Goal: Communication & Community: Answer question/provide support

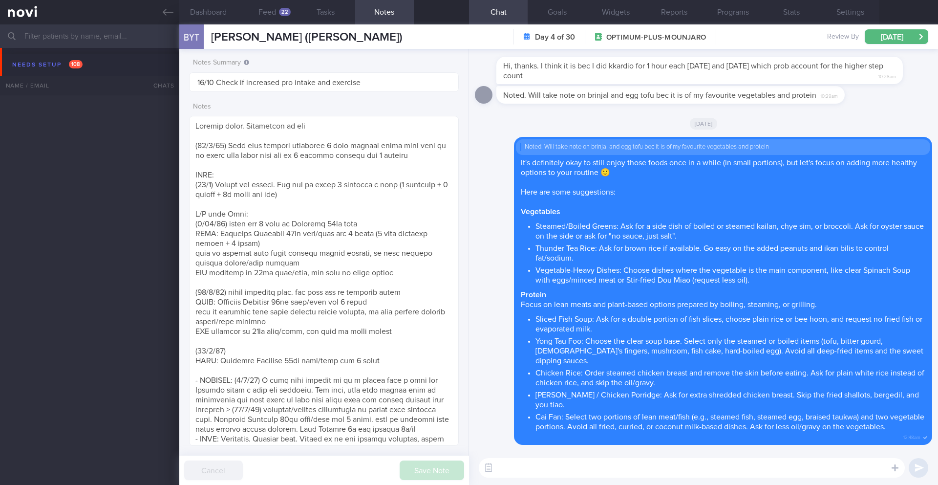
select select "9"
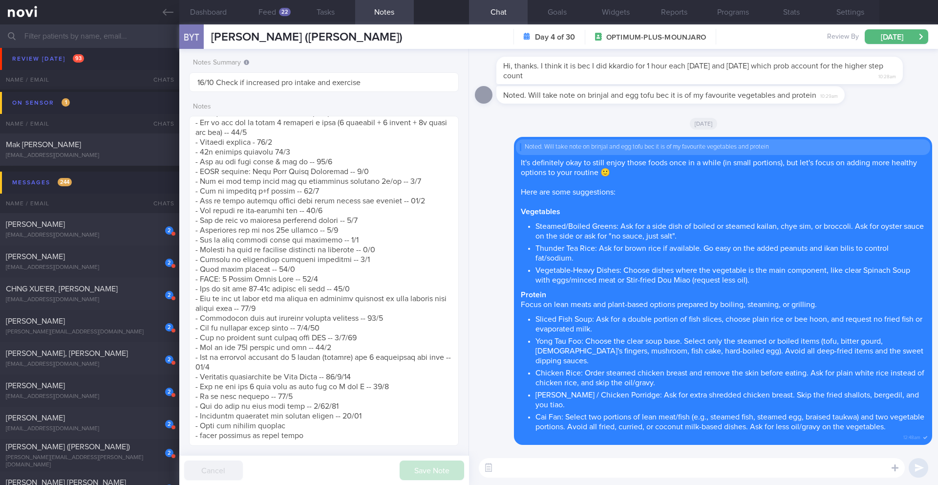
click at [124, 42] on input "text" at bounding box center [469, 35] width 938 height 23
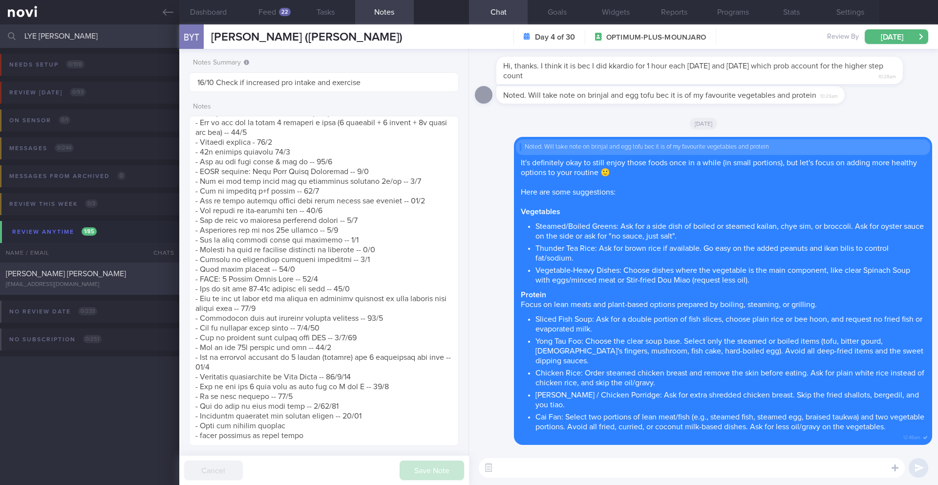
type input "LYE HAN HSIANG LOUIS"
click at [133, 281] on div "[EMAIL_ADDRESS][DOMAIN_NAME]" at bounding box center [90, 284] width 168 height 7
type input "13/10 Check if kept pro up and increased exercise"
type textarea "(3/6/25) Takes LAC brand PEA PROTEIN x2 scoops if he feels he needs to top up h…"
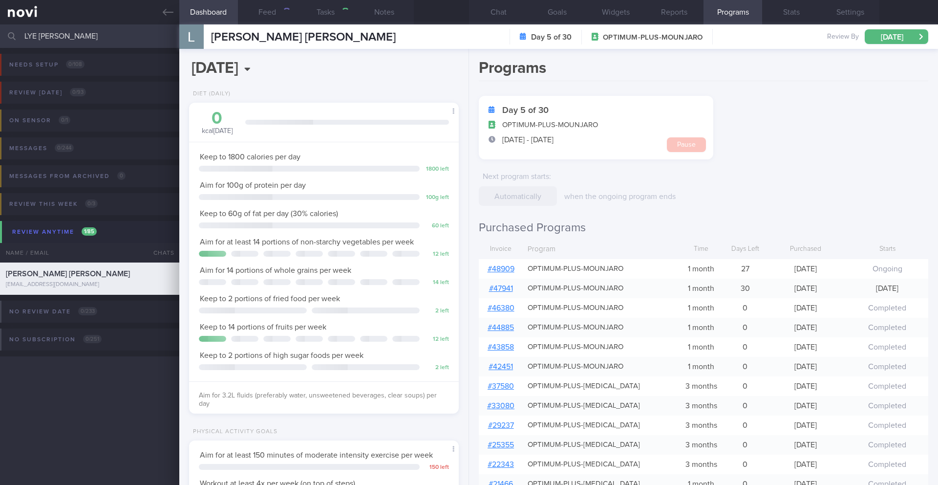
scroll to position [136, 245]
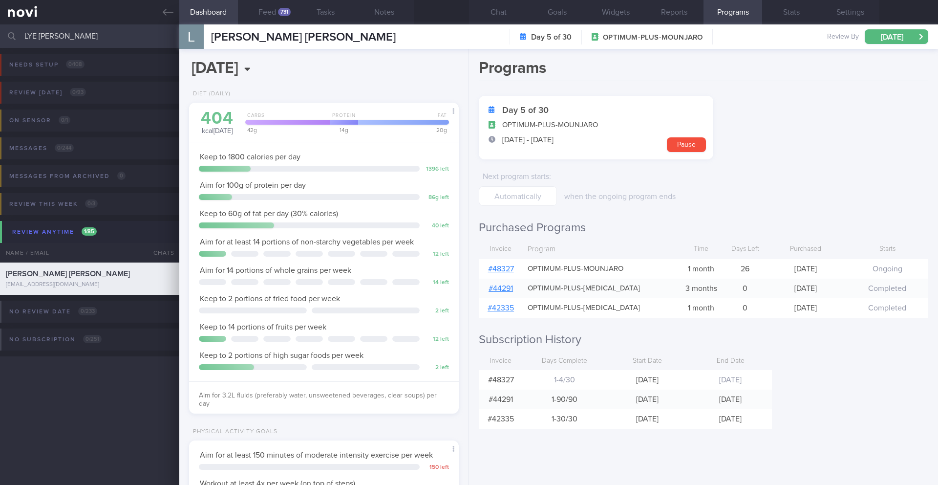
click at [81, 38] on input "LYE HAN HSIANG LOUIS" at bounding box center [469, 35] width 938 height 23
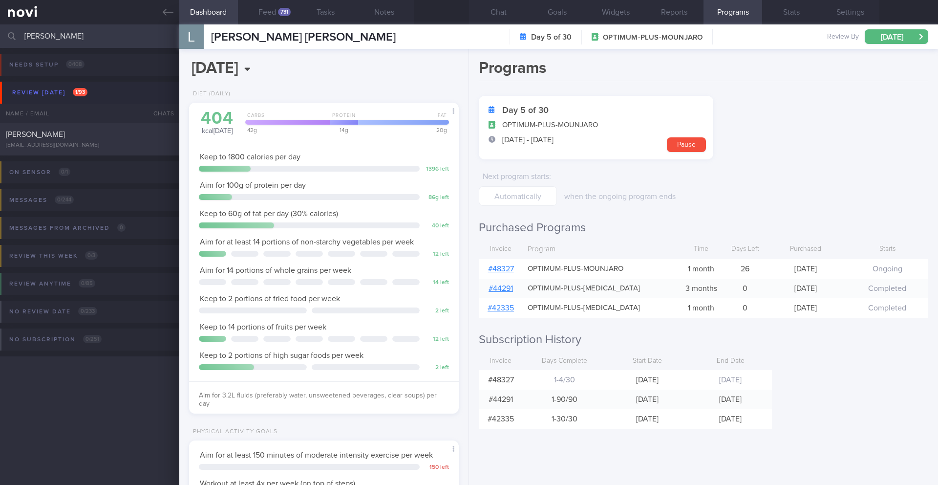
type input "Lauren Connon"
click at [121, 144] on div "[EMAIL_ADDRESS][DOMAIN_NAME]" at bounding box center [90, 145] width 168 height 7
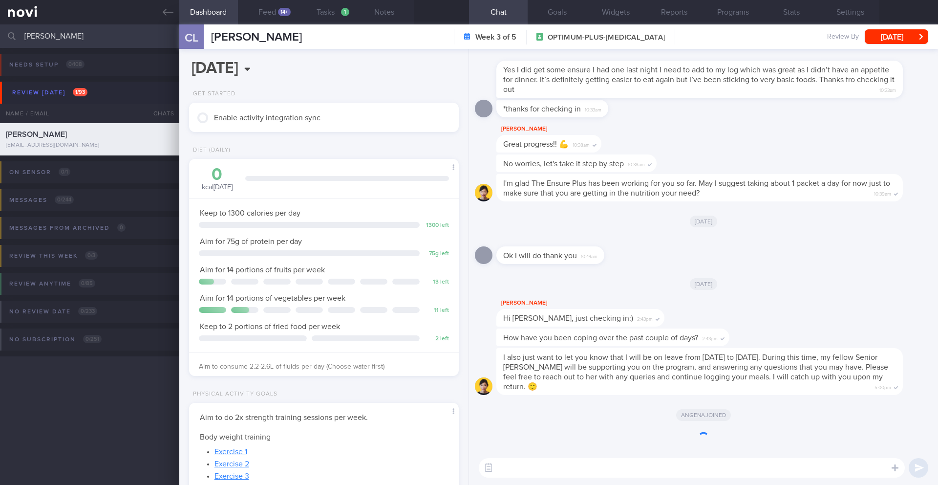
scroll to position [136, 245]
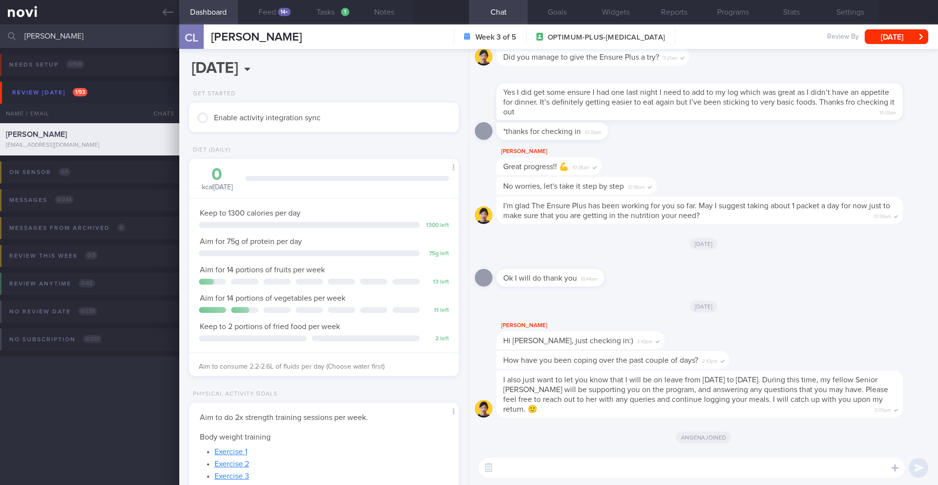
click at [669, 471] on textarea at bounding box center [692, 468] width 426 height 20
drag, startPoint x: 539, startPoint y: 467, endPoint x: 458, endPoint y: 466, distance: 80.6
click at [458, 466] on div "Dashboard Feed 14+ Tasks 1 Notes Chat Goals Widgets Reports Programs Stats Sett…" at bounding box center [558, 254] width 759 height 460
drag, startPoint x: 576, startPoint y: 469, endPoint x: 774, endPoint y: 475, distance: 198.5
click at [774, 475] on textarea "Good morning Lauren! Let me know if there is anything I can help you while" at bounding box center [692, 468] width 426 height 20
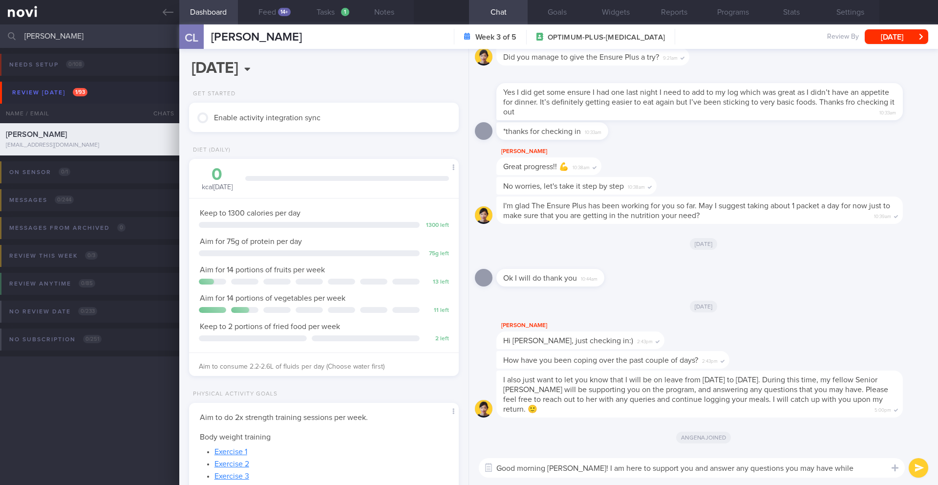
type textarea "Good morning Lauren! I am here to support you and answer any questions you may …"
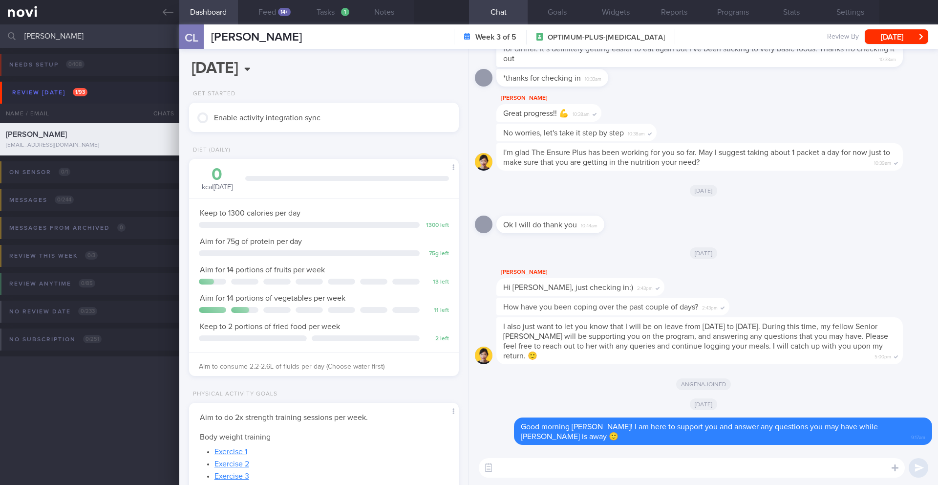
click at [138, 42] on input "Lauren Connon" at bounding box center [469, 35] width 938 height 23
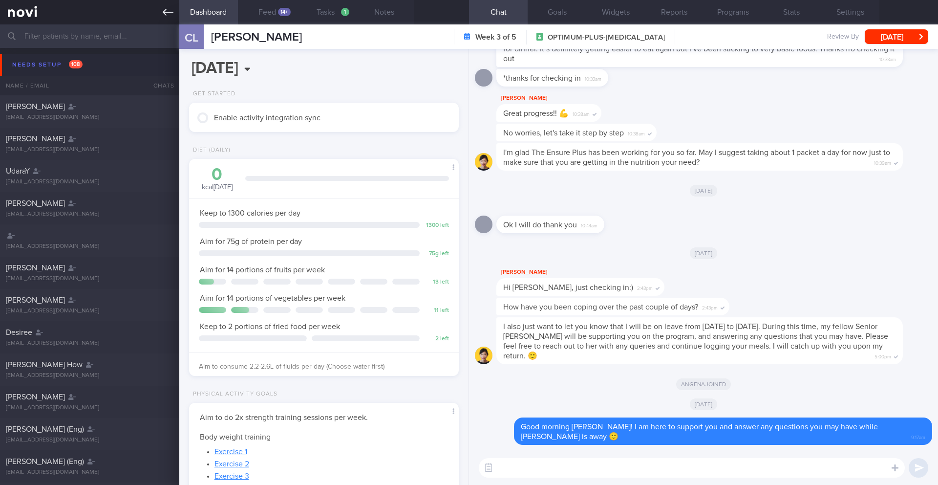
click at [170, 15] on icon at bounding box center [168, 12] width 11 height 11
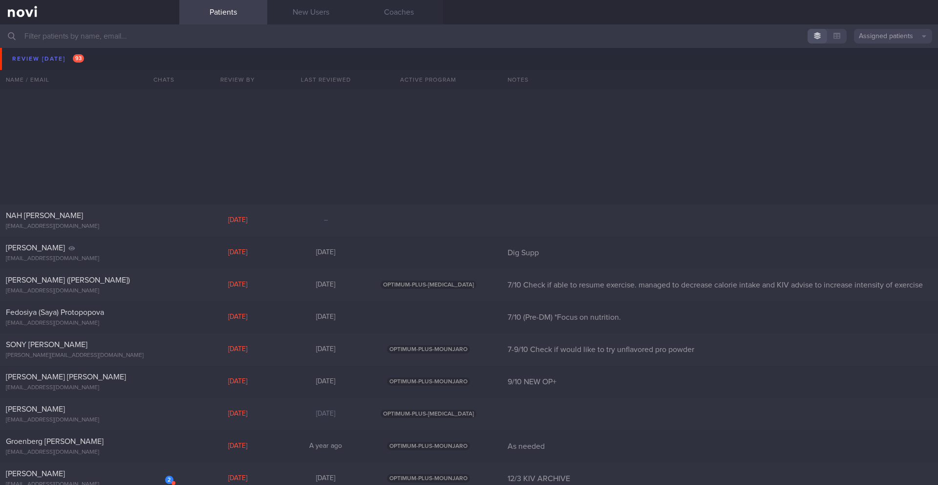
scroll to position [5372, 0]
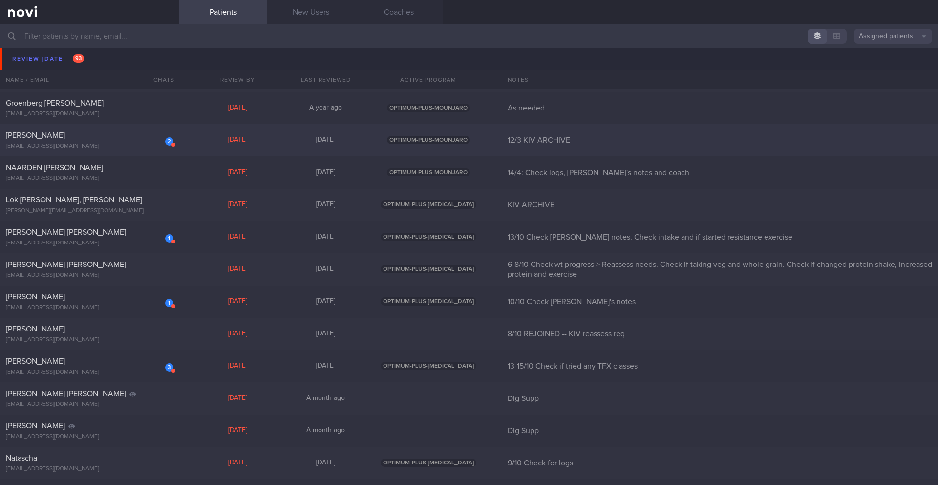
click at [154, 144] on div "2" at bounding box center [163, 137] width 22 height 15
select select "9"
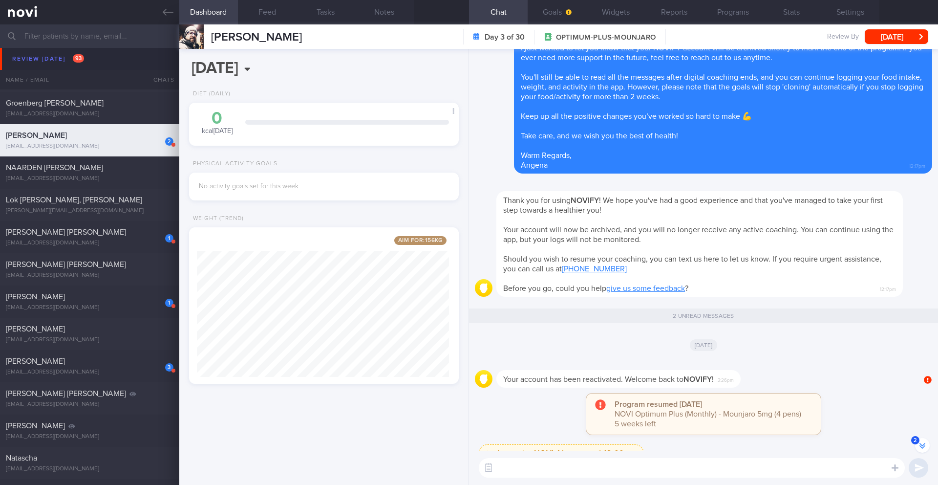
scroll to position [-181, 0]
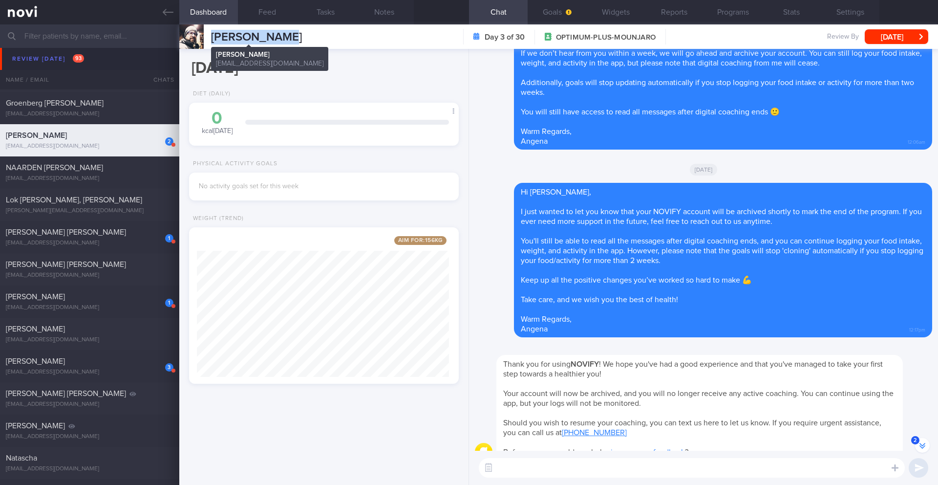
drag, startPoint x: 290, startPoint y: 35, endPoint x: 205, endPoint y: 37, distance: 85.1
click at [205, 37] on div "JOEL JANISSE JOEL JANISSE joeljanisse82@gmail.com Day 3 of 30 OPTIMUM-PLUS-MOUN…" at bounding box center [558, 36] width 759 height 24
click at [748, 13] on button "Programs" at bounding box center [733, 12] width 59 height 24
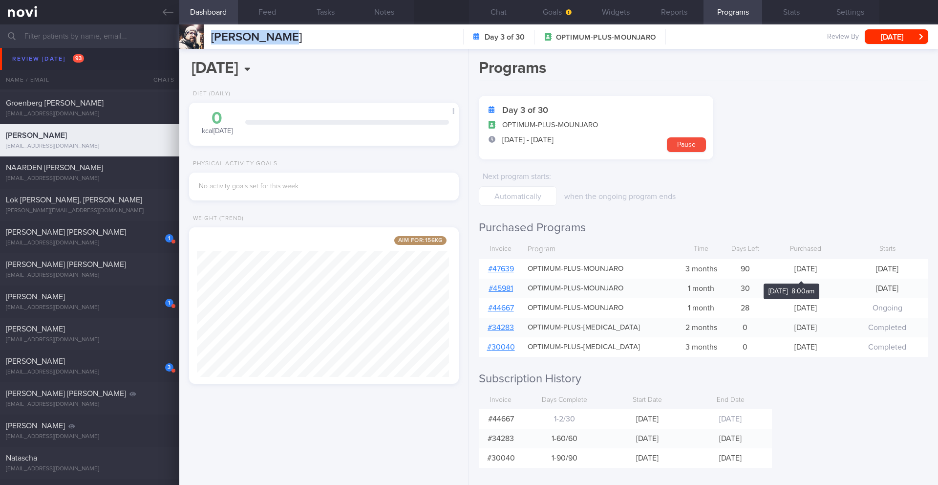
scroll to position [7, 0]
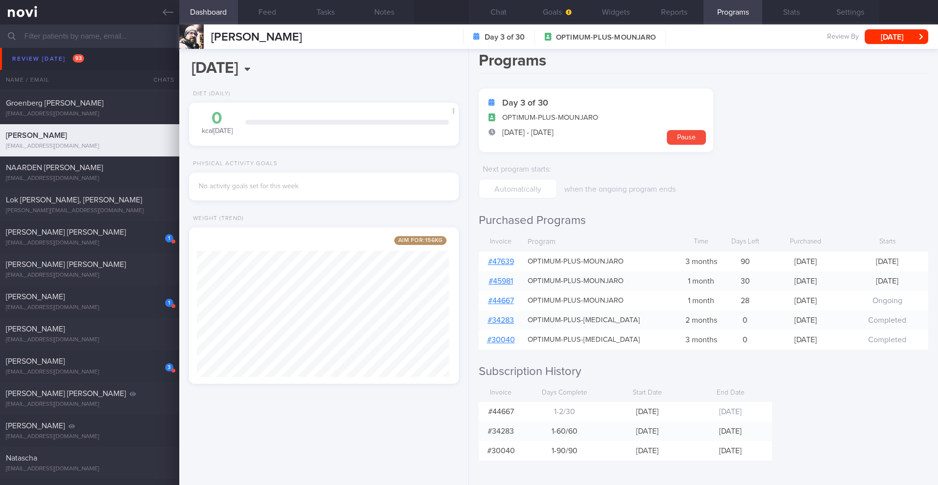
drag, startPoint x: 625, startPoint y: 299, endPoint x: 529, endPoint y: 298, distance: 95.8
click at [525, 298] on div "OPTIMUM-PLUS-MOUNJARO" at bounding box center [600, 300] width 154 height 19
click at [550, 299] on span "OPTIMUM-PLUS-MOUNJARO" at bounding box center [576, 300] width 96 height 9
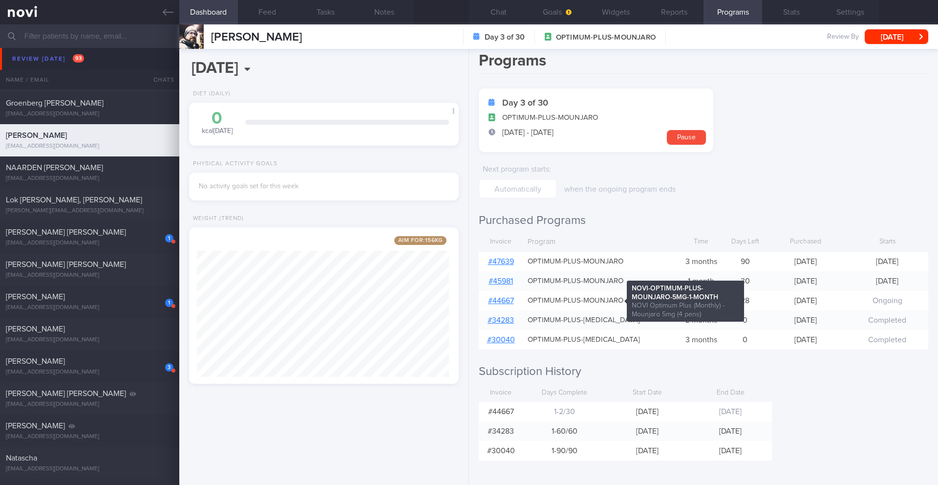
click at [549, 300] on span "OPTIMUM-PLUS-MOUNJARO" at bounding box center [576, 300] width 96 height 9
click at [601, 298] on span "OPTIMUM-PLUS-MOUNJARO" at bounding box center [576, 300] width 96 height 9
drag, startPoint x: 621, startPoint y: 300, endPoint x: 540, endPoint y: 300, distance: 80.1
click at [529, 299] on span "OPTIMUM-PLUS-MOUNJARO" at bounding box center [576, 300] width 96 height 9
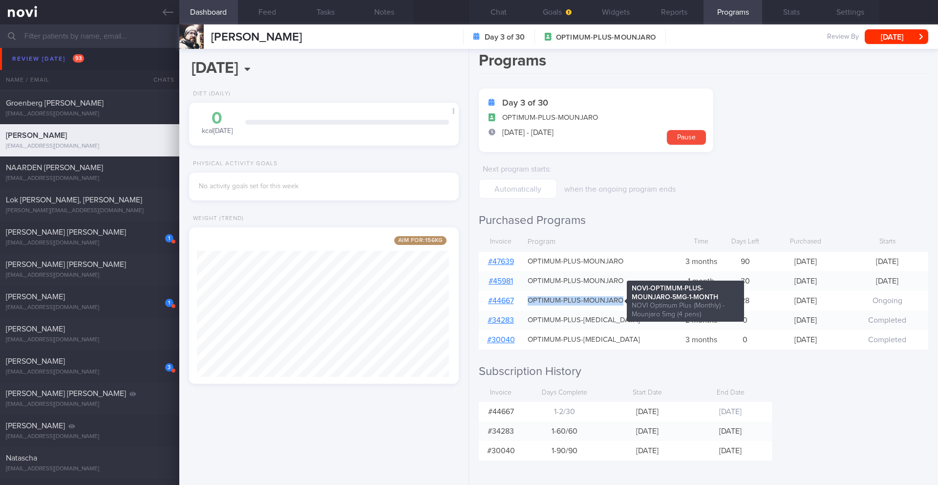
copy span "OPTIMUM-PLUS-MOUNJARO"
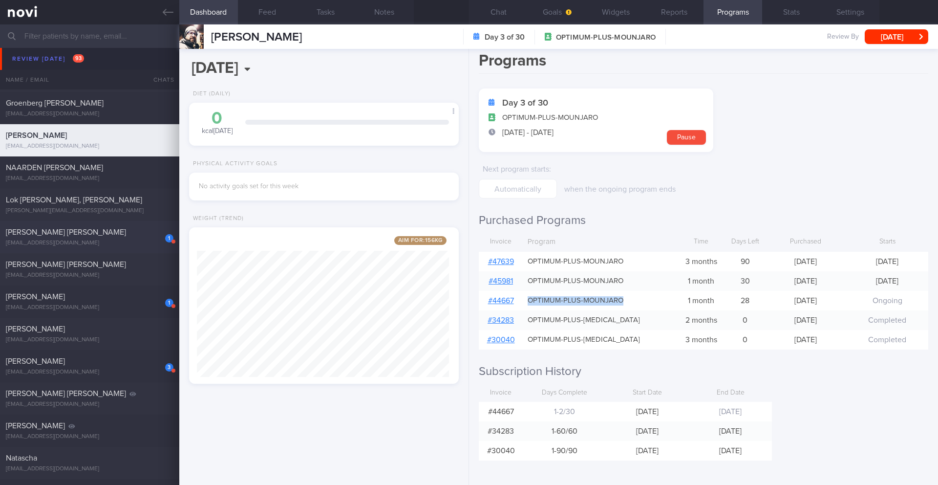
click at [121, 242] on div "[EMAIL_ADDRESS][DOMAIN_NAME]" at bounding box center [90, 242] width 168 height 7
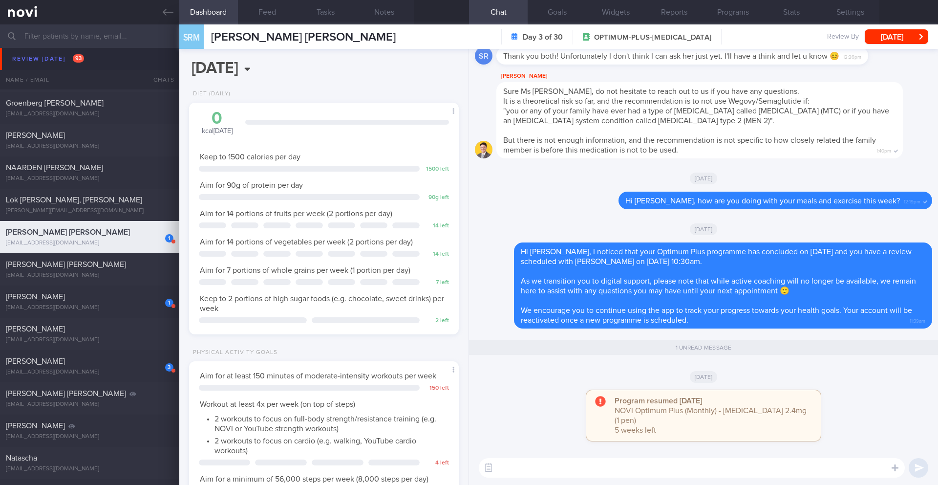
scroll to position [0, 0]
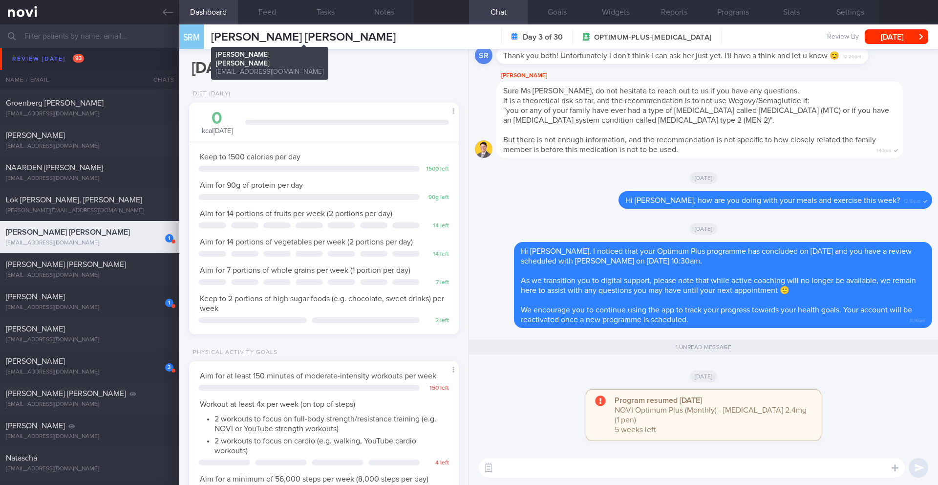
click at [297, 38] on span "[PERSON_NAME] [PERSON_NAME]" at bounding box center [303, 37] width 185 height 12
copy div "Sona Remesh Mrs Sona Bhuvanesh Sona Remesh Mrs Sona Bhuvanesh sonaremesh@gmail.…"
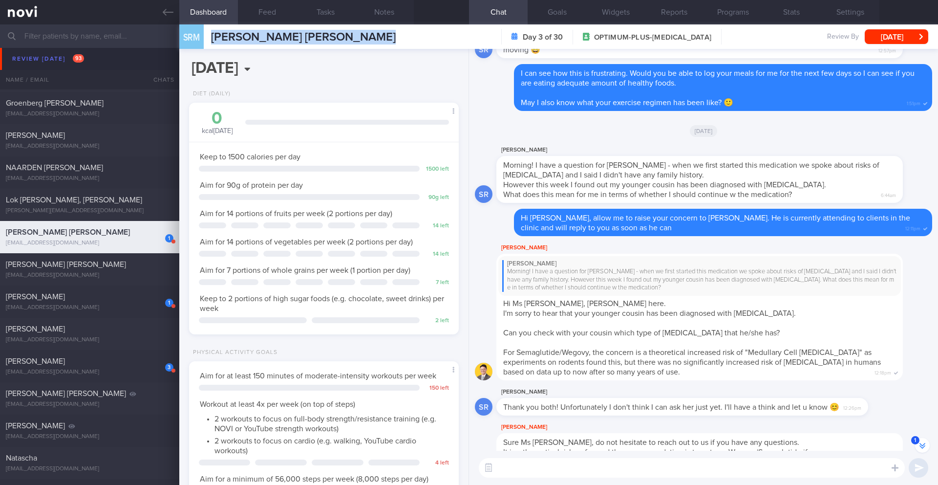
scroll to position [-387, 0]
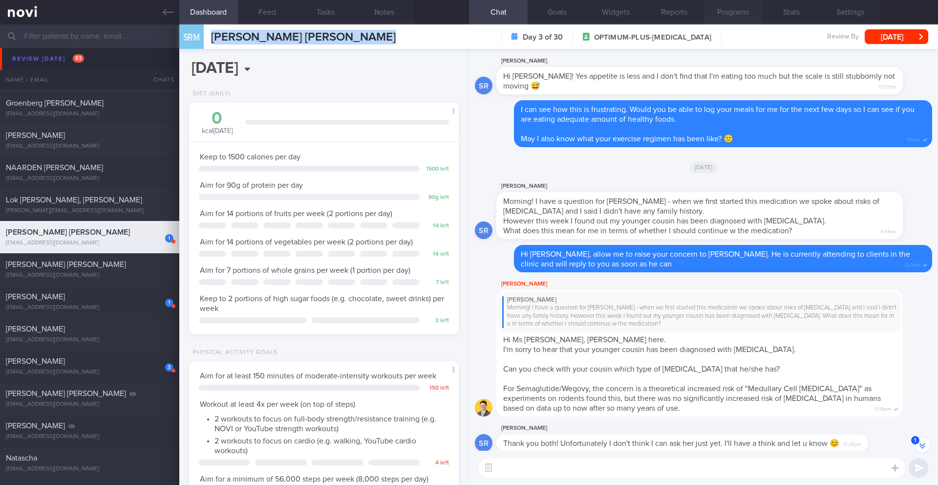
click at [753, 6] on button "Programs" at bounding box center [733, 12] width 59 height 24
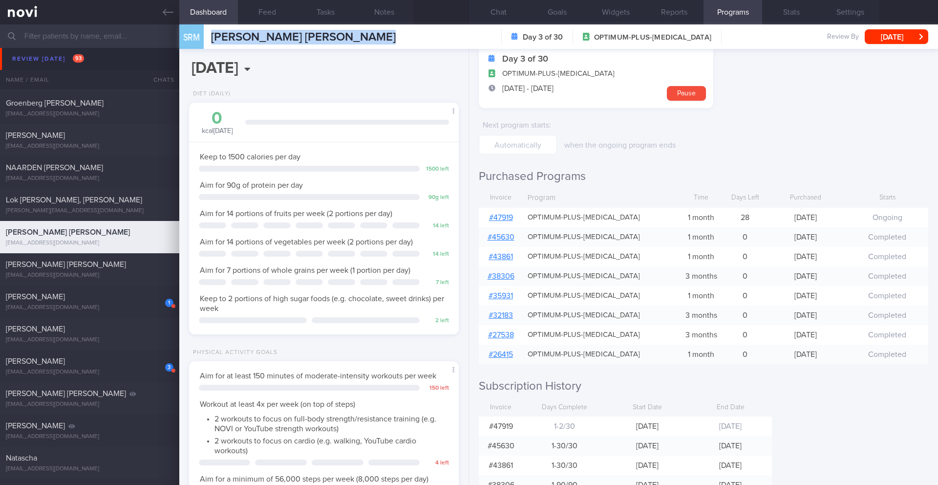
scroll to position [59, 0]
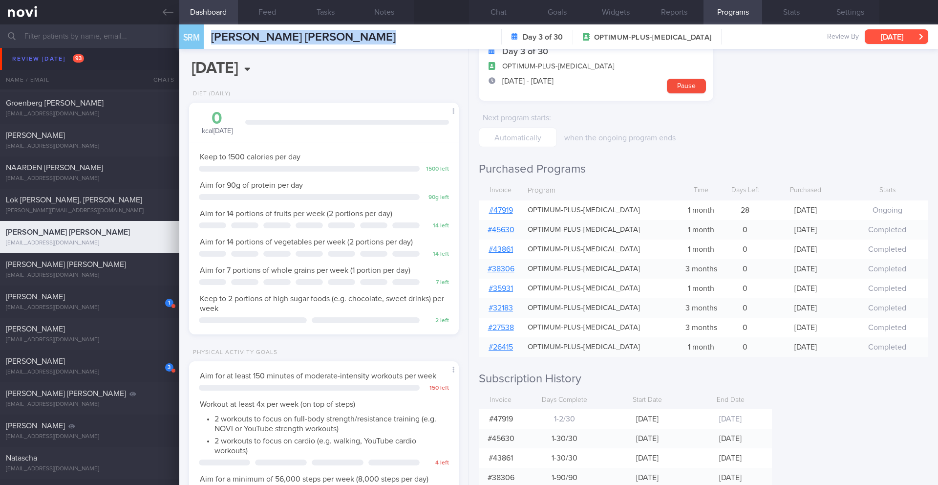
click at [907, 42] on button "[DATE]" at bounding box center [897, 36] width 64 height 15
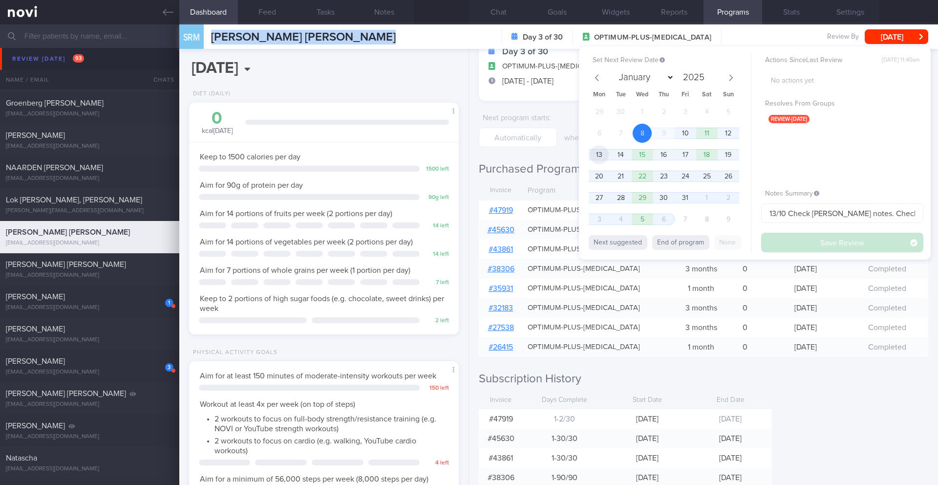
click at [606, 156] on span "13" at bounding box center [599, 154] width 19 height 19
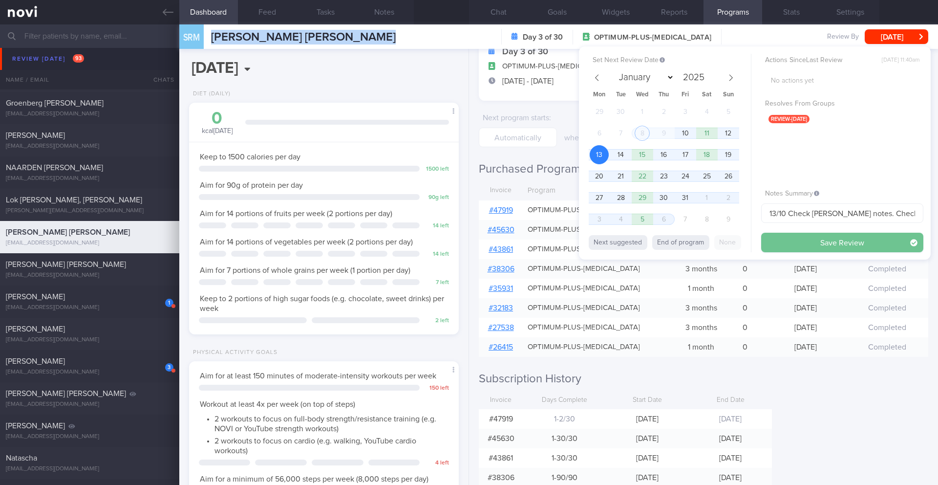
click at [796, 238] on button "Save Review" at bounding box center [842, 243] width 162 height 20
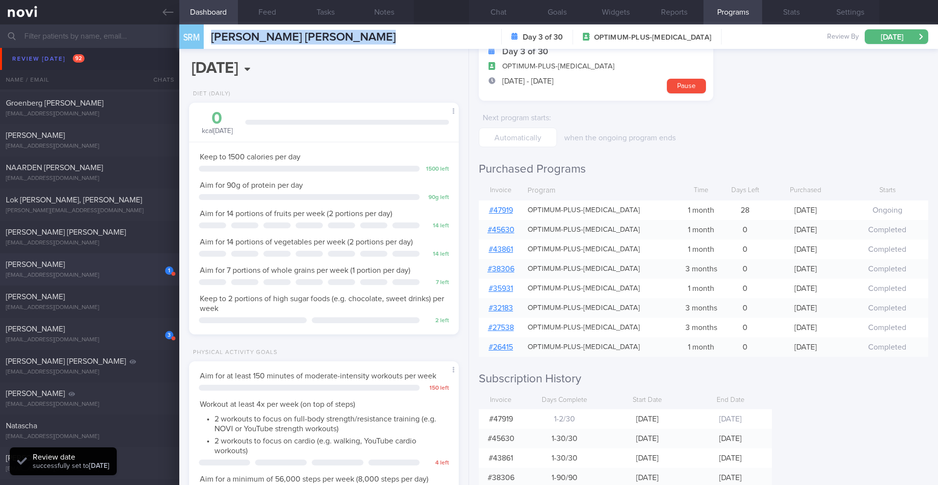
click at [143, 272] on div "[EMAIL_ADDRESS][DOMAIN_NAME]" at bounding box center [90, 275] width 168 height 7
type input "10/10 Check JJ's notes"
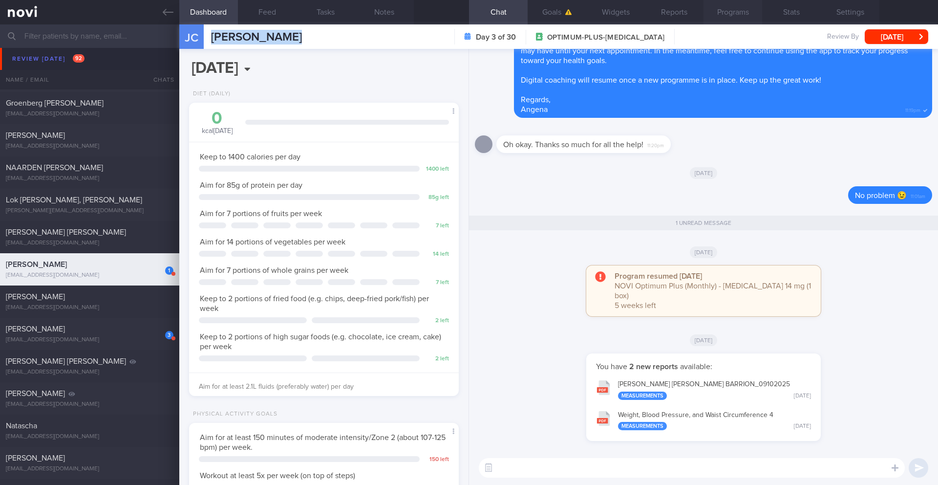
click at [743, 13] on button "Programs" at bounding box center [733, 12] width 59 height 24
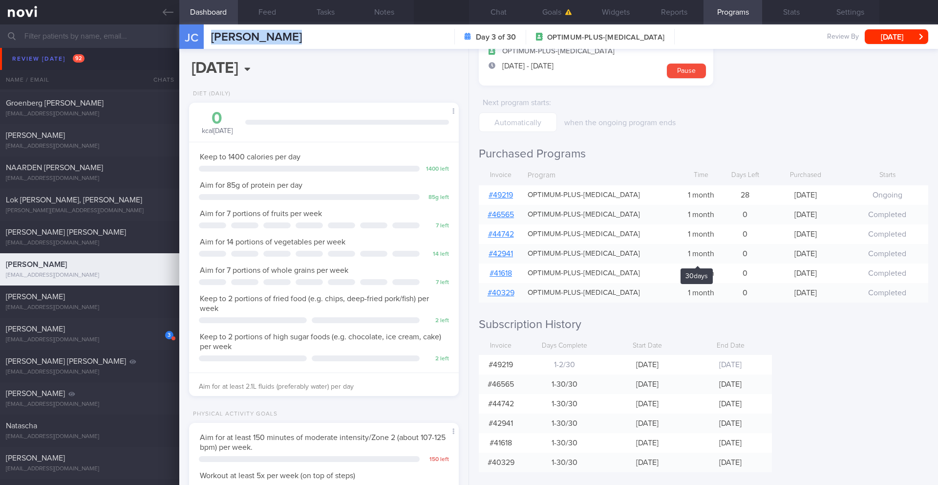
scroll to position [86, 0]
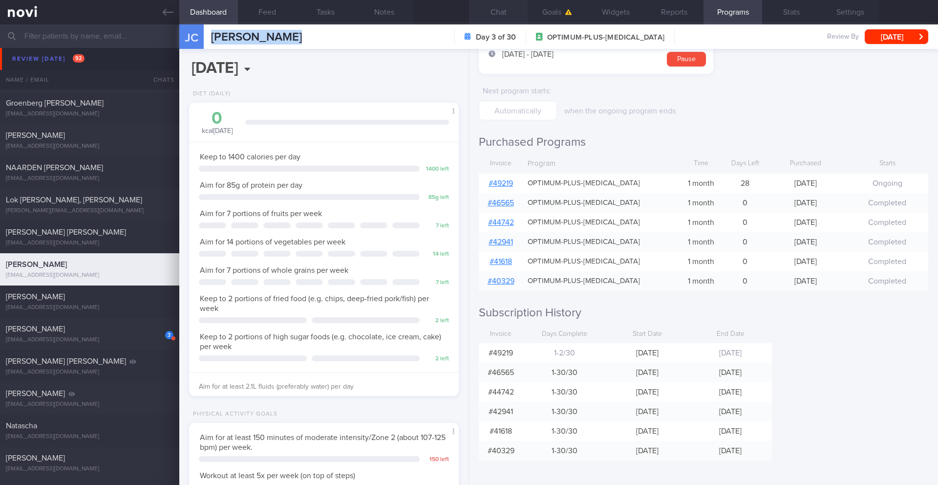
click at [494, 12] on button "Chat" at bounding box center [498, 12] width 59 height 24
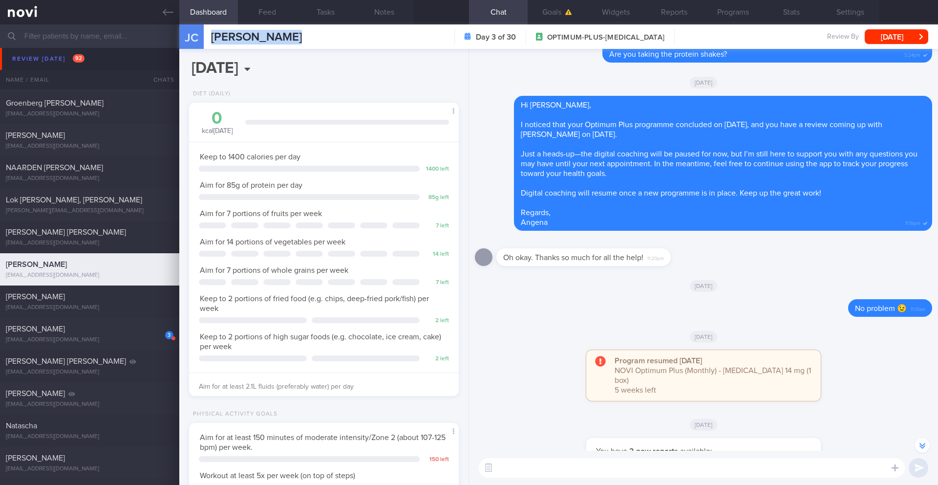
scroll to position [-101, 0]
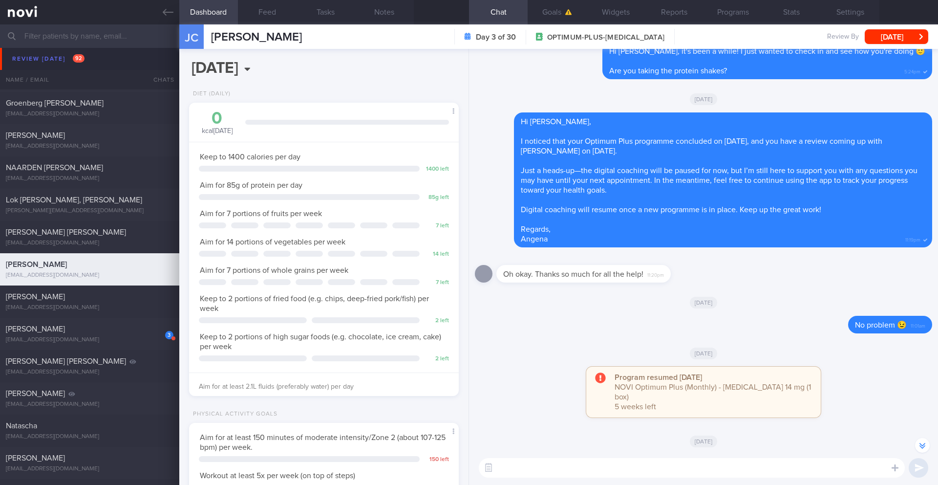
click at [527, 474] on textarea at bounding box center [692, 468] width 426 height 20
click at [387, 16] on button "Notes" at bounding box center [384, 12] width 59 height 24
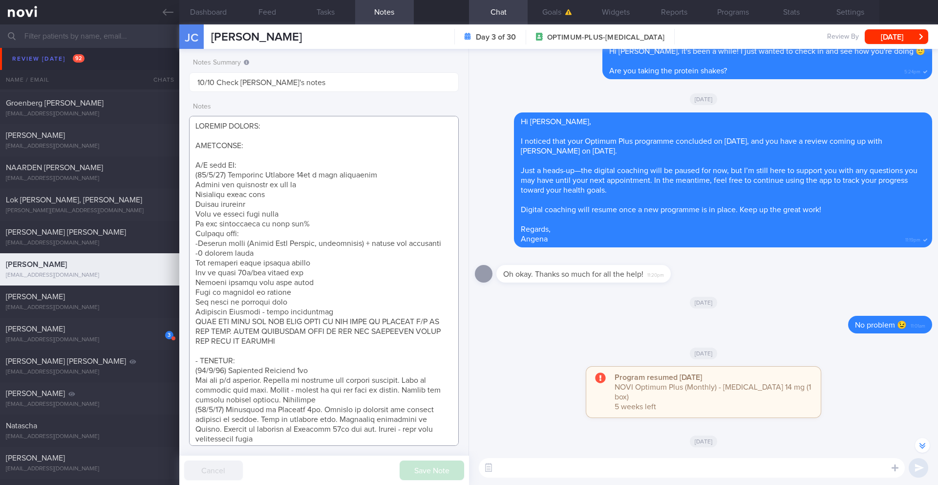
click at [262, 155] on textarea at bounding box center [324, 281] width 270 height 330
click at [263, 165] on textarea at bounding box center [324, 281] width 270 height 330
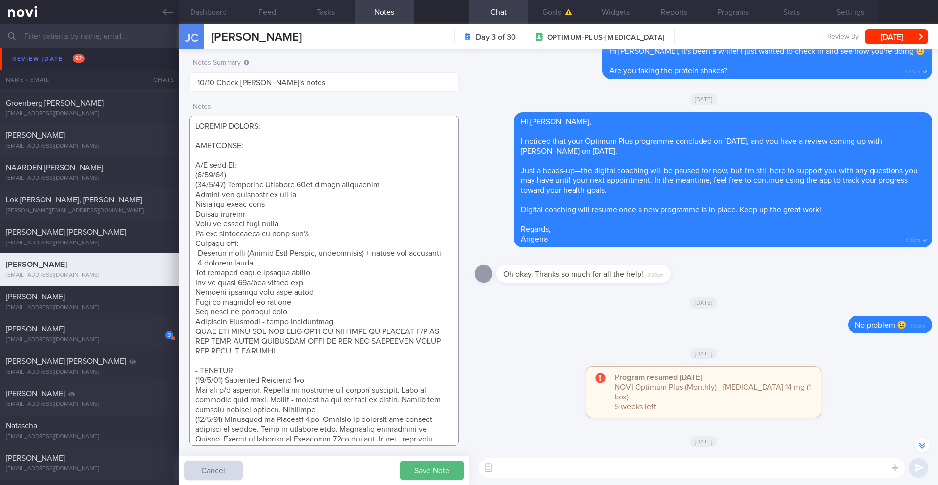
paste textarea "Continued on Rybelsus 14mg OM Comfortable with effects Had made efforts to incr…"
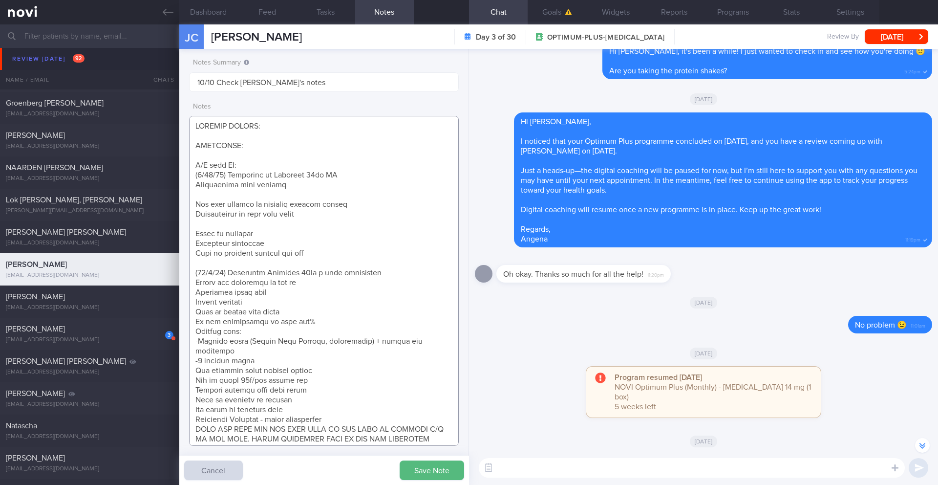
click at [258, 192] on textarea at bounding box center [324, 281] width 270 height 330
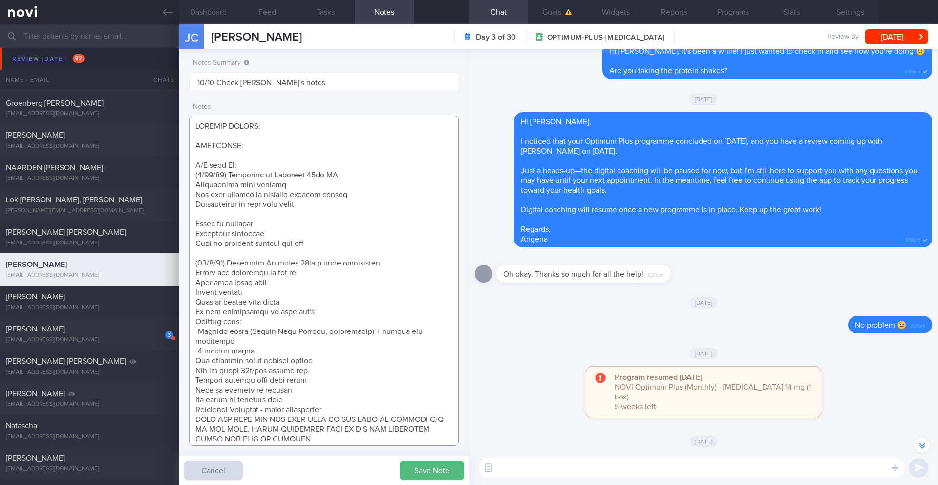
click at [252, 213] on textarea at bounding box center [324, 281] width 270 height 330
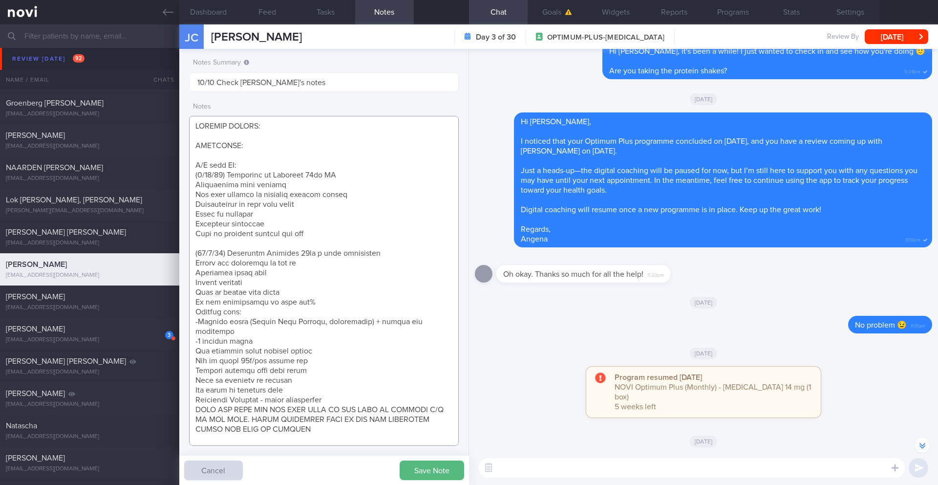
click at [332, 231] on textarea at bounding box center [324, 281] width 270 height 330
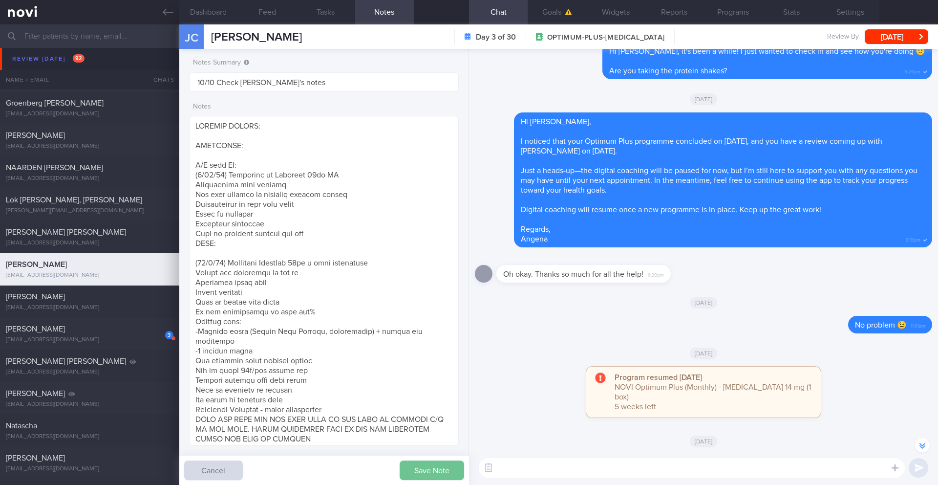
click at [426, 478] on button "Save Note" at bounding box center [432, 470] width 65 height 20
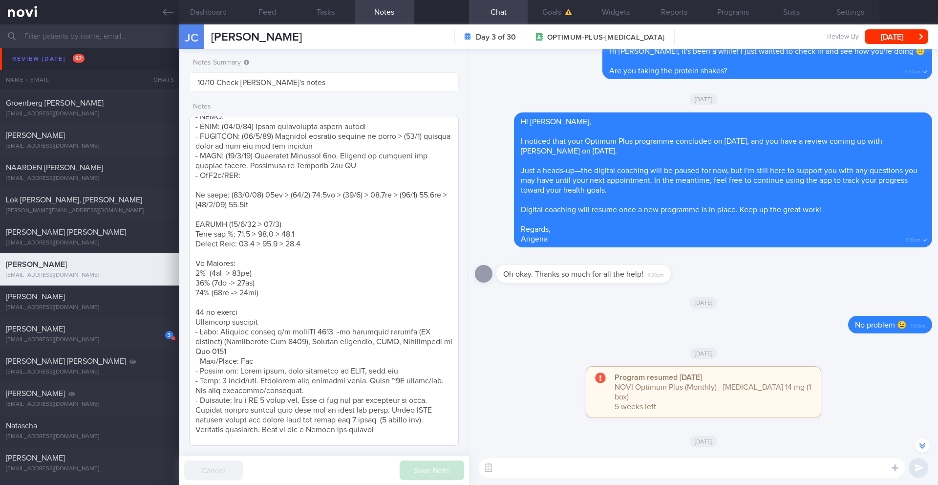
scroll to position [451, 0]
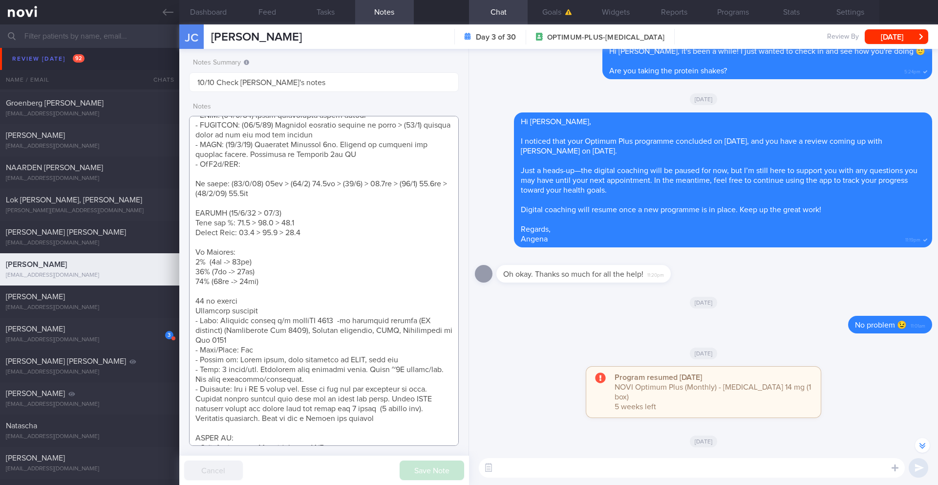
click at [339, 180] on textarea at bounding box center [324, 281] width 270 height 330
paste textarea "61.4kg"
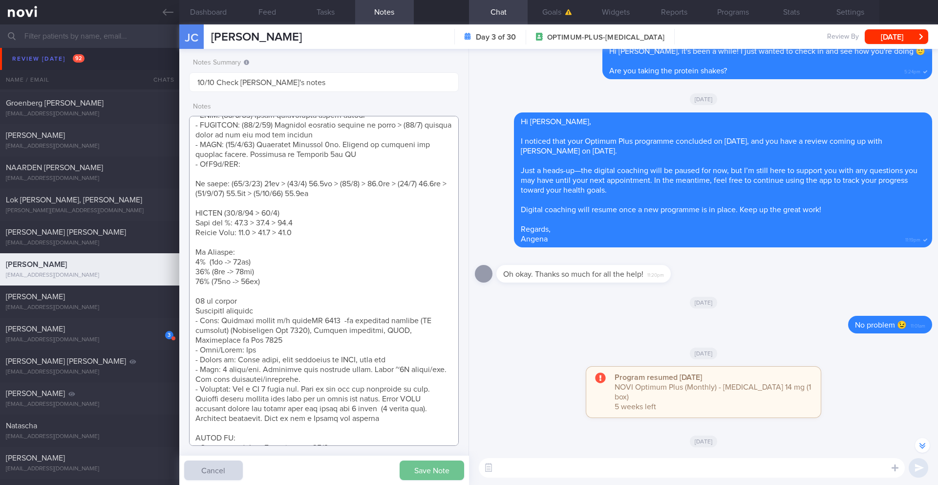
type textarea "SUPPORT NEEDED: CHALLENGE: R/V with JJ: (9/10/25) Continued on Rybelsus 14mg OM…"
click at [431, 469] on button "Save Note" at bounding box center [432, 470] width 65 height 20
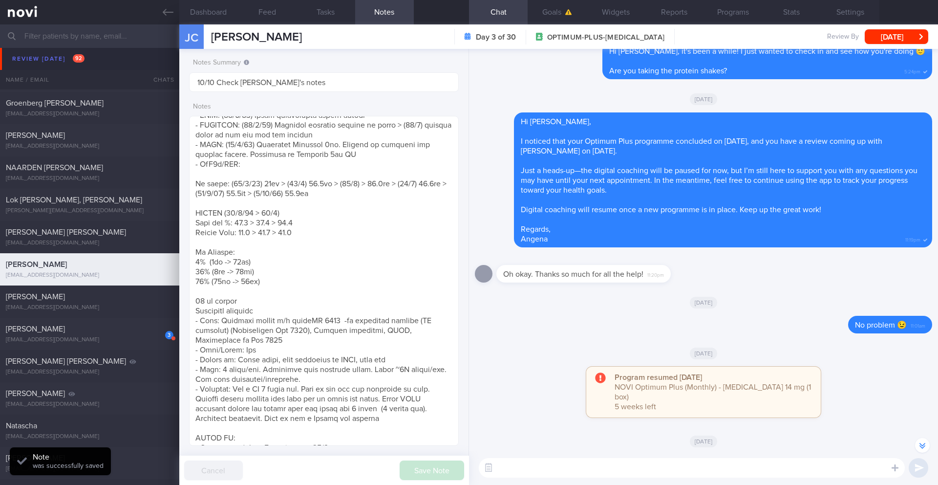
click at [518, 467] on textarea at bounding box center [692, 468] width 426 height 20
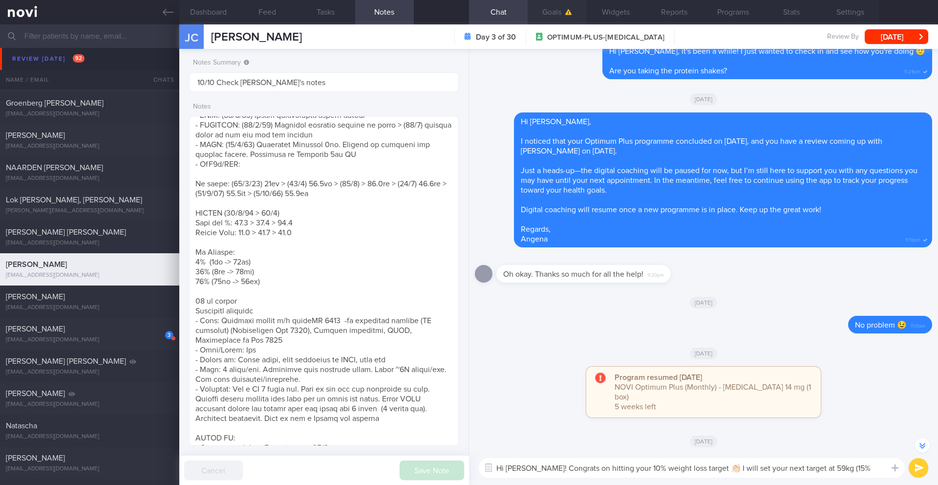
type textarea "Hi Julie! Congrats on hitting your 10% weight loss target 👏🏻 I will set your ne…"
click at [551, 15] on button "Goals" at bounding box center [557, 12] width 59 height 24
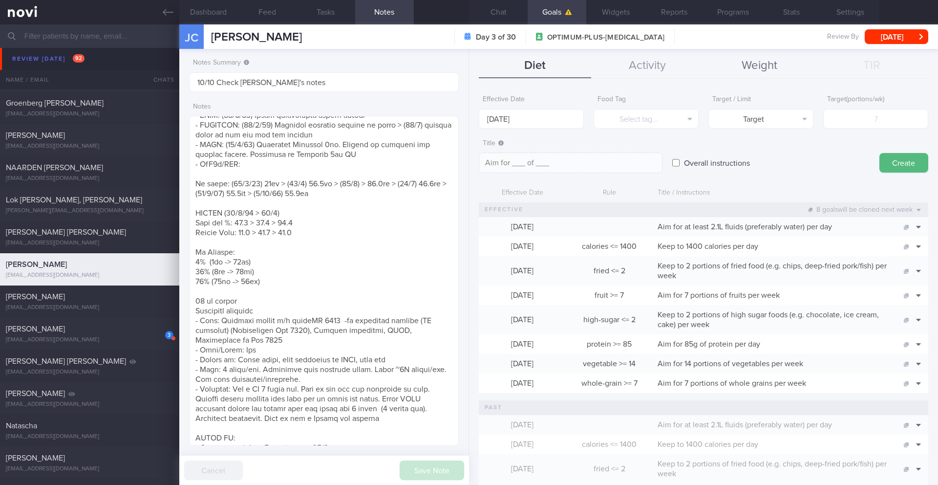
click at [749, 62] on button "Weight" at bounding box center [760, 66] width 112 height 24
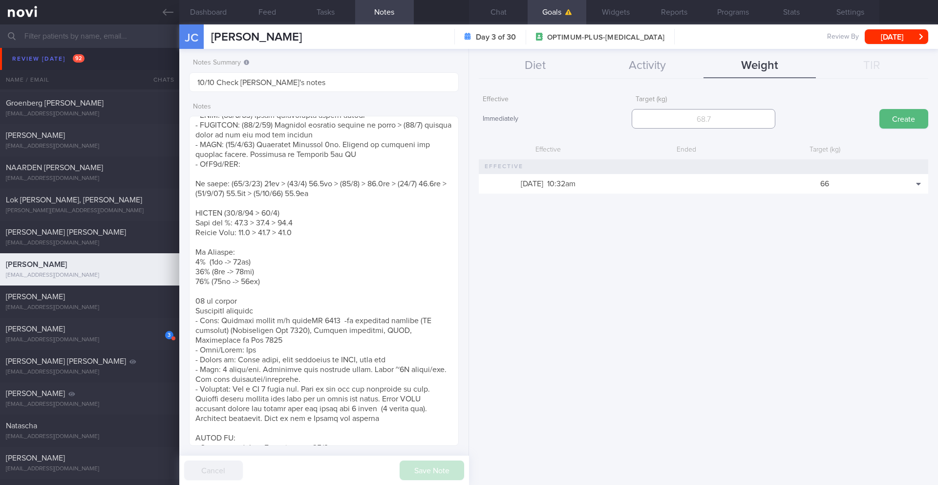
click at [687, 124] on input "number" at bounding box center [703, 119] width 143 height 20
type input "6"
type input "59"
click at [891, 115] on button "Create" at bounding box center [904, 119] width 49 height 20
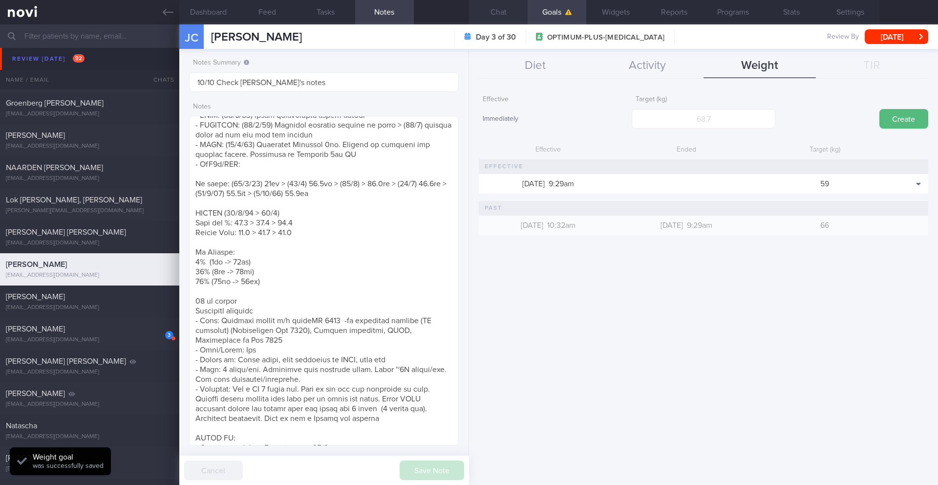
click at [513, 14] on button "Chat" at bounding box center [498, 12] width 59 height 24
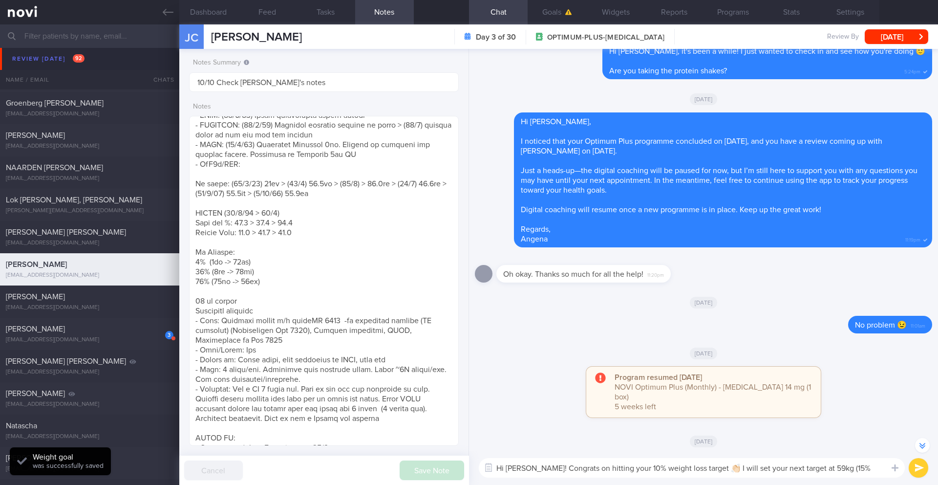
click at [919, 472] on button "submit" at bounding box center [919, 468] width 20 height 20
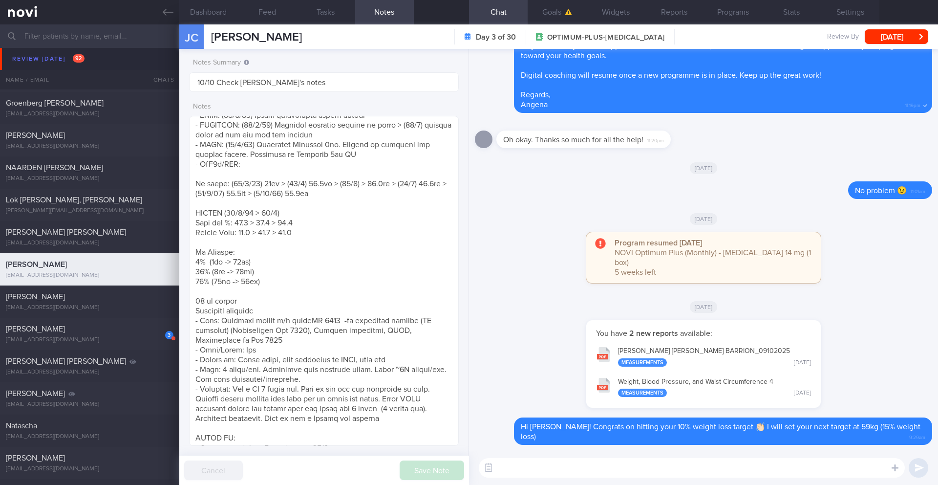
paste textarea "As you have lost a significant amount of weight, I would like to reassess your …"
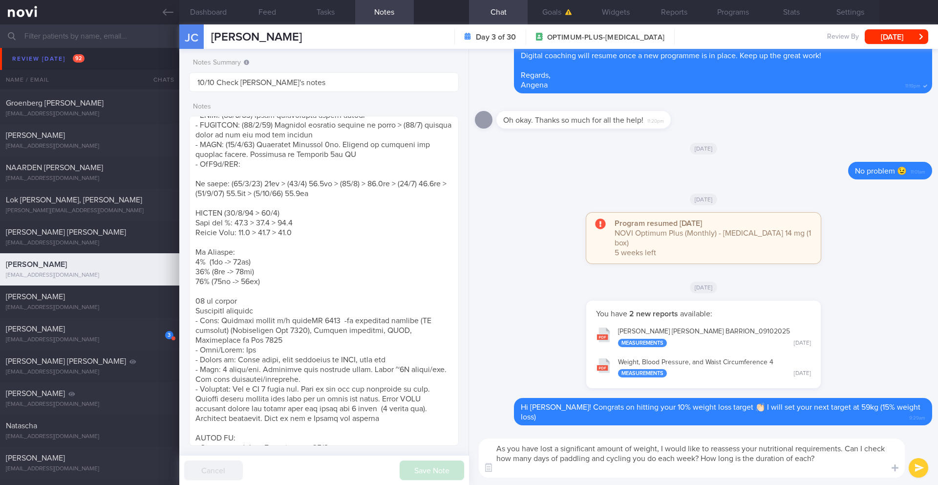
type textarea "As you have lost a significant amount of weight, I would like to reassess your …"
click at [916, 468] on button "submit" at bounding box center [919, 468] width 20 height 20
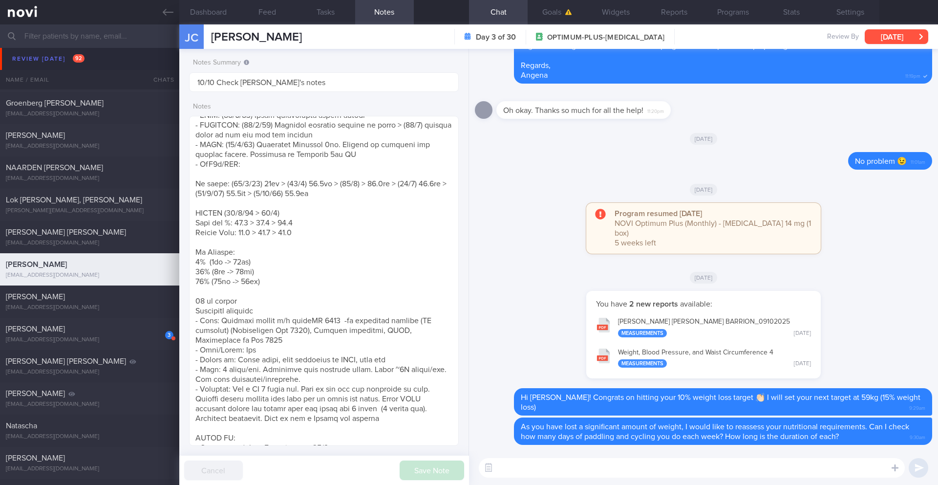
click at [871, 38] on button "[DATE]" at bounding box center [897, 36] width 64 height 15
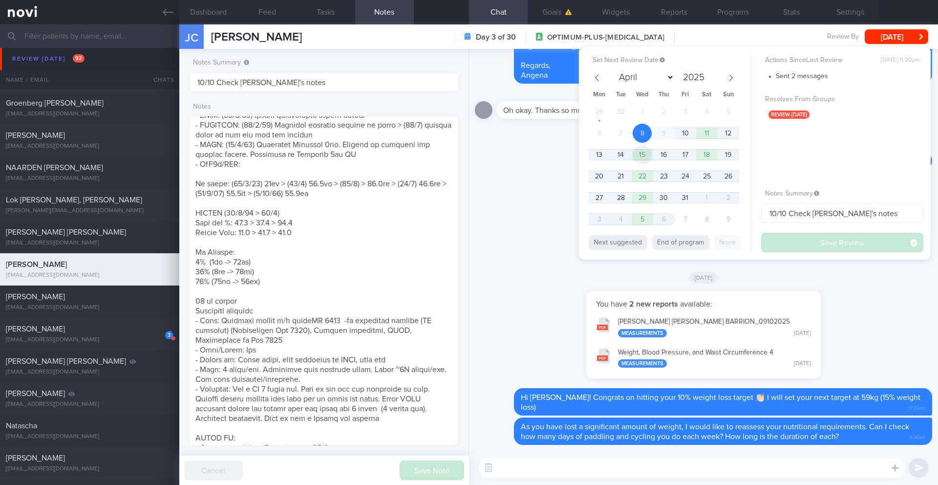
click at [639, 157] on span "15" at bounding box center [642, 154] width 19 height 19
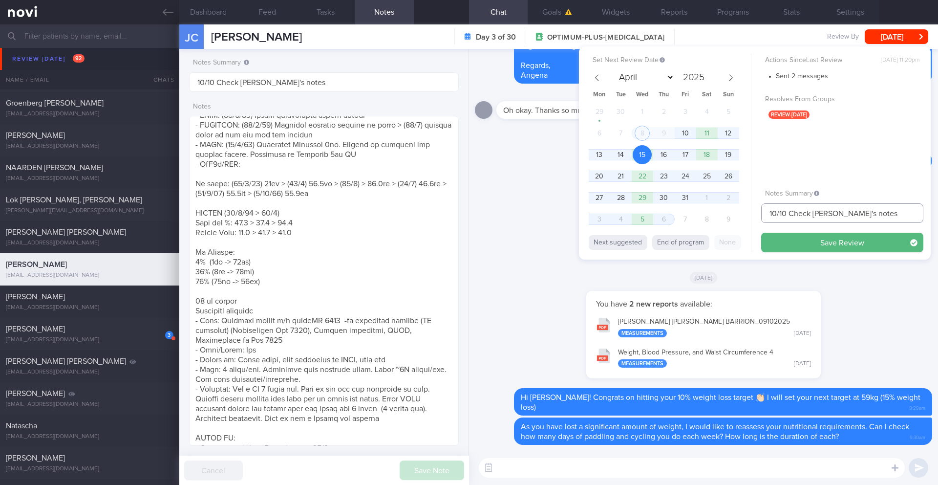
drag, startPoint x: 777, startPoint y: 215, endPoint x: 761, endPoint y: 215, distance: 15.6
click at [761, 215] on input "10/10 Check JJ's notes" at bounding box center [842, 213] width 162 height 20
drag, startPoint x: 850, startPoint y: 213, endPoint x: 790, endPoint y: 215, distance: 59.6
click at [790, 215] on input "15/10 Check JJ's notes" at bounding box center [842, 213] width 162 height 20
type input "15/10 Reassess nutr req"
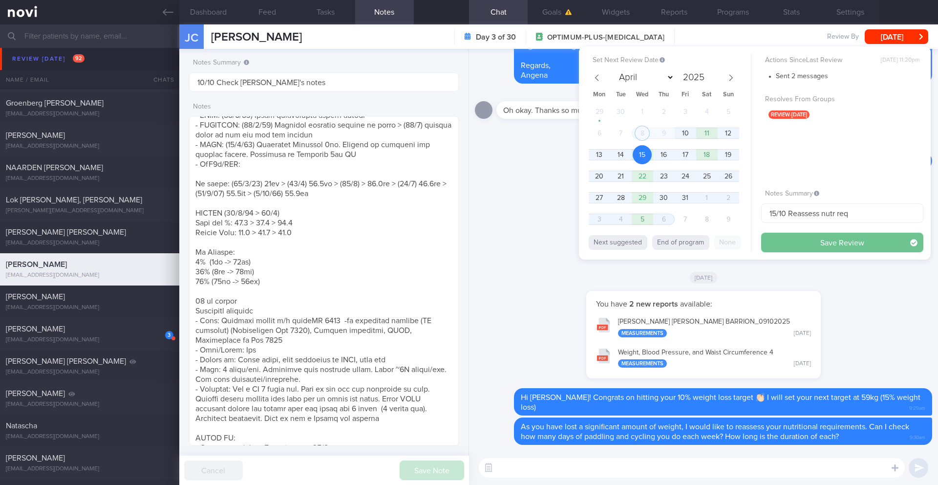
click at [792, 249] on button "Save Review" at bounding box center [842, 243] width 162 height 20
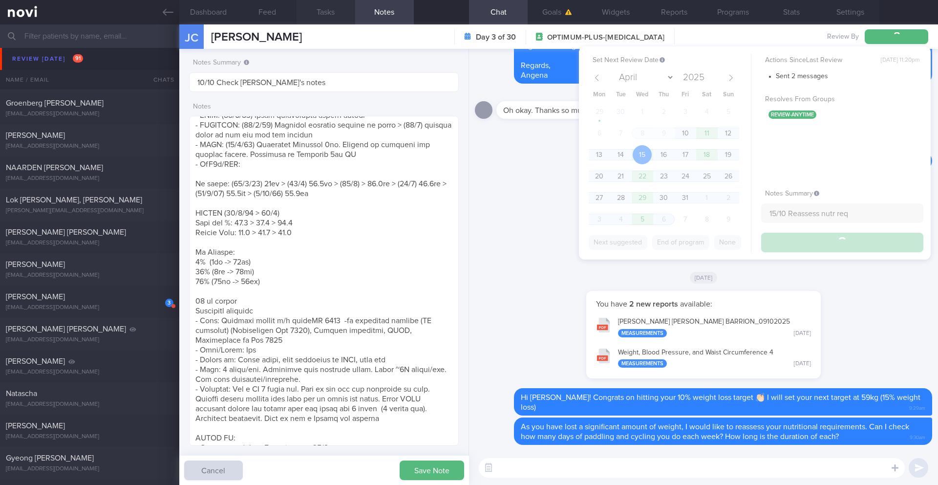
type input "15/10 Reassess nutr req"
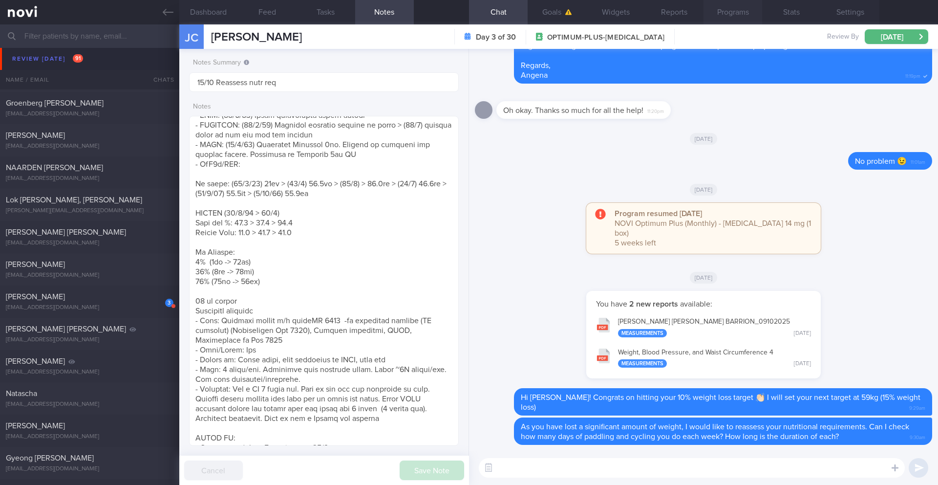
click at [718, 6] on button "Programs" at bounding box center [733, 12] width 59 height 24
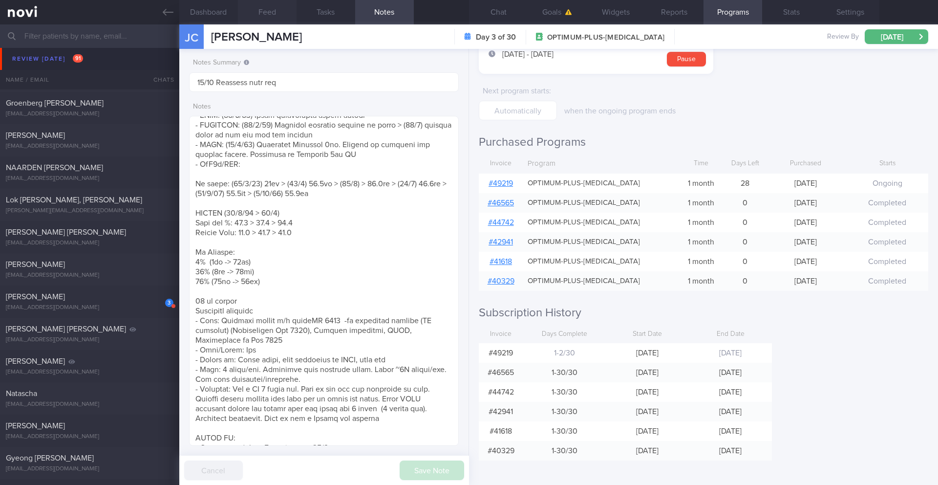
click at [270, 10] on button "Feed" at bounding box center [267, 12] width 59 height 24
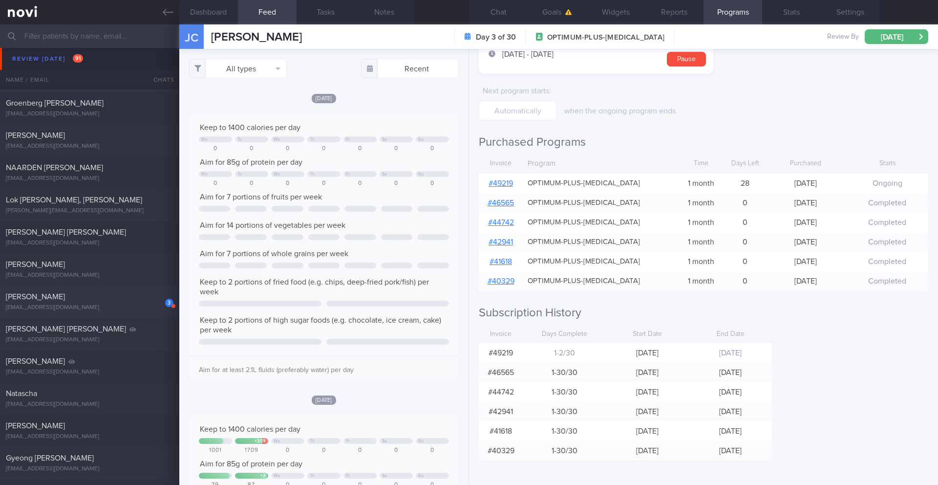
click at [127, 301] on div "[PERSON_NAME]" at bounding box center [88, 297] width 165 height 10
type input "13-15/10 Check if tried any TFX classes"
type textarea "NOTE: May find articles too long. Send summaries intstead Protein Powder Used: …"
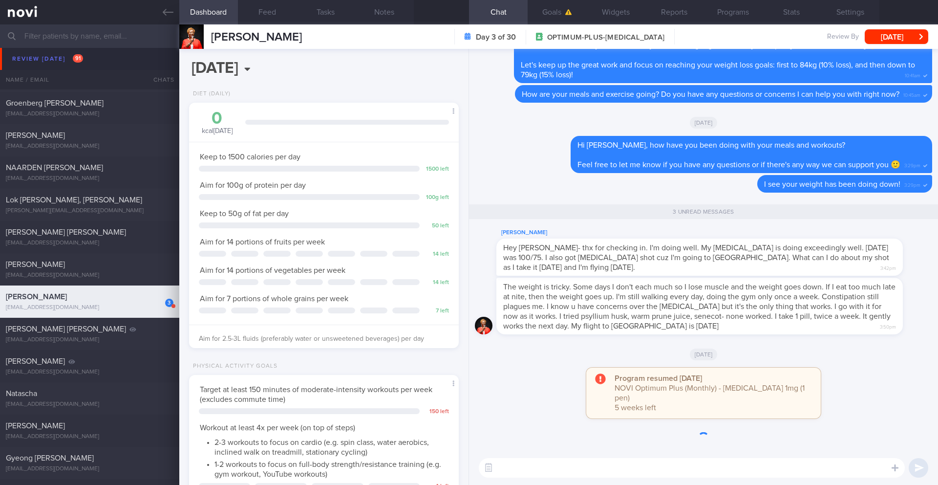
scroll to position [136, 245]
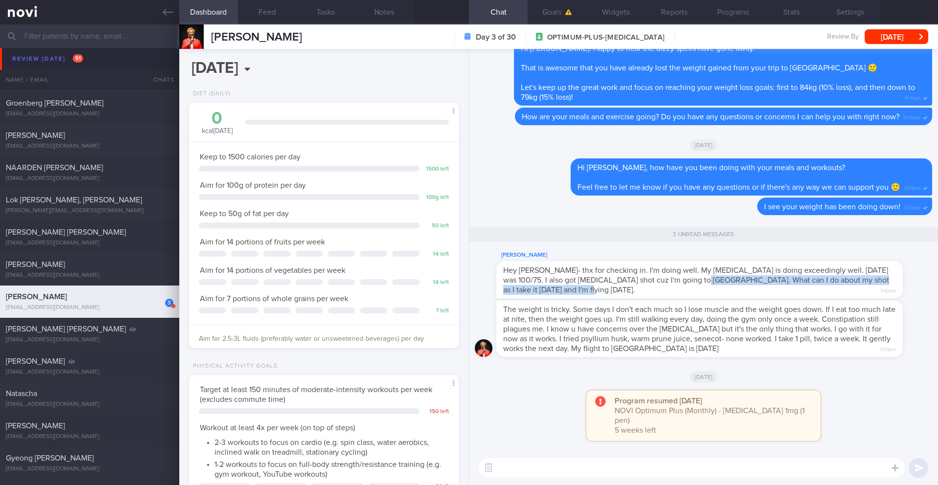
drag, startPoint x: 683, startPoint y: 292, endPoint x: 695, endPoint y: 303, distance: 16.6
click at [695, 298] on div "Hey Angena- thx for checking in. I'm doing well. My blood pressure is doing exc…" at bounding box center [699, 279] width 407 height 37
click at [517, 408] on div "Program resumed yesterday NOVI Optimum Plus (Monthly) - Ozempic 1mg (1 pen) 5 w…" at bounding box center [703, 420] width 457 height 61
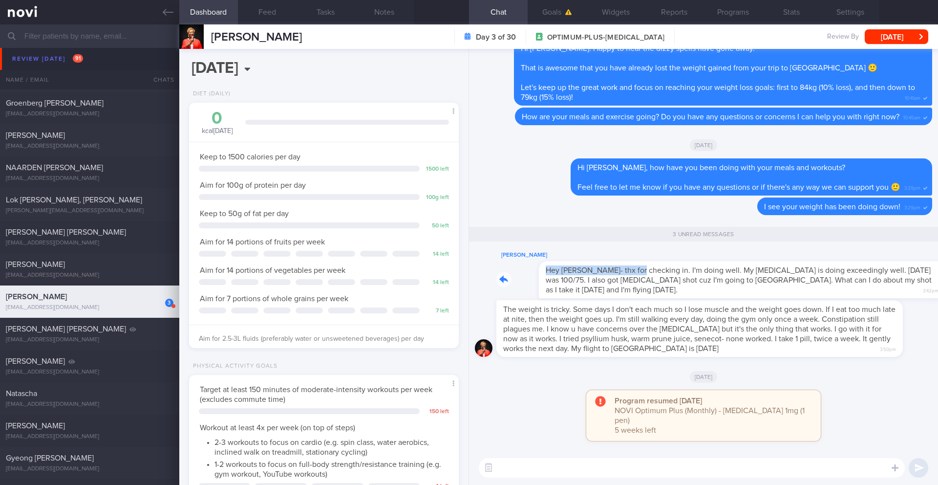
drag, startPoint x: 500, startPoint y: 281, endPoint x: 596, endPoint y: 284, distance: 95.3
click at [596, 284] on div "Melody Byrd Hey Angena- thx for checking in. I'm doing well. My blood pressure …" at bounding box center [714, 273] width 436 height 49
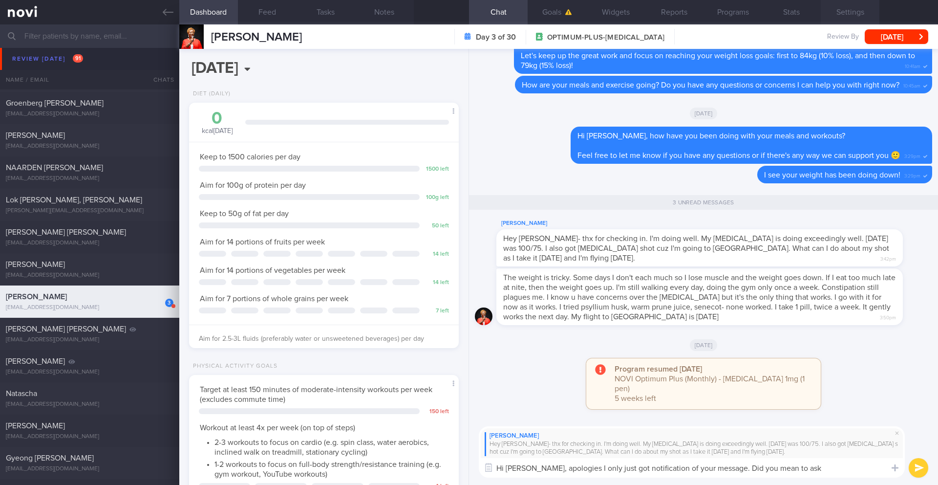
click at [850, 14] on button "Settings" at bounding box center [850, 12] width 59 height 24
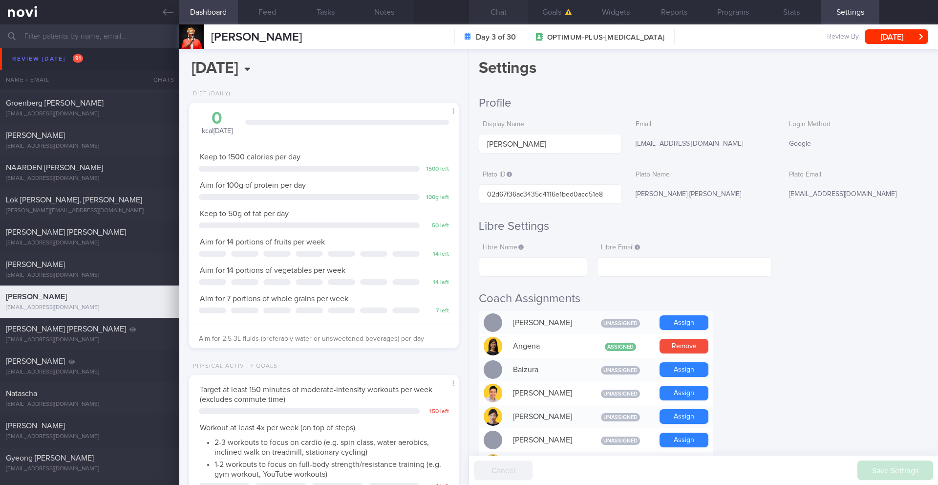
click at [508, 18] on button "Chat" at bounding box center [498, 12] width 59 height 24
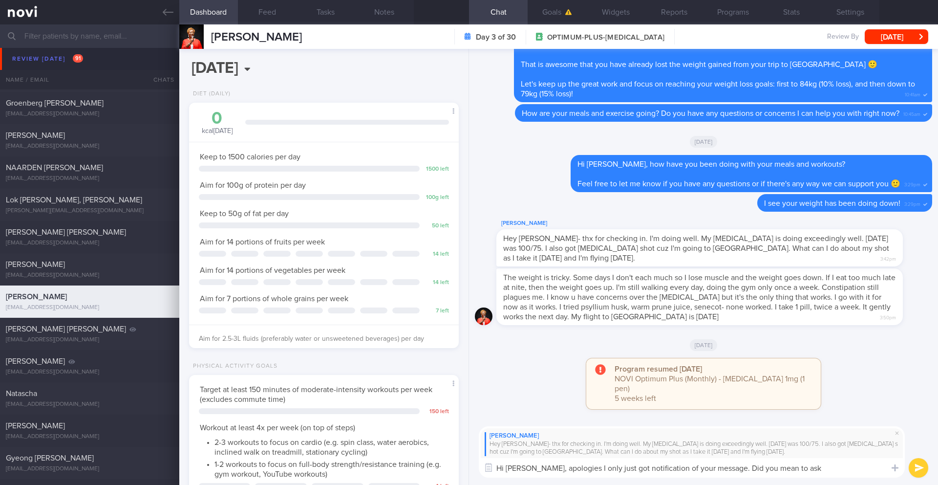
click at [818, 470] on textarea "Hi Melody, apologies I only just got notification of your message. Did you mean…" at bounding box center [692, 468] width 426 height 20
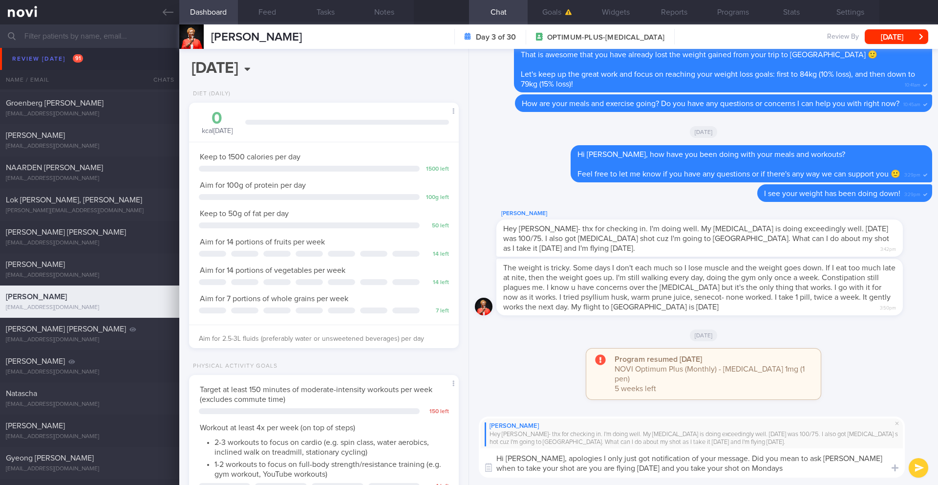
type textarea "Hi [PERSON_NAME], apologies I only just got notification of your message. Did y…"
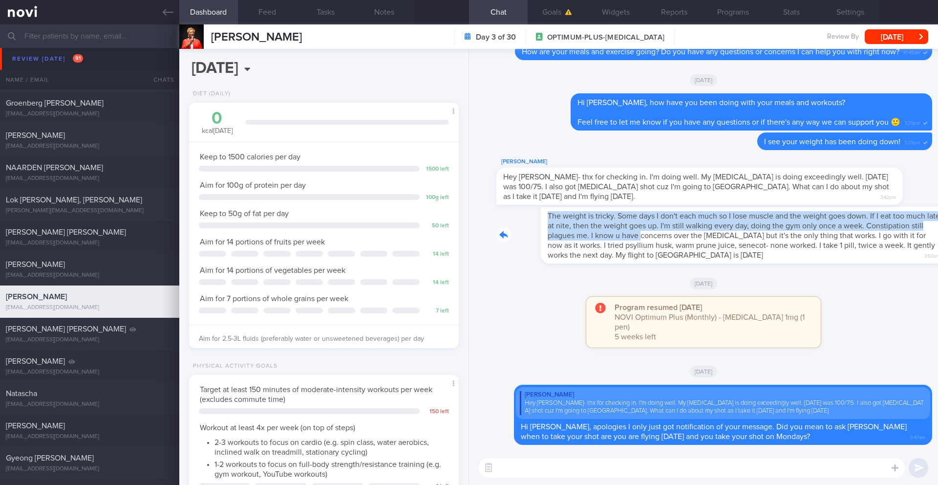
drag, startPoint x: 500, startPoint y: 223, endPoint x: 610, endPoint y: 241, distance: 110.9
click at [610, 241] on div "The weight is tricky. Some days I don't each much so I lose muscle and the weig…" at bounding box center [714, 235] width 436 height 57
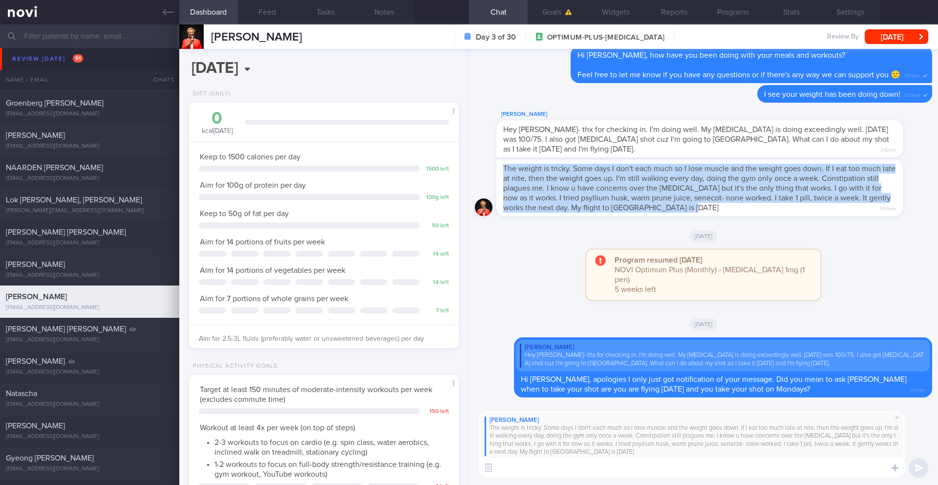
drag, startPoint x: 504, startPoint y: 177, endPoint x: 733, endPoint y: 216, distance: 232.4
click at [733, 216] on div "The weight is tricky. Some days I don't each much so I lose muscle and the weig…" at bounding box center [699, 187] width 407 height 57
copy span "The weight is tricky. Some days I don't each much so I lose muscle and the weig…"
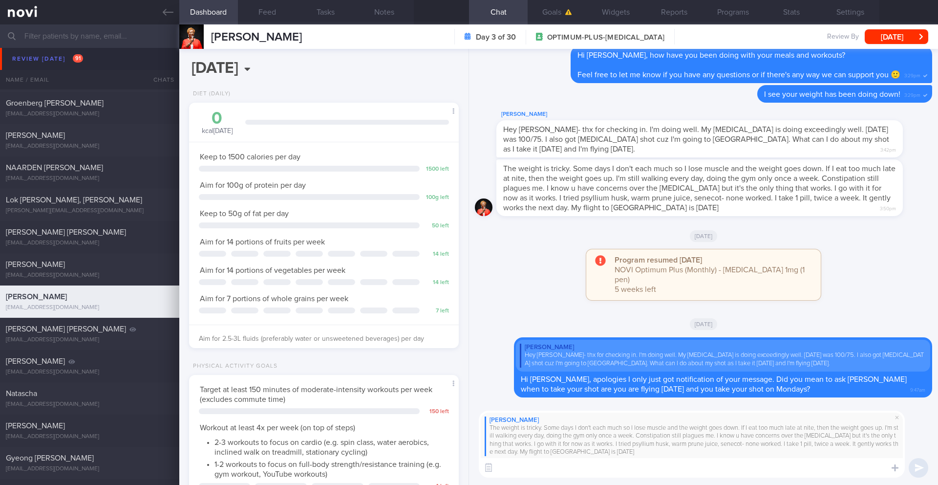
click at [517, 472] on textarea at bounding box center [692, 468] width 426 height 20
paste textarea "Your body needs consistent, adequate fuel, especially protein, to preserve that…"
drag, startPoint x: 795, startPoint y: 468, endPoint x: 770, endPoint y: 468, distance: 25.4
click at [770, 468] on textarea "Your body needs consistent, adequate fuel, especially protein, to preserve that…" at bounding box center [692, 468] width 426 height 20
click at [847, 467] on textarea "Your body needs consistent, adequate fuel, especially protein, to preserve that…" at bounding box center [692, 468] width 426 height 20
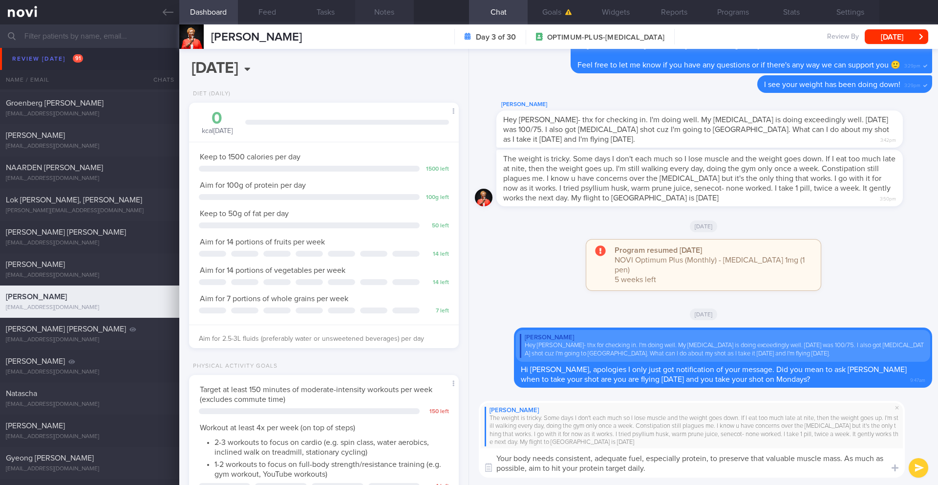
type textarea "Your body needs consistent, adequate fuel, especially protein, to preserve that…"
click at [377, 16] on button "Notes" at bounding box center [384, 12] width 59 height 24
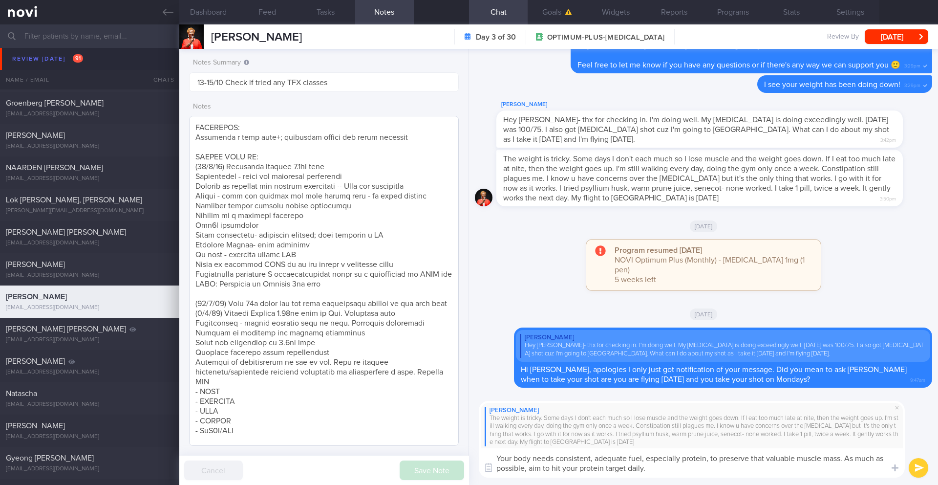
scroll to position [260, 0]
click at [742, 13] on button "Programs" at bounding box center [733, 12] width 59 height 24
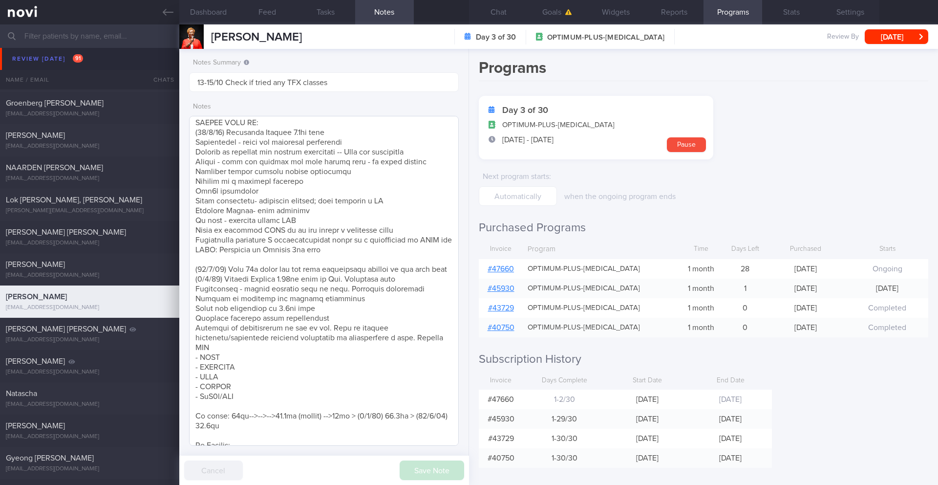
scroll to position [371, 0]
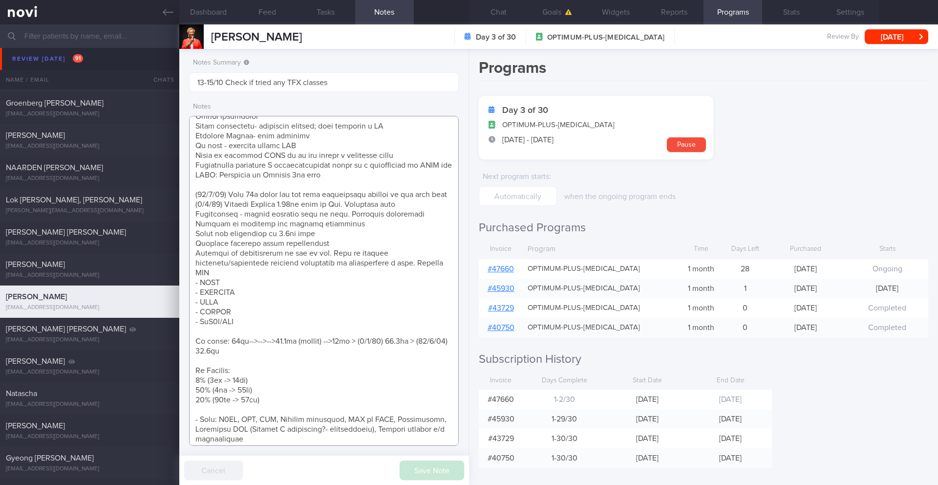
drag, startPoint x: 257, startPoint y: 331, endPoint x: 194, endPoint y: 296, distance: 71.5
click at [194, 296] on textarea at bounding box center [324, 281] width 270 height 330
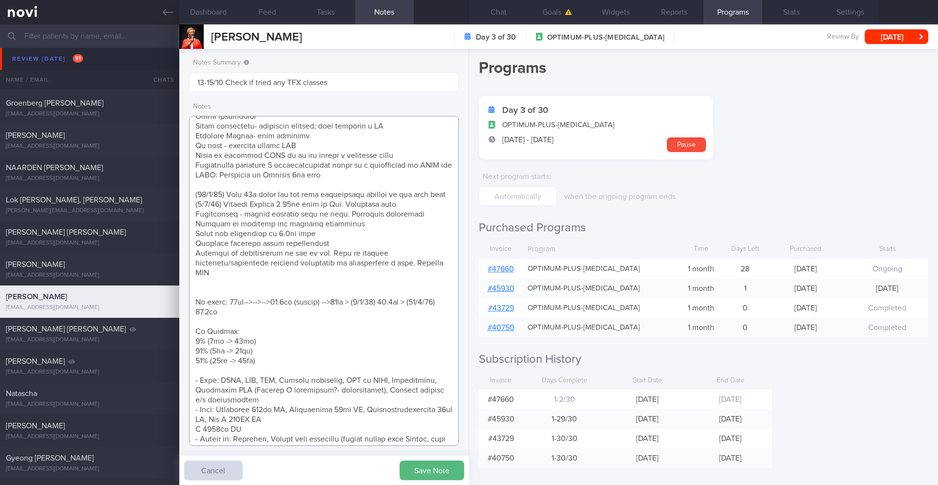
click at [233, 192] on textarea at bounding box center [324, 281] width 270 height 330
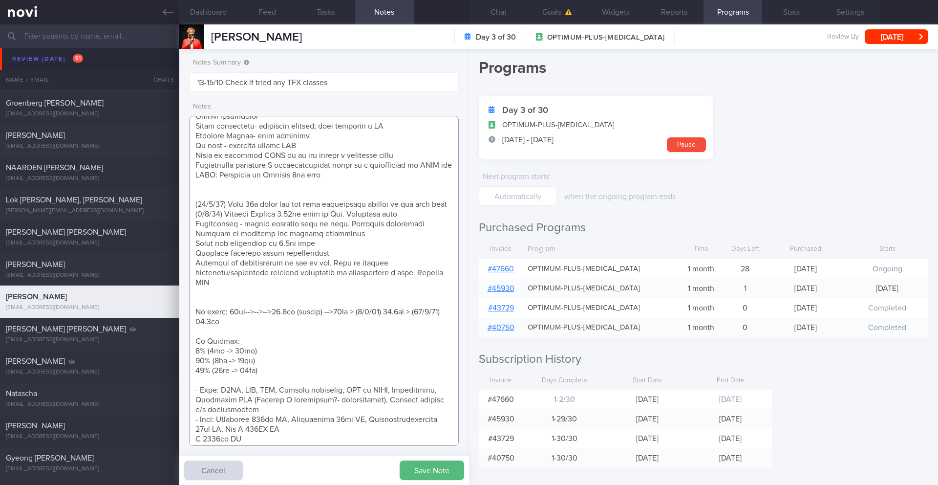
scroll to position [455, 0]
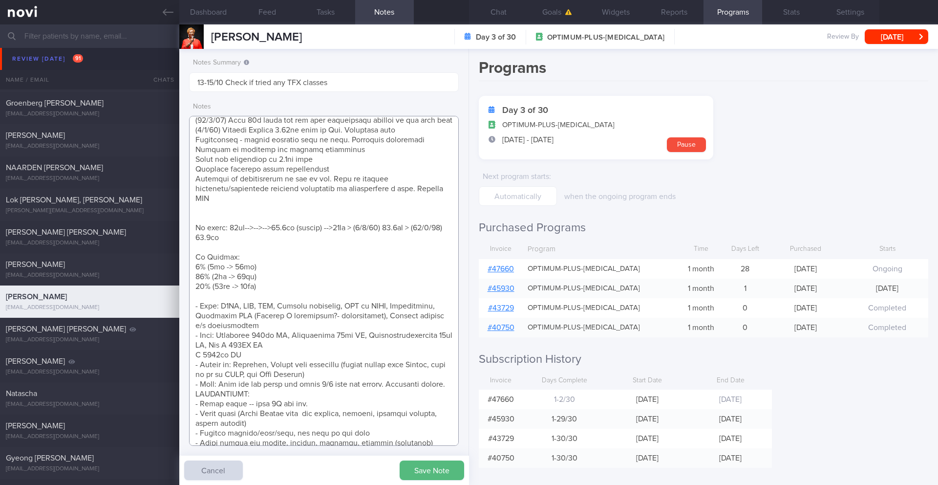
click at [241, 228] on textarea at bounding box center [324, 281] width 270 height 330
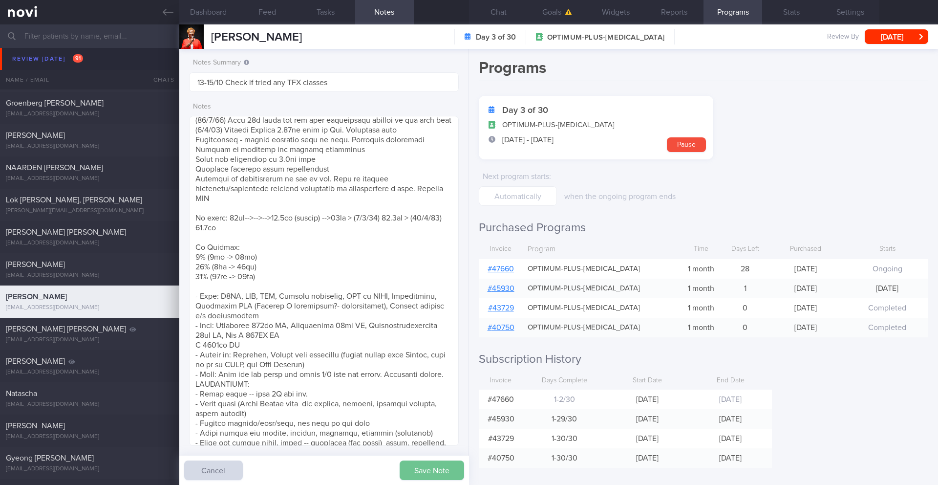
click at [420, 470] on button "Save Note" at bounding box center [432, 470] width 65 height 20
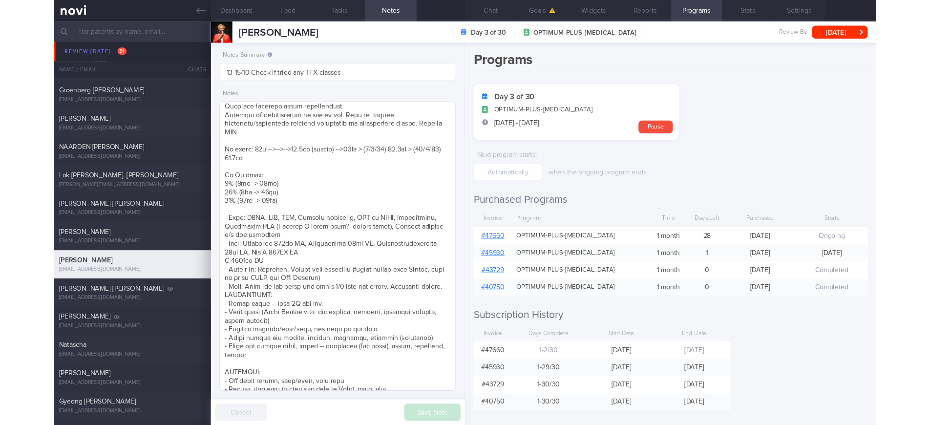
scroll to position [501, 0]
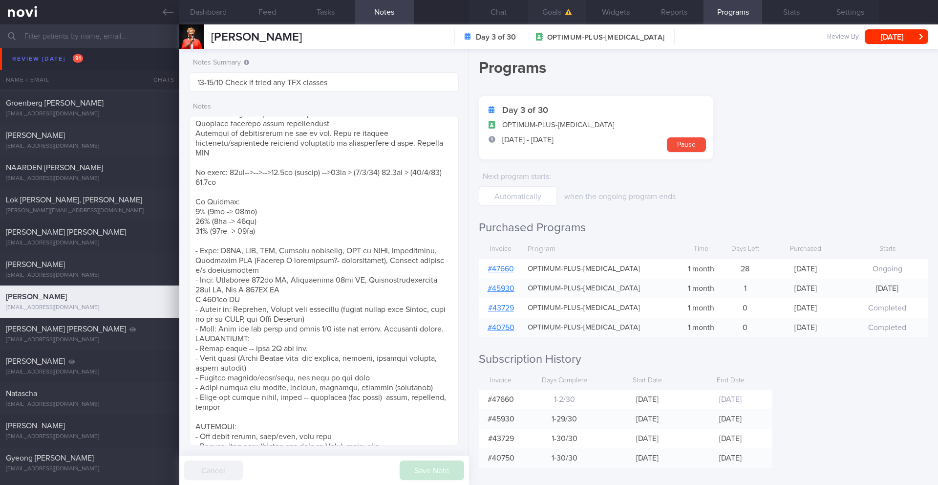
click at [545, 13] on button "Goals" at bounding box center [557, 12] width 59 height 24
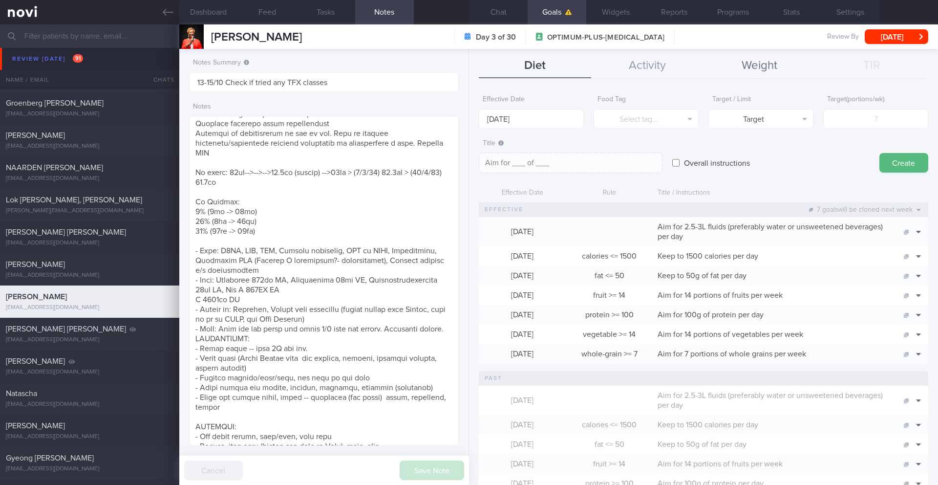
click at [744, 65] on button "Weight" at bounding box center [760, 66] width 112 height 24
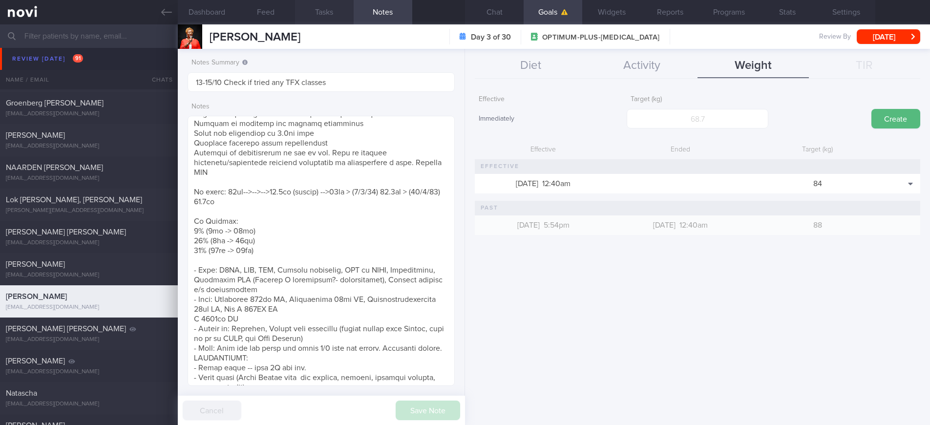
scroll to position [488535, 488428]
click at [491, 9] on button "Chat" at bounding box center [494, 12] width 59 height 24
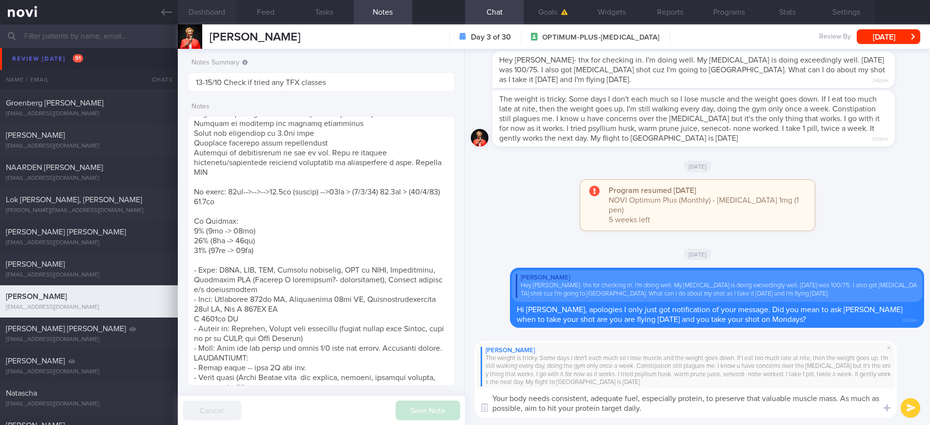
click at [212, 12] on button "Dashboard" at bounding box center [207, 12] width 59 height 24
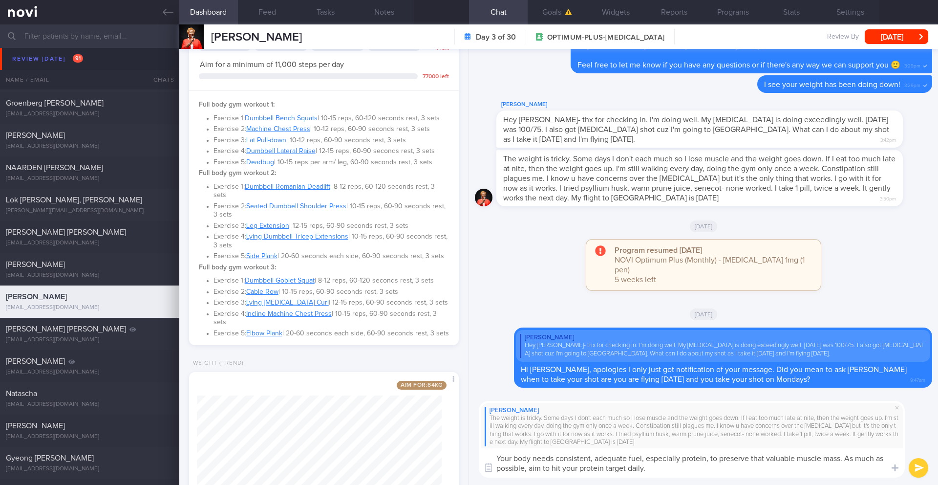
scroll to position [436, 0]
click at [391, 13] on button "Notes" at bounding box center [384, 12] width 59 height 24
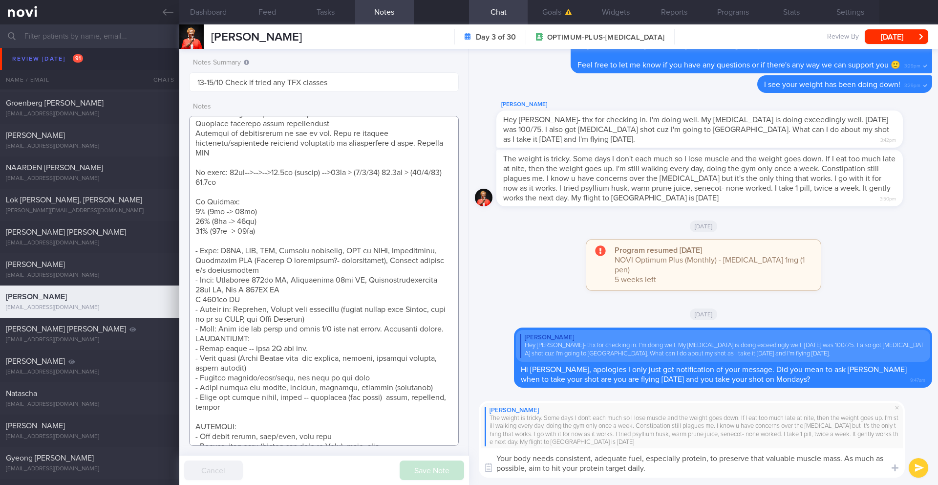
click at [262, 196] on textarea at bounding box center [324, 281] width 270 height 330
type textarea "NOTE: May find articles too long. Send summaries intstead Protein Powder Used: …"
click at [420, 473] on button "Save Note" at bounding box center [432, 470] width 65 height 20
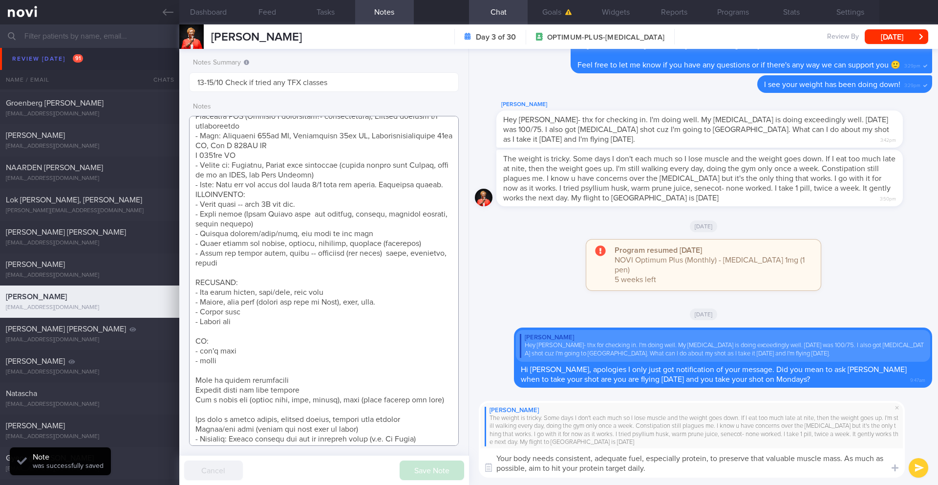
scroll to position [602, 0]
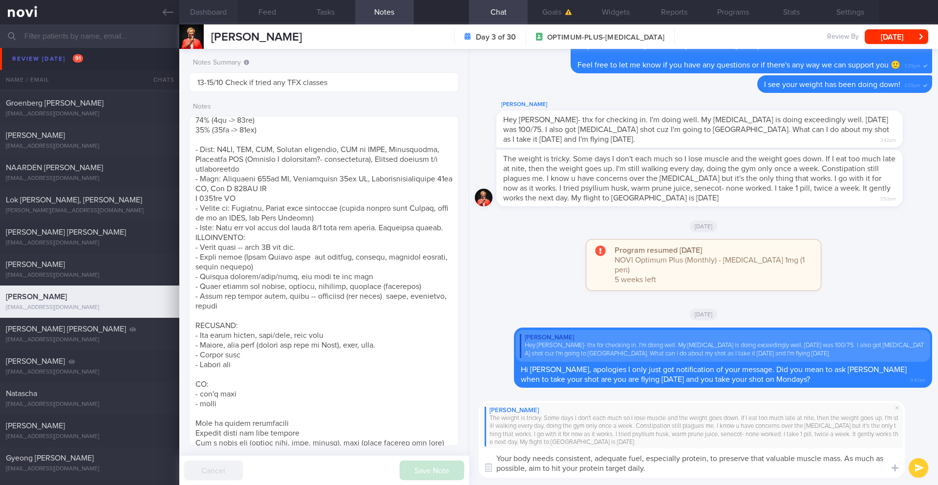
click at [207, 18] on button "Dashboard" at bounding box center [208, 12] width 59 height 24
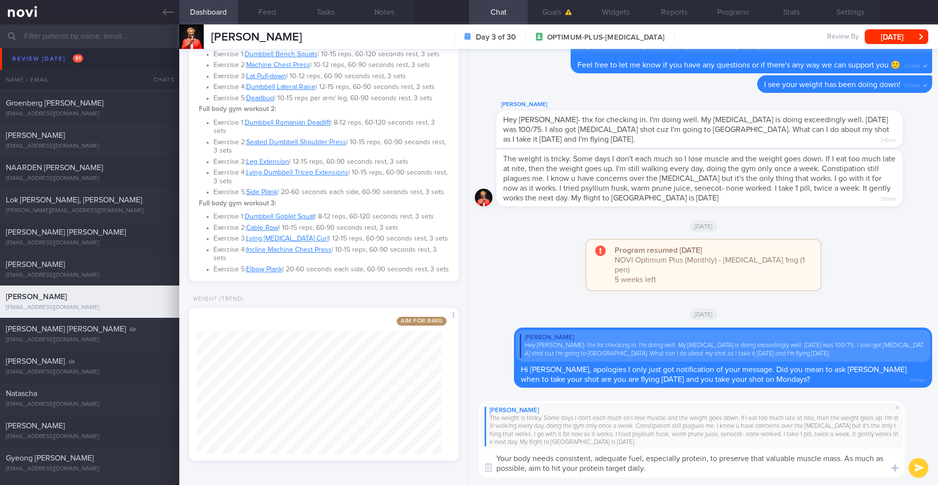
scroll to position [519, 0]
click at [385, 14] on button "Notes" at bounding box center [384, 12] width 59 height 24
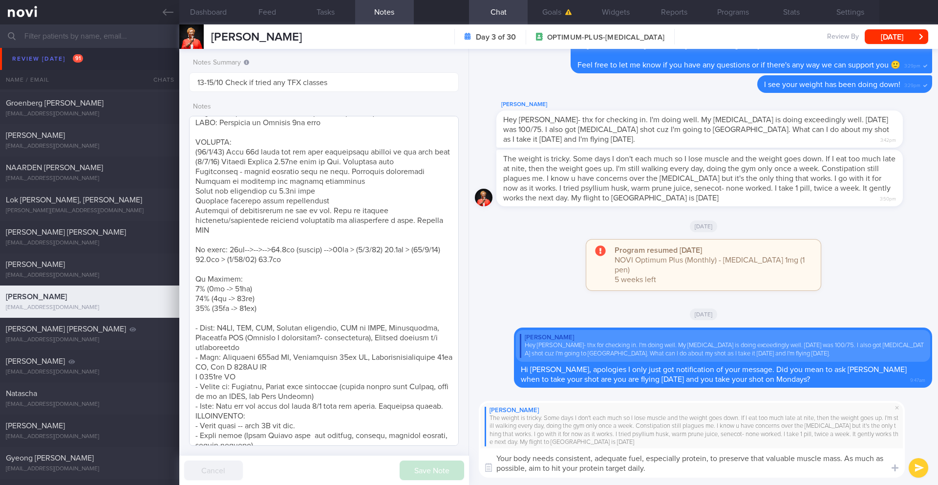
scroll to position [421, 0]
click at [665, 479] on div "Melody Byrd The weight is tricky. Some days I don't each much so I lose muscle …" at bounding box center [703, 438] width 469 height 91
click at [662, 472] on textarea "Your body needs consistent, adequate fuel, especially protein, to preserve that…" at bounding box center [692, 462] width 426 height 29
type textarea "Your body needs consistent, adequate fuel, especially protein, to preserve that…"
click at [219, 10] on button "Dashboard" at bounding box center [208, 12] width 59 height 24
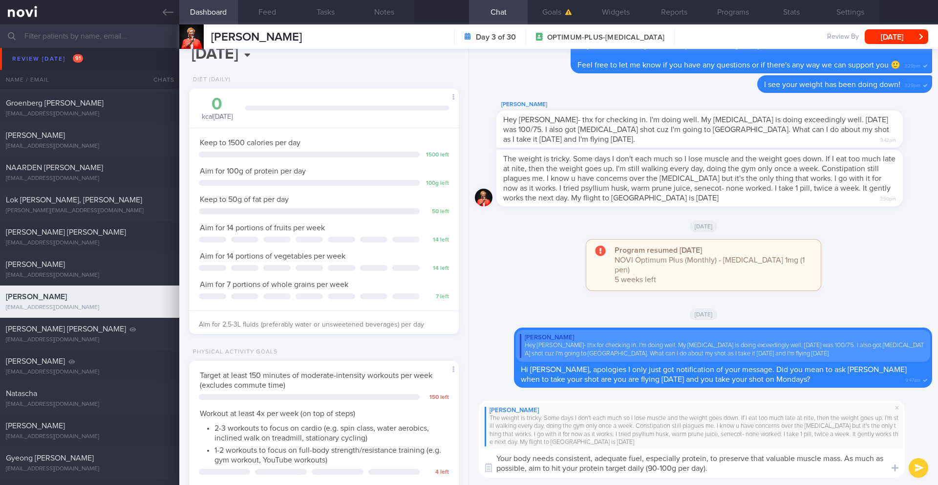
scroll to position [41, 0]
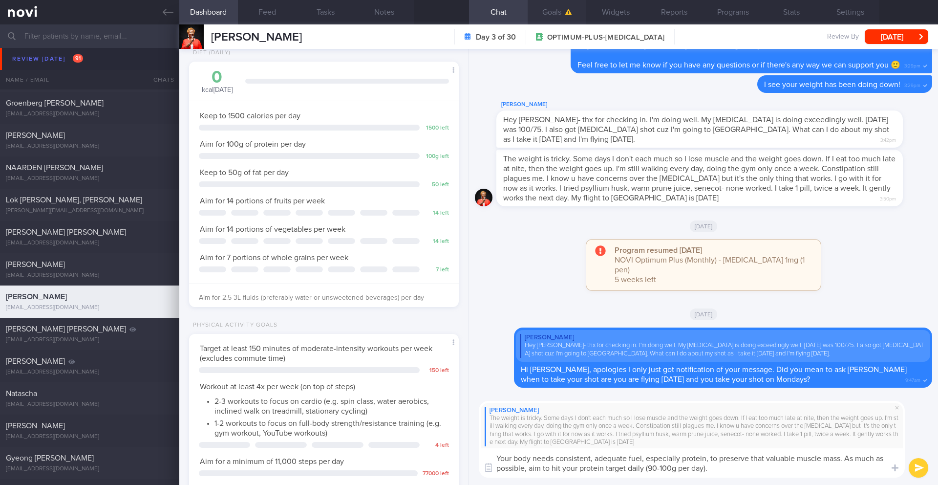
click at [557, 15] on button "Goals" at bounding box center [557, 12] width 59 height 24
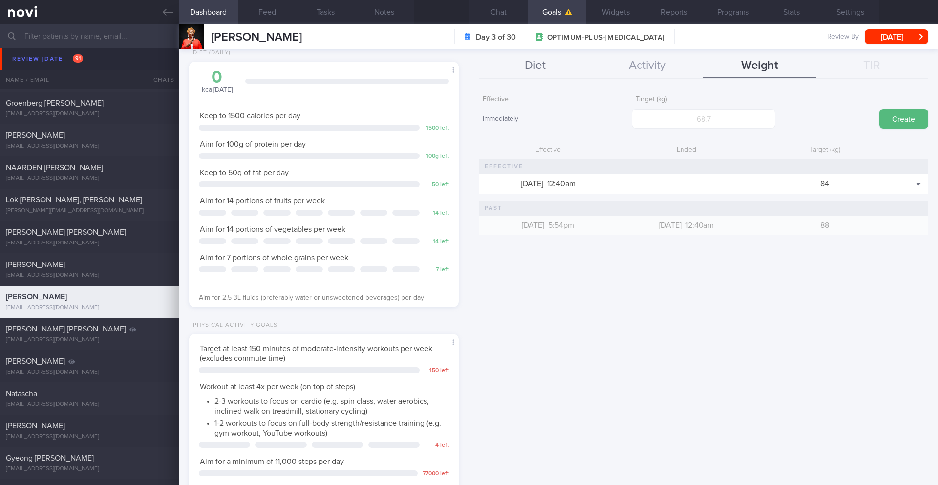
click at [540, 60] on button "Diet" at bounding box center [535, 66] width 112 height 24
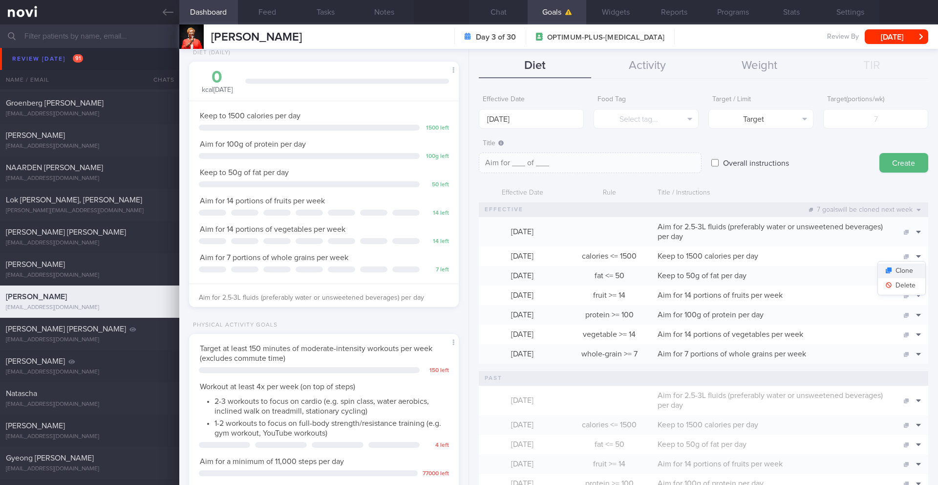
click at [906, 271] on button "Clone" at bounding box center [901, 270] width 47 height 15
type input "1500"
type textarea "Keep to 1500 calories per day"
click at [552, 119] on input "[DATE]" at bounding box center [531, 119] width 105 height 20
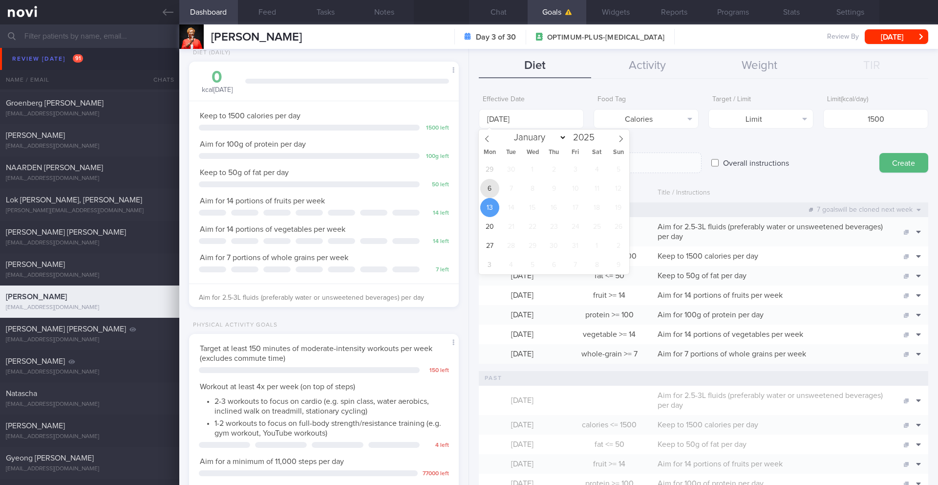
click at [487, 189] on span "6" at bounding box center [489, 188] width 19 height 19
type input "[DATE]"
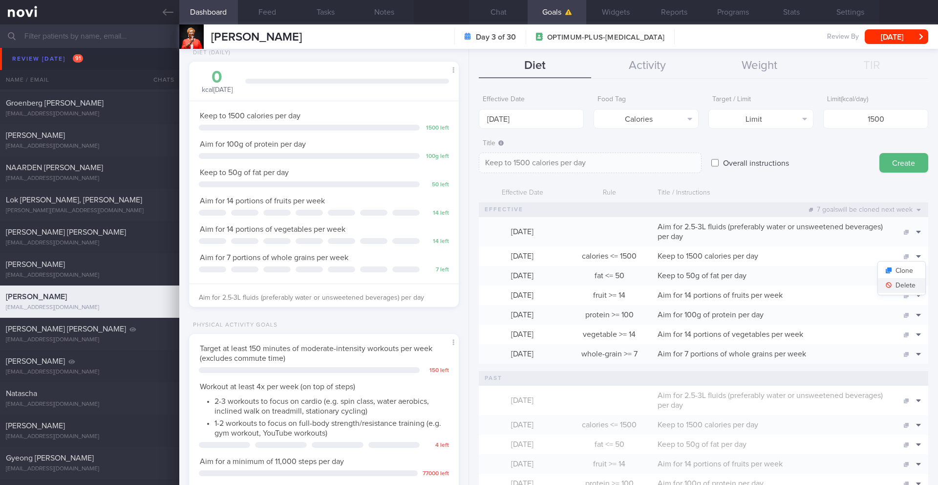
click at [904, 280] on button "Delete" at bounding box center [901, 285] width 47 height 15
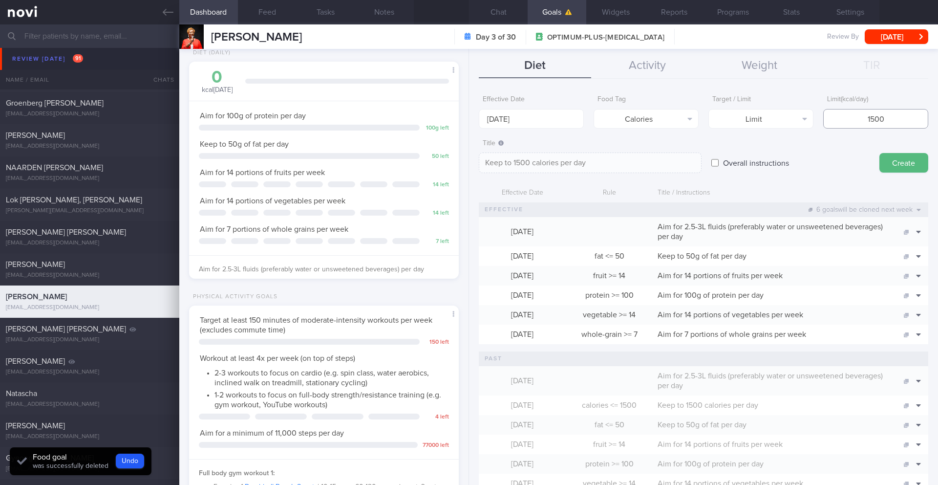
click at [854, 123] on input "1500" at bounding box center [875, 119] width 105 height 20
click at [866, 119] on input "1500" at bounding box center [875, 119] width 105 height 20
type input "100"
type textarea "Keep to 100 calories per day"
type input "1400"
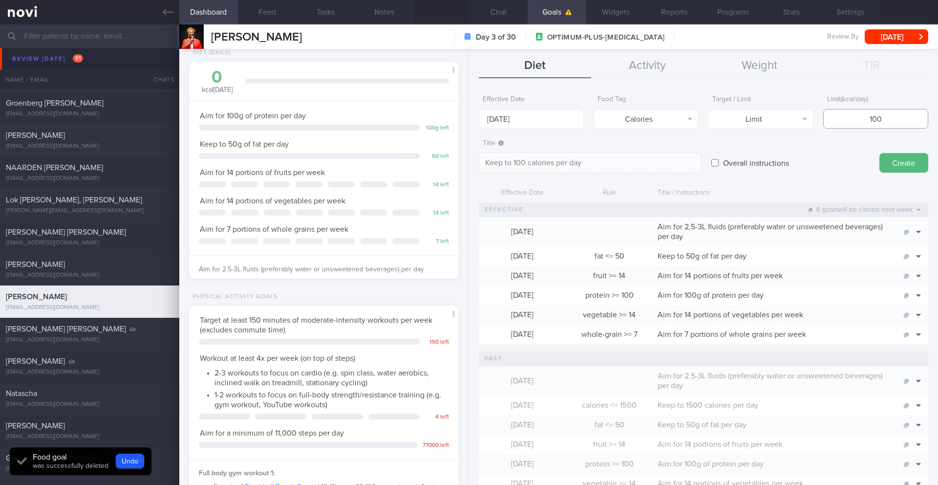
type textarea "Keep to 1400 calories per day"
type input "1400"
click at [909, 167] on button "Create" at bounding box center [904, 163] width 49 height 20
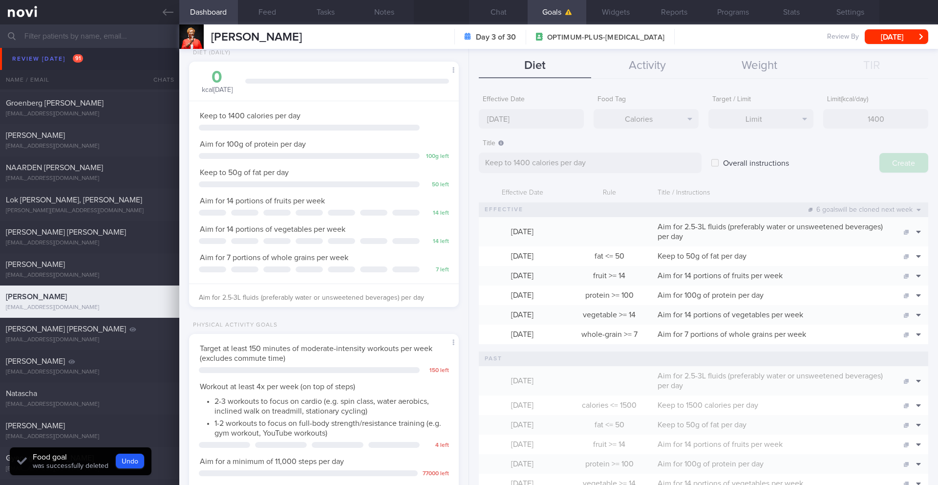
type input "[DATE]"
type textarea "Aim for ___ of ___"
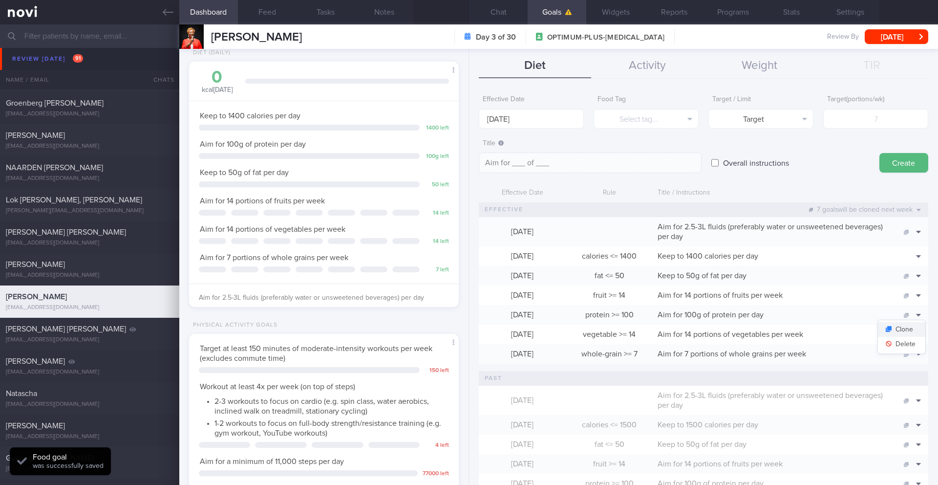
click at [907, 334] on button "Clone" at bounding box center [901, 329] width 47 height 15
type input "100"
type textarea "Aim for 100g of protein per day"
click at [908, 346] on button "Delete" at bounding box center [901, 344] width 47 height 15
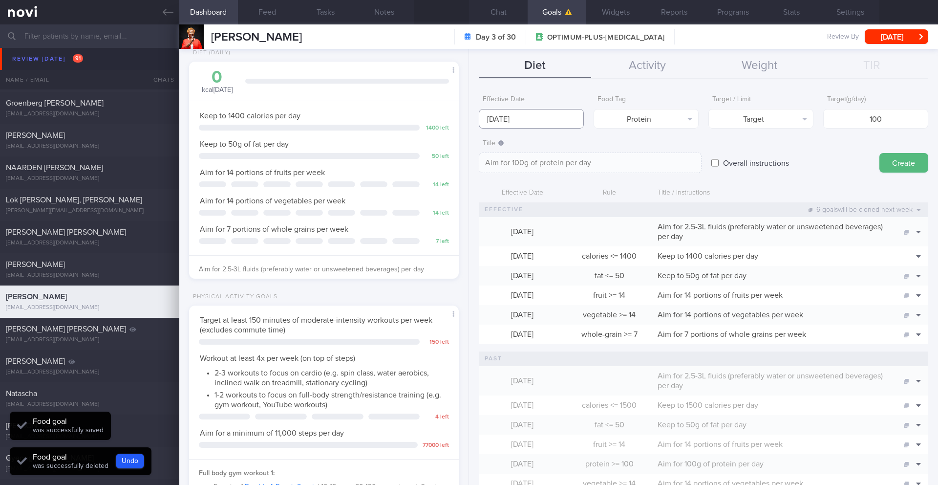
click at [496, 122] on input "[DATE]" at bounding box center [531, 119] width 105 height 20
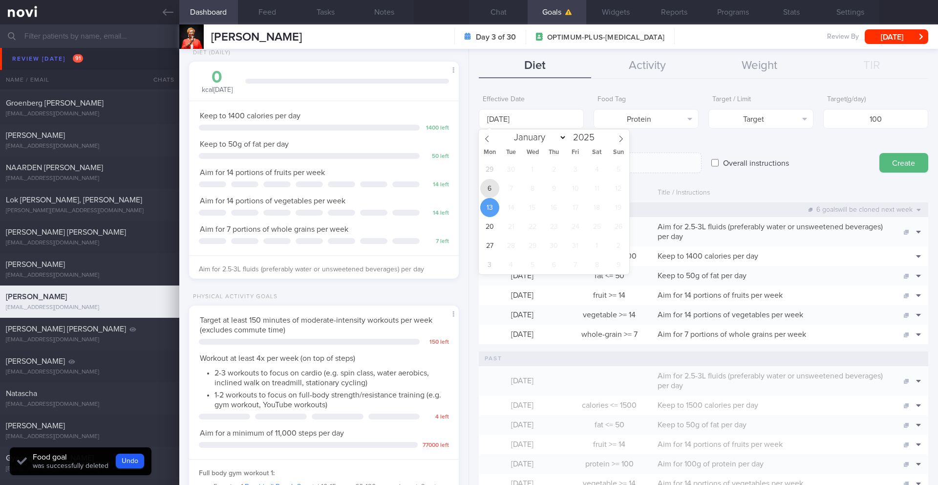
click at [491, 193] on span "6" at bounding box center [489, 188] width 19 height 19
type input "[DATE]"
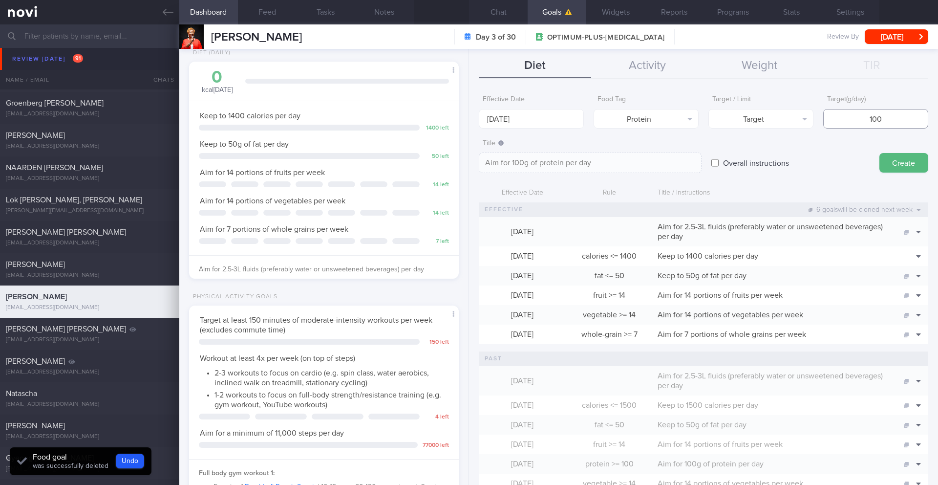
drag, startPoint x: 846, startPoint y: 117, endPoint x: 890, endPoint y: 117, distance: 44.0
click at [890, 117] on input "100" at bounding box center [875, 119] width 105 height 20
type input "9"
type textarea "Aim for 9g of protein per day"
type input "90"
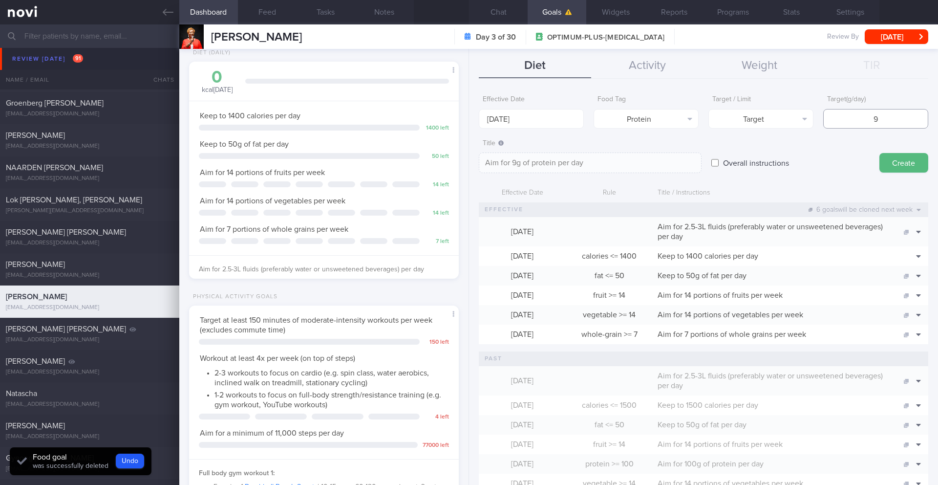
type textarea "Aim for 90g of protein per day"
type input "90"
click at [521, 162] on textarea "Aim for 90g of protein per day" at bounding box center [590, 162] width 223 height 21
type textarea "Aim for 90-100g of protein per day"
click at [882, 168] on button "Create" at bounding box center [904, 163] width 49 height 20
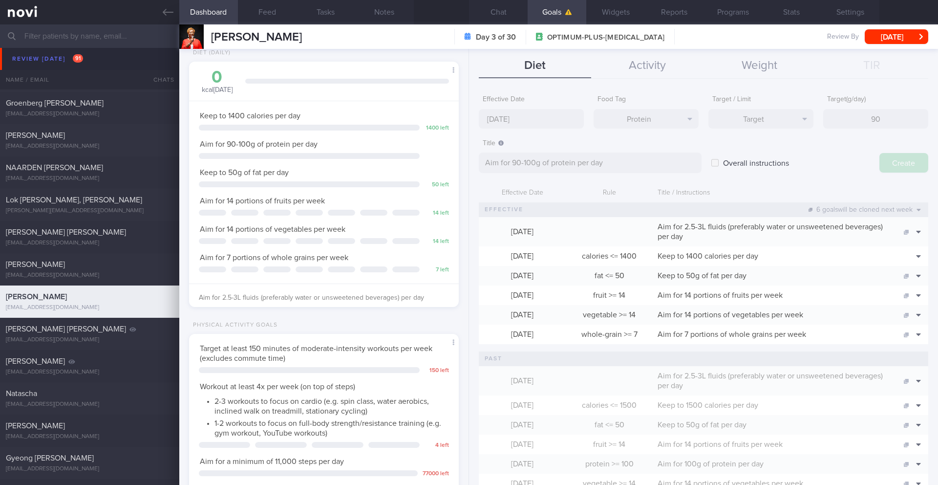
type input "[DATE]"
type textarea "Aim for ___ of ___"
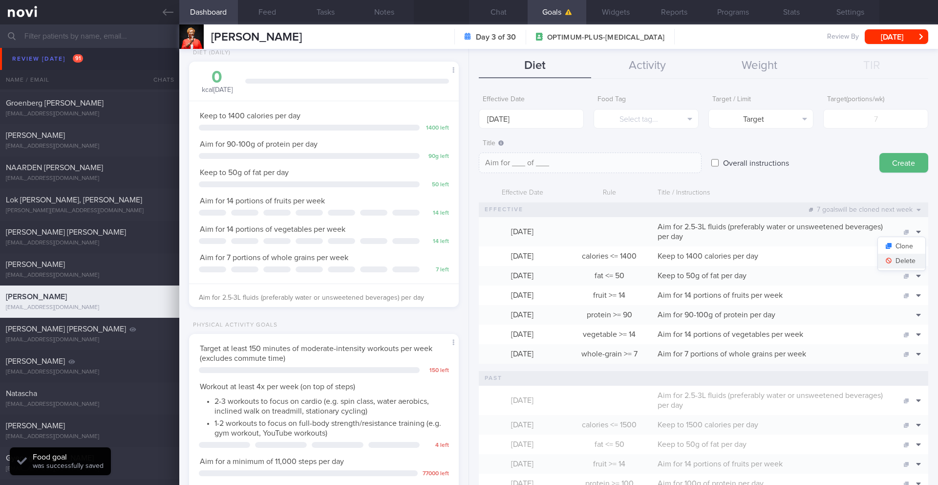
click at [906, 259] on button "Delete" at bounding box center [901, 261] width 47 height 15
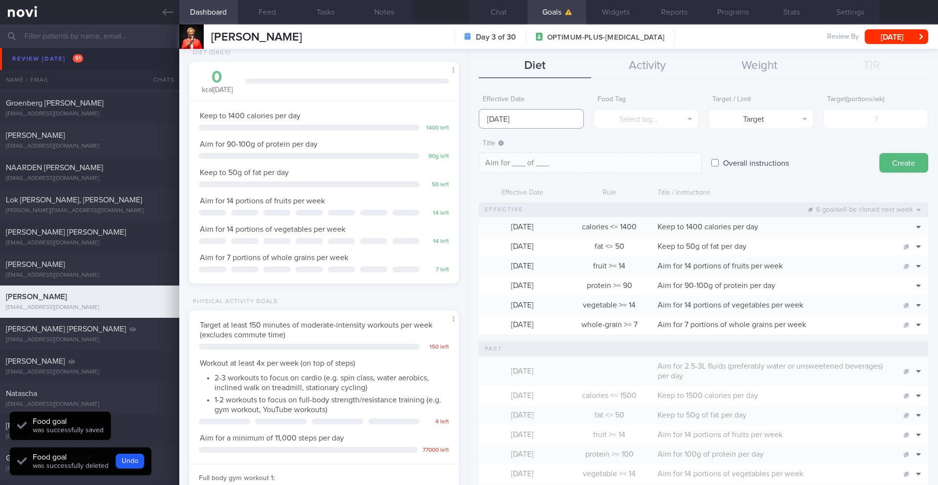
click at [532, 116] on input "[DATE]" at bounding box center [531, 119] width 105 height 20
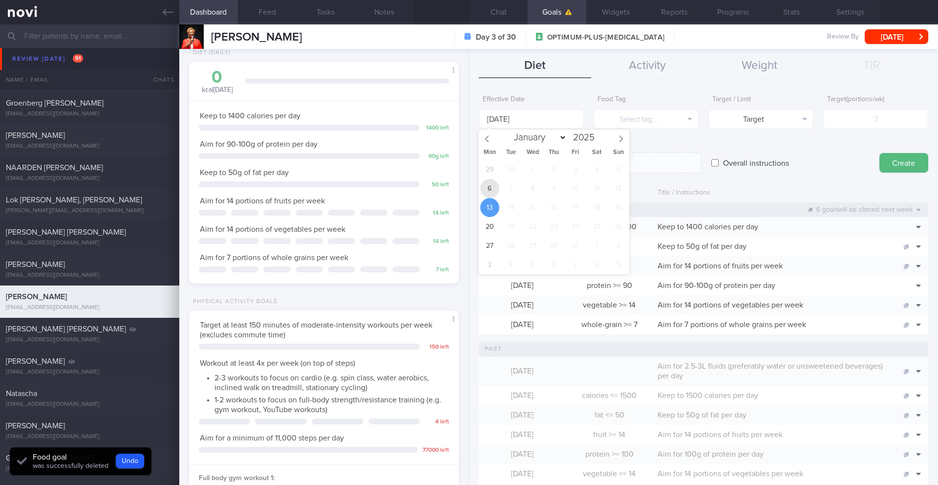
click at [494, 190] on span "6" at bounding box center [489, 188] width 19 height 19
type input "[DATE]"
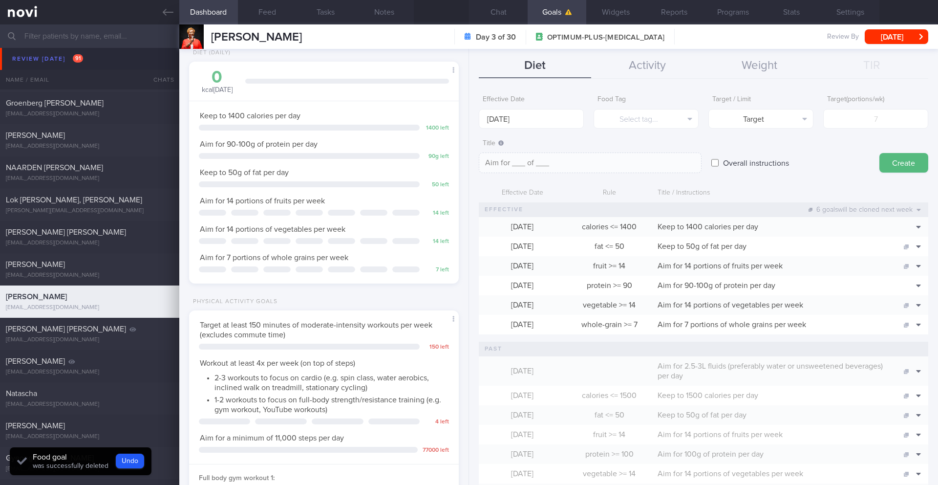
click at [732, 160] on label "Overall instructions" at bounding box center [756, 163] width 76 height 20
click at [719, 160] on input "Overall instructions" at bounding box center [715, 163] width 7 height 20
checkbox input "true"
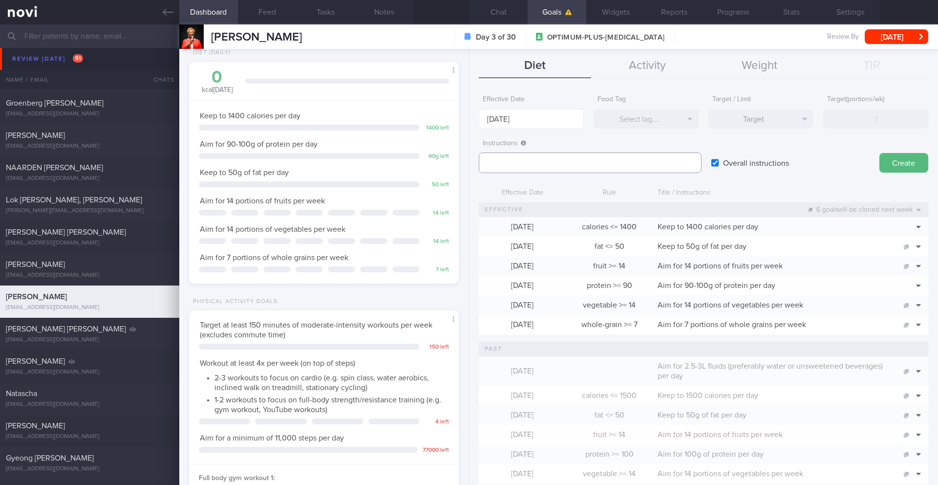
click at [552, 162] on textarea at bounding box center [590, 162] width 223 height 21
paste textarea "2.6L fluids (preferably water, unsweetened beverages, clear soups) per day"
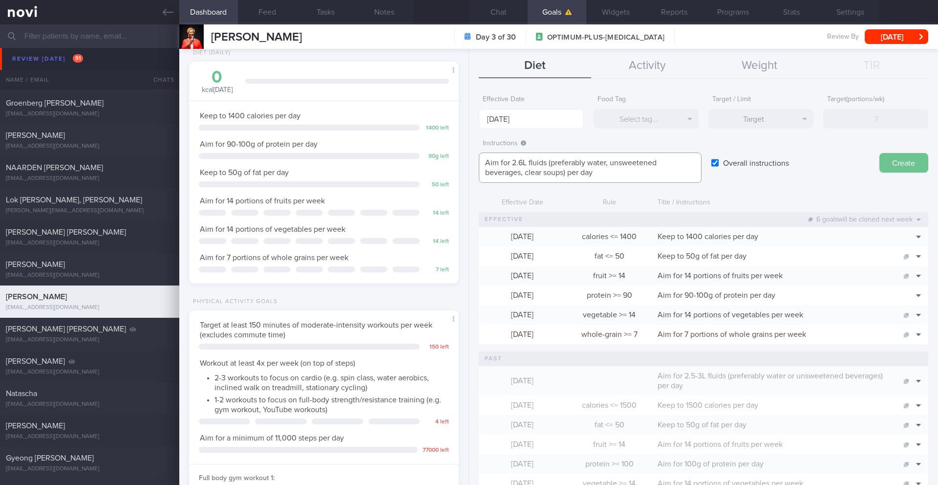
type textarea "Aim for 2.6L fluids (preferably water, unsweetened beverages, clear soups) per …"
click at [887, 162] on button "Create" at bounding box center [904, 163] width 49 height 20
type input "[DATE]"
type textarea "Aim for ___ of ___"
checkbox input "false"
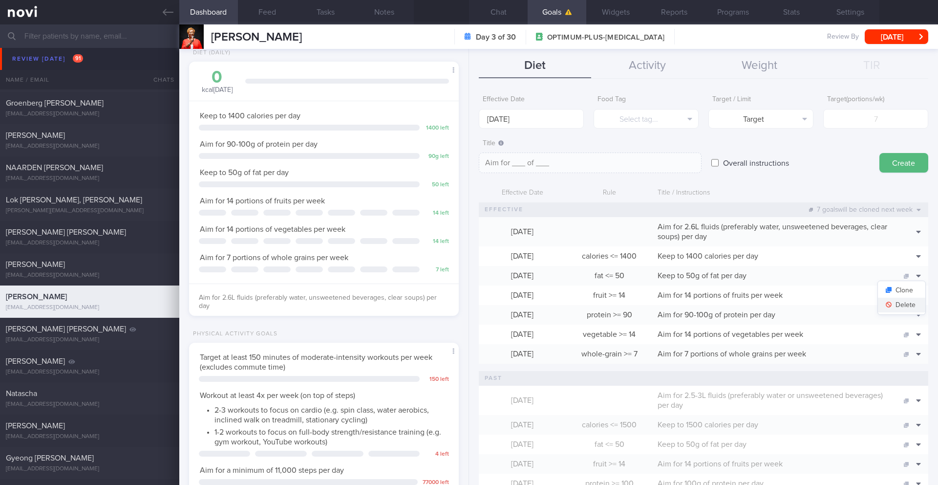
click at [906, 306] on button "Delete" at bounding box center [901, 305] width 47 height 15
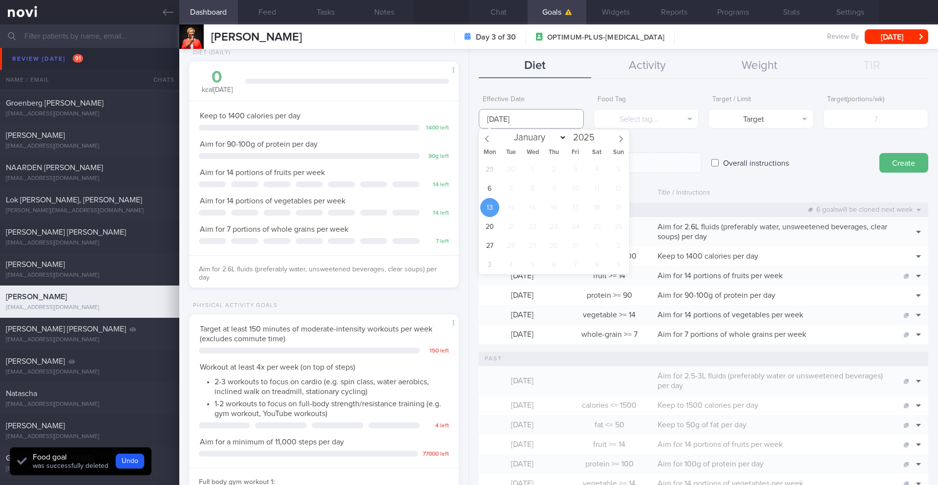
click at [544, 112] on input "[DATE]" at bounding box center [531, 119] width 105 height 20
drag, startPoint x: 486, startPoint y: 186, endPoint x: 546, endPoint y: 170, distance: 61.9
click at [487, 186] on span "6" at bounding box center [489, 188] width 19 height 19
type input "[DATE]"
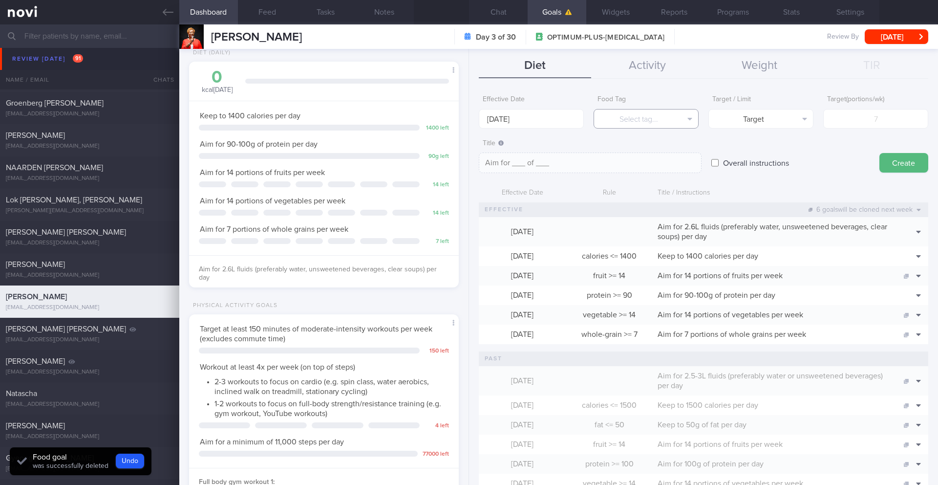
click at [632, 120] on button "Select tag..." at bounding box center [646, 119] width 105 height 20
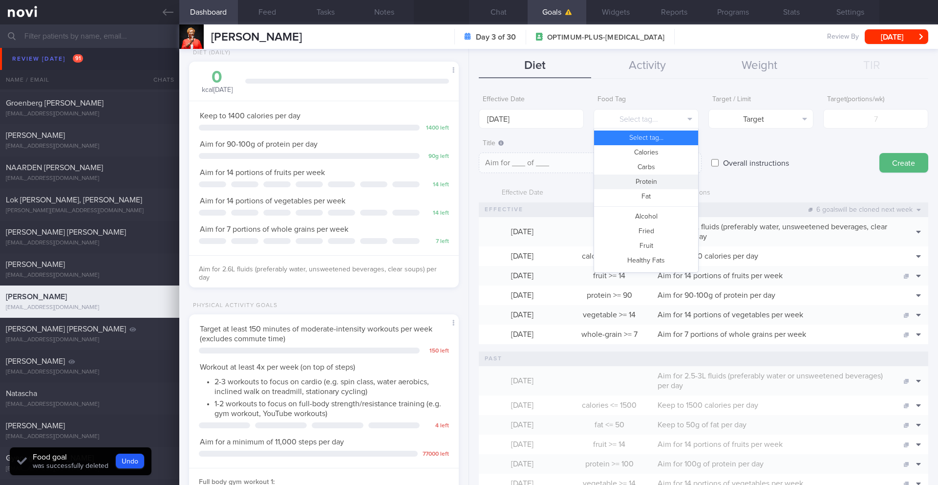
click at [633, 178] on button "Protein" at bounding box center [646, 181] width 104 height 15
type textarea "Aim for __g of protein per day"
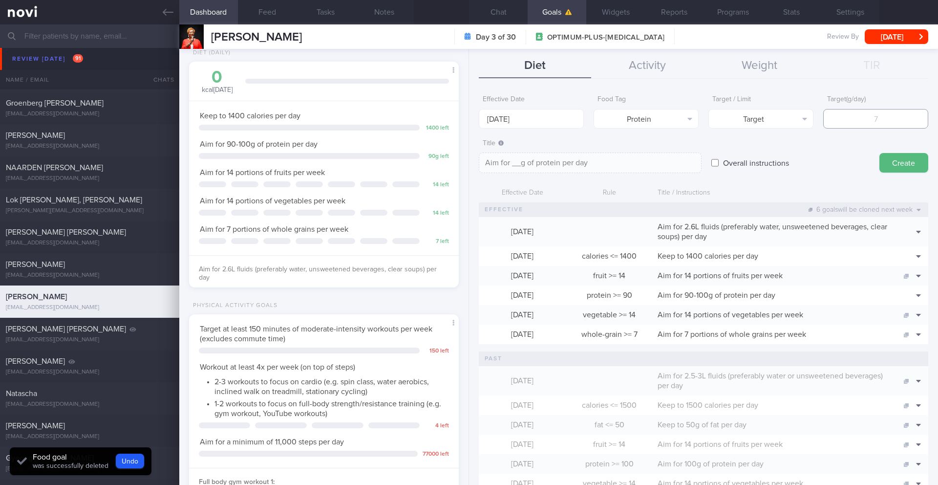
click at [849, 123] on input "number" at bounding box center [875, 119] width 105 height 20
type input "5"
type textarea "Aim for 5g of protein per day"
type input "54"
type textarea "Aim for 54g of protein per day"
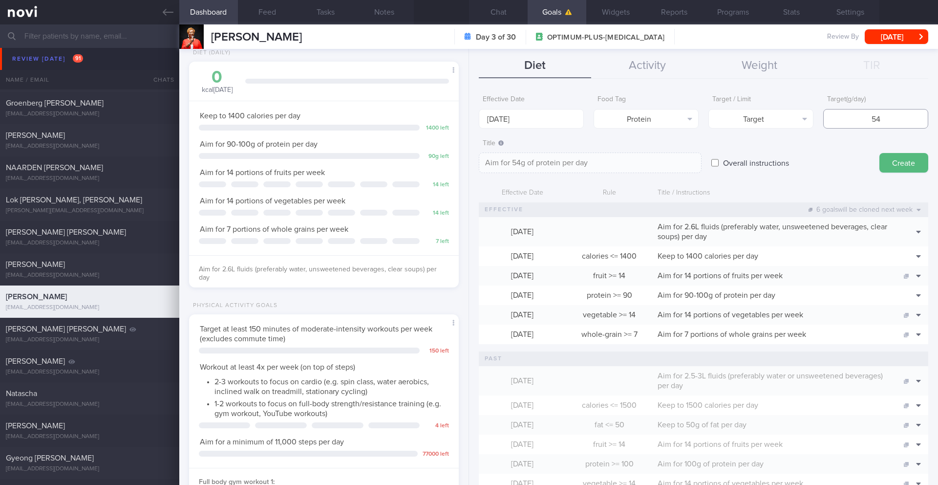
type input "54"
click at [665, 163] on textarea "Aim for 54g of protein per day" at bounding box center [590, 162] width 223 height 21
click at [777, 118] on button "Target" at bounding box center [761, 119] width 105 height 20
click at [767, 151] on button "Limit" at bounding box center [761, 152] width 104 height 15
click at [651, 164] on textarea "Keep to 54g of protein per day" at bounding box center [590, 162] width 223 height 21
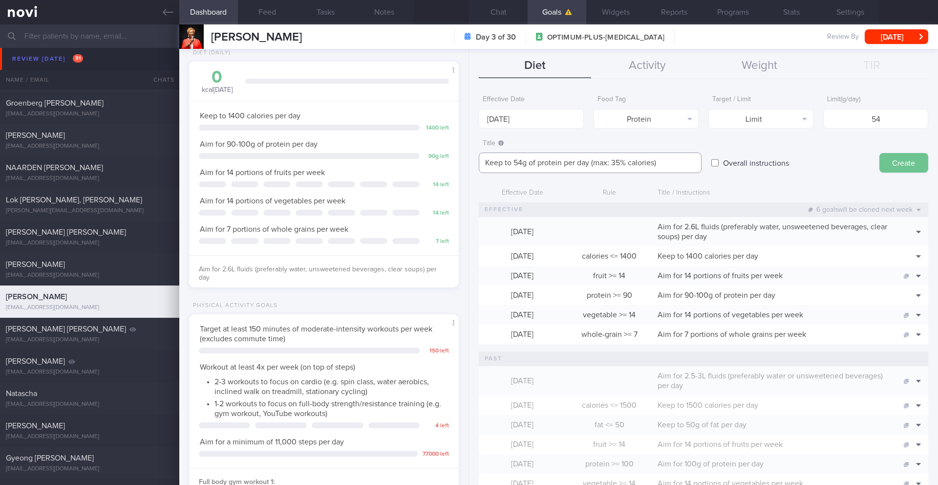
type textarea "Keep to 54g of protein per day (max: 35% calories)"
click at [916, 166] on button "Create" at bounding box center [904, 163] width 49 height 20
click at [903, 168] on button "Create" at bounding box center [904, 163] width 49 height 20
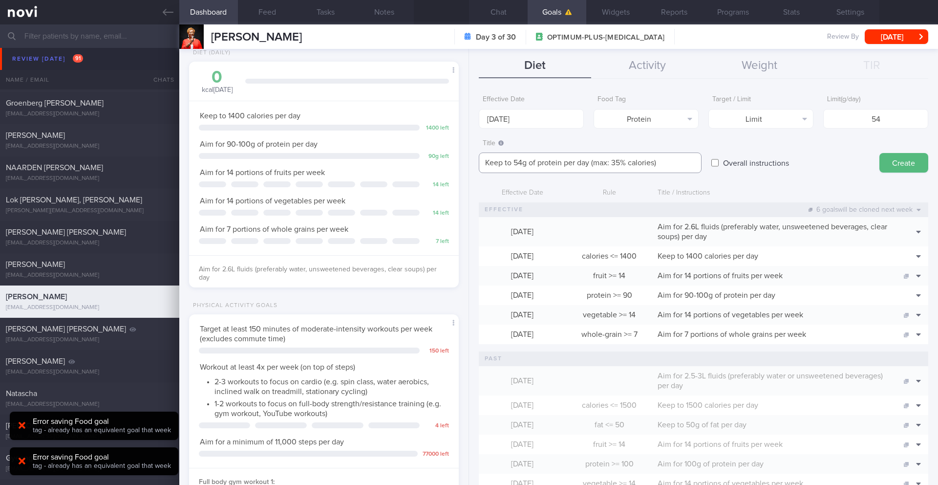
click at [637, 159] on textarea "Keep to 54g of protein per day (max: 35% calories)" at bounding box center [590, 162] width 223 height 21
type textarea "Keep to 54g of protein per day"
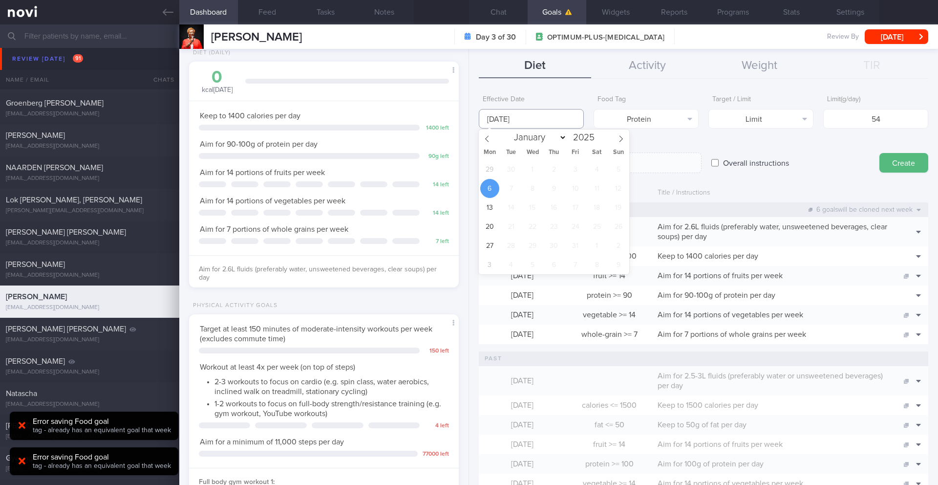
click at [545, 122] on input "[DATE]" at bounding box center [531, 119] width 105 height 20
click at [497, 174] on div "29 30 1 2 3 4 5 6 7 8 9 10 11 12 13 14 15 16 17 18 19 20 21 22 23 24 25 26 27 2…" at bounding box center [554, 217] width 151 height 114
click at [492, 201] on span "13" at bounding box center [489, 207] width 19 height 19
type input "[DATE]"
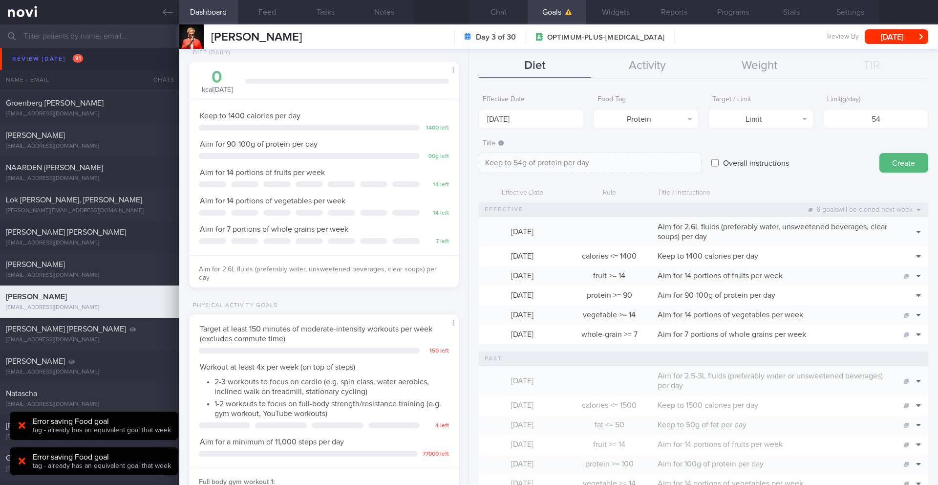
click at [492, 192] on div "Effective Date" at bounding box center [522, 193] width 87 height 19
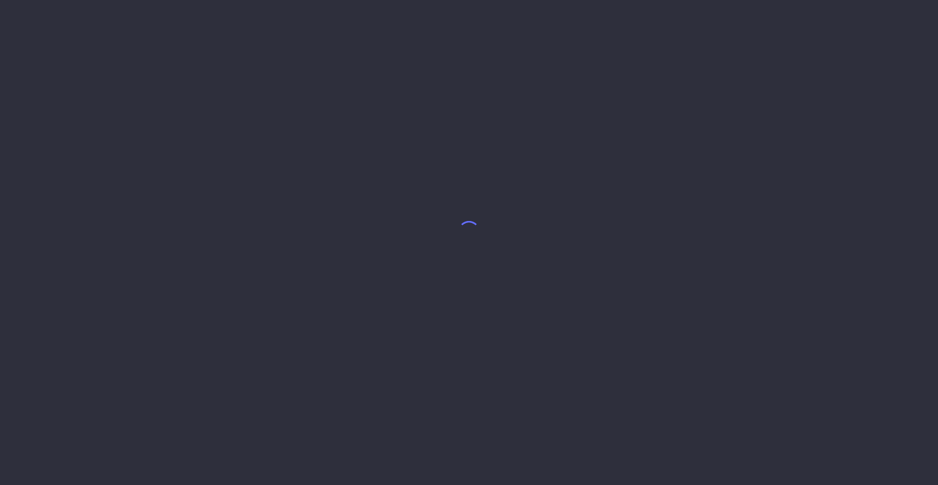
select select "9"
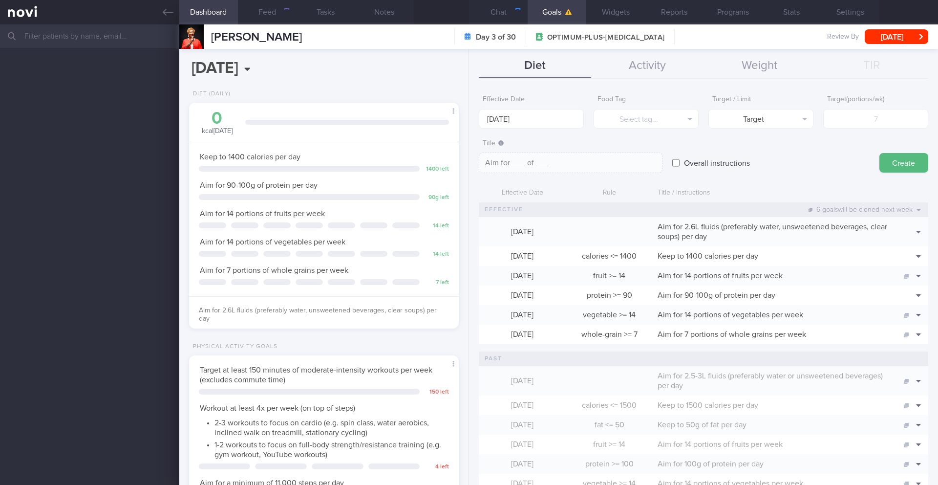
scroll to position [136, 245]
click at [520, 114] on input "[DATE]" at bounding box center [531, 119] width 105 height 20
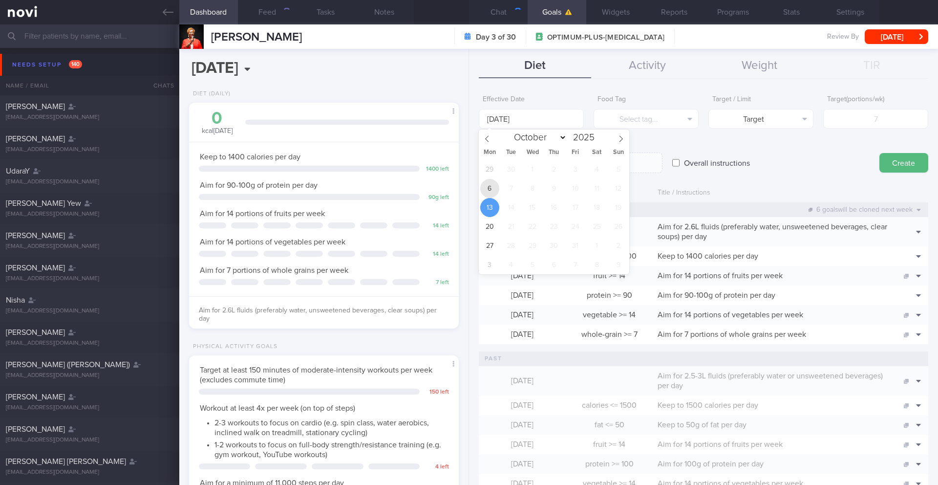
click at [491, 185] on span "6" at bounding box center [489, 188] width 19 height 19
type input "[DATE]"
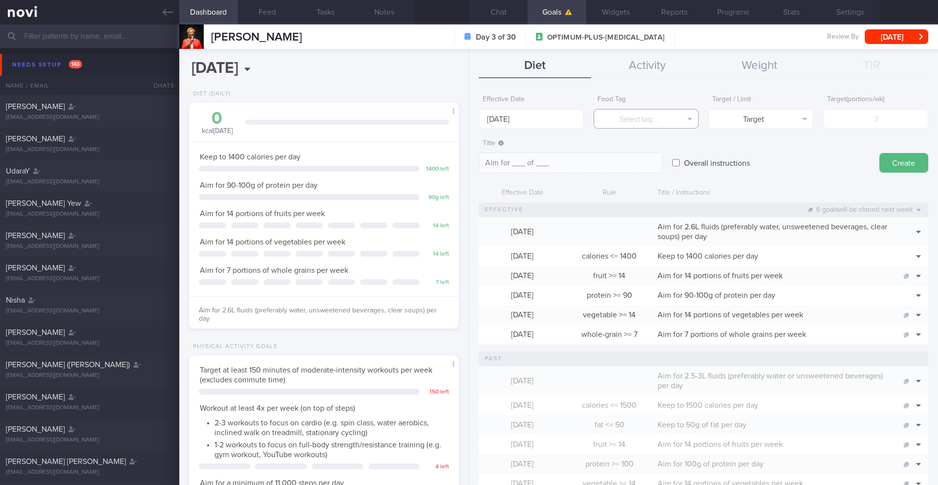
click at [639, 124] on button "Select tag..." at bounding box center [646, 119] width 105 height 20
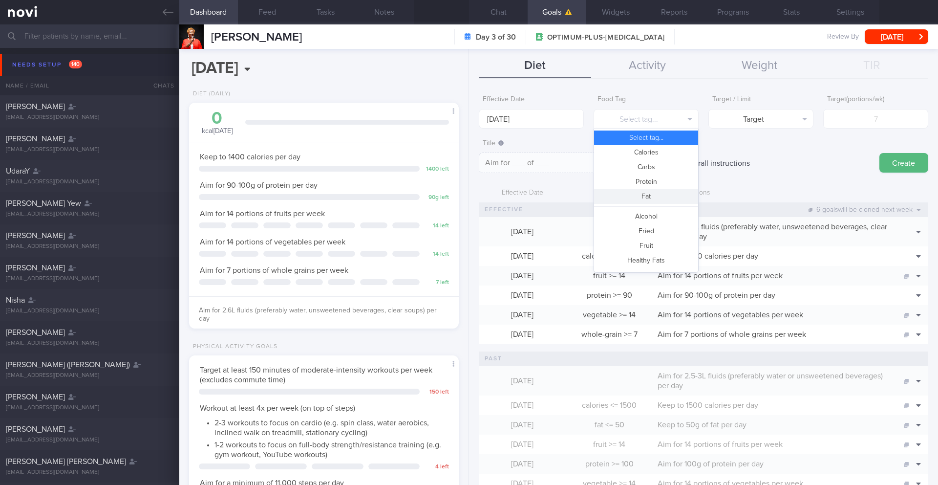
click at [640, 199] on button "Fat" at bounding box center [646, 196] width 104 height 15
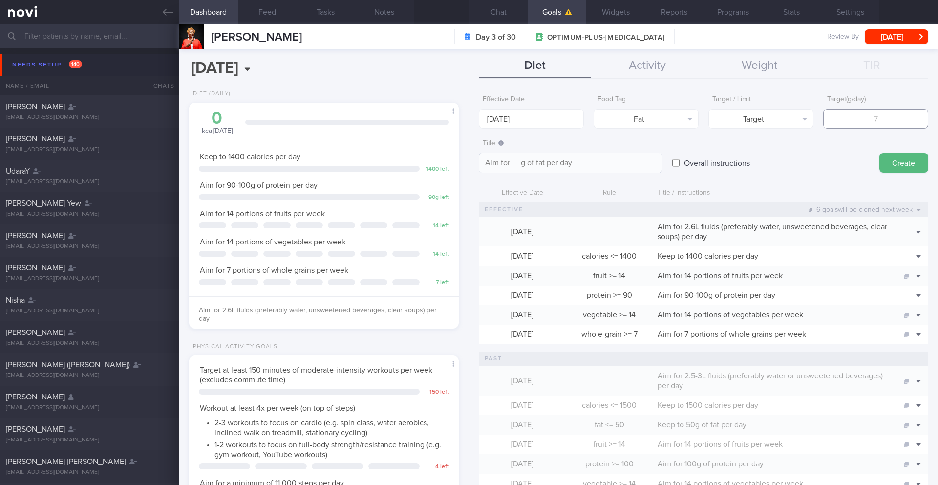
click at [837, 126] on input "number" at bounding box center [875, 119] width 105 height 20
click at [610, 167] on textarea "Aim for __g of fat per day" at bounding box center [571, 162] width 184 height 21
paste textarea "Keep to 54g of protein per day (max: 35% calories)"
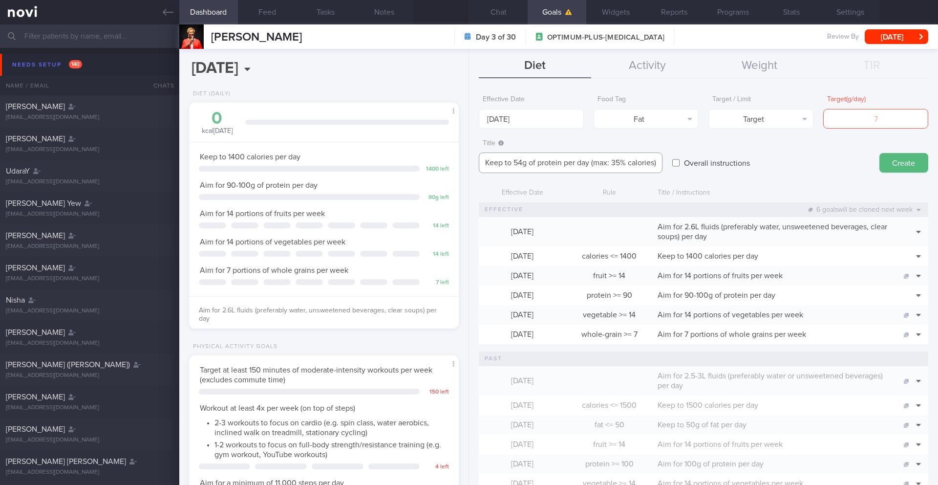
scroll to position [0, 0]
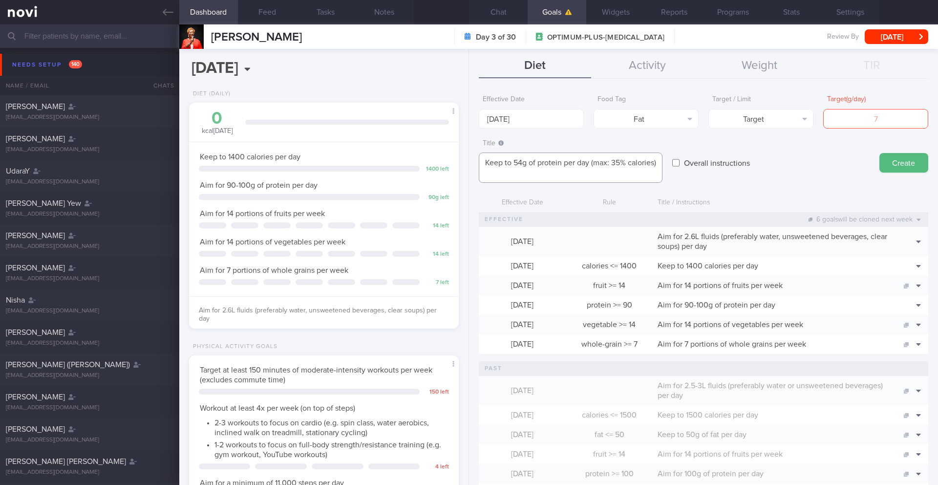
type textarea "Keep to 54g of protein per day (max: 35% calories)"
click at [904, 128] on form "Effective Date [DATE] Food Tag Fat Select tag... Calories Carbs Protein Fat Alc…" at bounding box center [704, 469] width 450 height 759
click at [903, 124] on input "number" at bounding box center [875, 119] width 105 height 20
type input "54"
click at [807, 121] on button "Target" at bounding box center [761, 119] width 105 height 20
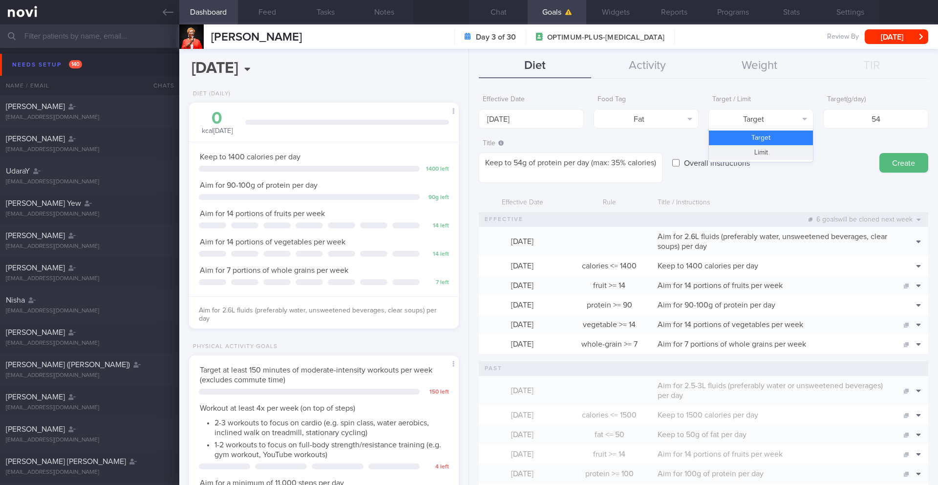
click at [772, 149] on button "Limit" at bounding box center [761, 152] width 104 height 15
click at [894, 167] on button "Create" at bounding box center [904, 163] width 49 height 20
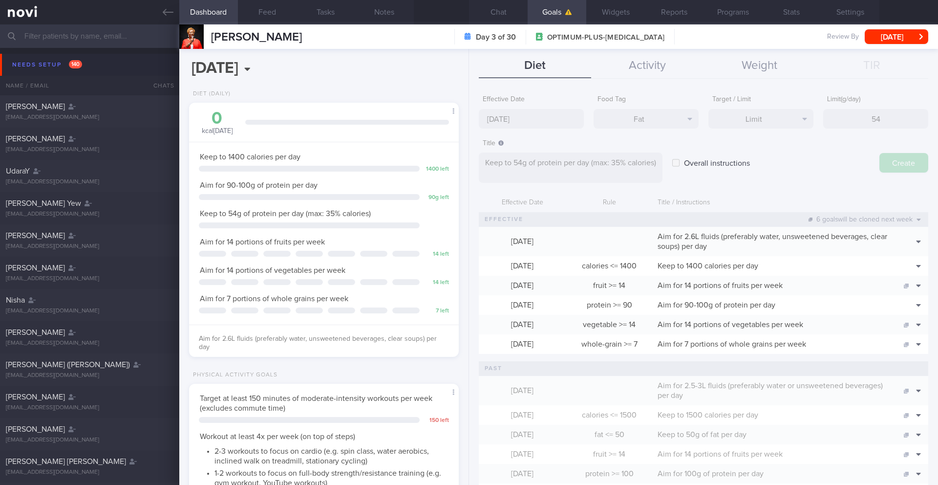
type input "[DATE]"
type textarea "Aim for ___ of ___"
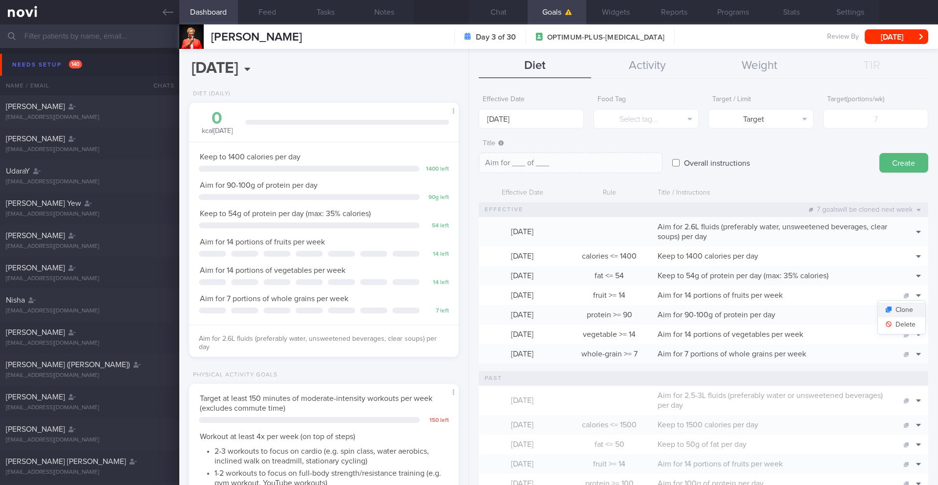
click at [910, 306] on button "Clone" at bounding box center [901, 309] width 47 height 15
type input "14"
type textarea "Aim for 14 portions of fruits per week"
click at [909, 323] on button "Delete" at bounding box center [901, 324] width 47 height 15
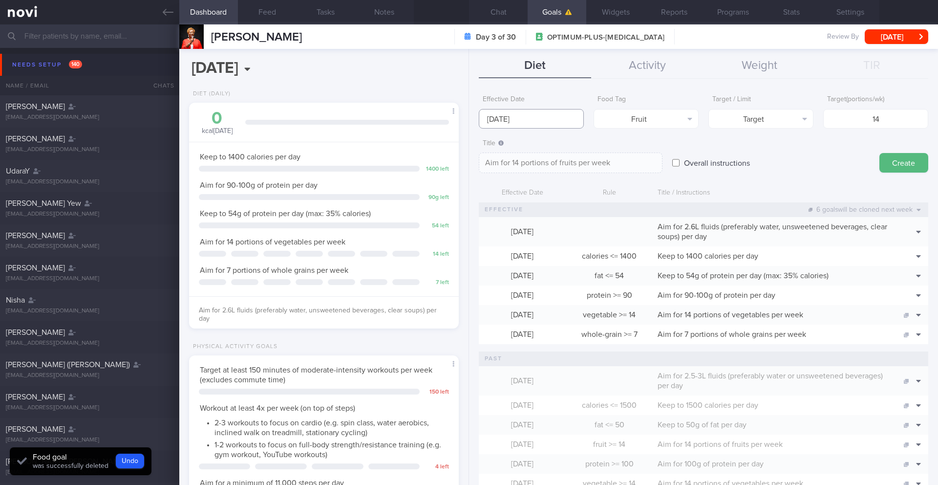
click at [519, 127] on body "You are offline! Some functionality will be unavailable Patients New Users Coac…" at bounding box center [469, 242] width 938 height 485
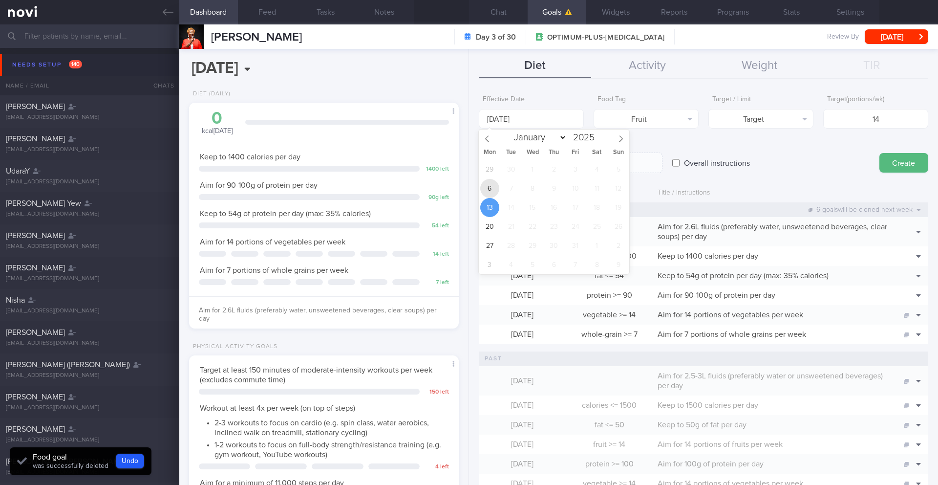
click at [488, 191] on span "6" at bounding box center [489, 188] width 19 height 19
type input "[DATE]"
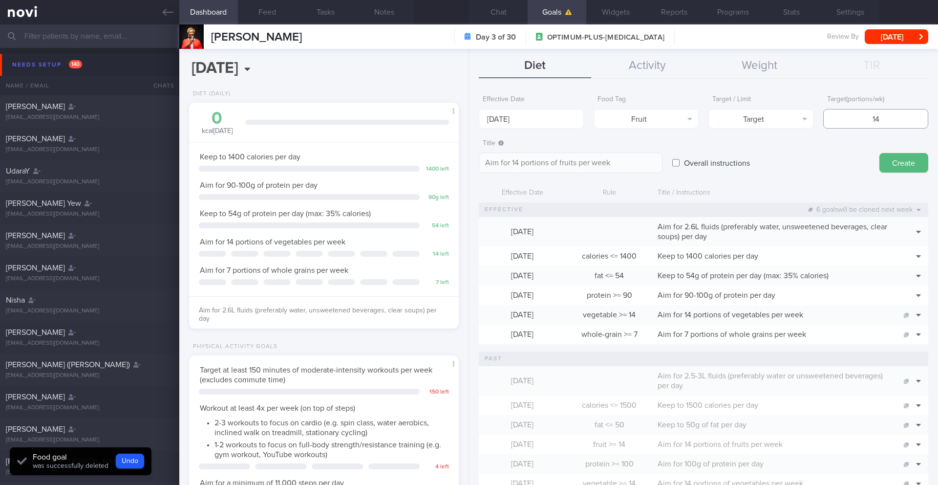
drag, startPoint x: 898, startPoint y: 124, endPoint x: 837, endPoint y: 117, distance: 61.5
click at [837, 117] on input "14" at bounding box center [875, 119] width 105 height 20
type input "1"
type textarea "Aim for 1 portions of fruits per week"
type input "10"
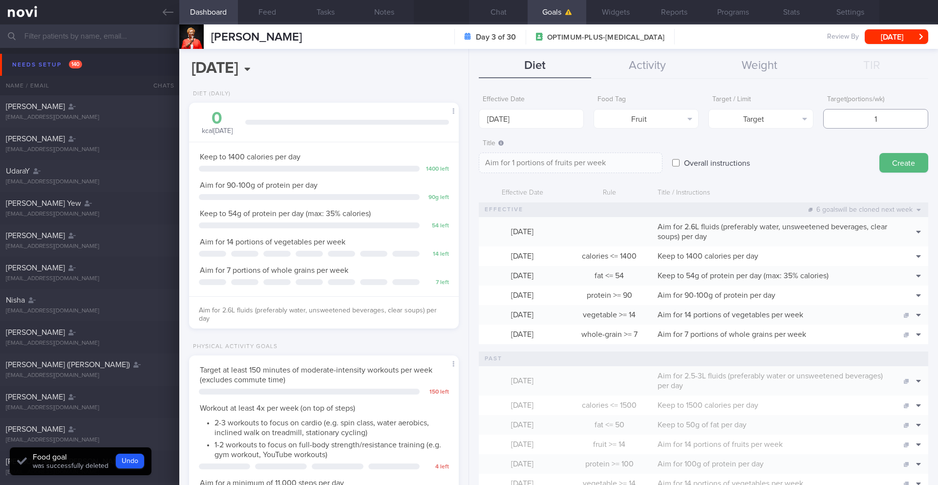
type textarea "Aim for 10 portions of fruits per week"
type input "10"
click at [630, 159] on textarea "Aim for 10 portions of fruits per week" at bounding box center [571, 162] width 184 height 21
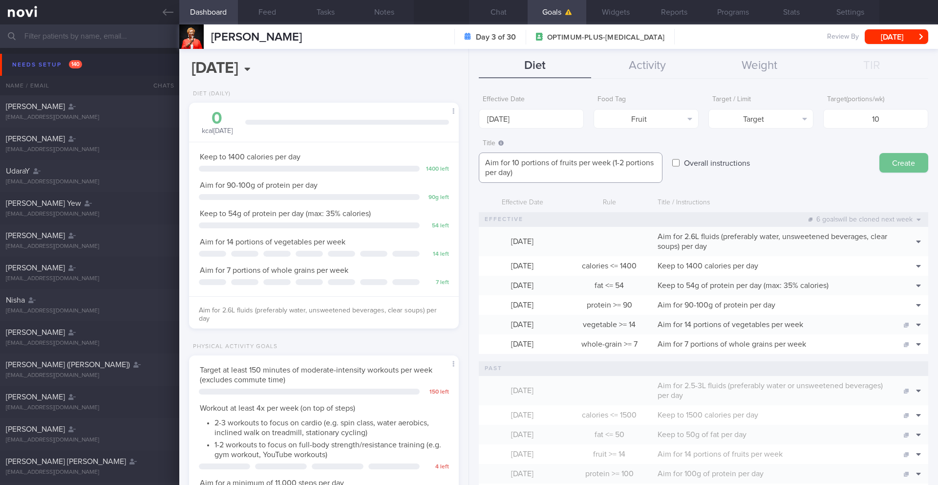
type textarea "Aim for 10 portions of fruits per week (1-2 portions per day)"
click at [893, 171] on button "Create" at bounding box center [904, 163] width 49 height 20
type input "[DATE]"
type textarea "Aim for ___ of ___"
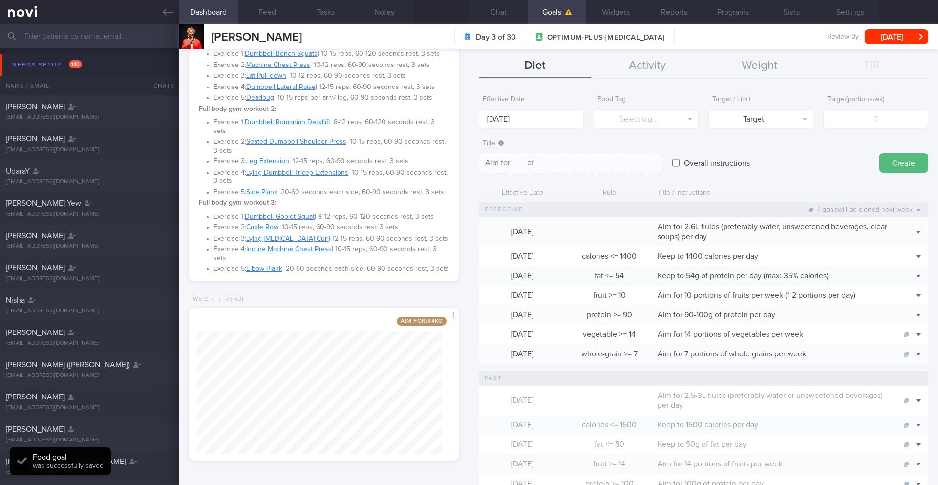
scroll to position [528, 0]
click at [504, 16] on button "Chat" at bounding box center [498, 12] width 59 height 24
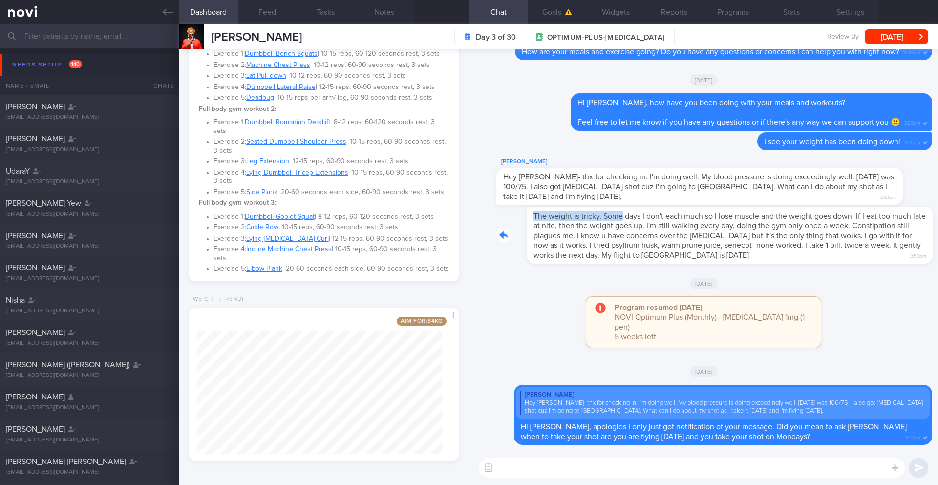
drag, startPoint x: 499, startPoint y: 227, endPoint x: 593, endPoint y: 230, distance: 94.4
click at [593, 230] on div "The weight is tricky. Some days I don't each much so I lose muscle and the weig…" at bounding box center [714, 235] width 436 height 57
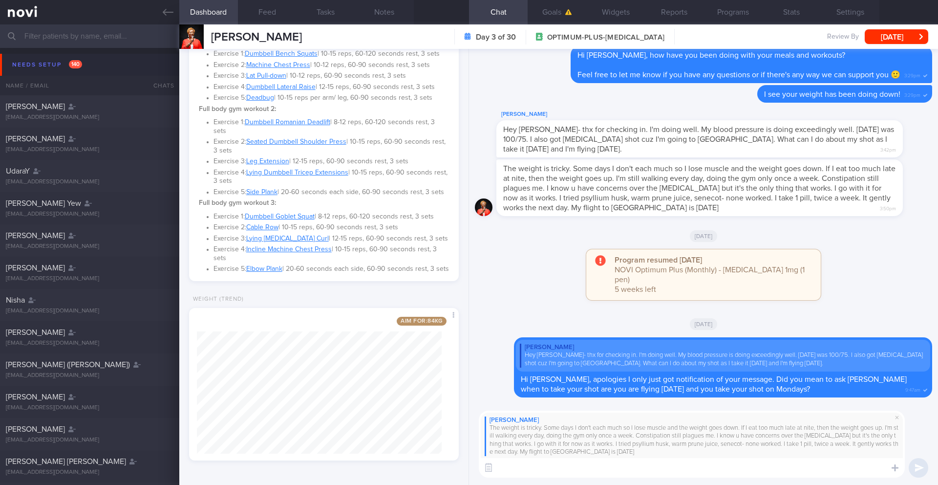
paste textarea "As you lose weight, your calorie needs go down because a smaller body requires …"
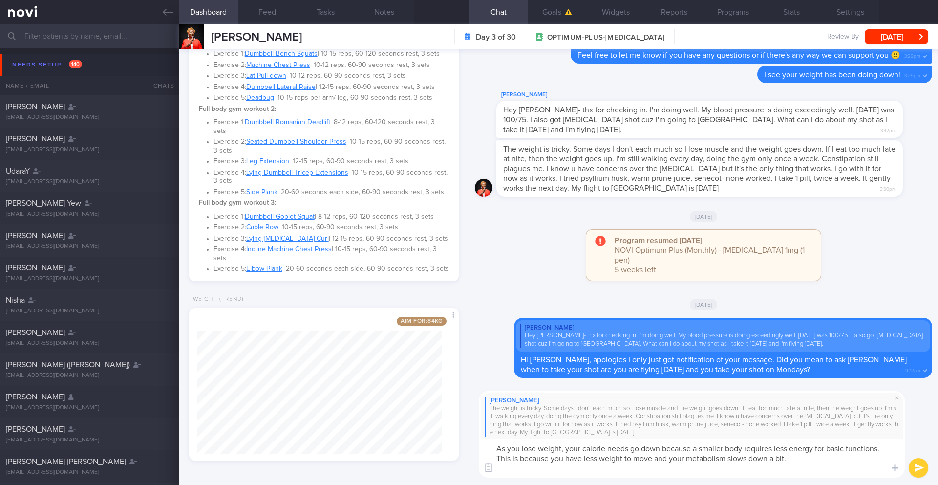
paste textarea "I have reassessed your nutritional requirements and updated your targets based …"
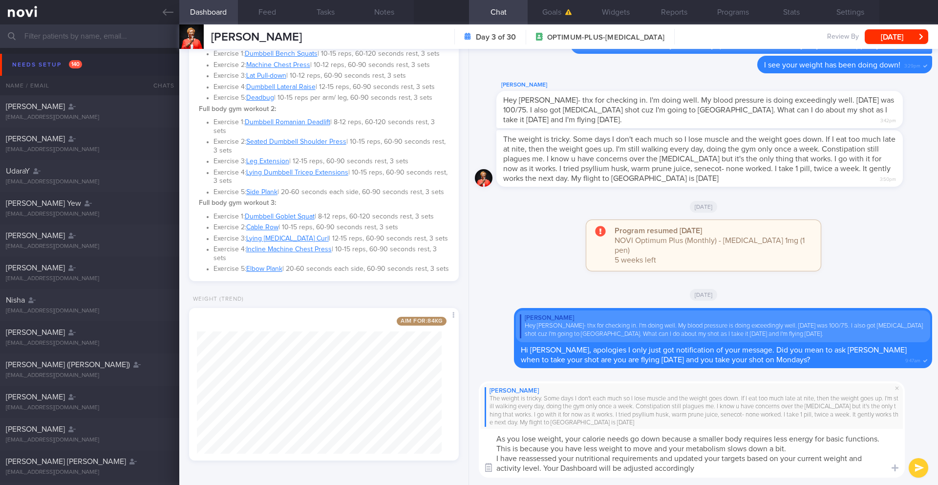
click at [494, 460] on button "button" at bounding box center [489, 468] width 18 height 18
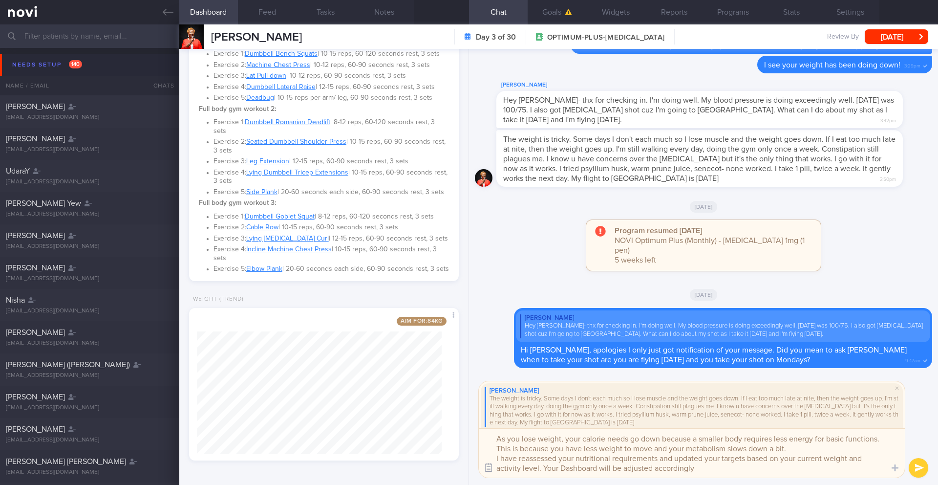
click at [485, 464] on button "button" at bounding box center [489, 468] width 18 height 18
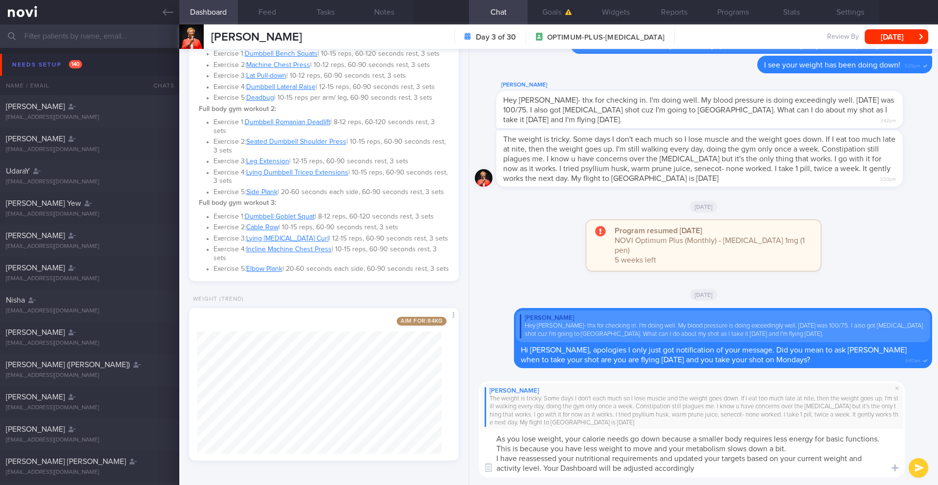
click at [495, 456] on textarea "As you lose weight, your calorie needs go down because a smaller body requires …" at bounding box center [692, 453] width 426 height 49
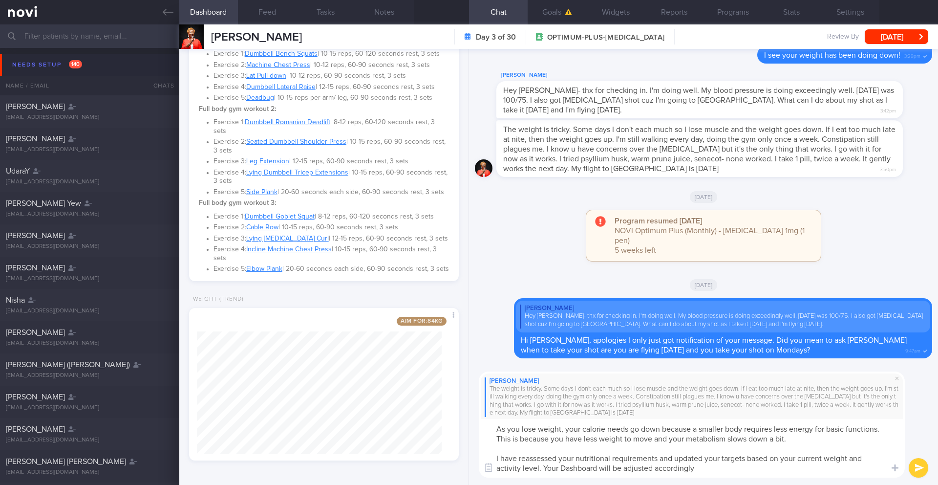
drag, startPoint x: 622, startPoint y: 469, endPoint x: 602, endPoint y: 470, distance: 20.1
click at [602, 470] on textarea "As you lose weight, your calorie needs go down because a smaller body requires …" at bounding box center [692, 448] width 426 height 59
click at [733, 461] on textarea "As you lose weight, your calorie needs go down because a smaller body requires …" at bounding box center [692, 448] width 426 height 59
click at [732, 468] on textarea "As you lose weight, your calorie needs go down because a smaller body requires …" at bounding box center [692, 448] width 426 height 59
click at [488, 431] on textarea "As you lose weight, your calorie needs go down because a smaller body requires …" at bounding box center [692, 448] width 426 height 59
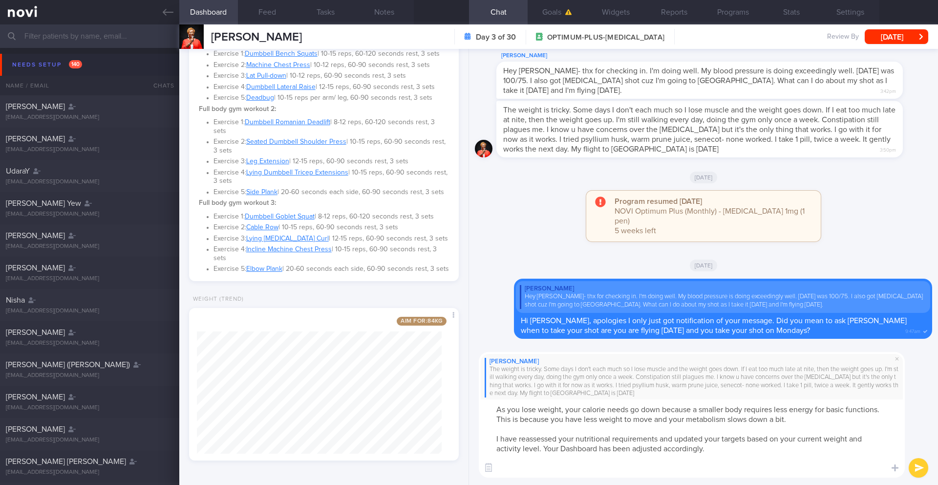
paste textarea "Your body needs consistent, adequate fuel, especially protein, to preserve that…"
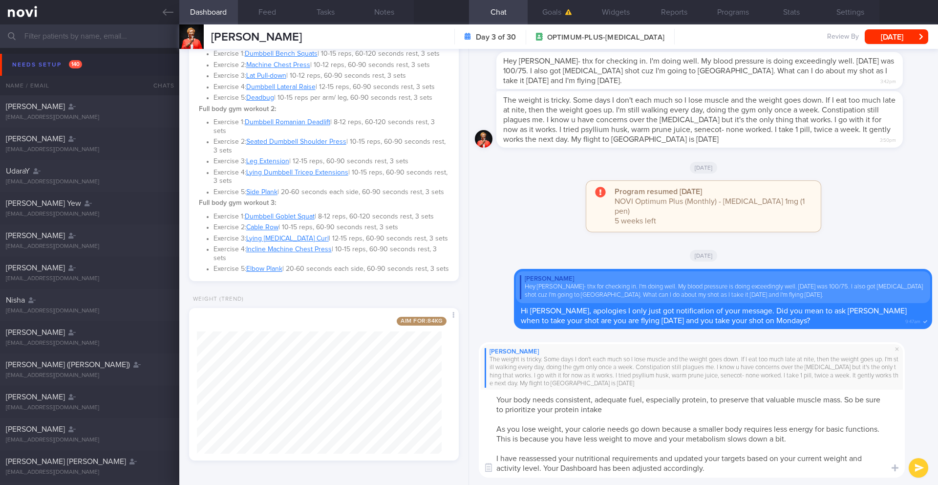
click at [637, 410] on textarea "Your body needs consistent, adequate fuel, especially protein, to preserve that…" at bounding box center [692, 433] width 426 height 88
click at [726, 474] on textarea "Your body needs consistent, adequate fuel, especially protein, to preserve that…" at bounding box center [692, 433] width 426 height 88
click at [798, 436] on textarea "Your body needs consistent, adequate fuel, especially protein, to preserve that…" at bounding box center [692, 433] width 426 height 88
paste textarea "At the same time, your protein targets increase to help you maintain muscle and…"
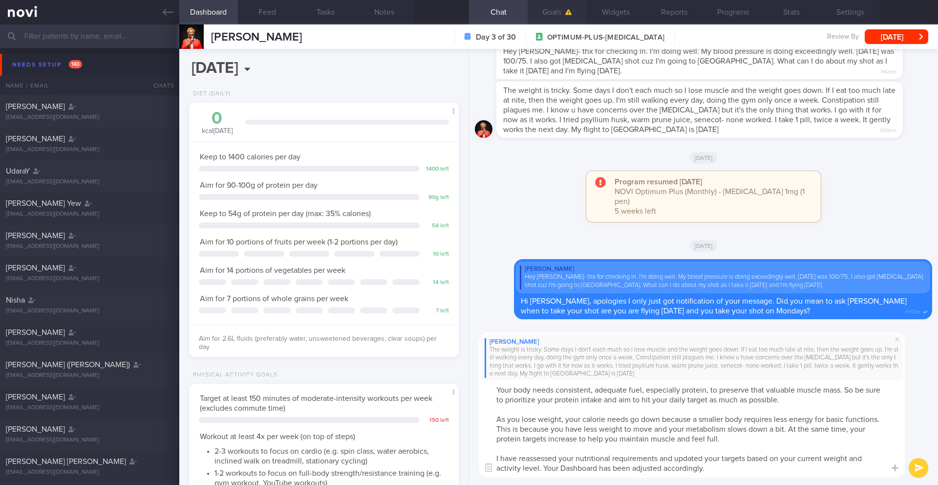
click at [561, 14] on button "Goals" at bounding box center [557, 12] width 59 height 24
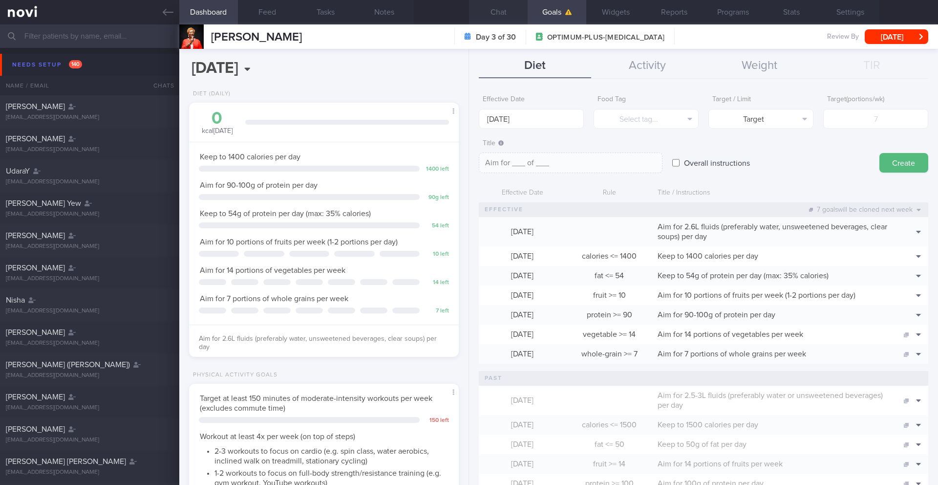
click at [516, 15] on button "Chat" at bounding box center [498, 12] width 59 height 24
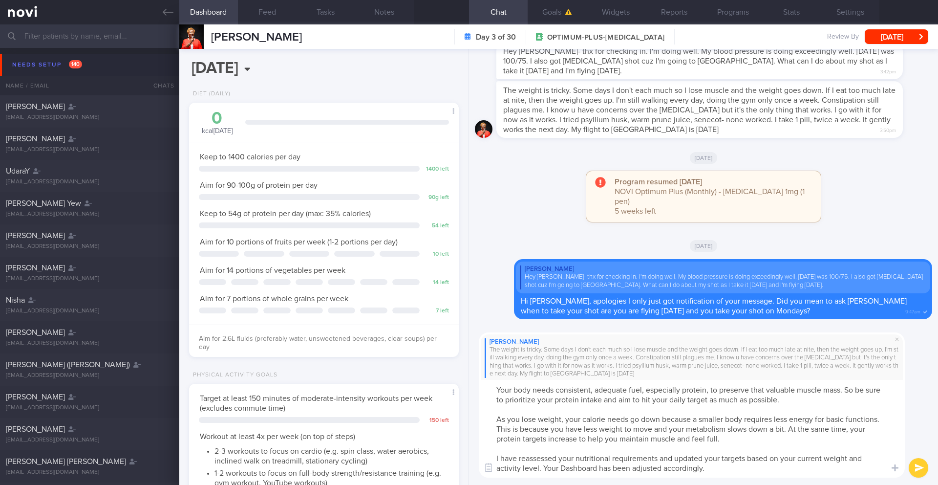
click at [775, 442] on textarea "Your body needs consistent, adequate fuel, especially protein, to preserve that…" at bounding box center [692, 429] width 426 height 98
click at [401, 14] on button "Notes" at bounding box center [384, 12] width 59 height 24
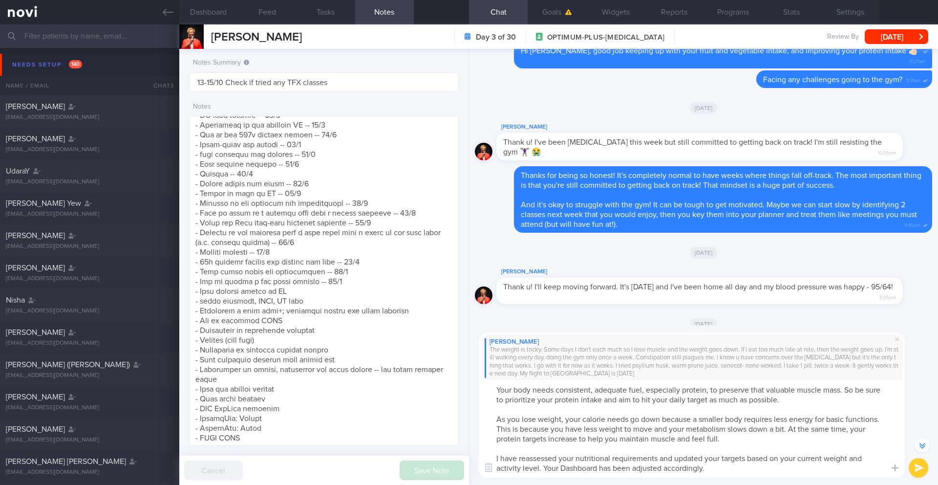
scroll to position [-2102, 0]
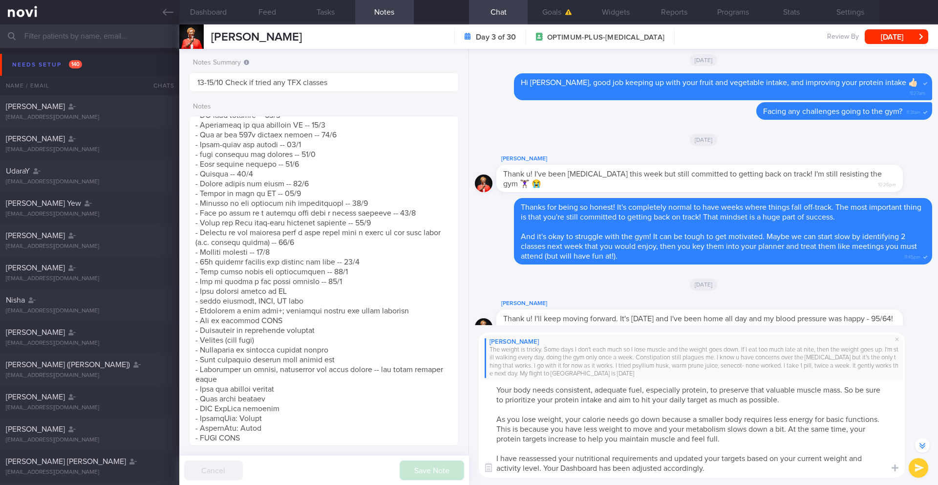
click at [746, 435] on textarea "Your body needs consistent, adequate fuel, especially protein, to preserve that…" at bounding box center [692, 429] width 426 height 98
click at [793, 398] on textarea "Your body needs consistent, adequate fuel, especially protein, to preserve that…" at bounding box center [692, 429] width 426 height 98
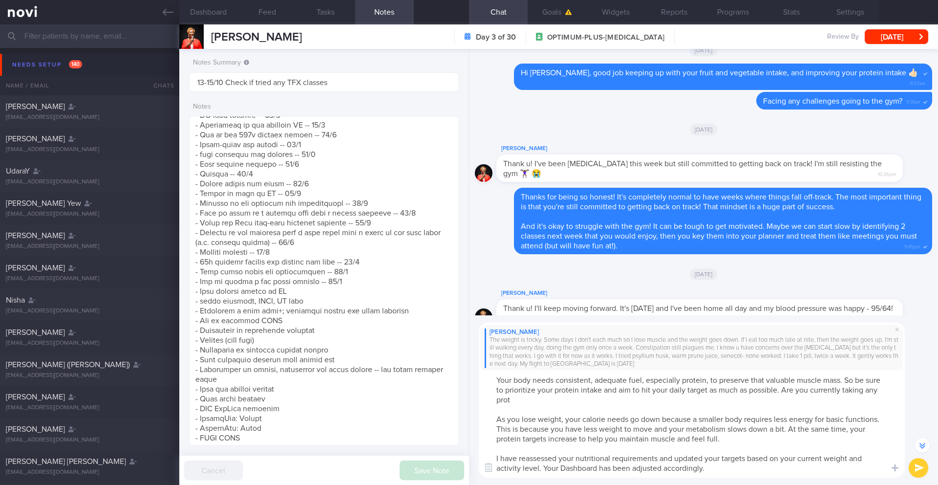
scroll to position [-2112, 0]
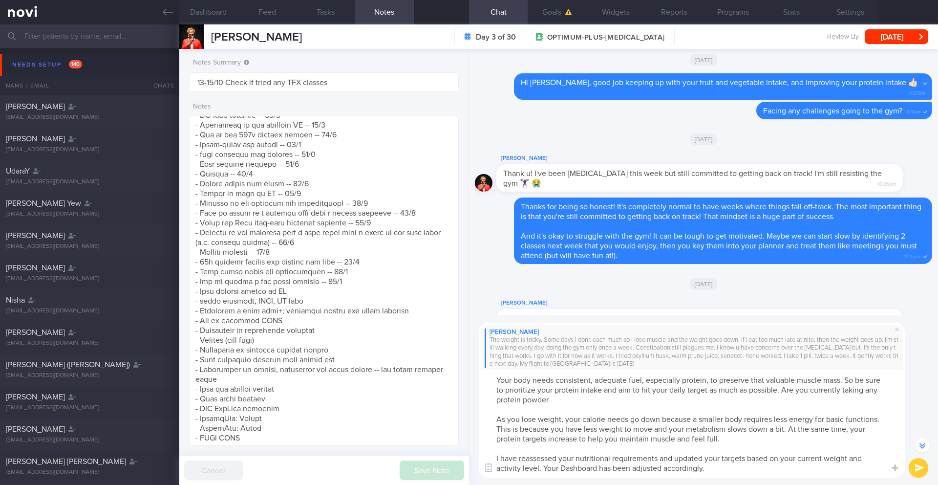
type textarea "Your body needs consistent, adequate fuel, especially protein, to preserve that…"
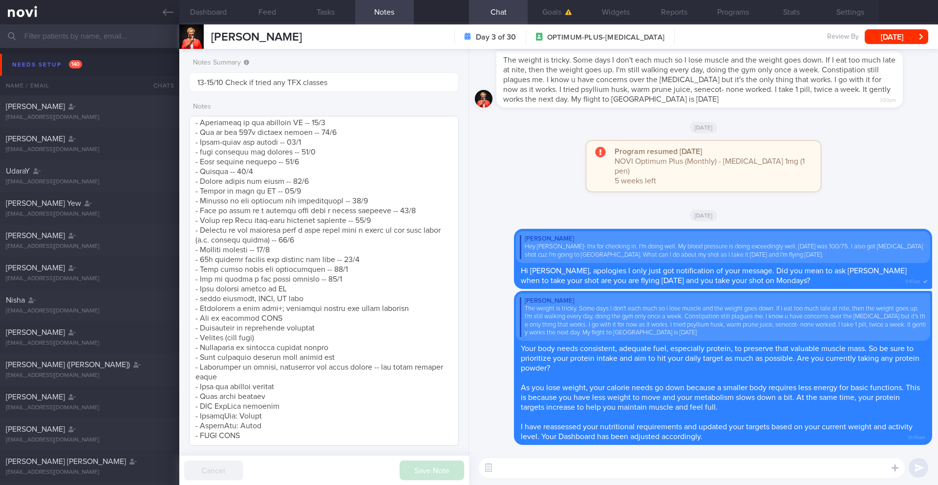
scroll to position [1059, 0]
click at [347, 279] on textarea at bounding box center [324, 281] width 270 height 330
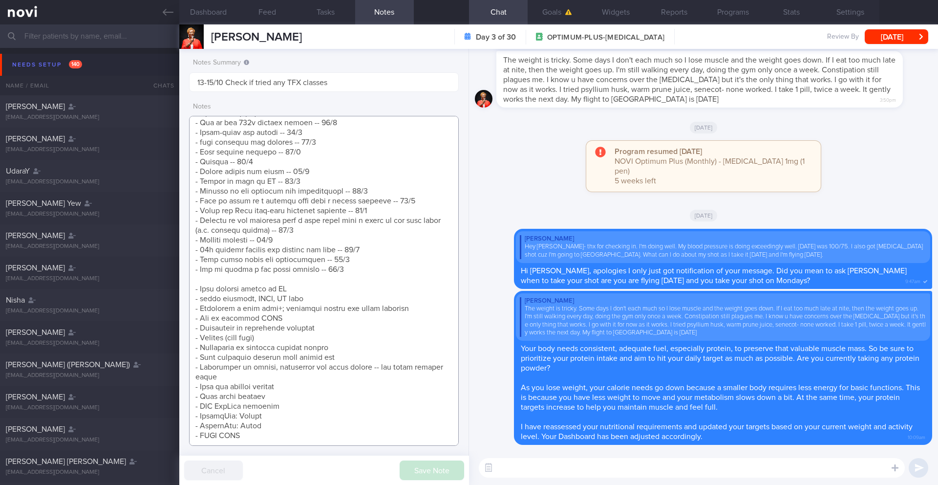
scroll to position [1069, 0]
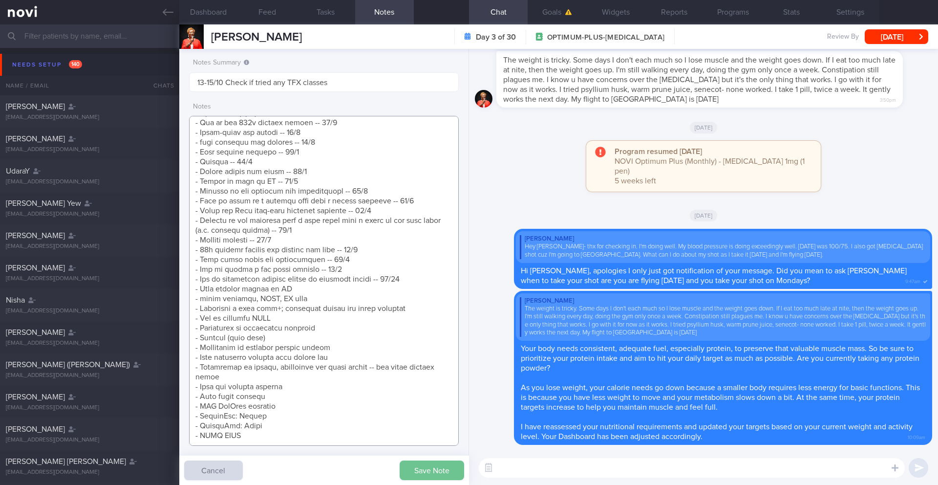
type textarea "NOTE: May find articles too long. Send summaries intstead Protein Powder Used: …"
click at [425, 472] on button "Save Note" at bounding box center [432, 470] width 65 height 20
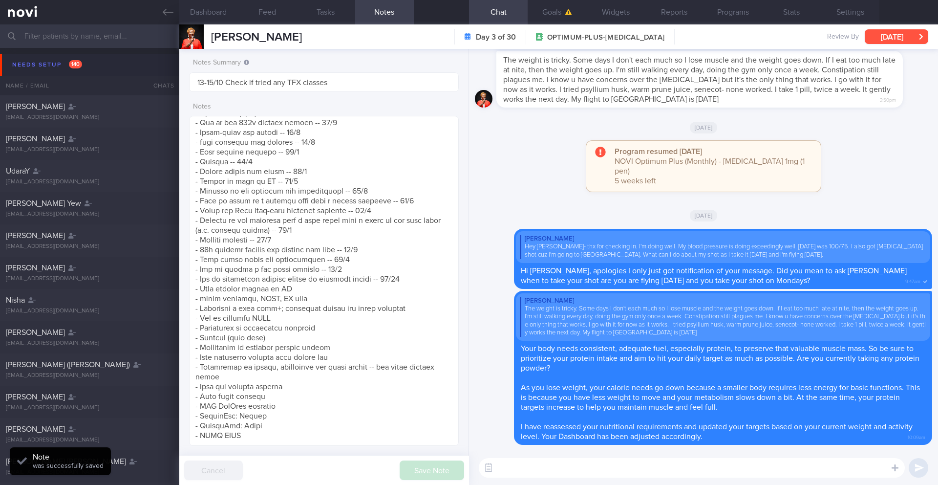
click at [893, 32] on button "[DATE]" at bounding box center [897, 36] width 64 height 15
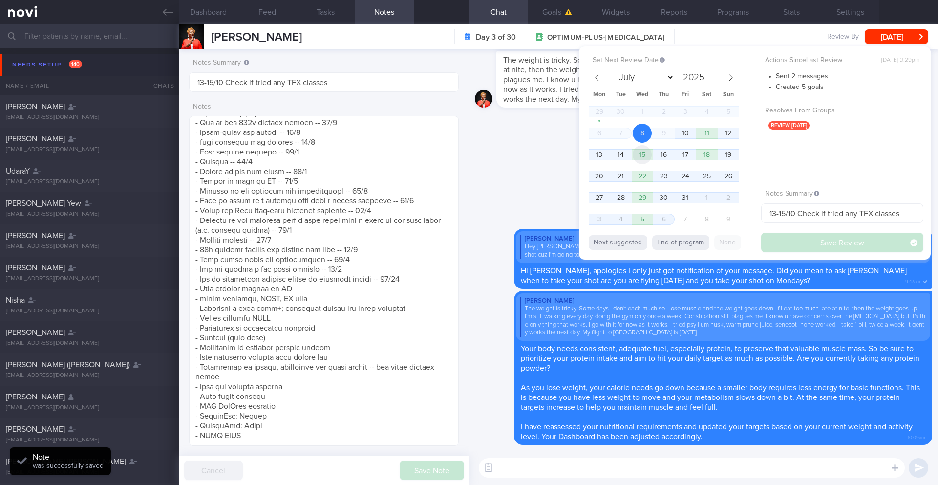
click at [638, 153] on span "15" at bounding box center [642, 154] width 19 height 19
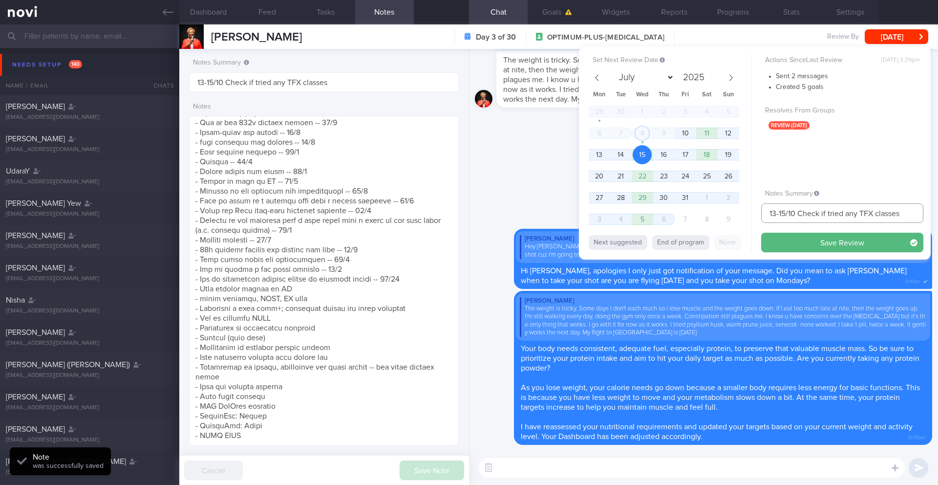
drag, startPoint x: 780, startPoint y: 215, endPoint x: 760, endPoint y: 215, distance: 20.5
click at [760, 215] on div "Set Next Review Date [DATE] July August September October November [DATE] Mon T…" at bounding box center [755, 152] width 352 height 213
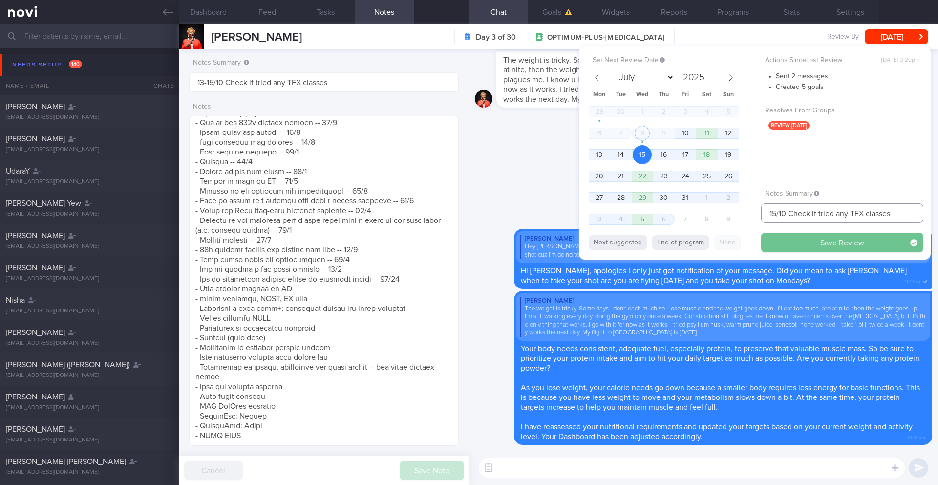
type input "15/10 Check if tried any TFX classes"
click at [813, 240] on button "Save Review" at bounding box center [842, 243] width 162 height 20
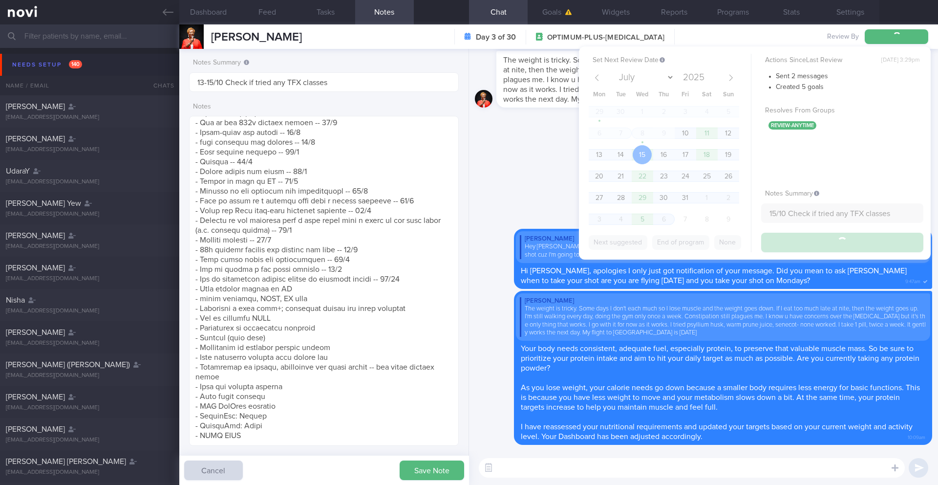
type input "15/10 Check if tried any TFX classes"
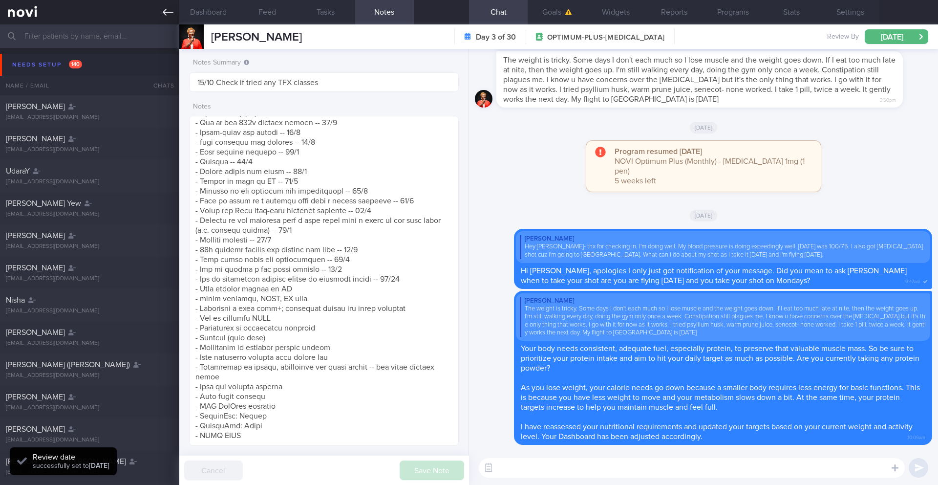
click at [163, 17] on icon at bounding box center [168, 12] width 11 height 11
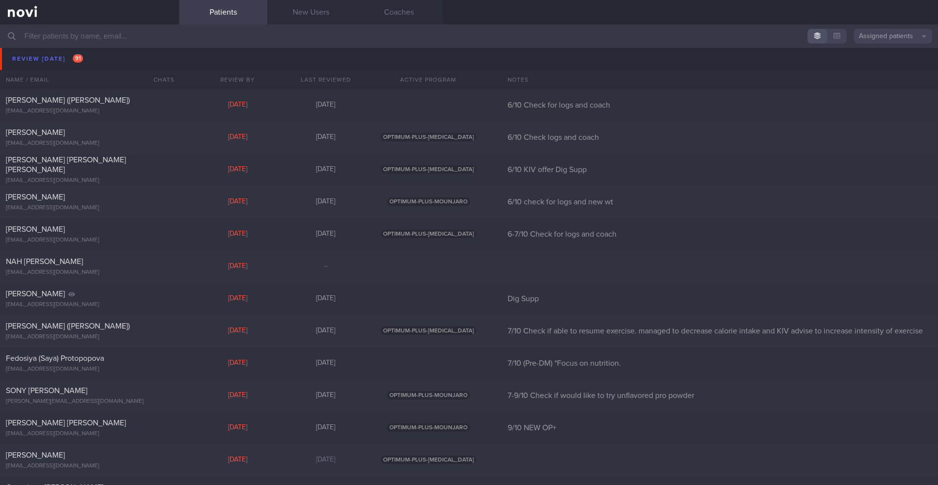
scroll to position [5539, 0]
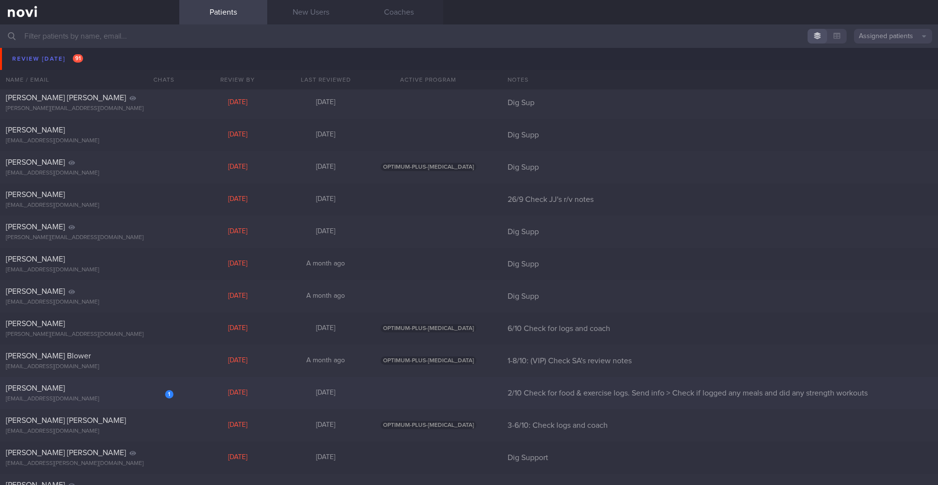
click at [129, 388] on div "[PERSON_NAME]" at bounding box center [88, 388] width 165 height 10
select select "9"
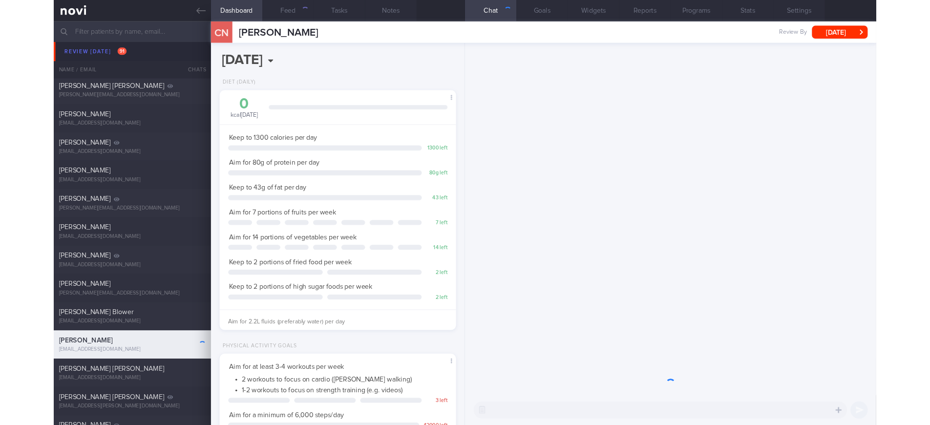
scroll to position [136, 245]
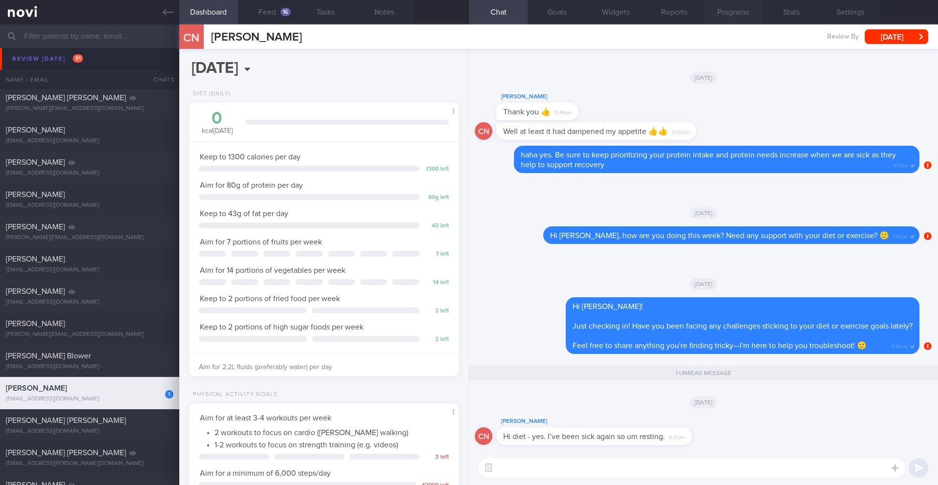
click at [751, 11] on button "Programs" at bounding box center [733, 12] width 59 height 24
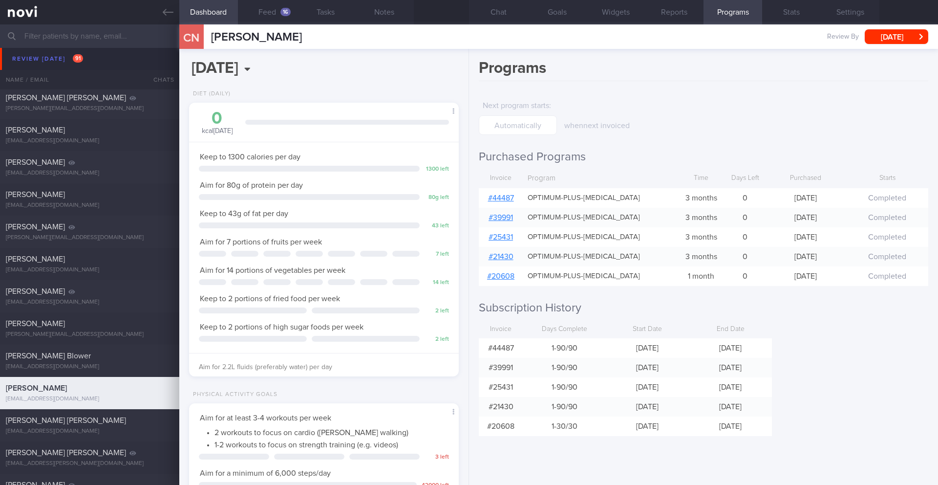
scroll to position [122, 245]
click at [524, 11] on button "Chat" at bounding box center [498, 12] width 59 height 24
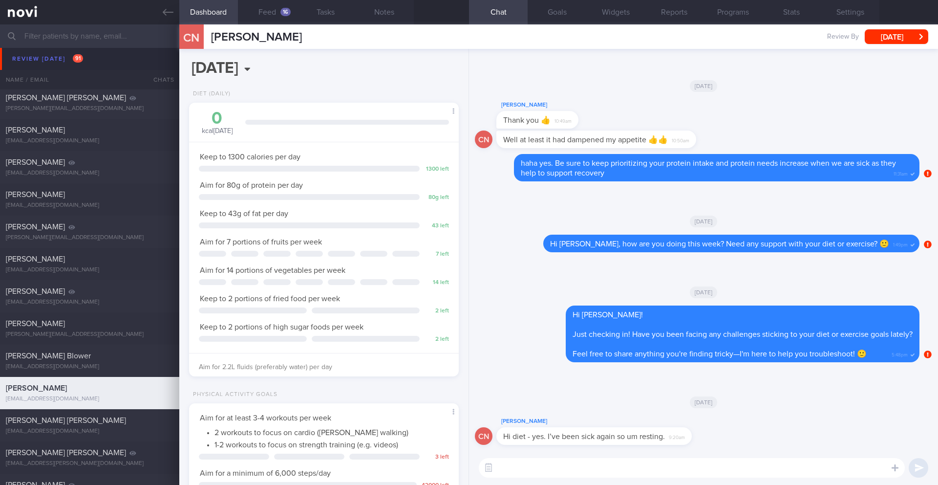
click at [500, 12] on button "Chat" at bounding box center [498, 12] width 59 height 24
click at [580, 471] on textarea at bounding box center [692, 468] width 426 height 20
type textarea "Sorry to hear you are not feeling well. I hope you are able to get more rest ov…"
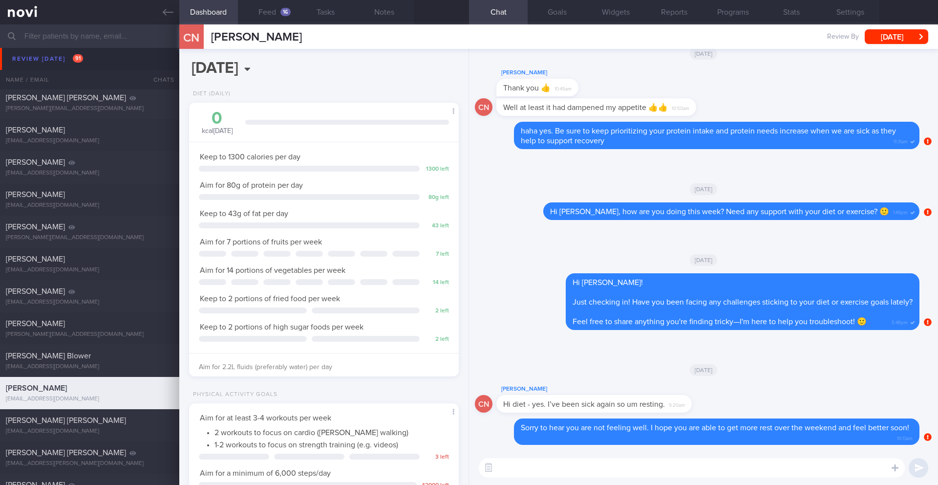
paste textarea "I noticed that your Optimum Plus programme concluded on ________ 2025, and you …"
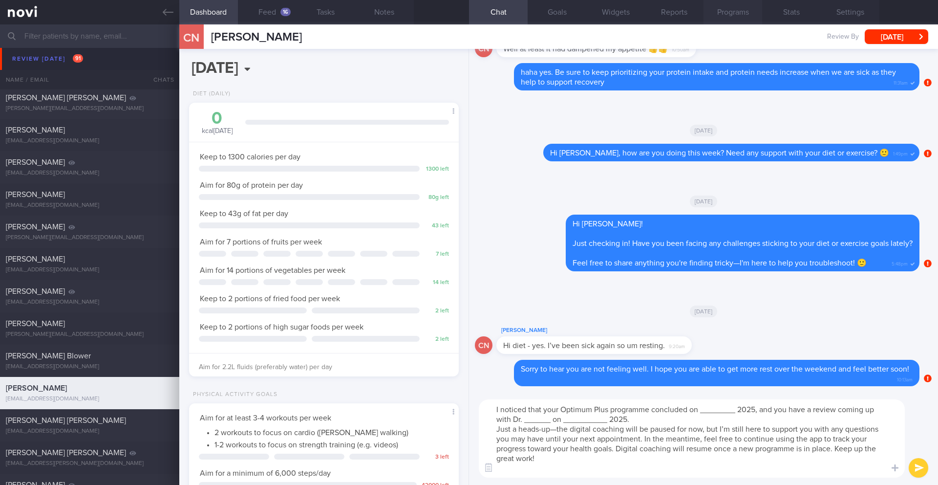
click at [725, 13] on button "Programs" at bounding box center [733, 12] width 59 height 24
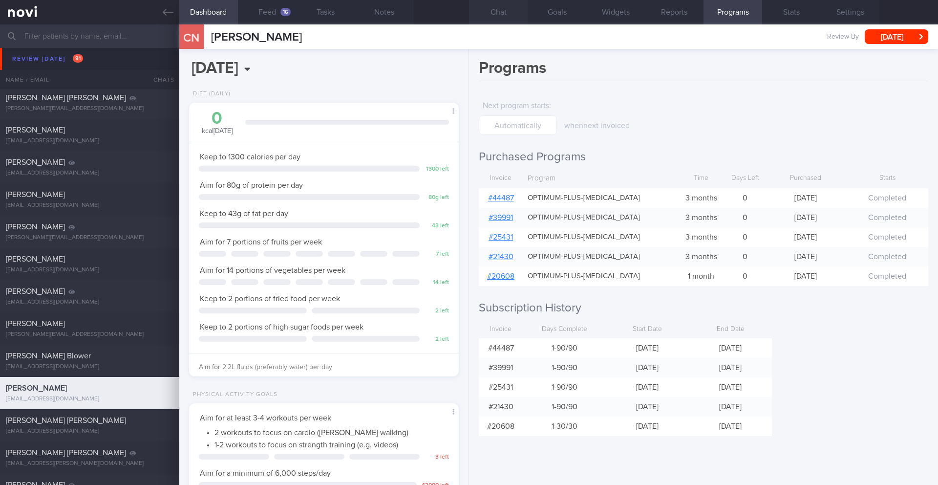
click at [499, 13] on button "Chat" at bounding box center [498, 12] width 59 height 24
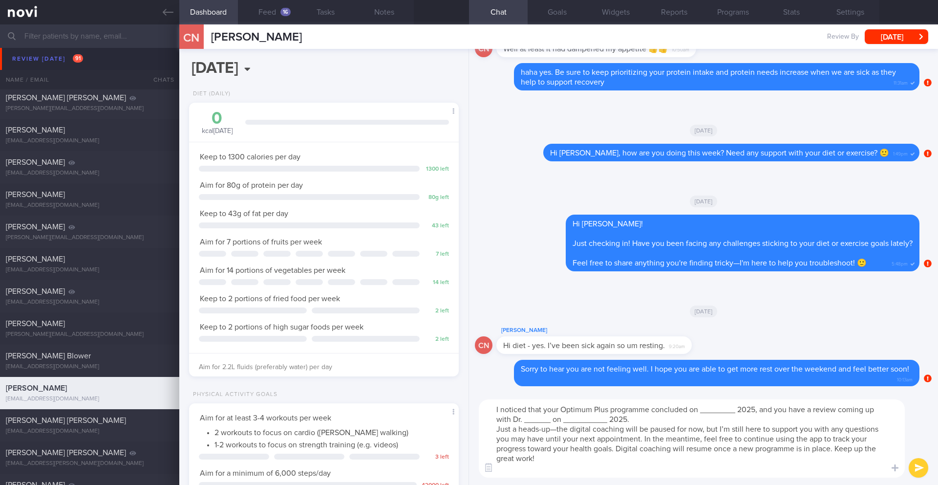
drag, startPoint x: 700, startPoint y: 410, endPoint x: 736, endPoint y: 410, distance: 36.2
click at [736, 410] on textarea "I noticed that your Optimum Plus programme concluded on ________ 2025, and you …" at bounding box center [692, 438] width 426 height 78
drag, startPoint x: 550, startPoint y: 420, endPoint x: 523, endPoint y: 419, distance: 27.4
click at [523, 419] on textarea "I noticed that your Optimum Plus programme concluded on [DATE], and you have a …" at bounding box center [692, 438] width 426 height 78
drag, startPoint x: 599, startPoint y: 421, endPoint x: 554, endPoint y: 418, distance: 45.0
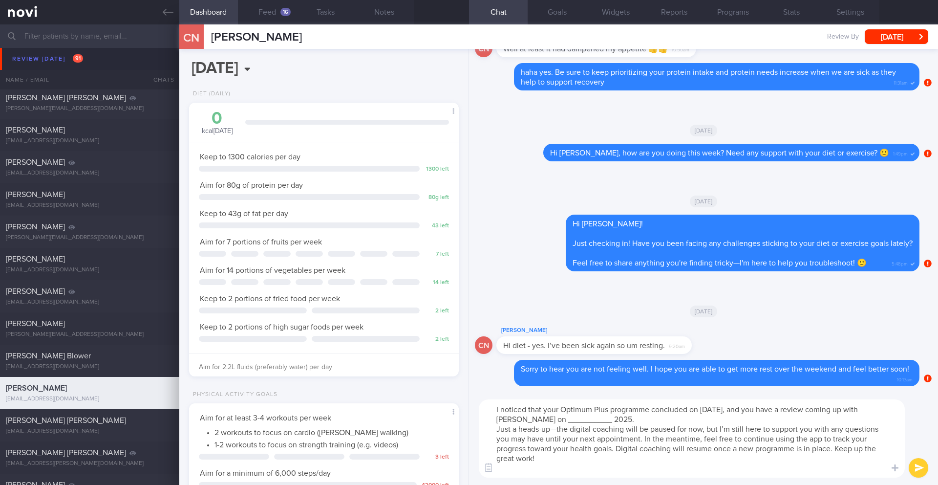
click at [554, 418] on textarea "I noticed that your Optimum Plus programme concluded on [DATE], and you have a …" at bounding box center [692, 438] width 426 height 78
click at [654, 420] on textarea "I noticed that your Optimum Plus programme concluded on [DATE], and you have a …" at bounding box center [692, 438] width 426 height 78
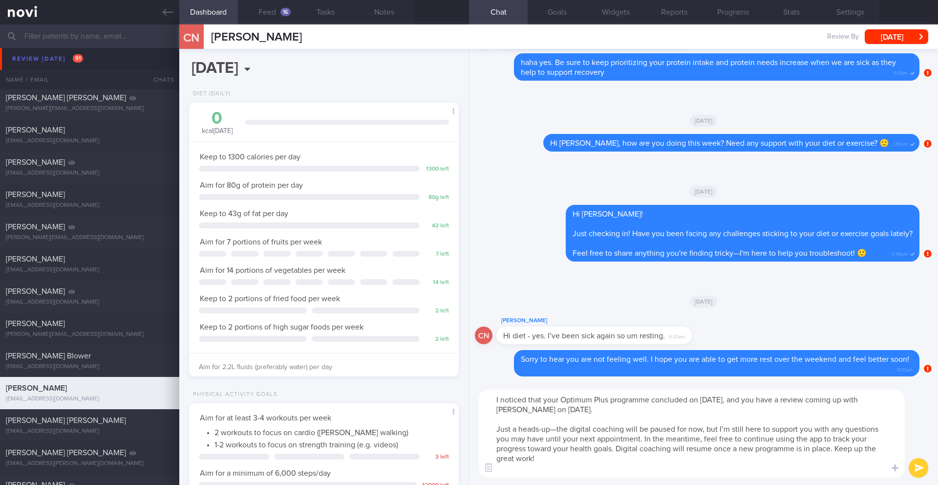
click at [617, 450] on textarea "I noticed that your Optimum Plus programme concluded on [DATE], and you have a …" at bounding box center [692, 433] width 426 height 88
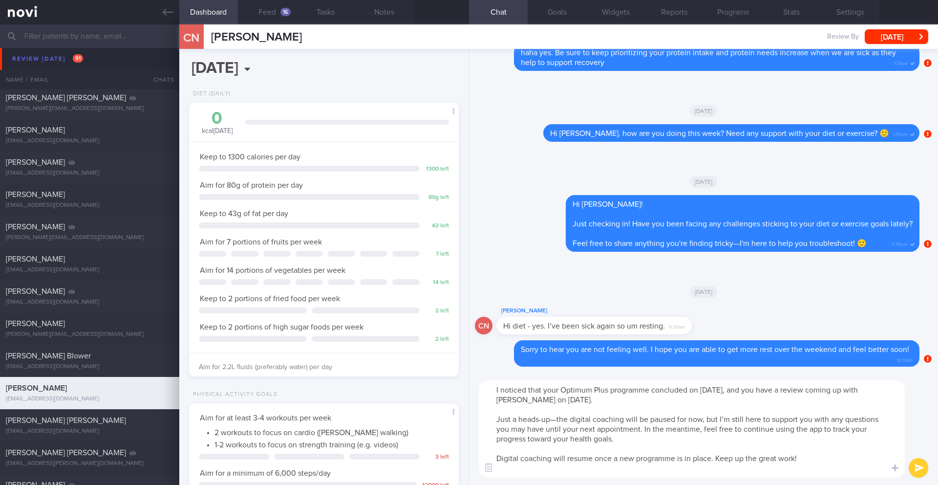
type textarea "I noticed that your Optimum Plus programme concluded on [DATE], and you have a …"
click at [911, 471] on button "submit" at bounding box center [919, 468] width 20 height 20
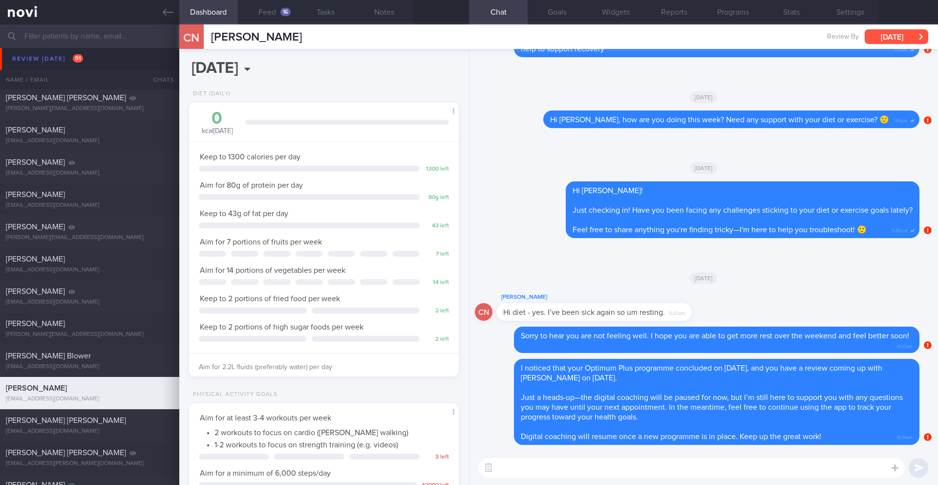
click at [887, 43] on button "[DATE]" at bounding box center [897, 36] width 64 height 15
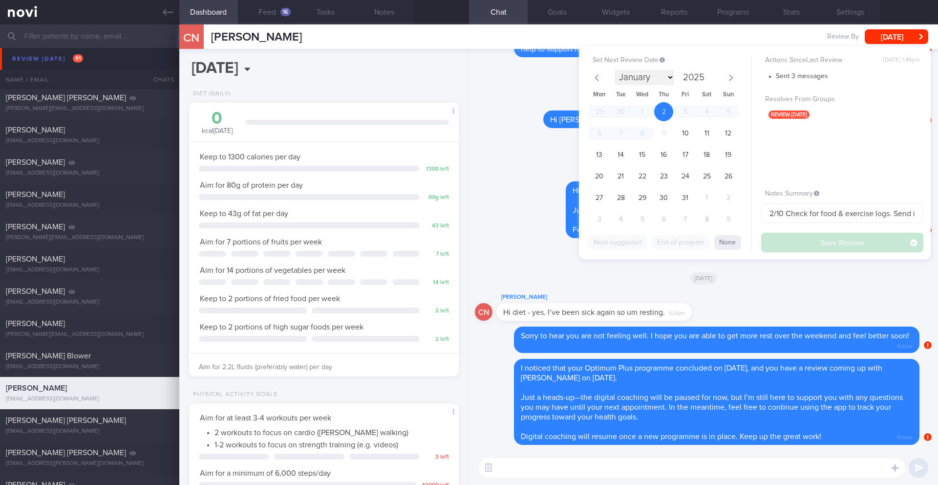
click at [669, 77] on select "January February March April May June July August September October November De…" at bounding box center [645, 77] width 60 height 15
select select "10"
click at [600, 131] on span "3" at bounding box center [599, 133] width 19 height 19
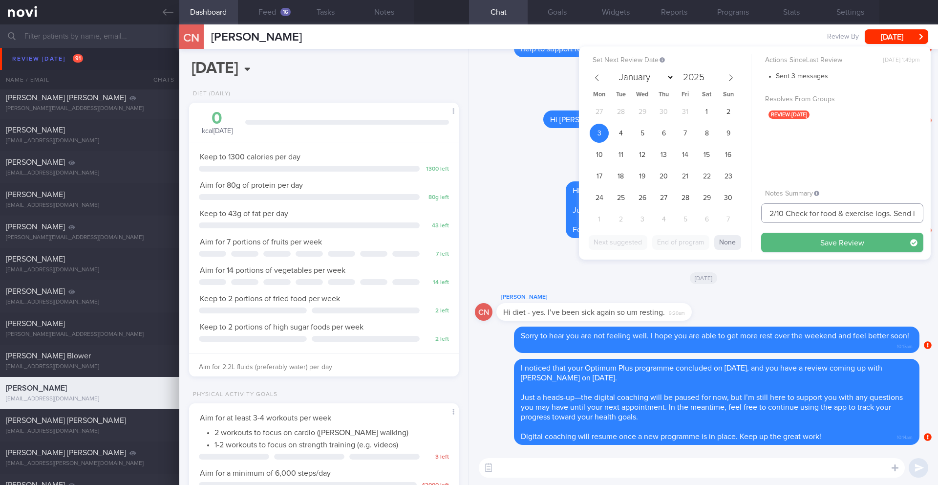
drag, startPoint x: 782, startPoint y: 212, endPoint x: 762, endPoint y: 210, distance: 20.1
click at [762, 210] on input "2/10 Check for food & exercise logs. Send info > Check if logged any meals and …" at bounding box center [842, 213] width 162 height 20
type input "3/11 Check for food & exercise logs. Send info > Check if logged any meals and …"
click at [797, 245] on button "Save Review" at bounding box center [842, 243] width 162 height 20
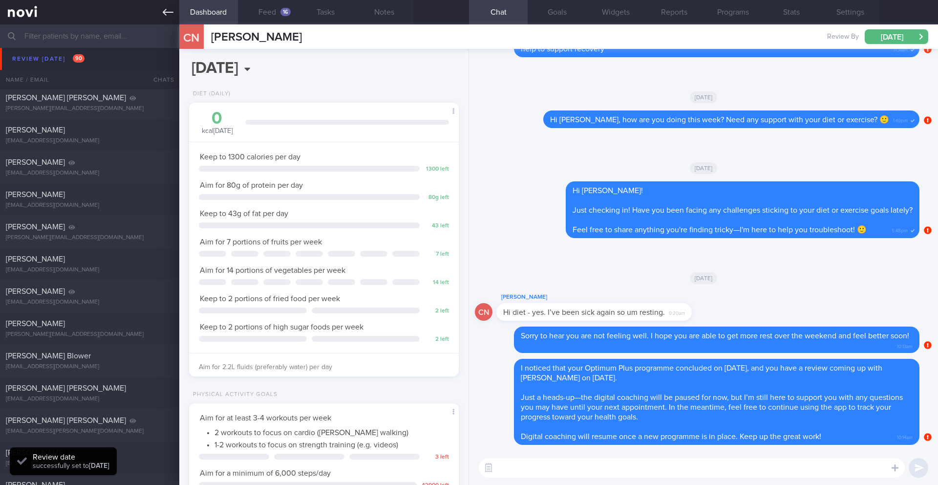
click at [165, 17] on icon at bounding box center [168, 12] width 11 height 11
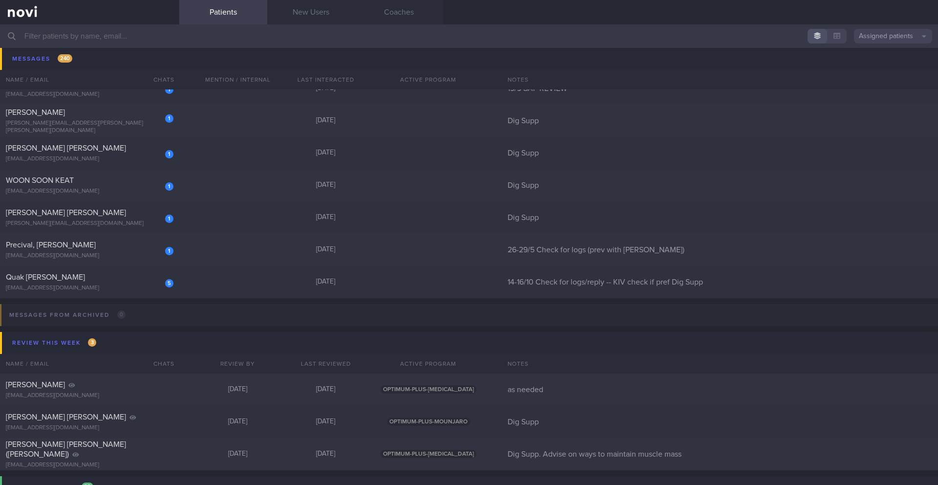
scroll to position [15607, 0]
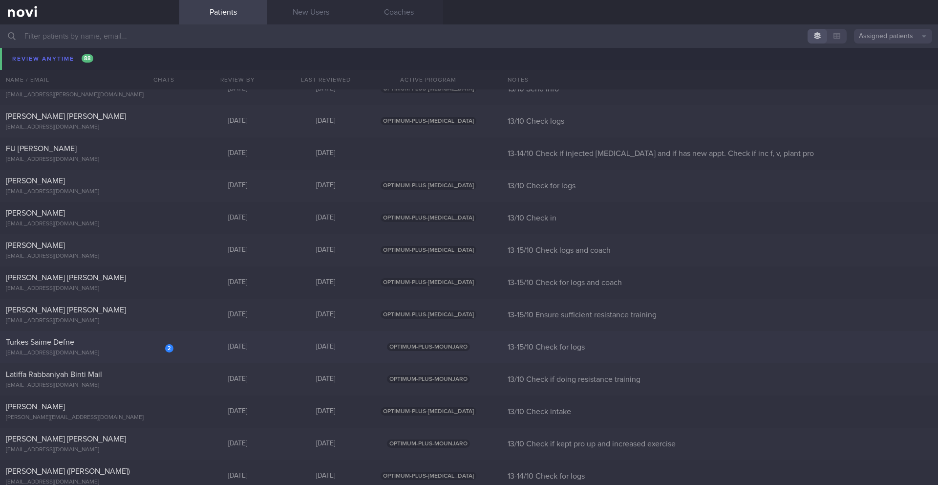
click at [166, 348] on div "2" at bounding box center [169, 348] width 8 height 8
select select "9"
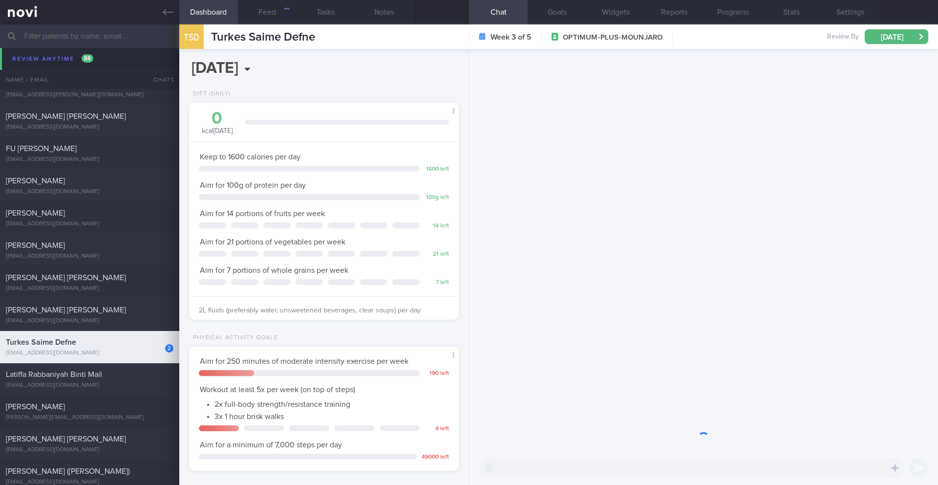
scroll to position [15575, 0]
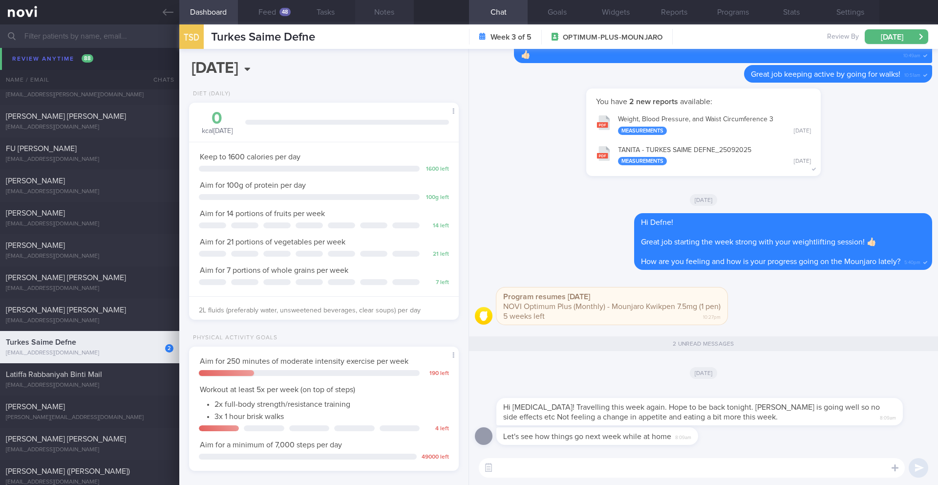
click at [393, 16] on button "Notes" at bounding box center [384, 12] width 59 height 24
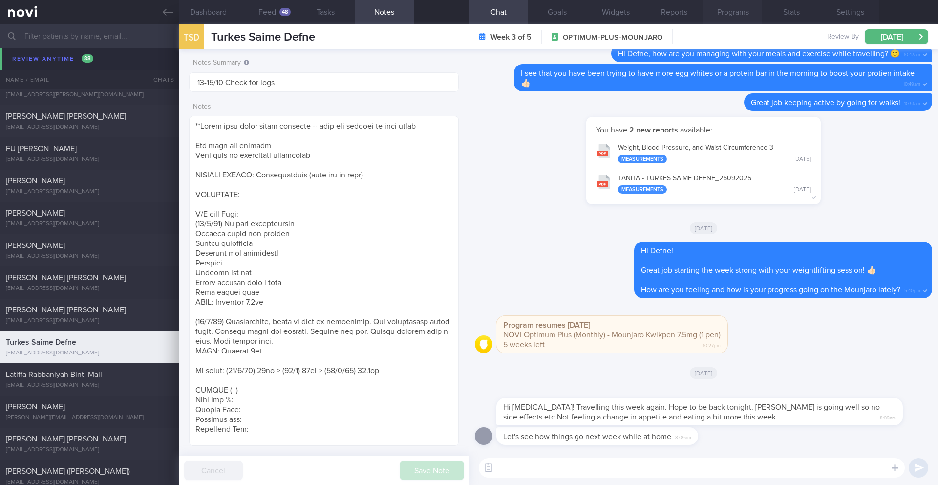
click at [721, 10] on button "Programs" at bounding box center [733, 12] width 59 height 24
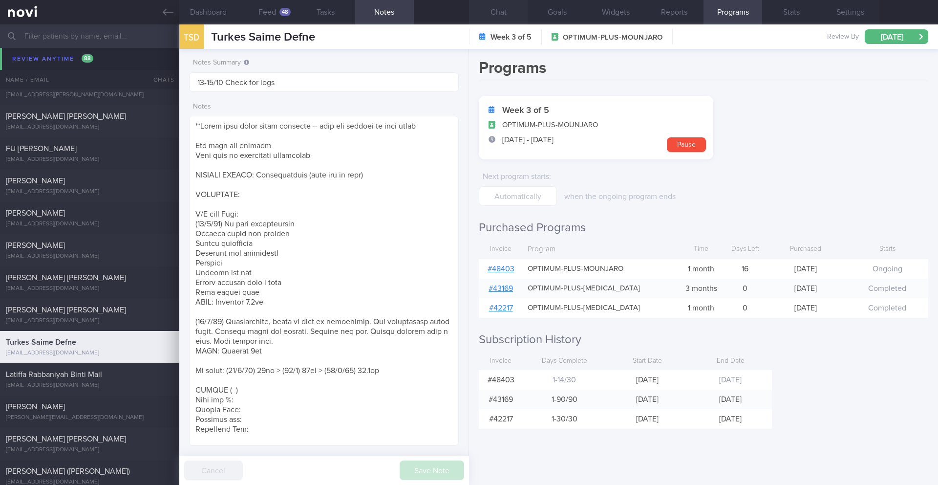
click at [481, 9] on button "Chat" at bounding box center [498, 12] width 59 height 24
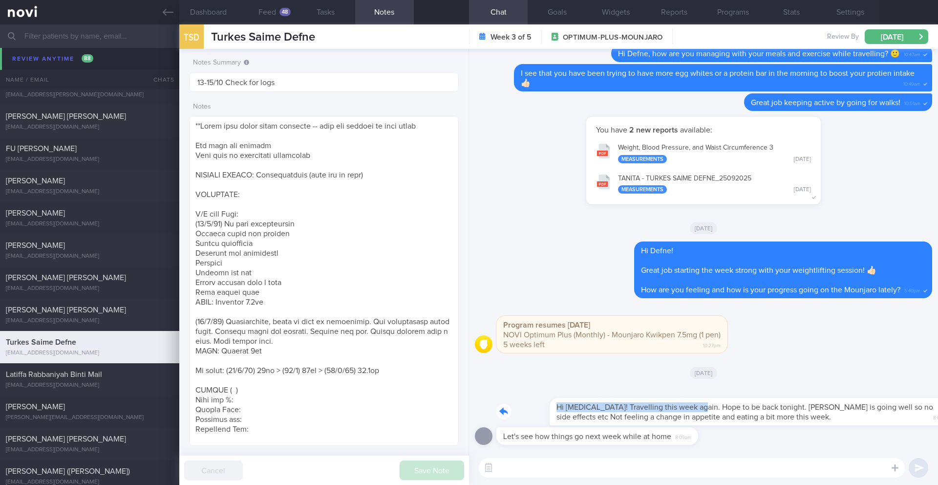
drag, startPoint x: 500, startPoint y: 410, endPoint x: 649, endPoint y: 410, distance: 149.0
click at [649, 410] on div "Hi [MEDICAL_DATA]! Travelling this week again. Hope to be back tonight. [PERSON…" at bounding box center [714, 405] width 436 height 39
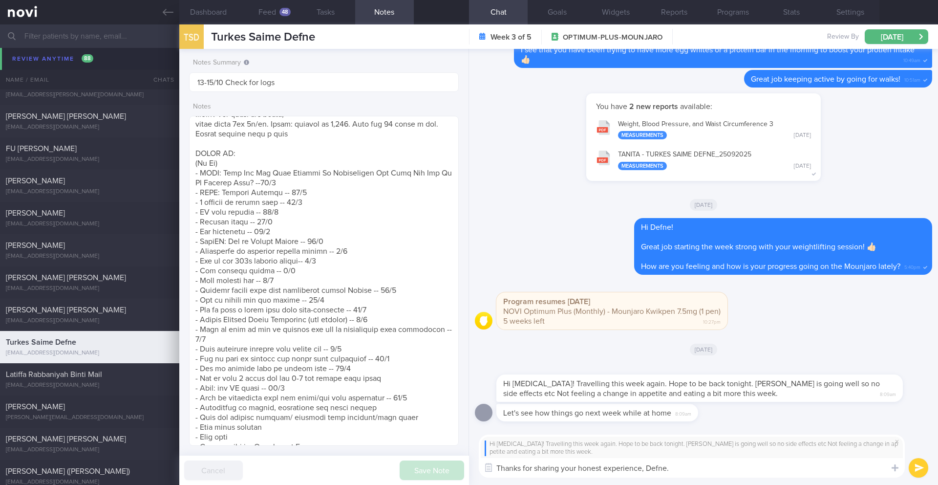
scroll to position [569, 0]
click at [681, 469] on textarea "Thanks for sharing your honest experience, Defne." at bounding box center [692, 468] width 426 height 20
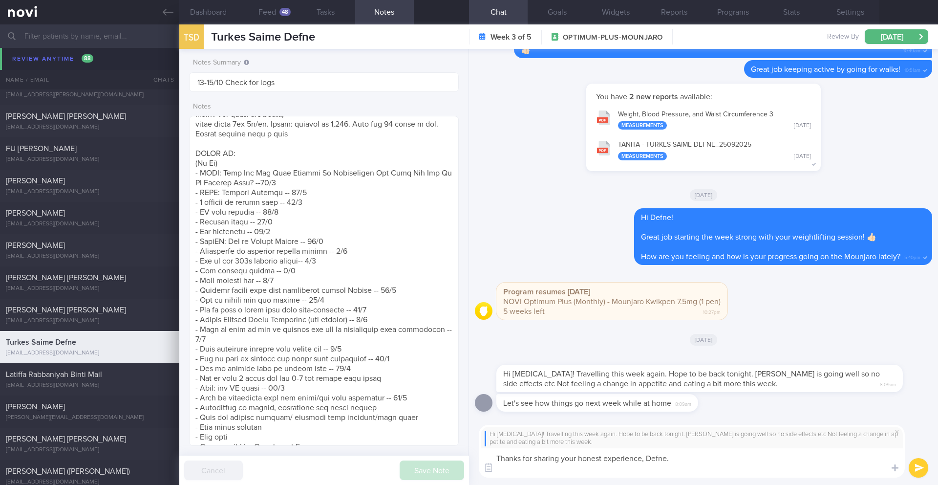
scroll to position [0, 0]
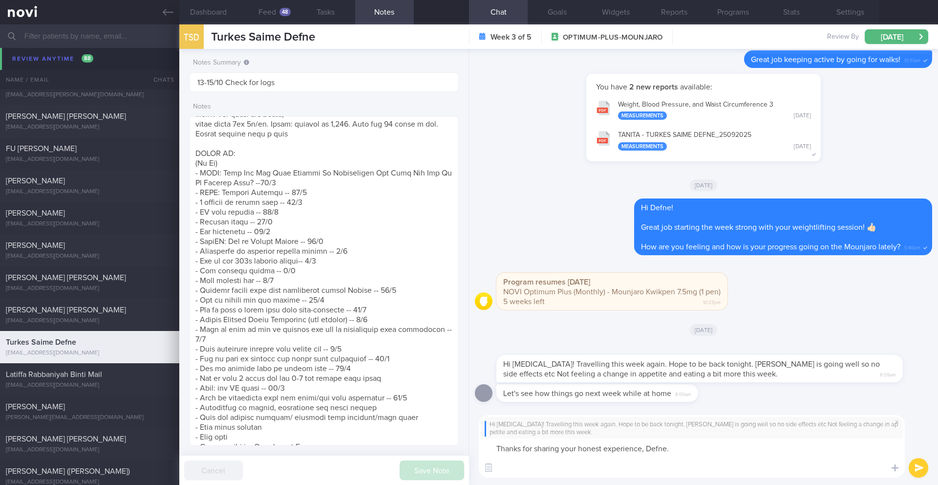
paste textarea "To help manage your hunger, consider trying mindful eating or incorporating hea…"
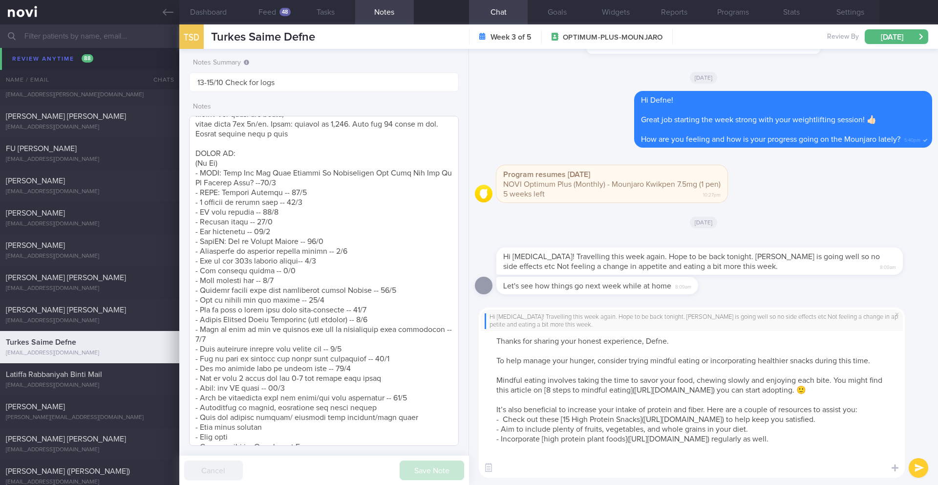
type textarea "Thanks for sharing your honest experience, Defne. To help manage your hunger, c…"
click at [417, 400] on textarea at bounding box center [324, 281] width 270 height 330
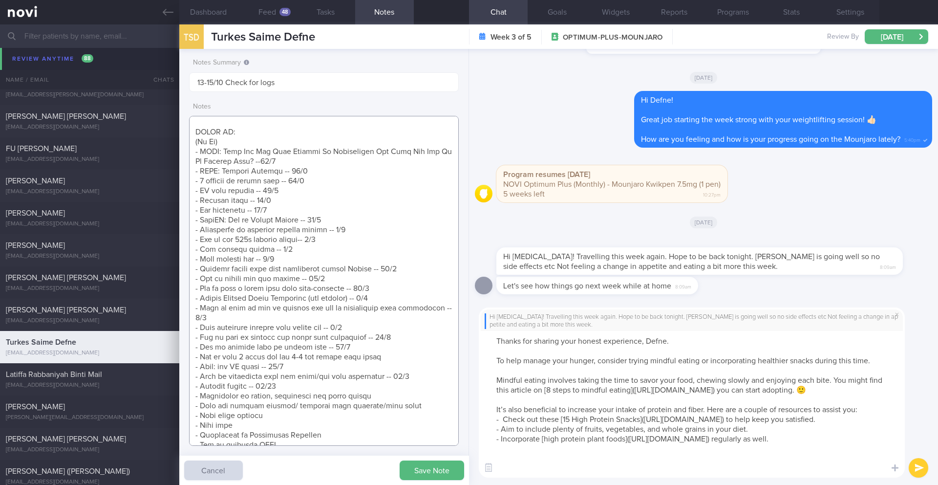
scroll to position [583, 0]
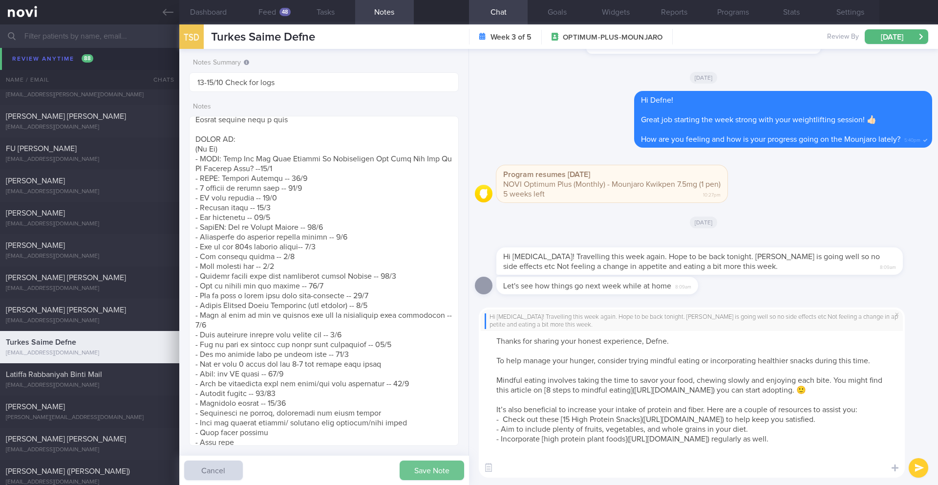
click at [425, 473] on button "Save Note" at bounding box center [432, 470] width 65 height 20
click at [309, 403] on textarea at bounding box center [324, 281] width 270 height 330
type textarea "**Takes full cream dairy products -- does not believe in skim dairy Nil need fo…"
click at [922, 470] on button "submit" at bounding box center [919, 468] width 20 height 20
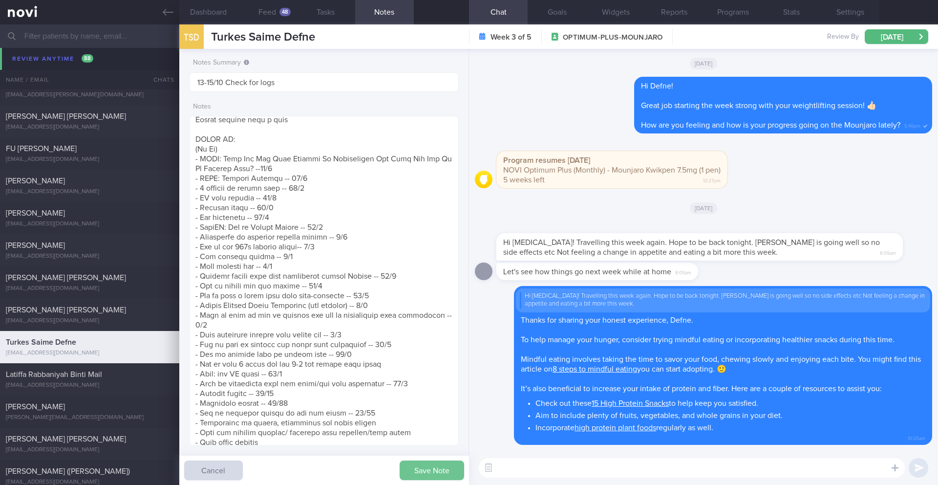
click at [427, 467] on button "Save Note" at bounding box center [432, 470] width 65 height 20
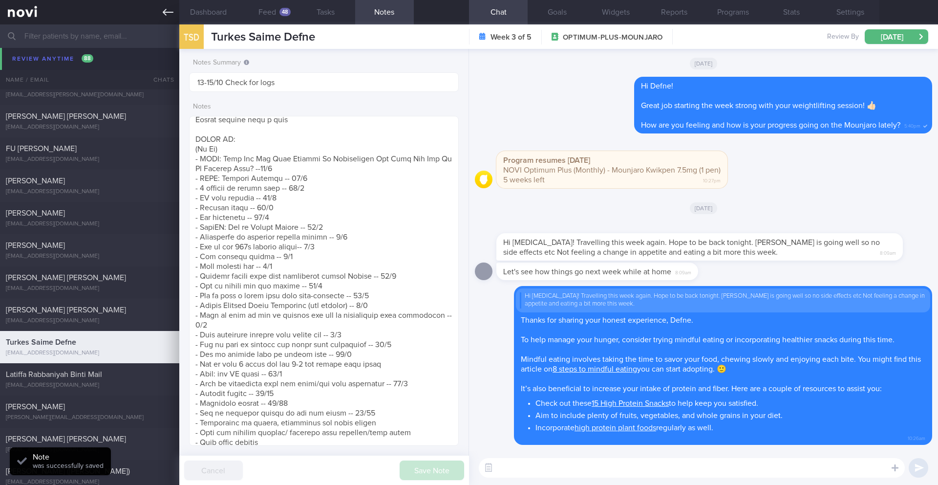
click at [170, 18] on link at bounding box center [89, 12] width 179 height 24
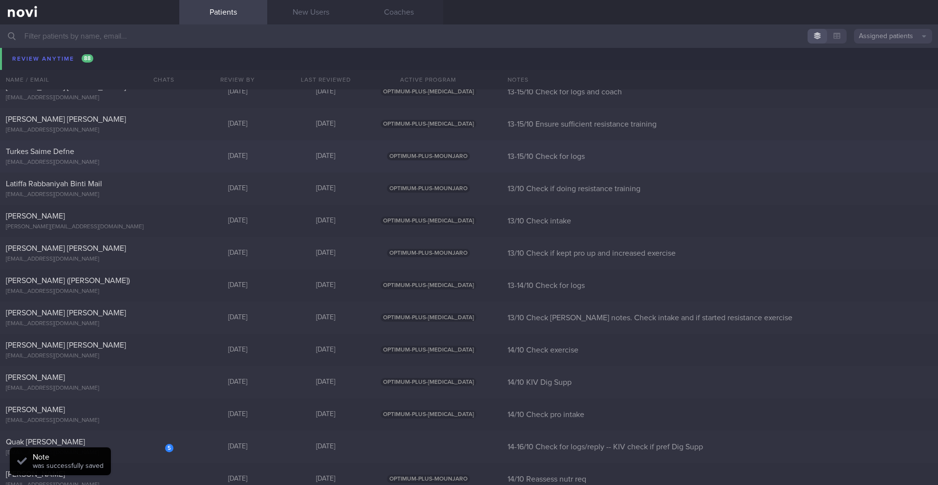
scroll to position [15966, 0]
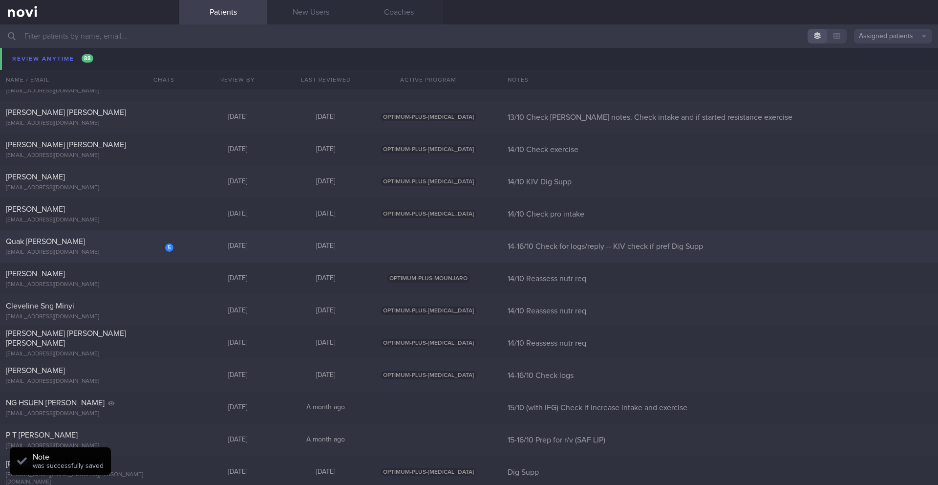
click at [154, 253] on div "[EMAIL_ADDRESS][DOMAIN_NAME]" at bounding box center [90, 252] width 168 height 7
select select "9"
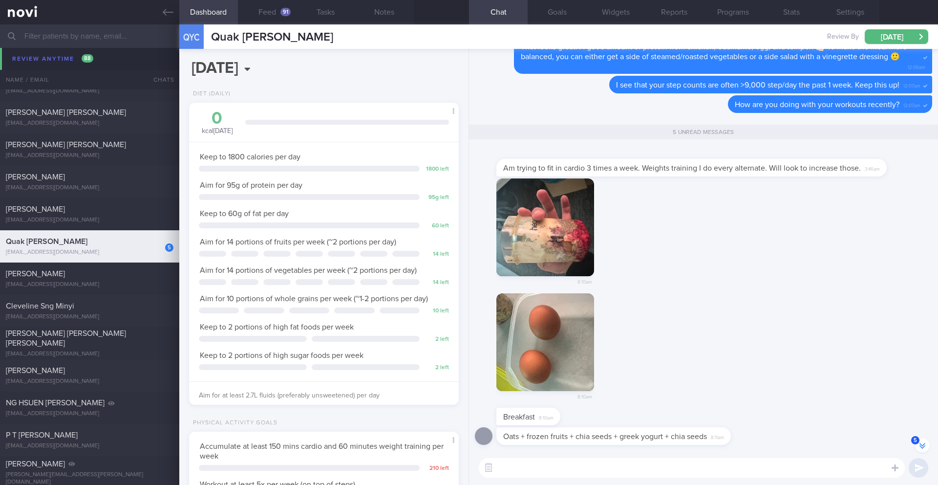
scroll to position [-208, 0]
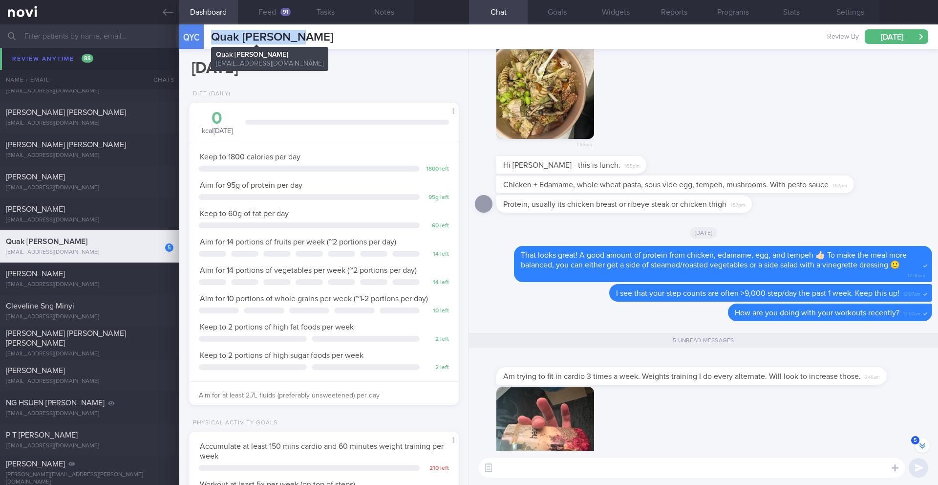
drag, startPoint x: 295, startPoint y: 39, endPoint x: 213, endPoint y: 39, distance: 82.1
click at [213, 39] on div "QYC Quak Yew [PERSON_NAME] Yew Chong [EMAIL_ADDRESS][DOMAIN_NAME] Review By [DA…" at bounding box center [558, 36] width 759 height 24
copy span "Quak [PERSON_NAME]"
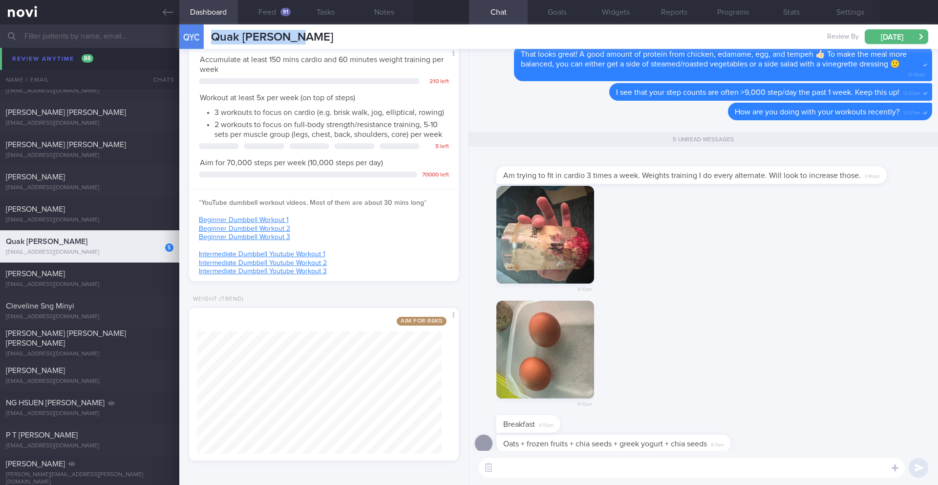
scroll to position [0, 0]
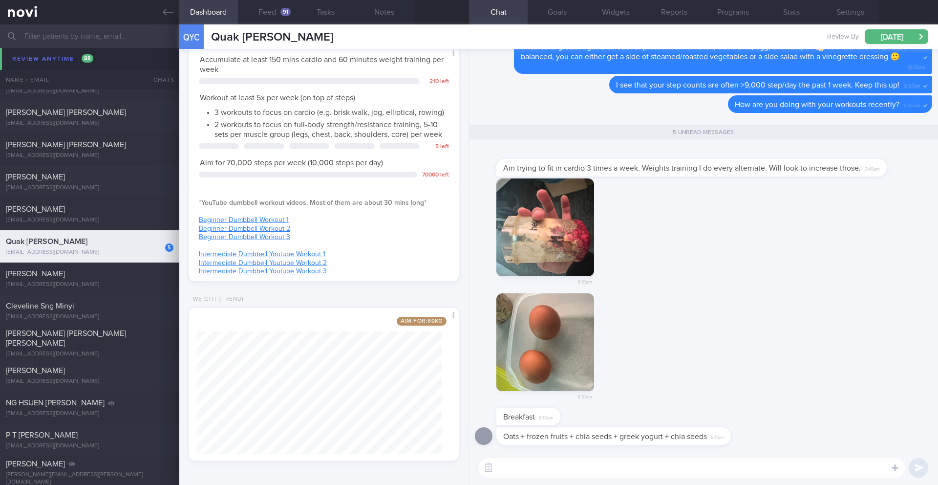
click at [569, 470] on textarea at bounding box center [692, 468] width 426 height 20
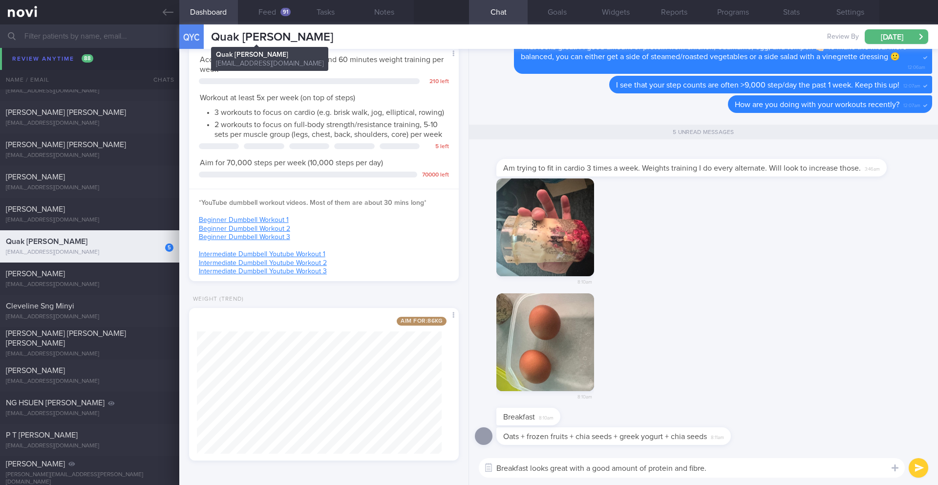
click at [252, 34] on span "Quak [PERSON_NAME]" at bounding box center [272, 37] width 122 height 12
click at [241, 32] on span "Quak [PERSON_NAME]" at bounding box center [272, 37] width 122 height 12
click at [243, 33] on span "Quak [PERSON_NAME]" at bounding box center [272, 37] width 122 height 12
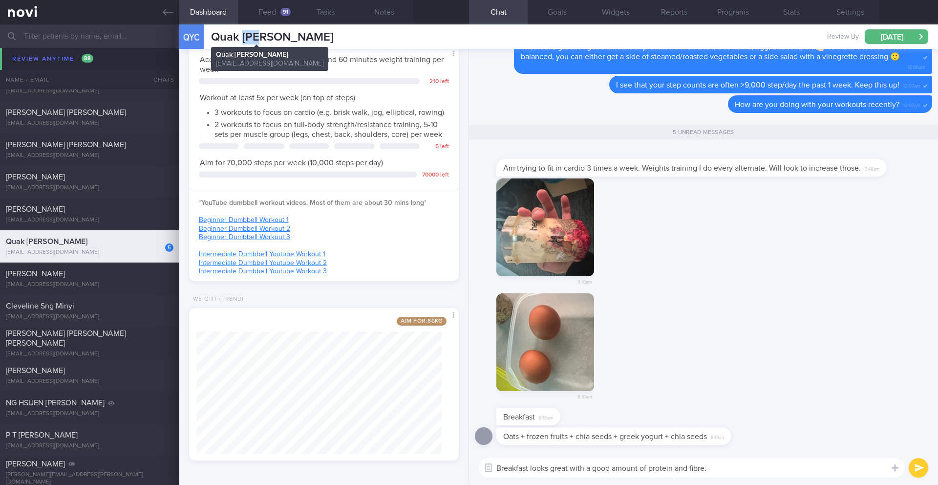
click at [243, 33] on span "Quak [PERSON_NAME]" at bounding box center [272, 37] width 122 height 12
click at [724, 462] on textarea "Breakfast looks great with a good amount of protein and fibre." at bounding box center [692, 468] width 426 height 20
click at [729, 473] on textarea "Breakfast looks great with a good amount of protein and fibre." at bounding box center [692, 468] width 426 height 20
click at [395, 13] on button "Notes" at bounding box center [384, 12] width 59 height 24
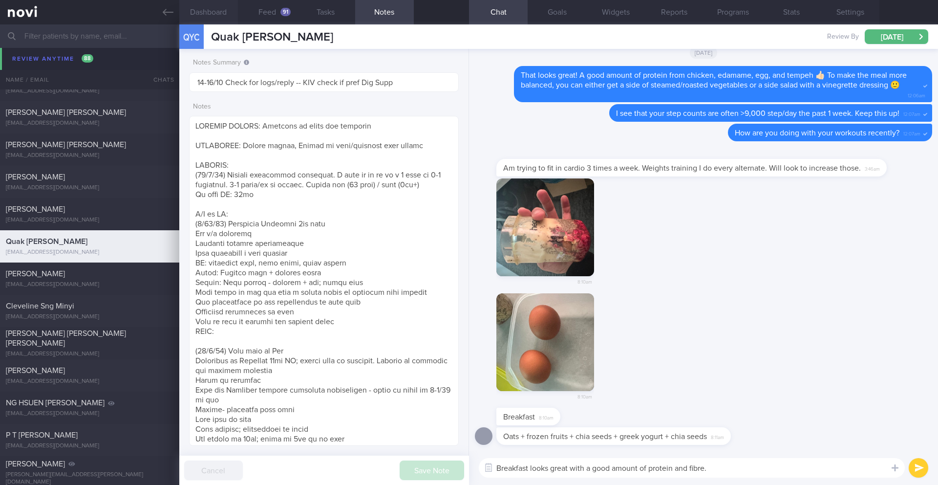
click at [215, 16] on button "Dashboard" at bounding box center [208, 12] width 59 height 24
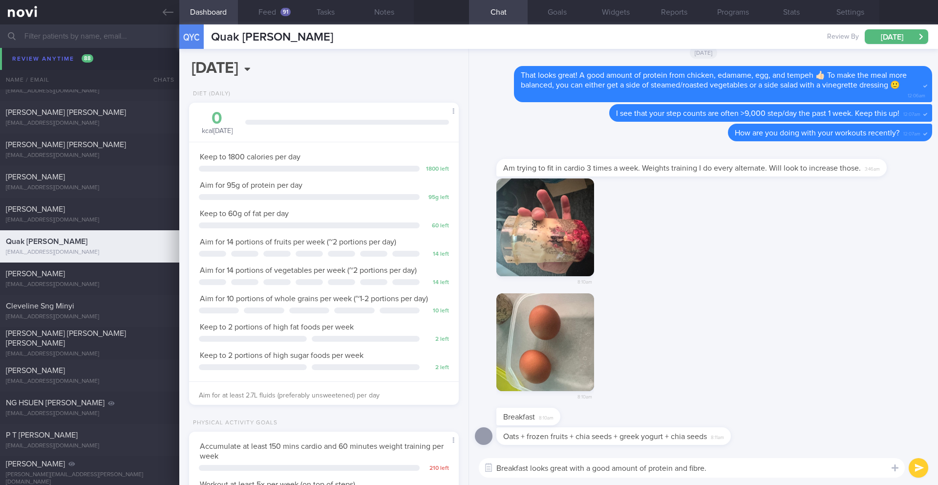
click at [761, 466] on textarea "Breakfast looks great with a good amount of protein and fibre." at bounding box center [692, 468] width 426 height 20
type textarea "Breakfast looks great with a good amount of protein and fibre. What brand of Gr…"
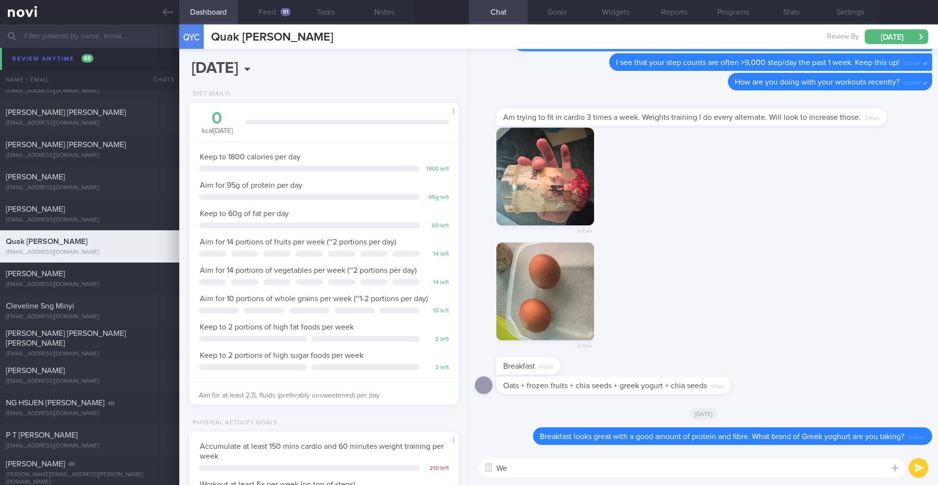
type textarea "W"
type textarea "L"
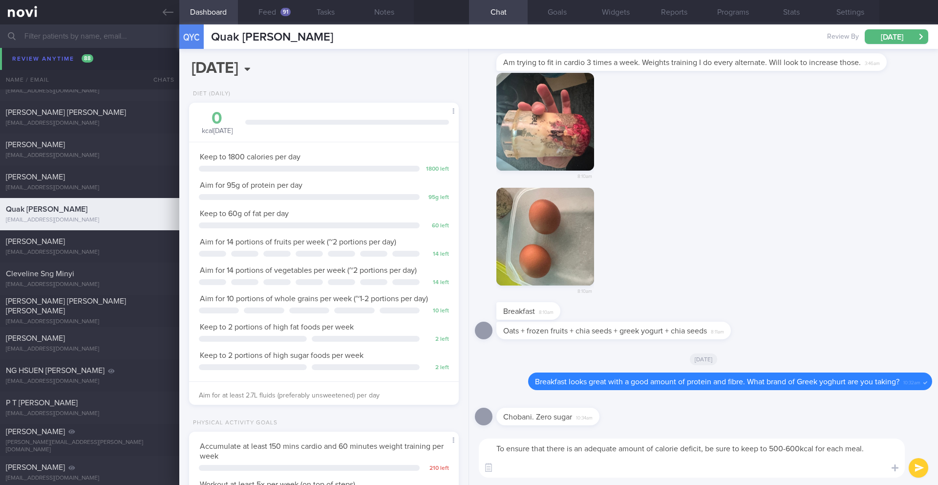
scroll to position [15934, 0]
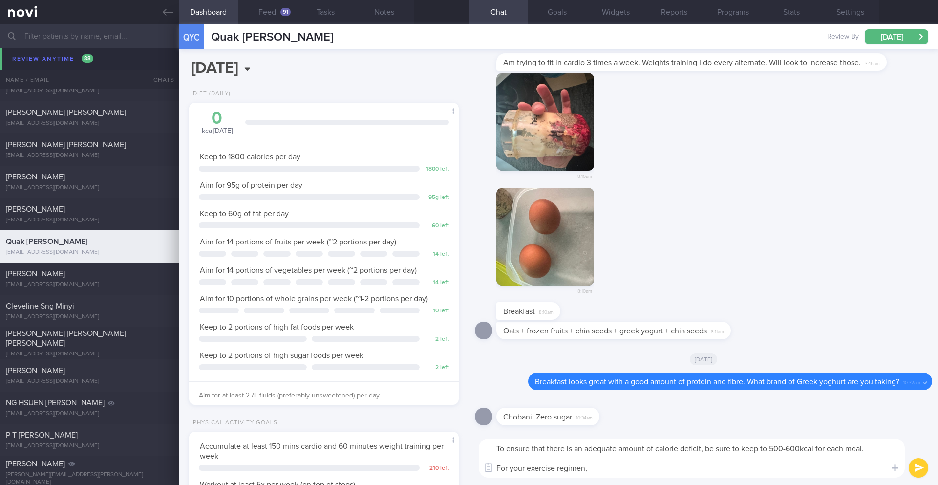
paste textarea "could you provide details about your current exercise routine, including the ty…"
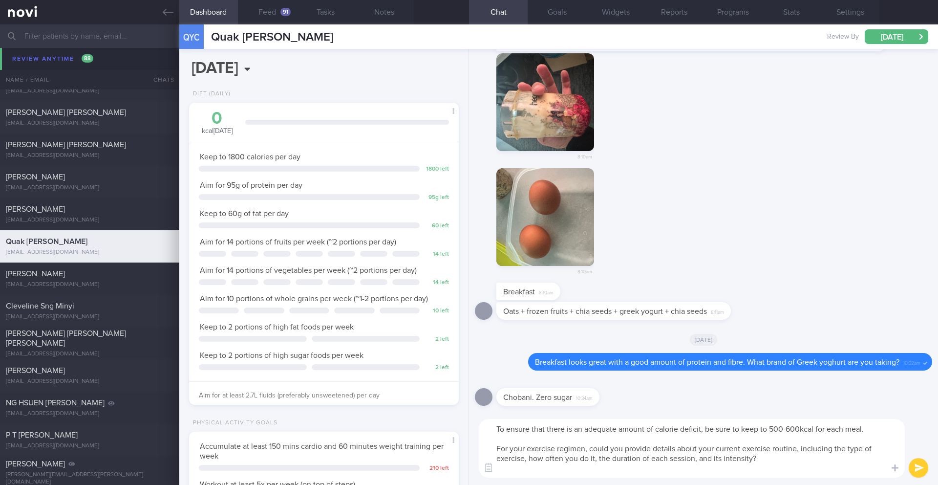
drag, startPoint x: 627, startPoint y: 449, endPoint x: 650, endPoint y: 449, distance: 23.0
click at [650, 449] on textarea "To ensure that there is an adequate amount of calorie deficit, be sure to keep …" at bounding box center [692, 448] width 426 height 59
click at [802, 449] on textarea "To ensure that there is an adequate amount of calorie deficit, be sure to keep …" at bounding box center [692, 448] width 426 height 59
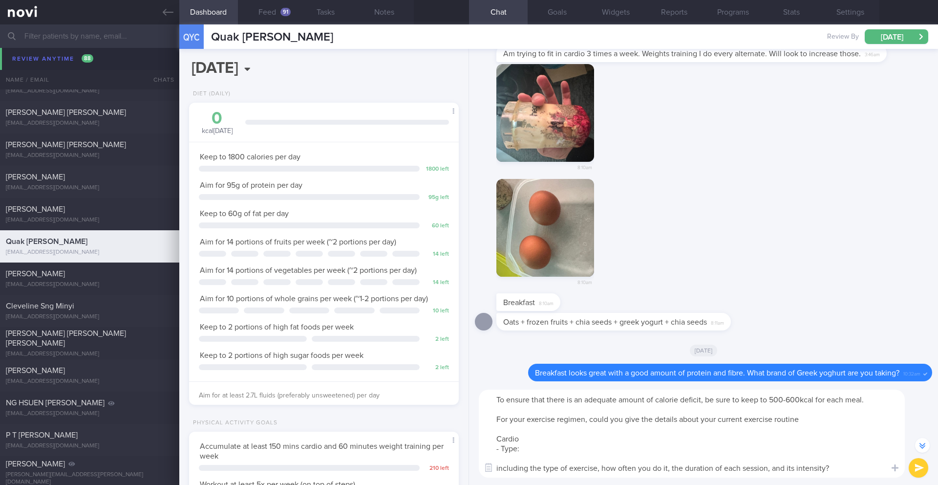
scroll to position [-50, 0]
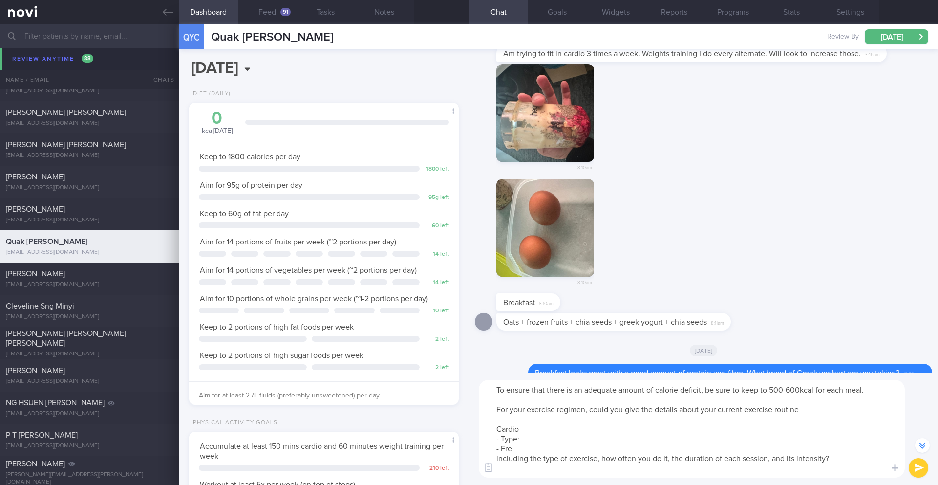
click at [527, 430] on textarea "To ensure that there is an adequate amount of calorie deficit, be sure to keep …" at bounding box center [692, 429] width 426 height 98
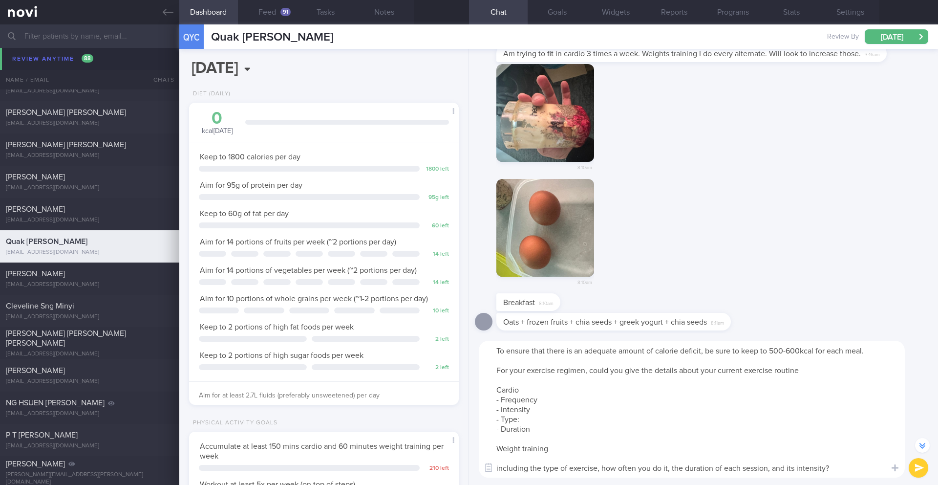
scroll to position [-99, 0]
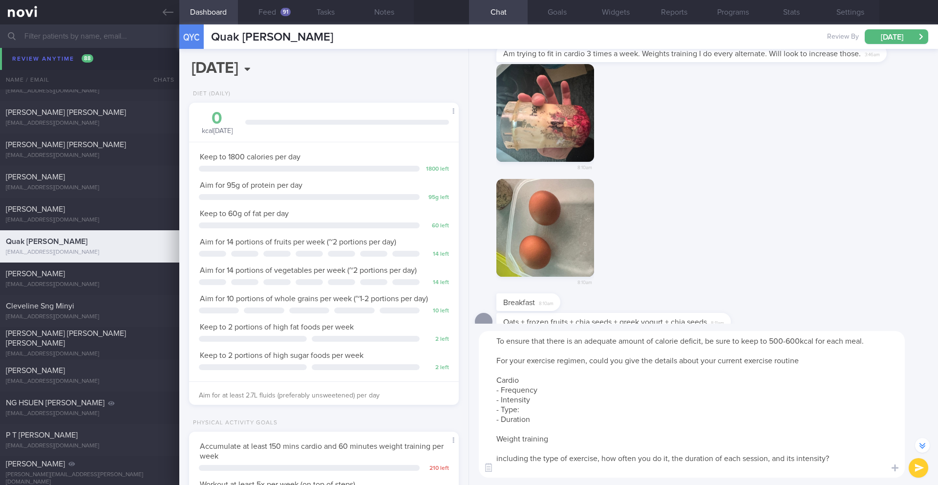
click at [605, 461] on textarea "To ensure that there is an adequate amount of calorie deficit, be sure to keep …" at bounding box center [692, 404] width 426 height 147
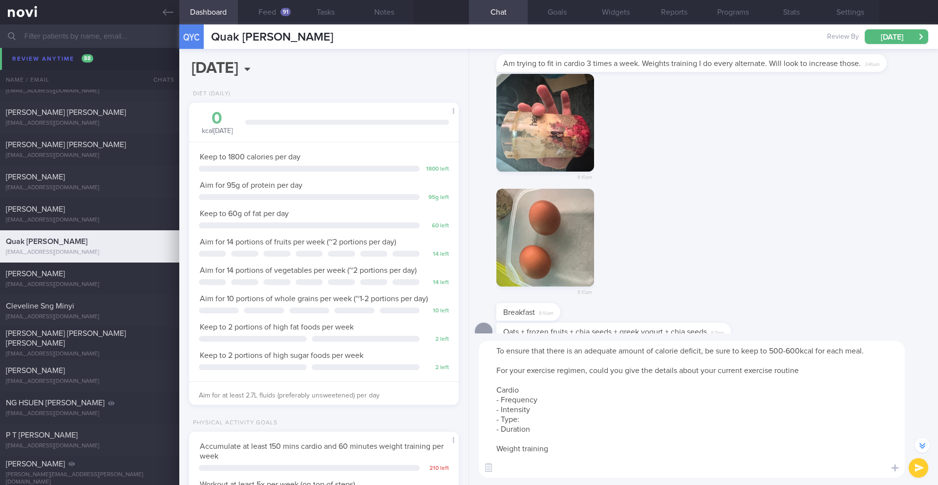
scroll to position [-89, 0]
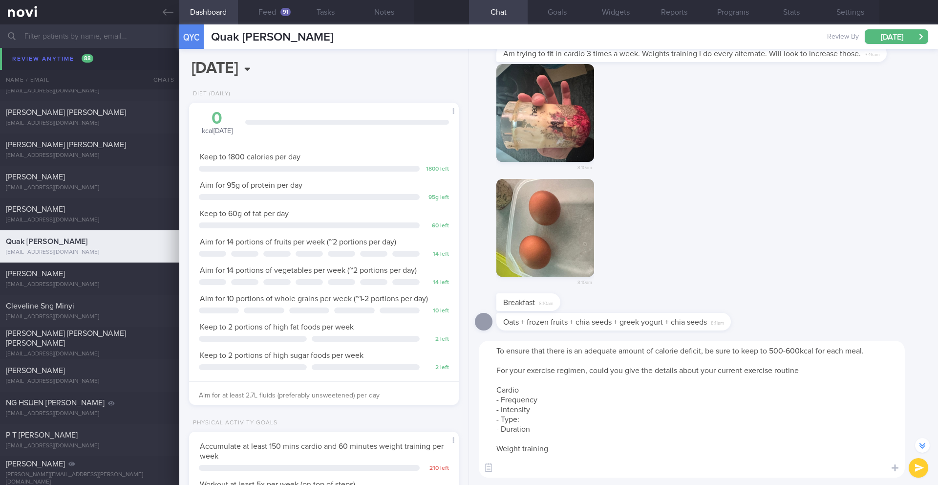
drag, startPoint x: 556, startPoint y: 435, endPoint x: 491, endPoint y: 404, distance: 71.9
click at [491, 404] on textarea "To ensure that there is an adequate amount of calorie deficit, be sure to keep …" at bounding box center [692, 409] width 426 height 137
click at [516, 463] on textarea "To ensure that there is an adequate amount of calorie deficit, be sure to keep …" at bounding box center [692, 409] width 426 height 137
paste textarea "- Frequency - Intensity - Type: - Duration"
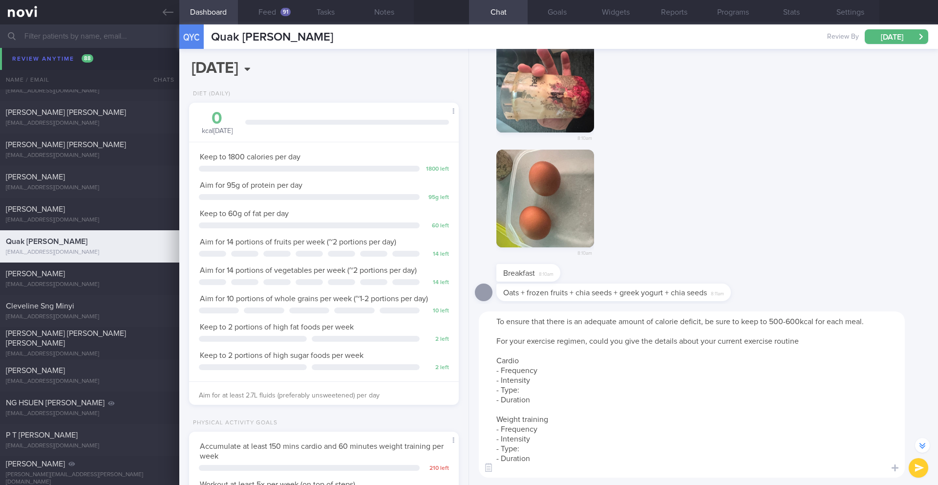
scroll to position [-118, 0]
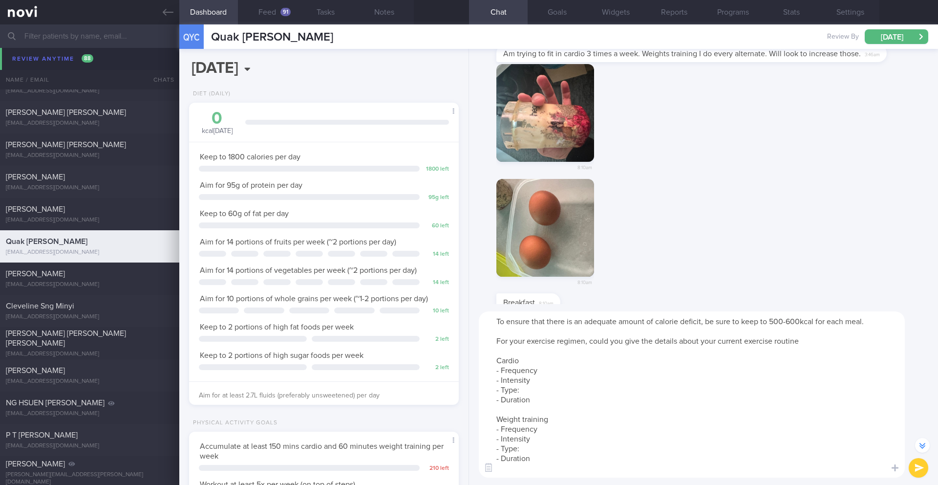
click at [547, 373] on textarea "To ensure that there is an adequate amount of calorie deficit, be sure to keep …" at bounding box center [692, 394] width 426 height 166
click at [622, 382] on textarea "To ensure that there is an adequate amount of calorie deficit, be sure to keep …" at bounding box center [692, 394] width 426 height 166
click at [593, 406] on textarea "To ensure that there is an adequate amount of calorie deficit, be sure to keep …" at bounding box center [692, 394] width 426 height 166
click at [589, 397] on textarea "To ensure that there is an adequate amount of calorie deficit, be sure to keep …" at bounding box center [692, 394] width 426 height 166
click at [590, 433] on textarea "To ensure that there is an adequate amount of calorie deficit, be sure to keep …" at bounding box center [692, 394] width 426 height 166
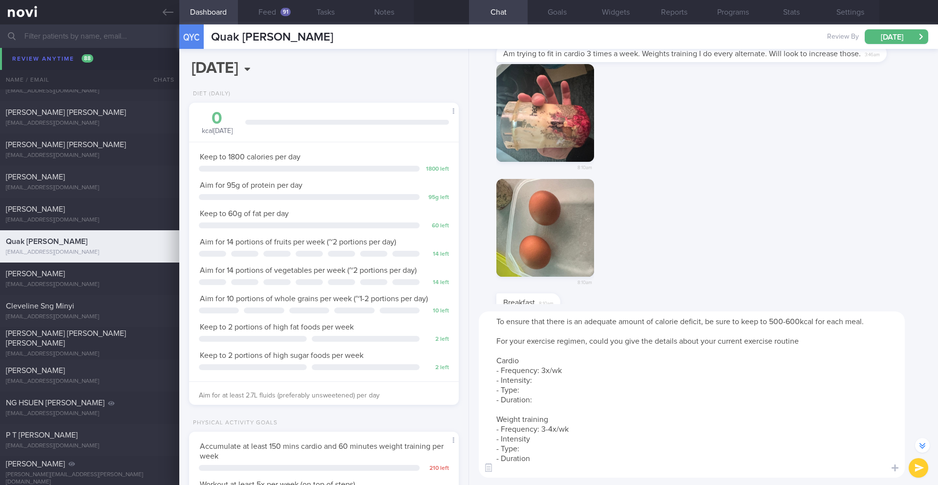
click at [572, 437] on textarea "To ensure that there is an adequate amount of calorie deficit, be sure to keep …" at bounding box center [692, 394] width 426 height 166
click at [561, 453] on textarea "To ensure that there is an adequate amount of calorie deficit, be sure to keep …" at bounding box center [692, 394] width 426 height 166
click at [561, 456] on textarea "To ensure that there is an adequate amount of calorie deficit, be sure to keep …" at bounding box center [692, 394] width 426 height 166
click at [565, 445] on textarea "To ensure that there is an adequate amount of calorie deficit, be sure to keep …" at bounding box center [692, 394] width 426 height 166
click at [541, 397] on textarea "To ensure that there is an adequate amount of calorie deficit, be sure to keep …" at bounding box center [692, 394] width 426 height 166
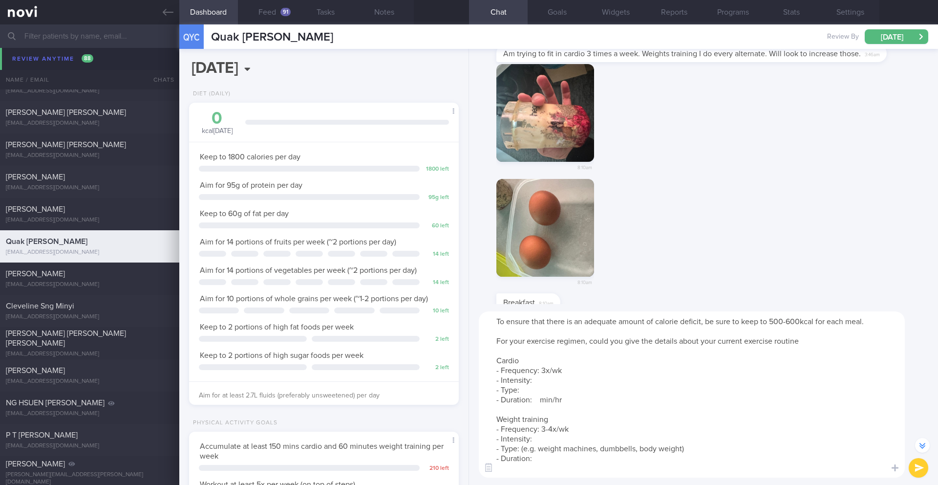
click at [572, 459] on textarea "To ensure that there is an adequate amount of calorie deficit, be sure to keep …" at bounding box center [692, 394] width 426 height 166
click at [653, 341] on textarea "To ensure that there is an adequate amount of calorie deficit, be sure to keep …" at bounding box center [692, 394] width 426 height 166
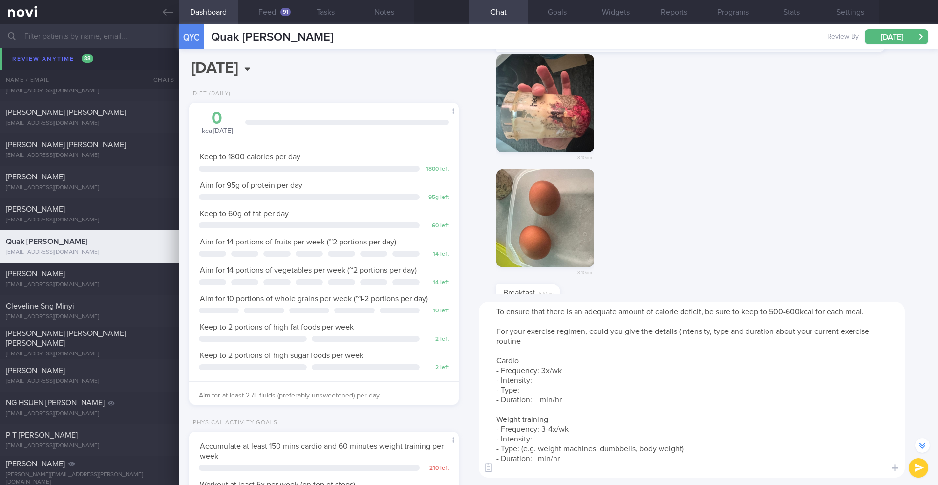
scroll to position [-128, 0]
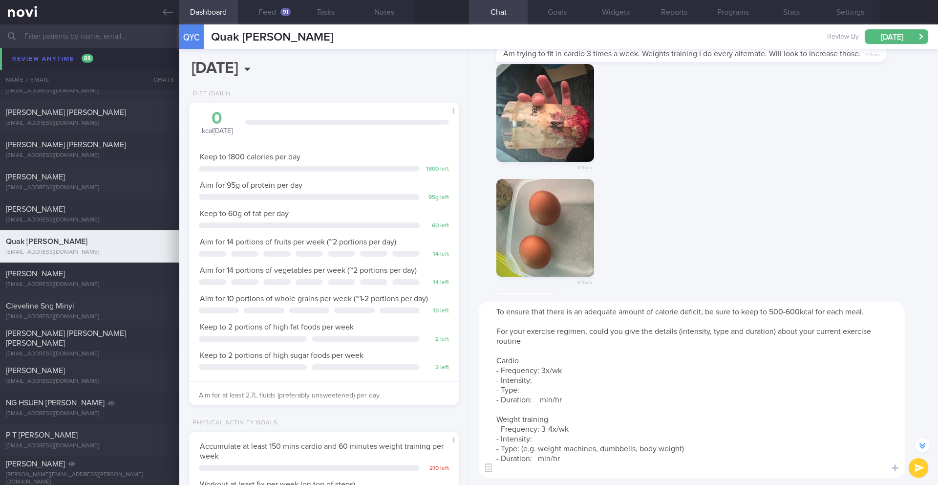
type textarea "To ensure that there is an adequate amount of calorie deficit, be sure to keep …"
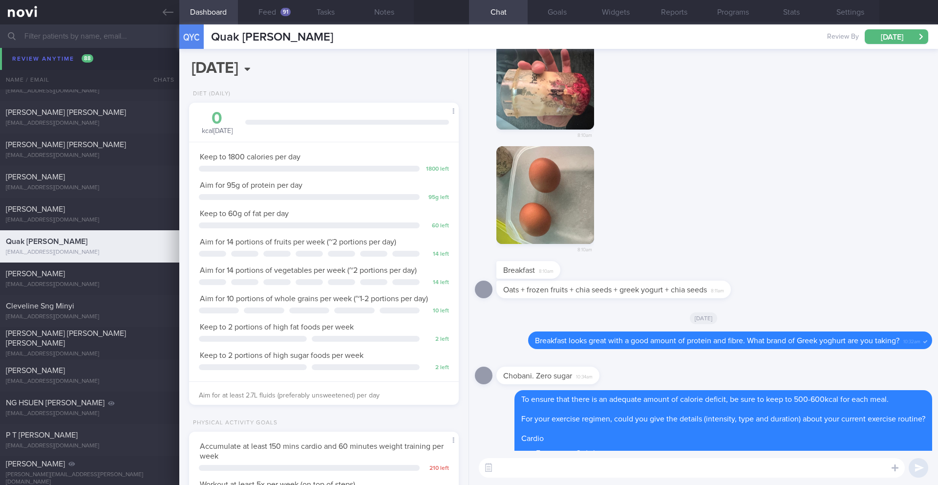
scroll to position [0, 0]
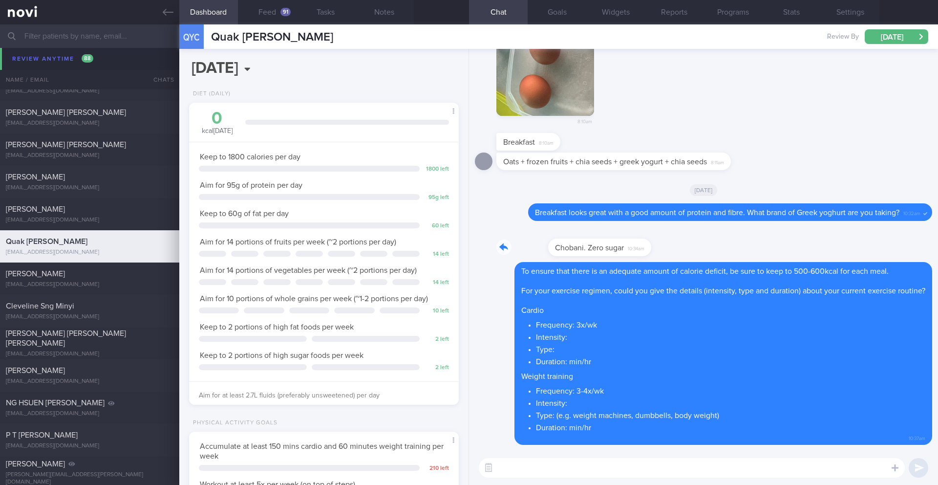
drag, startPoint x: 501, startPoint y: 237, endPoint x: 649, endPoint y: 235, distance: 148.1
click at [649, 236] on div "Chobani. Zero sugar 10:34am" at bounding box center [703, 244] width 457 height 35
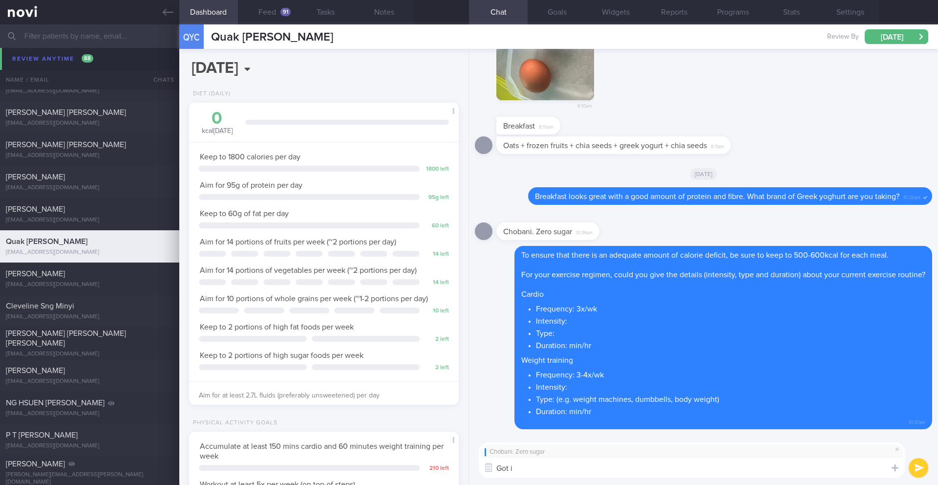
type textarea "Got it"
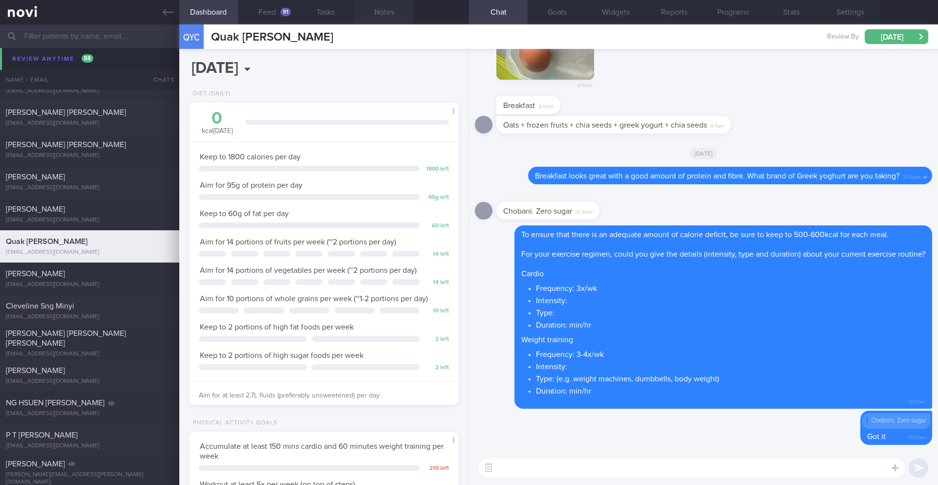
click at [379, 10] on button "Notes" at bounding box center [384, 12] width 59 height 24
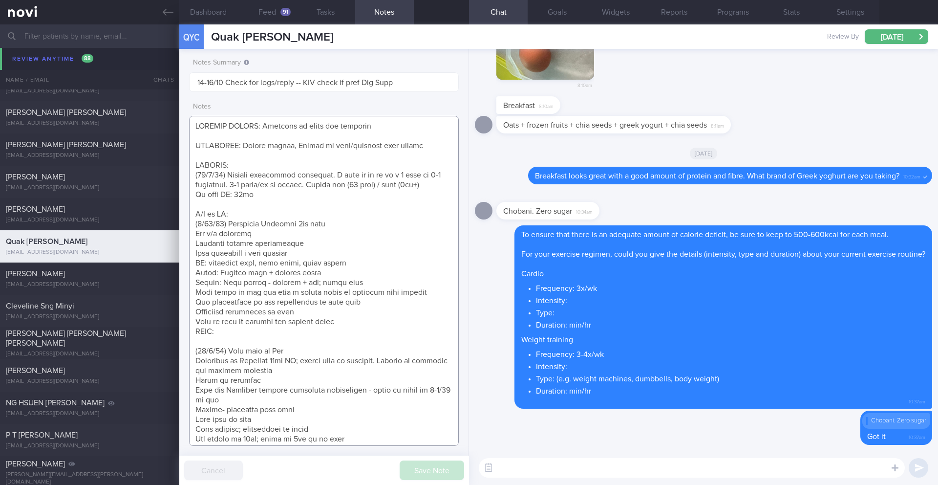
click at [278, 166] on textarea at bounding box center [324, 281] width 270 height 330
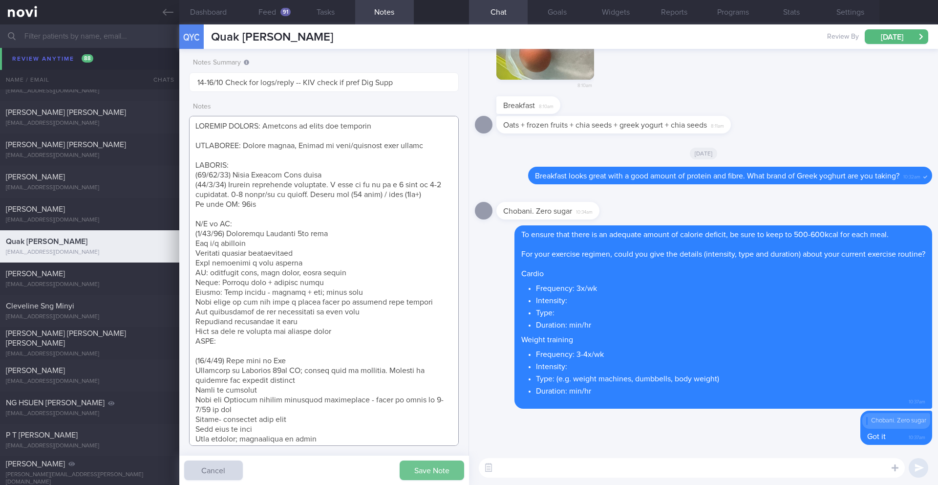
type textarea "SUPPORT NEEDED: Feedback on meals and workouts CHALLENGE: Stress eating, Eating…"
click at [438, 469] on button "Save Note" at bounding box center [432, 470] width 65 height 20
click at [173, 21] on link at bounding box center [89, 12] width 179 height 24
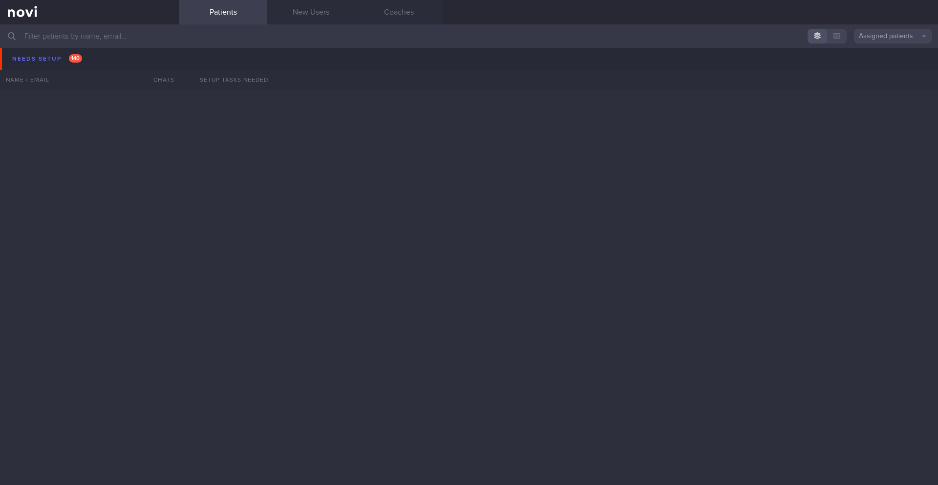
scroll to position [2419, 0]
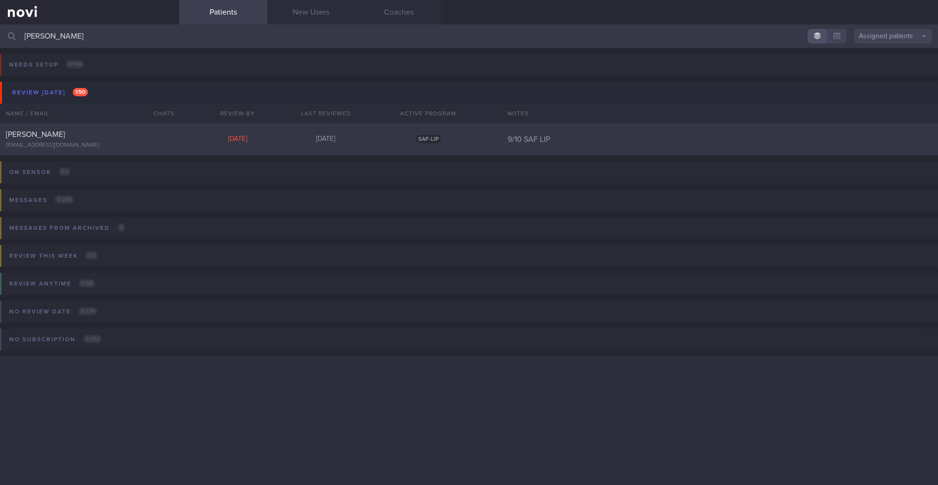
type input "[PERSON_NAME]"
click at [118, 149] on div "[EMAIL_ADDRESS][DOMAIN_NAME]" at bounding box center [90, 145] width 168 height 7
select select "9"
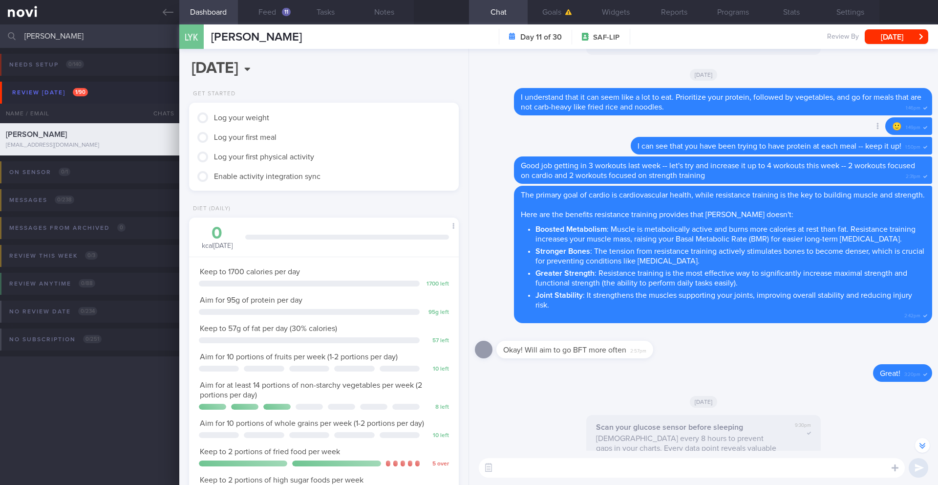
scroll to position [-84, 0]
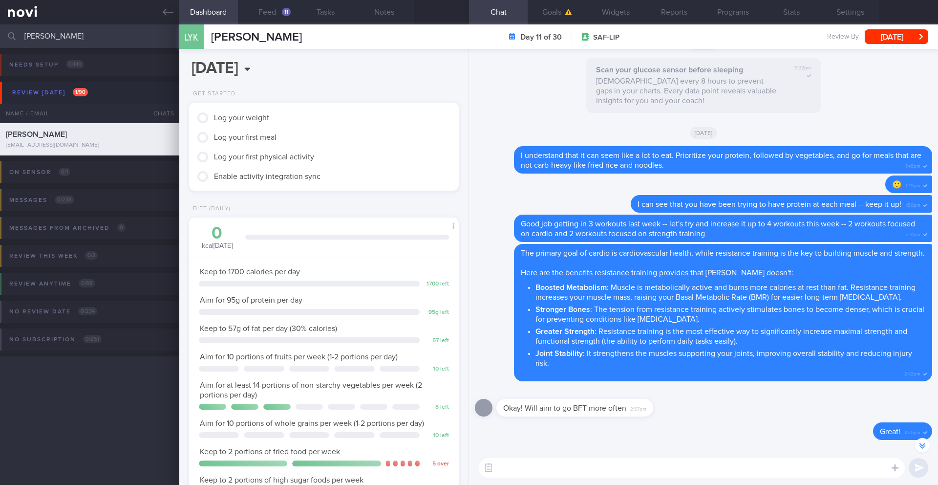
click at [584, 466] on textarea at bounding box center [692, 468] width 426 height 20
click at [853, 13] on button "Settings" at bounding box center [850, 12] width 59 height 24
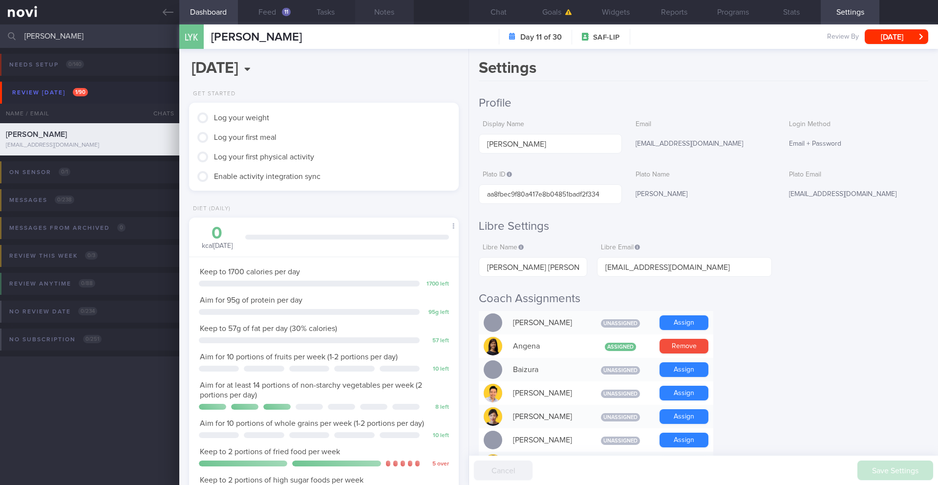
click at [376, 18] on button "Notes" at bounding box center [384, 12] width 59 height 24
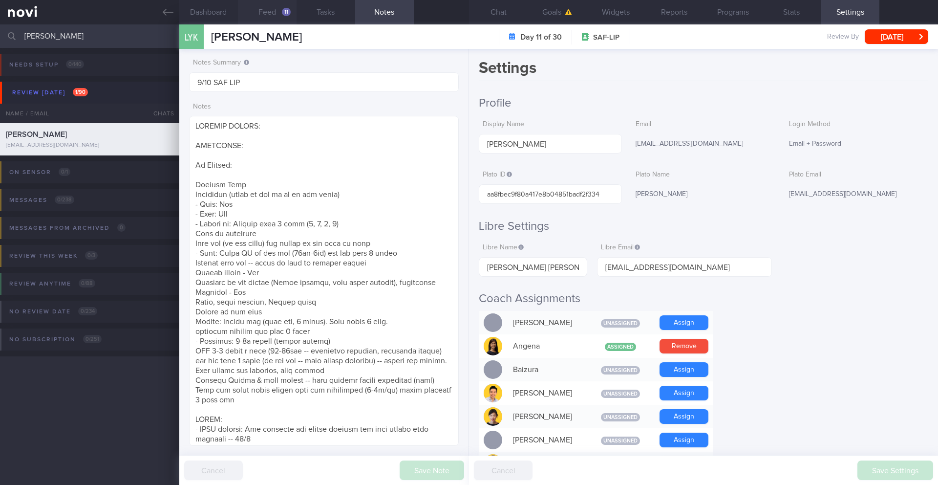
click at [275, 12] on button "Feed 11" at bounding box center [267, 12] width 59 height 24
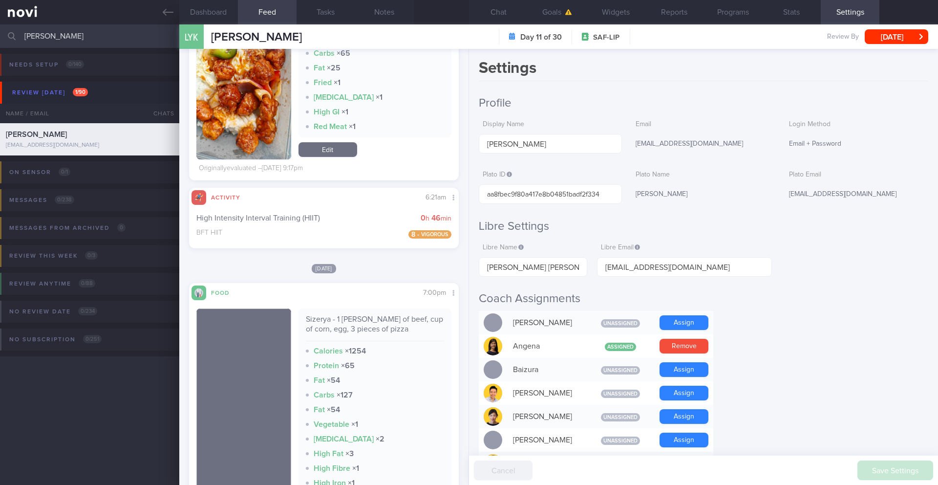
scroll to position [2267, 0]
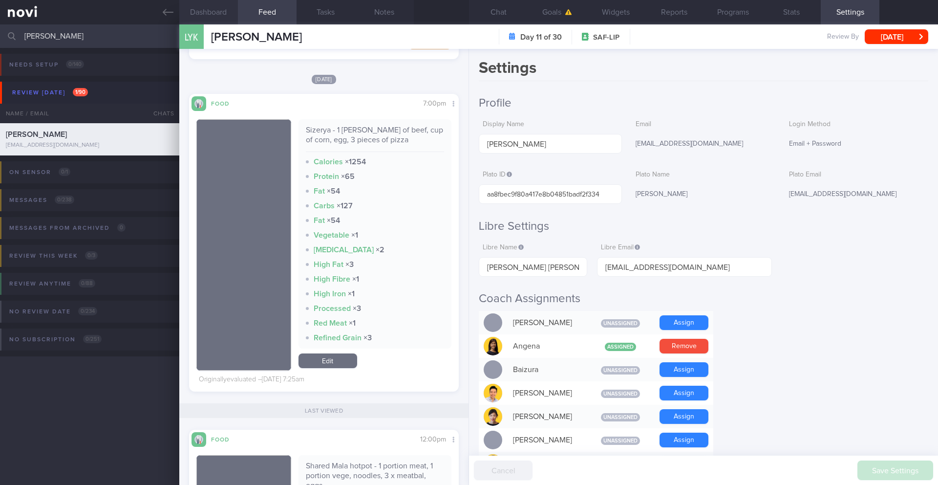
click at [217, 14] on button "Dashboard" at bounding box center [208, 12] width 59 height 24
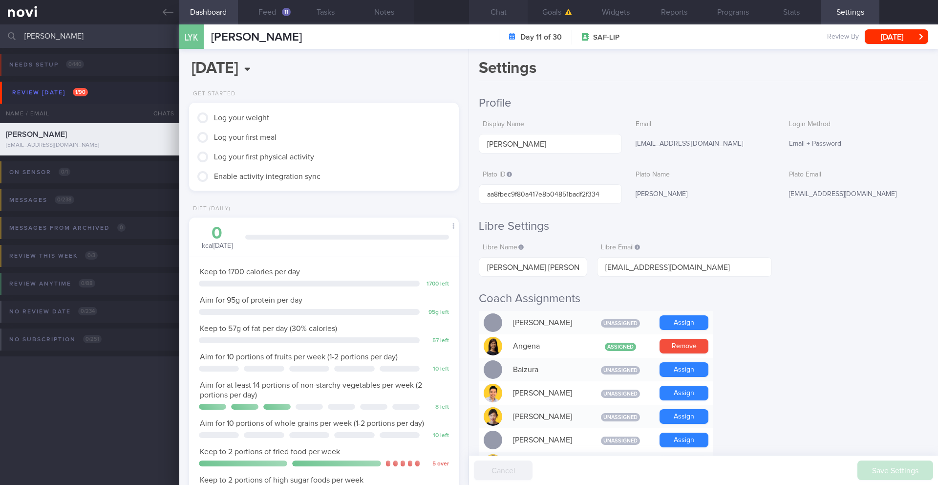
click at [498, 16] on button "Chat" at bounding box center [498, 12] width 59 height 24
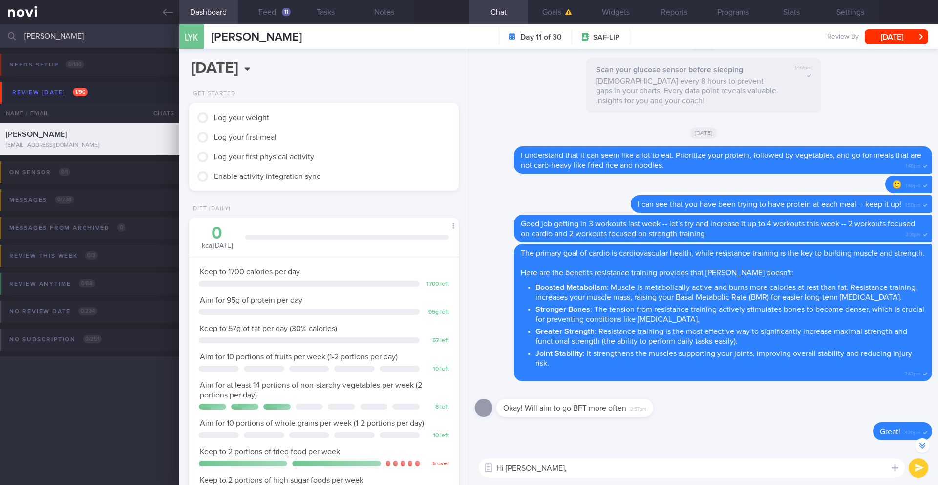
click at [586, 474] on textarea "Hi [PERSON_NAME]," at bounding box center [692, 468] width 426 height 20
type textarea "Hi [PERSON_NAME], could you log in your weight for this week?"
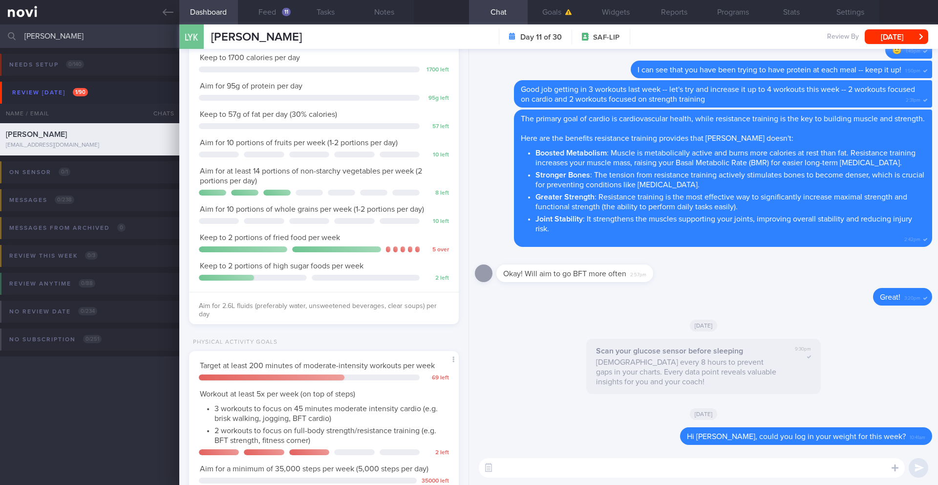
scroll to position [253, 0]
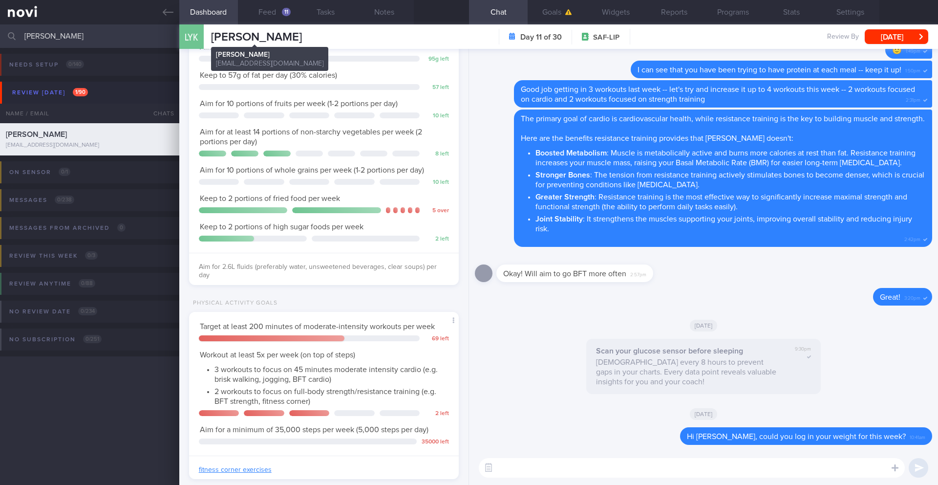
click at [259, 32] on span "[PERSON_NAME]" at bounding box center [256, 37] width 91 height 12
copy div "[PERSON_NAME] [PERSON_NAME] [PERSON_NAME] [PERSON_NAME][EMAIL_ADDRESS][DOMAIN_N…"
click at [640, 477] on textarea at bounding box center [692, 468] width 426 height 20
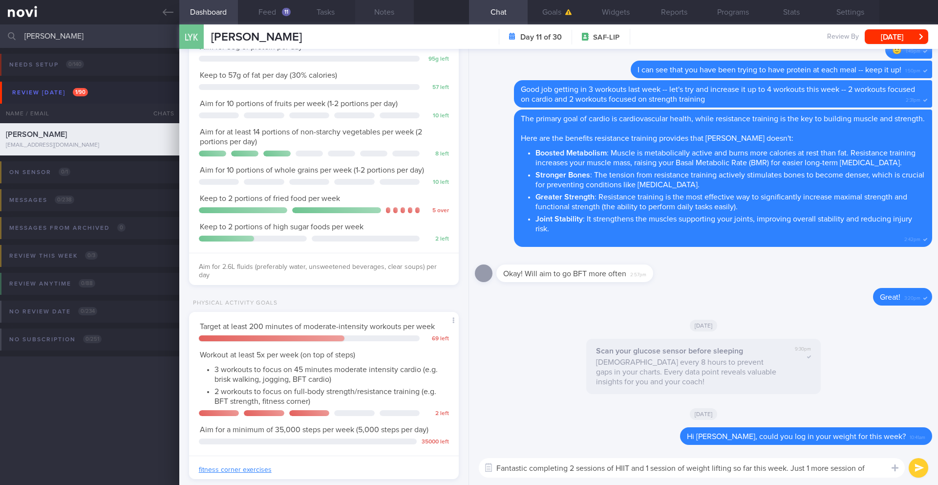
scroll to position [0, 0]
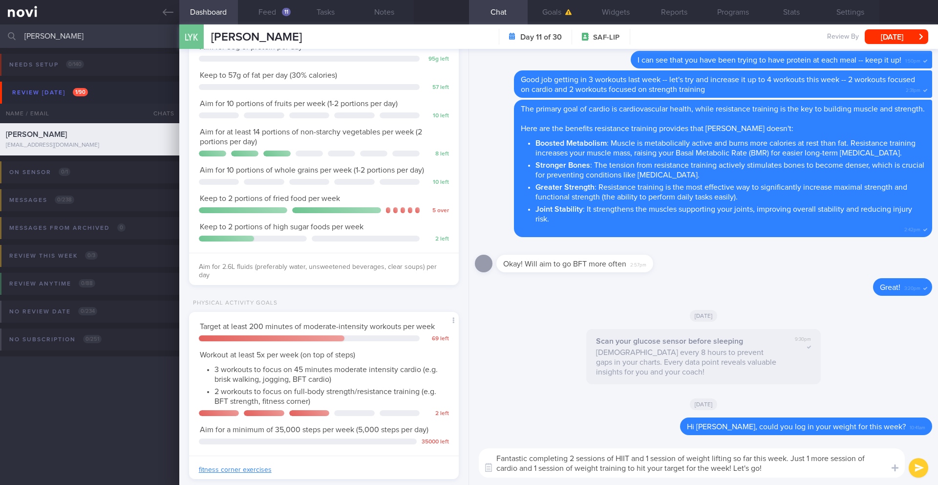
click at [609, 461] on textarea "Fantastic completing 2 sessions of HIIT and 1 session of weight lifting so far …" at bounding box center [692, 462] width 426 height 29
click at [608, 461] on textarea "Fantastic completing 2 sessions of HIIT and 1 session of weight lifting so far …" at bounding box center [692, 462] width 426 height 29
click at [649, 476] on textarea "Fantastic completing 2 sessions of HIIT and 1 session of weight lifting so far …" at bounding box center [692, 462] width 426 height 29
drag, startPoint x: 794, startPoint y: 460, endPoint x: 735, endPoint y: 469, distance: 59.4
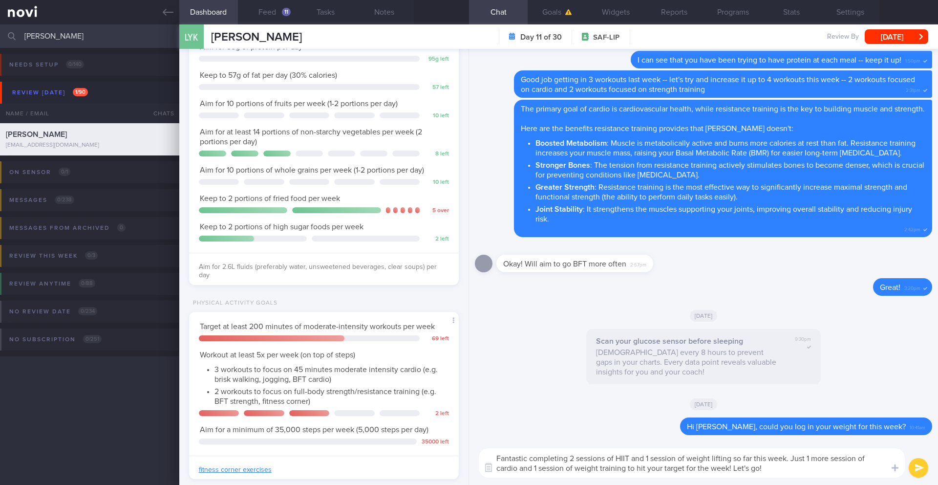
click at [735, 469] on textarea "Fantastic completing 2 sessions of HIIT and 1 session of weight lifting so far …" at bounding box center [692, 462] width 426 height 29
drag, startPoint x: 792, startPoint y: 459, endPoint x: 732, endPoint y: 471, distance: 61.1
click at [732, 471] on textarea "Fantastic completing 2 sessions of HIIT and 1 session of weight lifting so far …" at bounding box center [692, 462] width 426 height 29
paste textarea "You are so close to hitting your goal—just one more cardio and one more weight …"
click at [792, 460] on textarea "Fantastic completing 2 sessions of HIIT and 1 session of weight lifting so far …" at bounding box center [692, 462] width 426 height 29
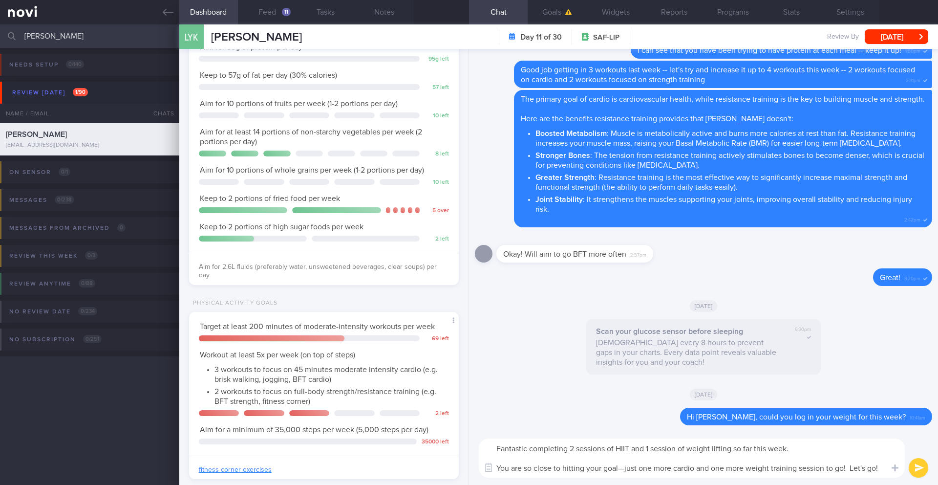
click at [529, 447] on textarea "Fantastic completing 2 sessions of HIIT and 1 session of weight lifting so far …" at bounding box center [692, 457] width 426 height 39
click at [813, 444] on textarea "Fantastic job completing 2 sessions of HIIT and 1 session of weight lifting so …" at bounding box center [692, 457] width 426 height 39
drag, startPoint x: 922, startPoint y: 469, endPoint x: 865, endPoint y: 470, distance: 57.2
click at [865, 470] on div "Fantastic job completing 2 sessions of HIIT and 1 session of weight lifting so …" at bounding box center [703, 458] width 469 height 54
click at [841, 468] on textarea "Fantastic job completing 2 sessions of HIIT and 1 session of weight lifting so …" at bounding box center [692, 457] width 426 height 39
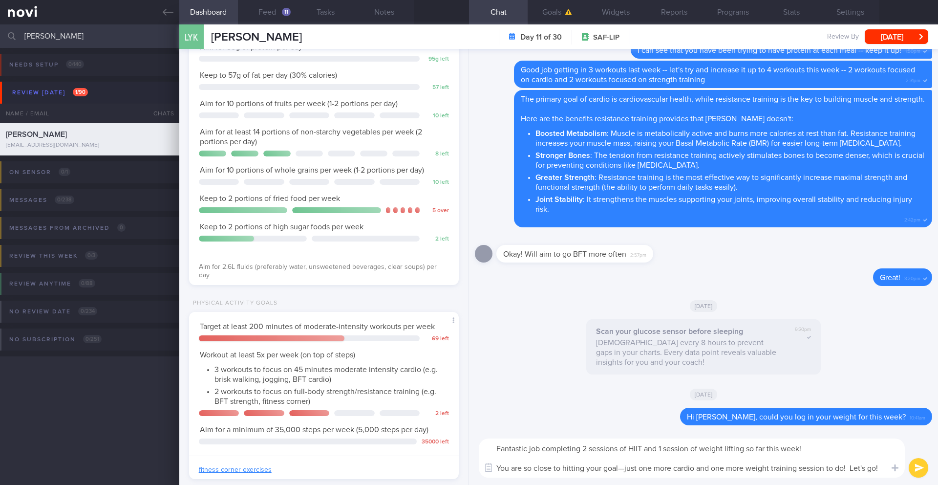
type textarea "Fantastic job completing 2 sessions of HIIT and 1 session of weight lifting so …"
click at [918, 472] on button "submit" at bounding box center [919, 468] width 20 height 20
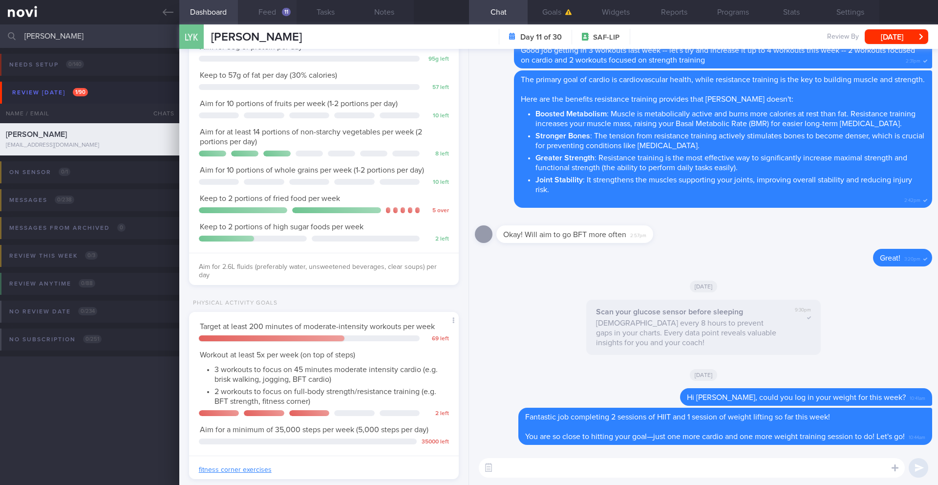
click at [277, 13] on button "Feed 11" at bounding box center [267, 12] width 59 height 24
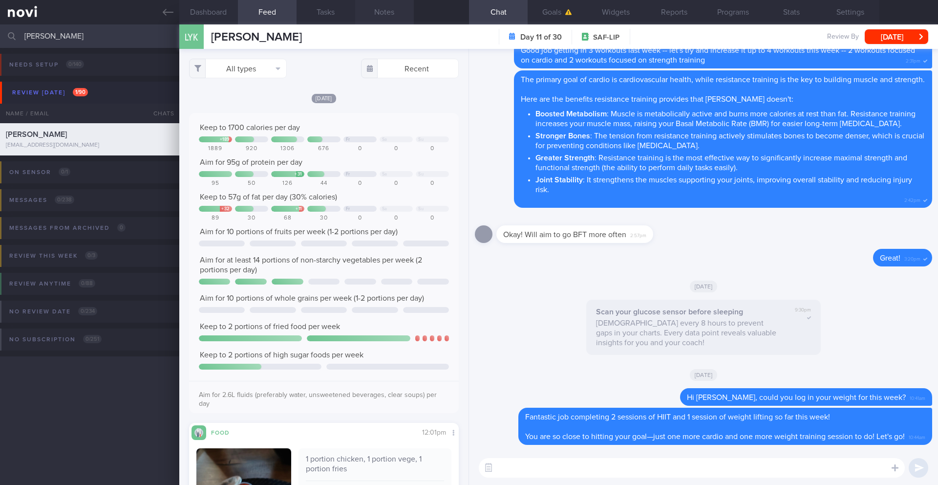
click at [376, 17] on button "Notes" at bounding box center [384, 12] width 59 height 24
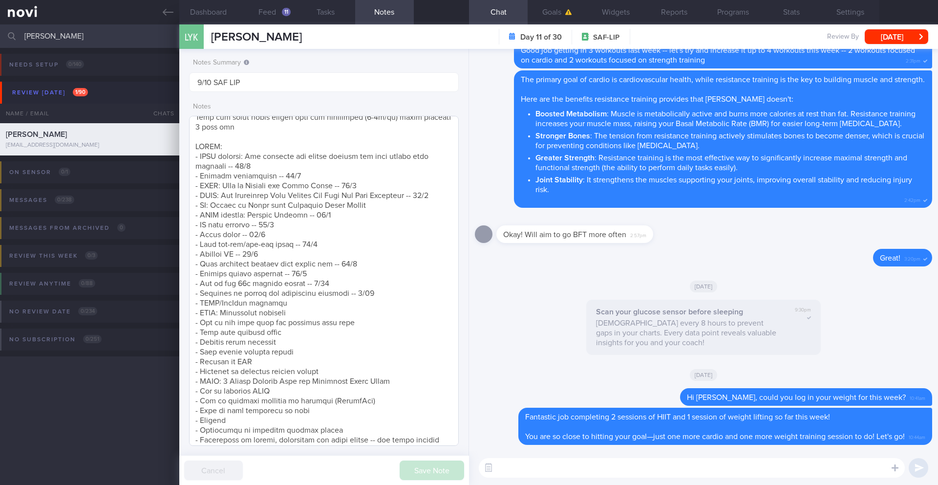
scroll to position [279, 0]
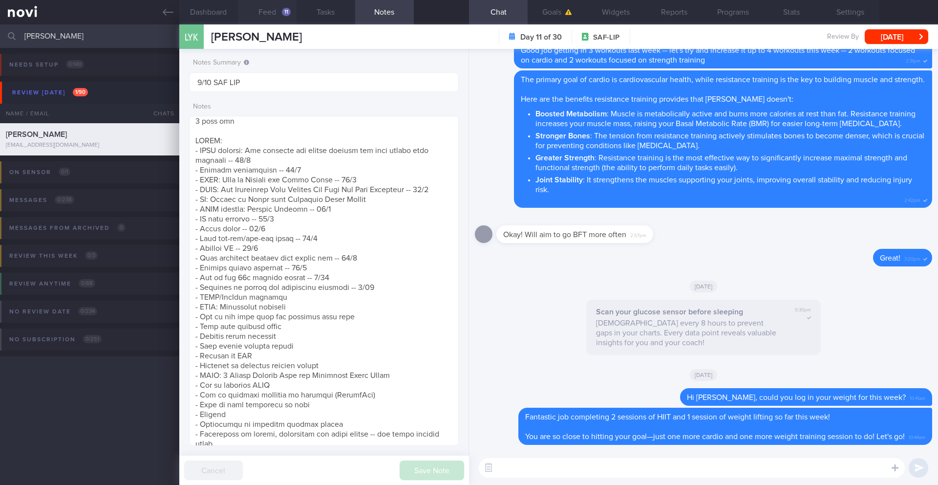
click at [272, 7] on button "Feed 11" at bounding box center [267, 12] width 59 height 24
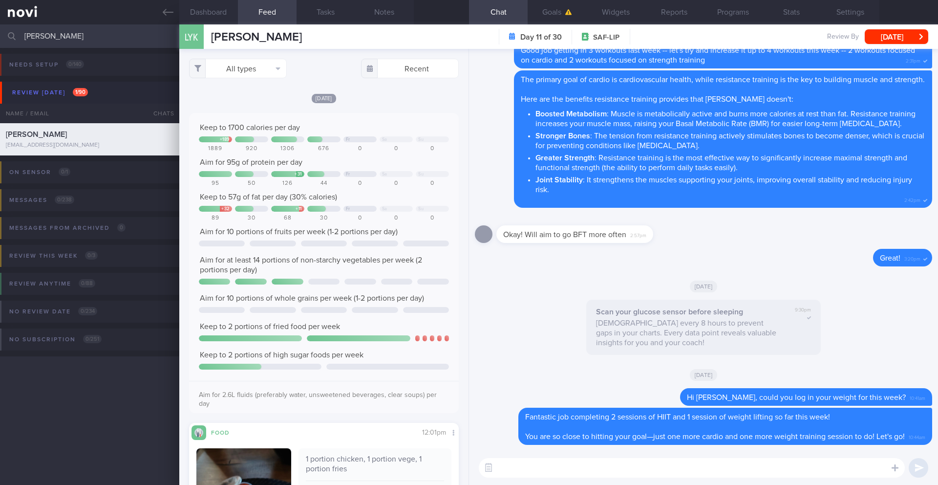
click at [622, 474] on textarea at bounding box center [692, 468] width 426 height 20
click at [738, 468] on textarea "Thank you for logging your meals. It looks like you are exceeding your fat limi…" at bounding box center [692, 468] width 426 height 20
click at [842, 456] on div "Thank you for logging your meals. It looks like you are exceeding your daily di…" at bounding box center [703, 468] width 469 height 34
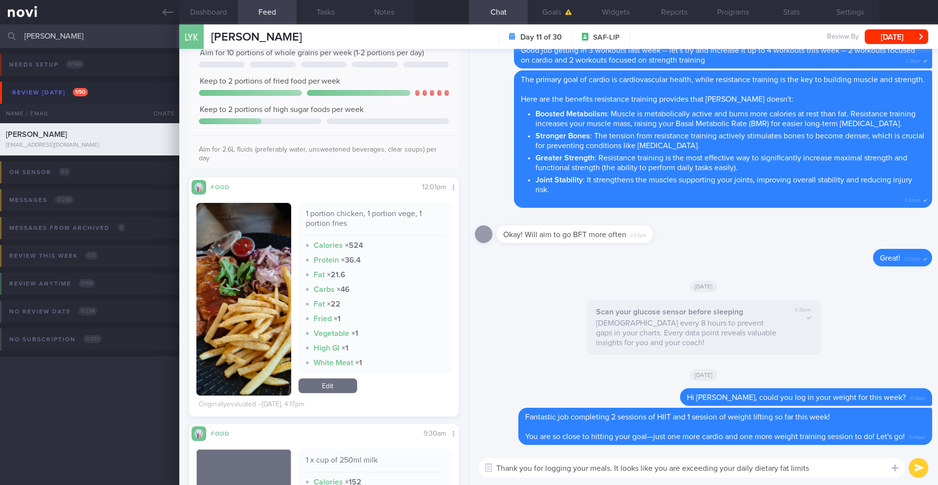
scroll to position [434, 0]
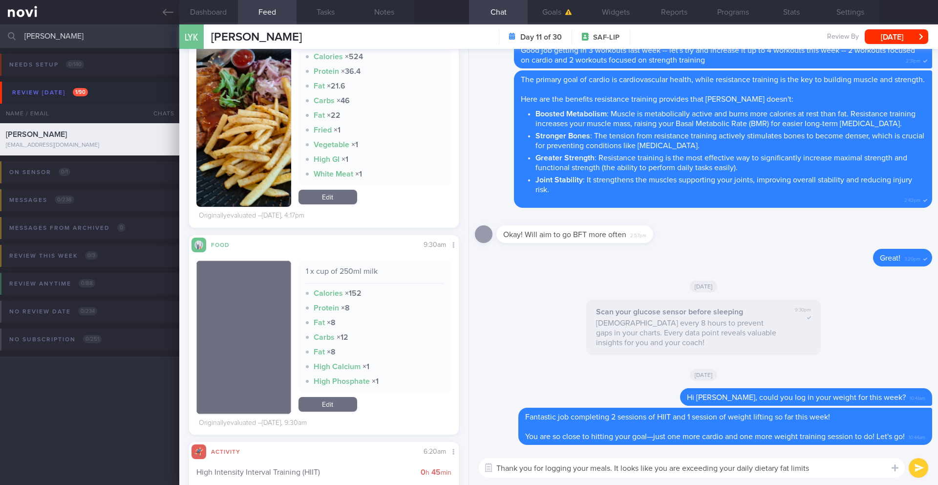
click at [829, 466] on textarea "Thank you for logging your meals. It looks like you are exceeding your daily di…" at bounding box center [692, 468] width 426 height 20
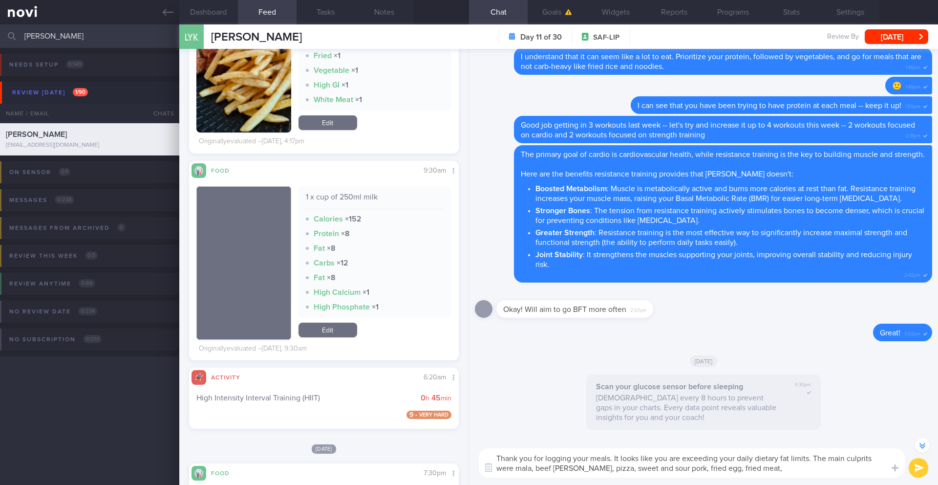
scroll to position [312, 0]
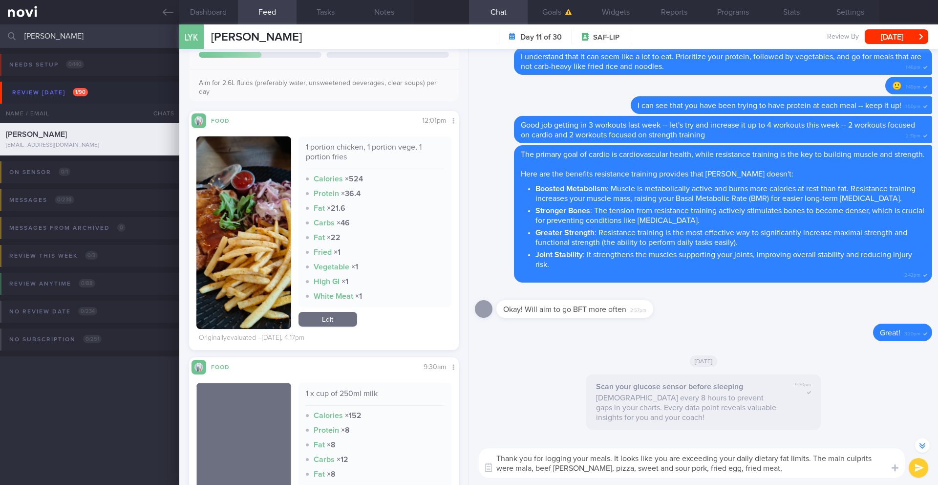
click at [221, 194] on button "button" at bounding box center [243, 232] width 95 height 193
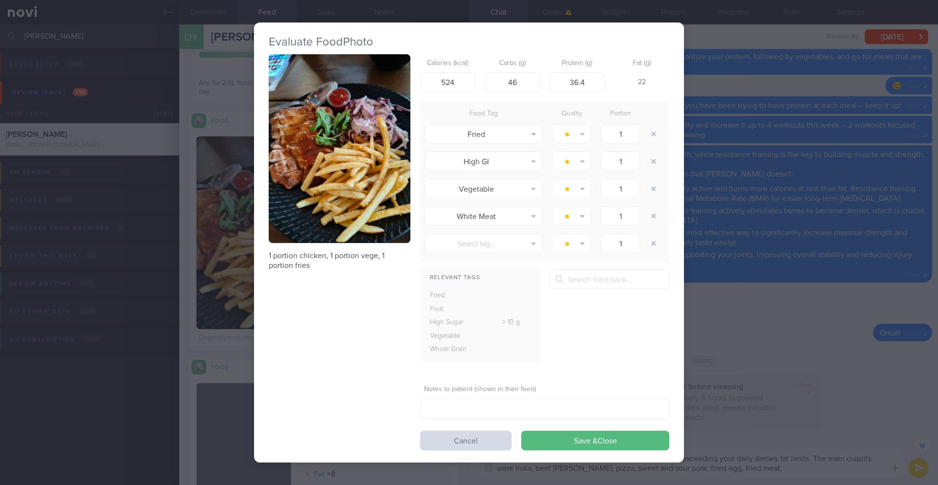
click at [293, 152] on button "button" at bounding box center [340, 148] width 142 height 189
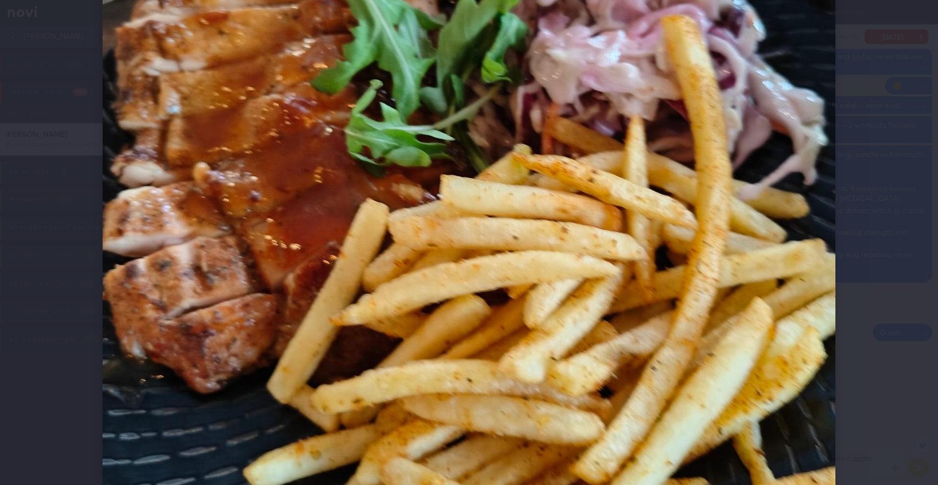
scroll to position [367, 0]
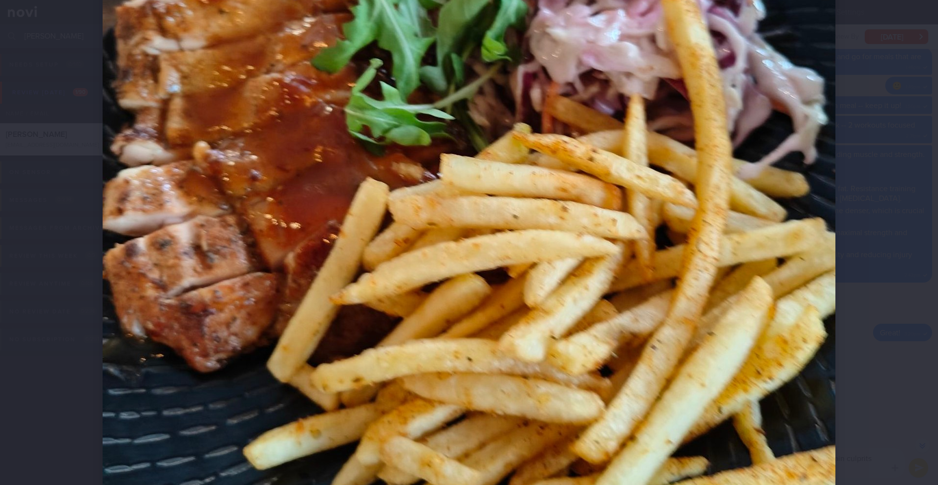
click at [902, 286] on div at bounding box center [469, 242] width 938 height 485
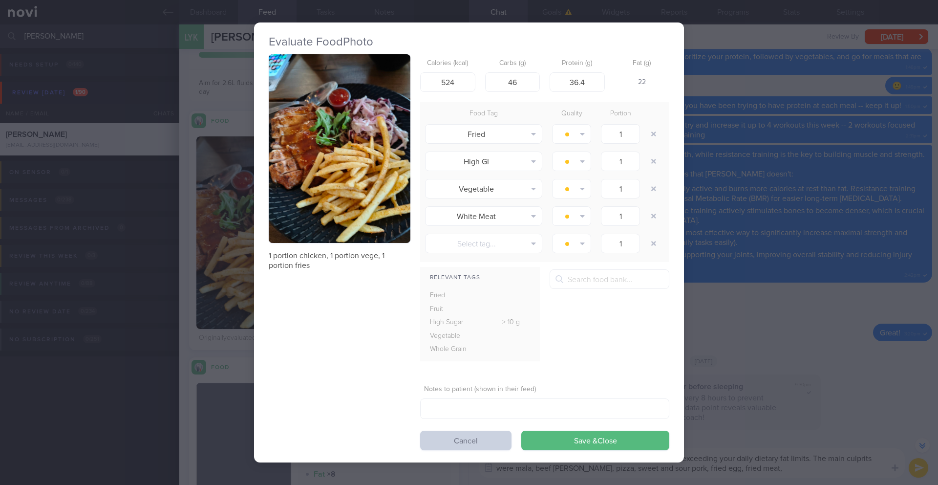
click at [497, 440] on button "Cancel" at bounding box center [465, 441] width 91 height 20
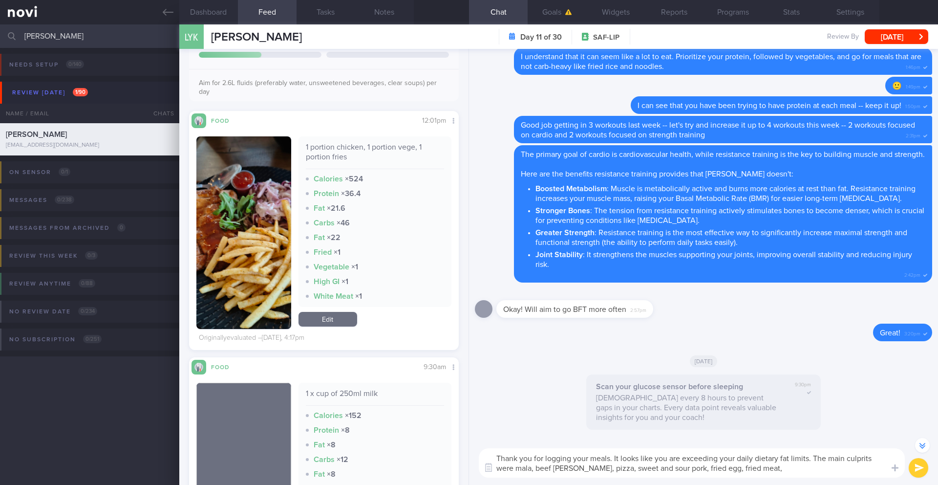
click at [754, 464] on textarea "Thank you for logging your meals. It looks like you are exceeding your daily di…" at bounding box center [692, 462] width 426 height 29
click at [393, 25] on div "LYK [PERSON_NAME] [PERSON_NAME] [PERSON_NAME] [PERSON_NAME][EMAIL_ADDRESS][DOMA…" at bounding box center [558, 36] width 759 height 24
click at [382, 8] on button "Notes" at bounding box center [384, 12] width 59 height 24
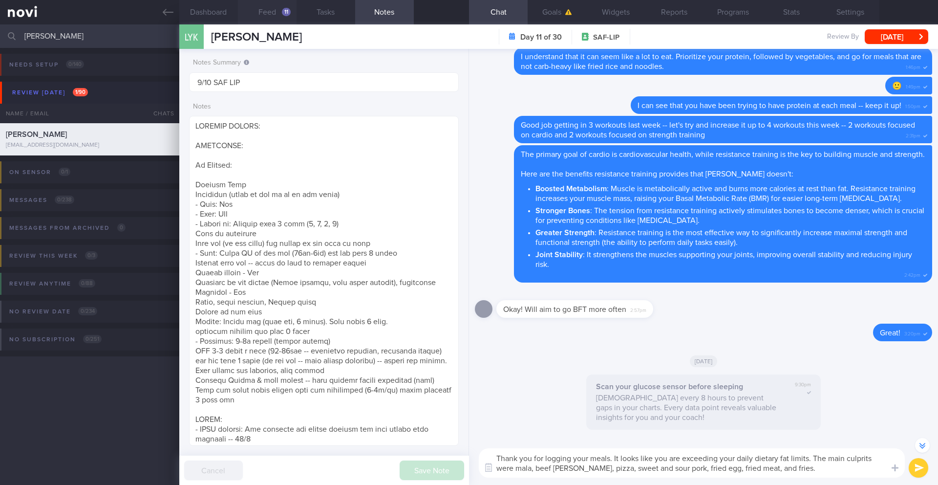
click at [274, 16] on button "Feed 11" at bounding box center [267, 12] width 59 height 24
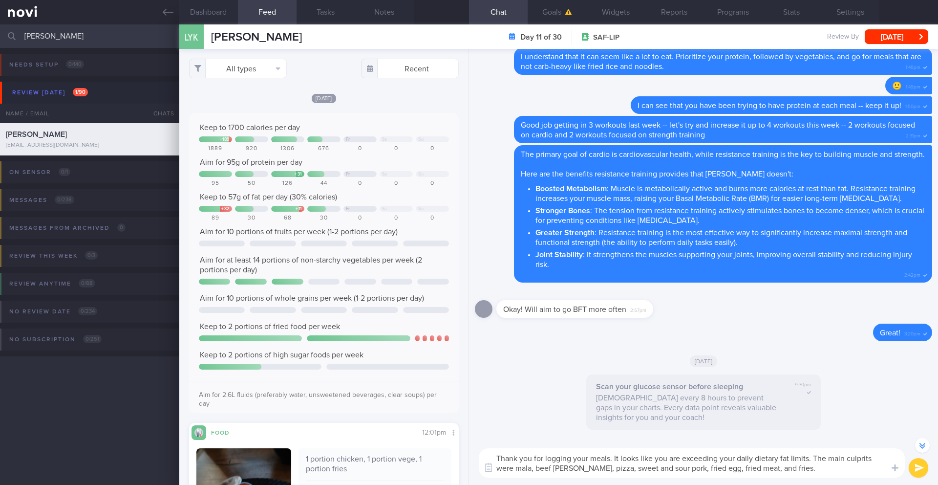
click at [782, 470] on textarea "Thank you for logging your meals. It looks like you are exceeding your daily di…" at bounding box center [692, 462] width 426 height 29
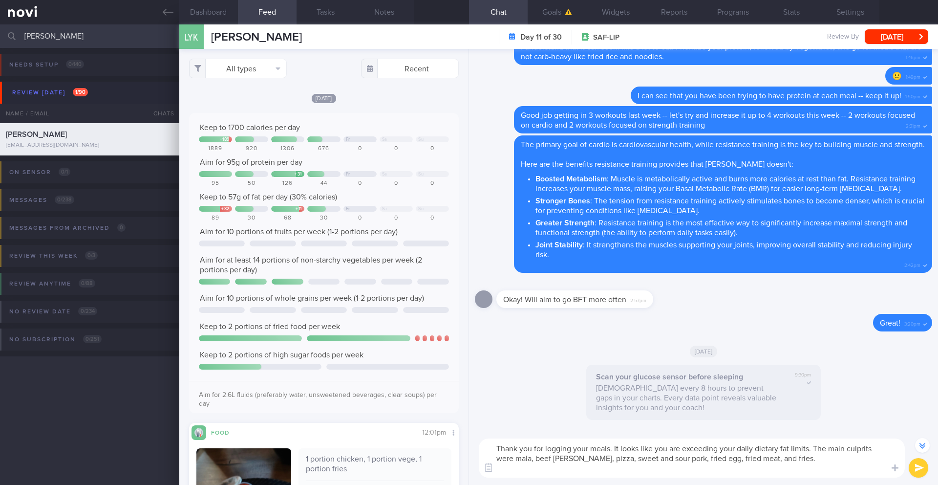
scroll to position [-104, 0]
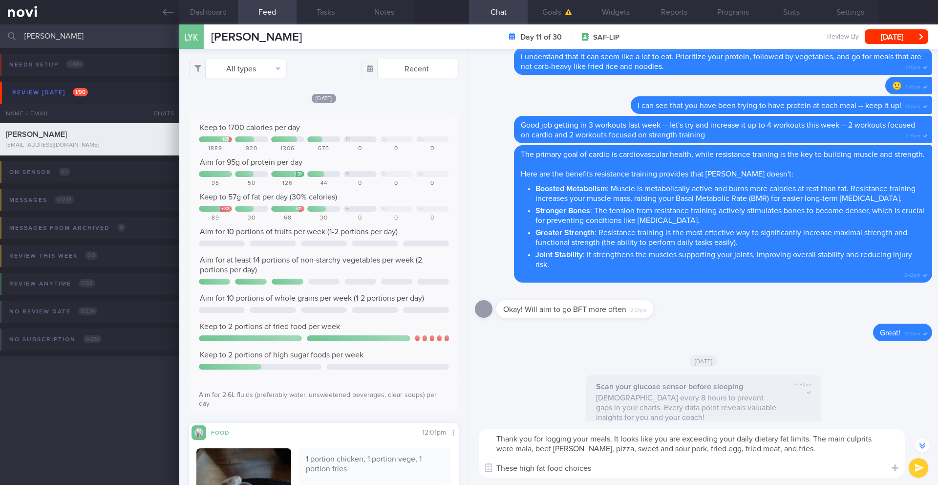
paste textarea "Some of your food choices were high in fat (e.g. XO fried rice, croissant, chic…"
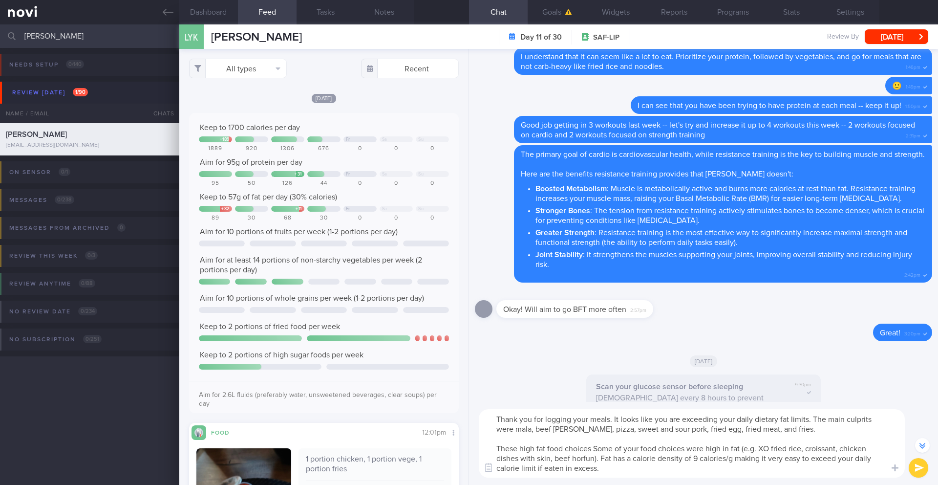
drag, startPoint x: 599, startPoint y: 459, endPoint x: 488, endPoint y: 453, distance: 111.1
click at [488, 453] on textarea "Thank you for logging your meals. It looks like you are exceeding your daily di…" at bounding box center [692, 443] width 426 height 68
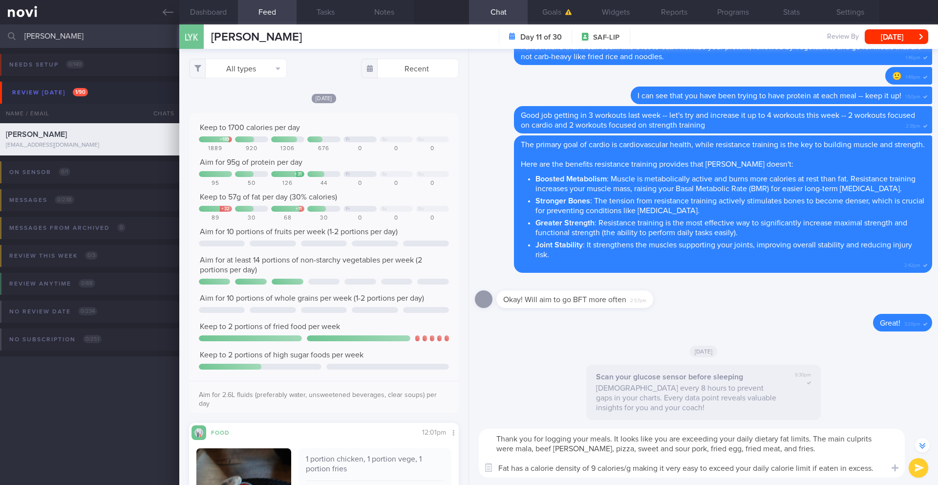
scroll to position [-104, 0]
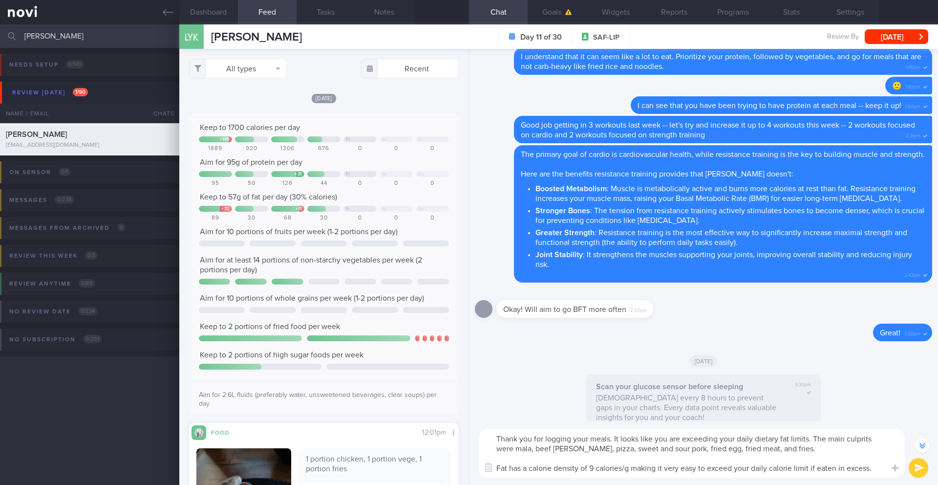
click at [882, 468] on textarea "Thank you for logging your meals. It looks like you are exceeding your daily di…" at bounding box center [692, 453] width 426 height 49
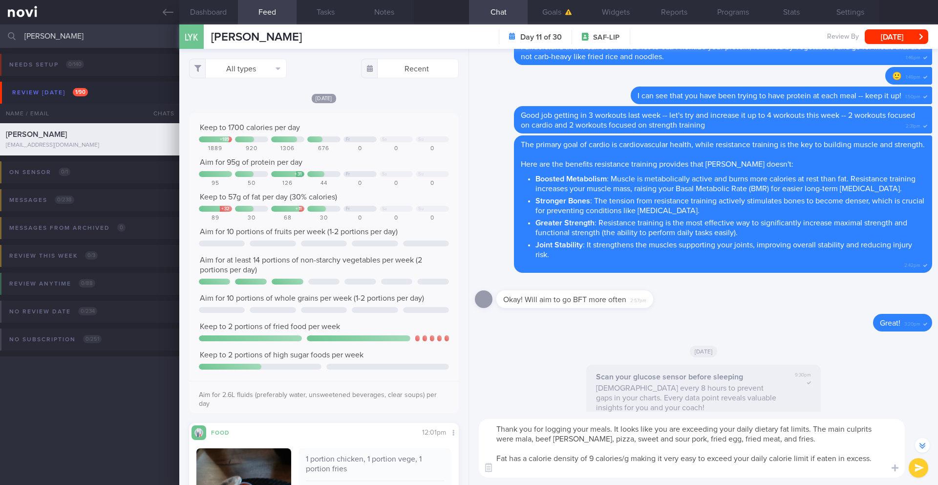
scroll to position [-124, 0]
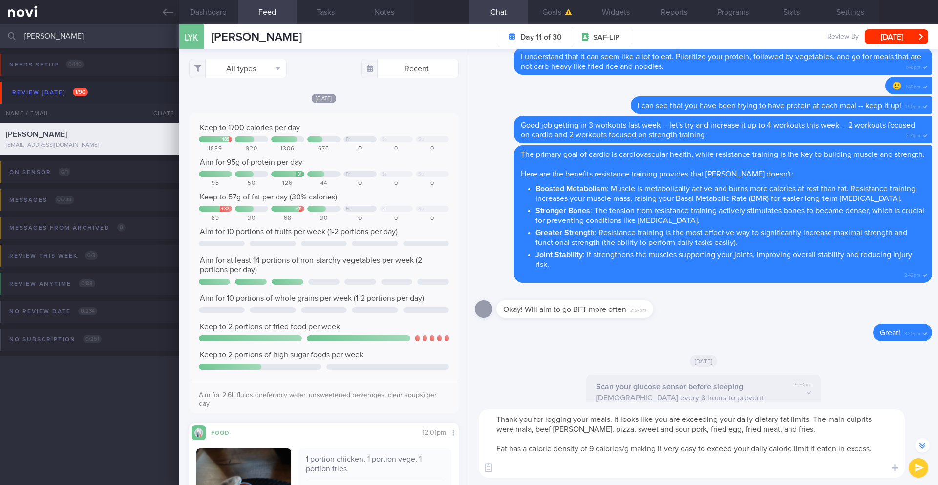
paste textarea "*Suggestions:* - Remove skin from chicken before eating - Opt for a grilled chi…"
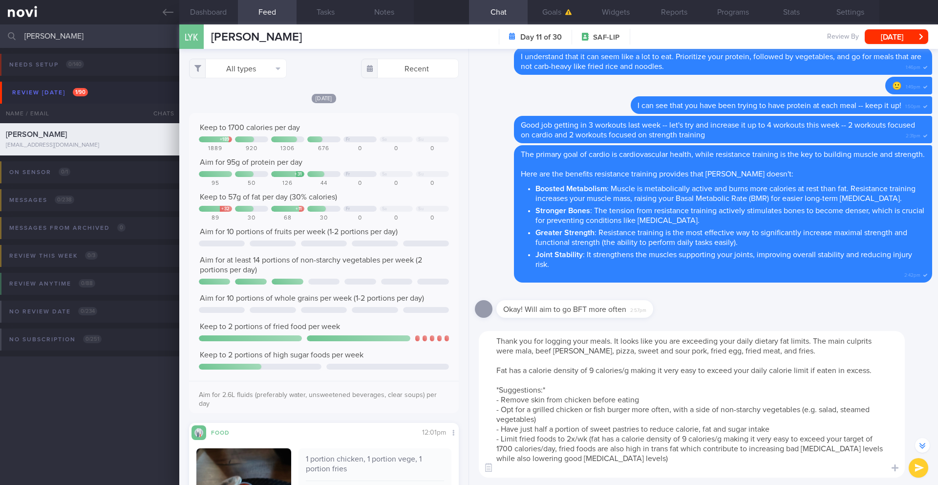
drag, startPoint x: 647, startPoint y: 460, endPoint x: 486, endPoint y: 440, distance: 162.0
click at [486, 440] on textarea "Thank you for logging your meals. It looks like you are exceeding your daily di…" at bounding box center [692, 404] width 426 height 147
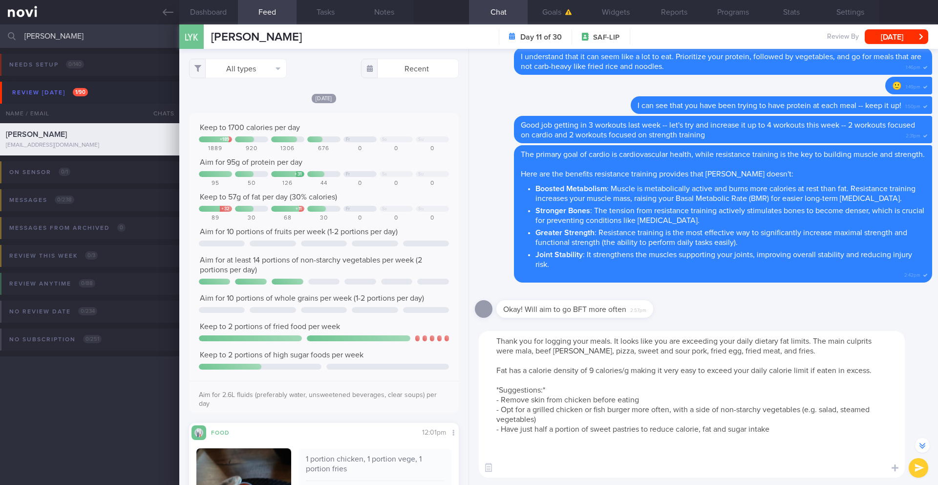
scroll to position [-182, 0]
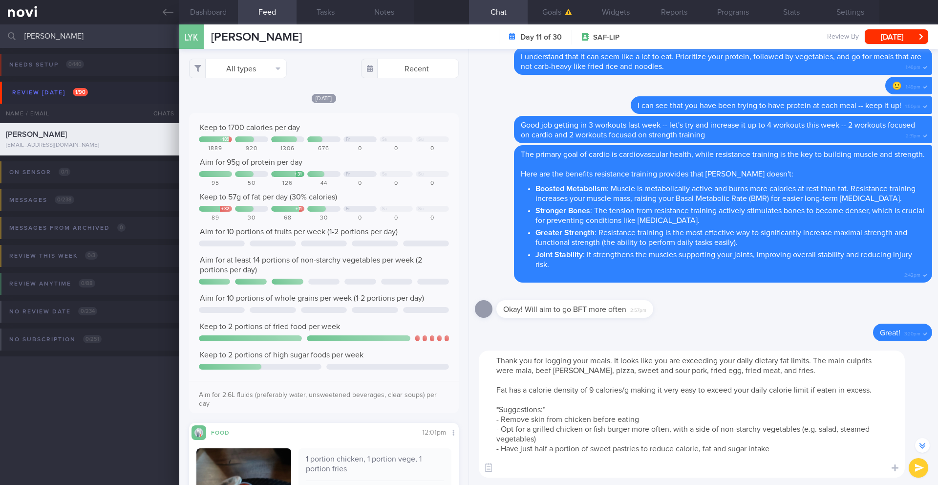
click at [554, 406] on textarea "Thank you for logging your meals. It looks like you are exceeding your daily di…" at bounding box center [692, 413] width 426 height 127
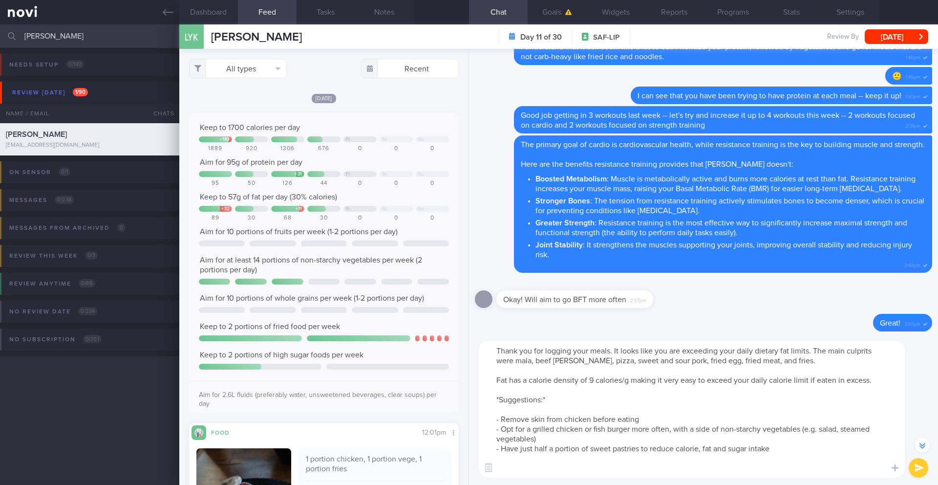
scroll to position [-192, 0]
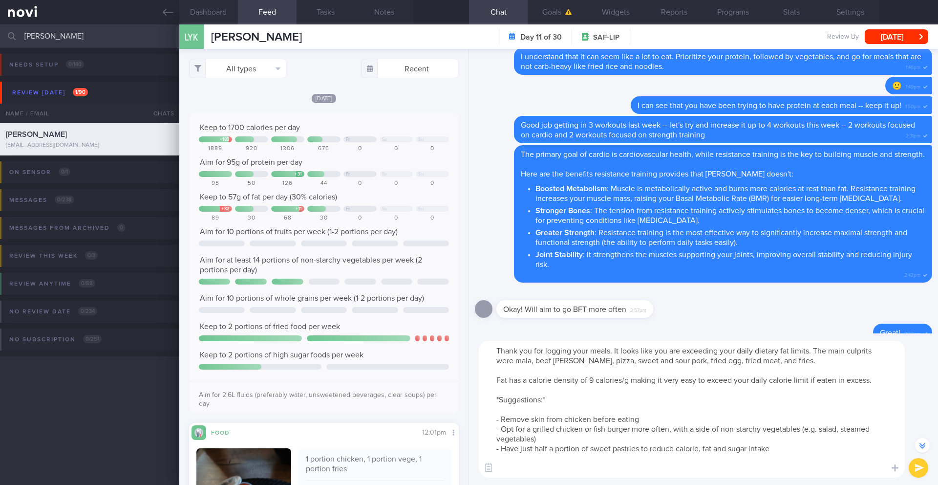
paste textarea "- Limit fried foods to 2x/wk (fat has a calorie density of 9 calories/g making …"
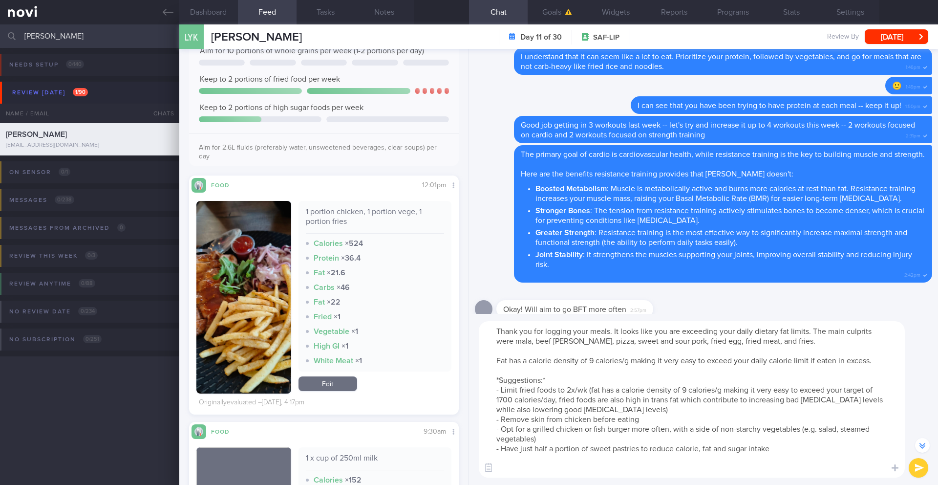
scroll to position [274, 0]
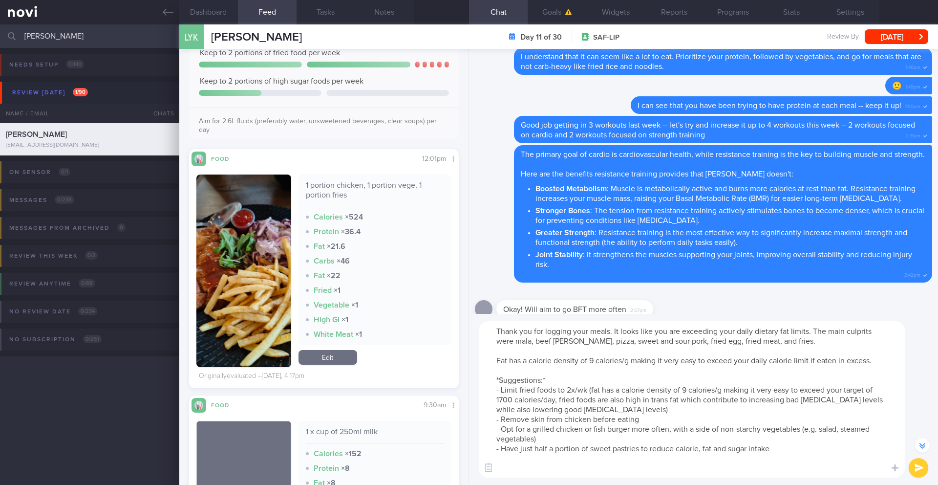
drag, startPoint x: 579, startPoint y: 436, endPoint x: 485, endPoint y: 430, distance: 94.6
click at [485, 430] on textarea "Thank you for logging your meals. It looks like you are exceeding your daily di…" at bounding box center [692, 399] width 426 height 156
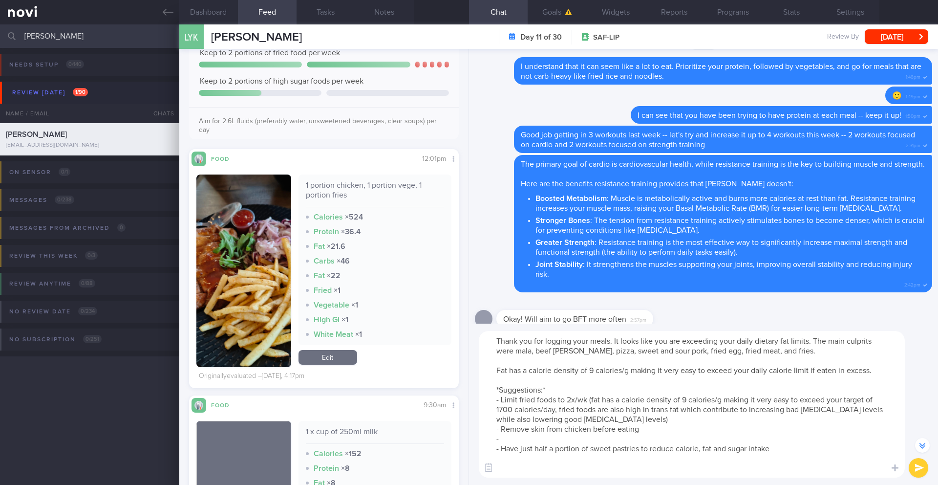
scroll to position [-202, 0]
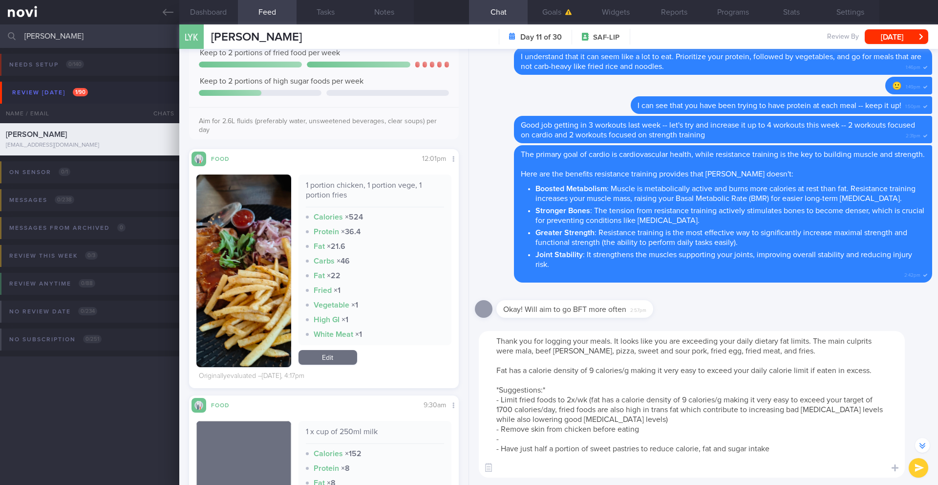
drag, startPoint x: 535, startPoint y: 449, endPoint x: 521, endPoint y: 450, distance: 13.7
click at [521, 450] on textarea "Thank you for logging your meals. It looks like you are exceeding your daily di…" at bounding box center [692, 404] width 426 height 147
drag, startPoint x: 593, startPoint y: 451, endPoint x: 639, endPoint y: 451, distance: 45.9
click at [639, 451] on textarea "Thank you for logging your meals. It looks like you are exceeding your daily di…" at bounding box center [692, 404] width 426 height 147
drag, startPoint x: 684, startPoint y: 450, endPoint x: 717, endPoint y: 450, distance: 33.2
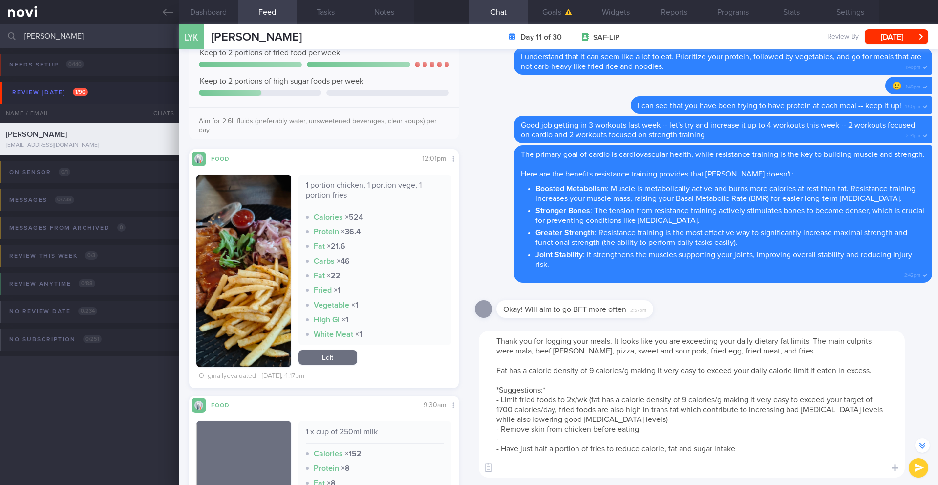
click at [717, 450] on textarea "Thank you for logging your meals. It looks like you are exceeding your daily di…" at bounding box center [692, 404] width 426 height 147
click at [503, 402] on textarea "Thank you for logging your meals. It looks like you are exceeding your daily di…" at bounding box center [692, 404] width 426 height 147
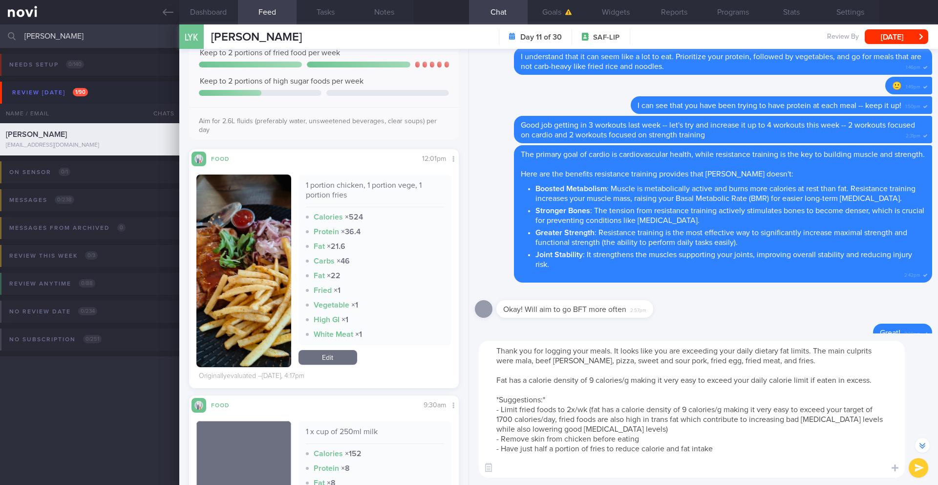
click at [732, 450] on textarea "Thank you for logging your meals. It looks like you are exceeding your daily di…" at bounding box center [692, 409] width 426 height 137
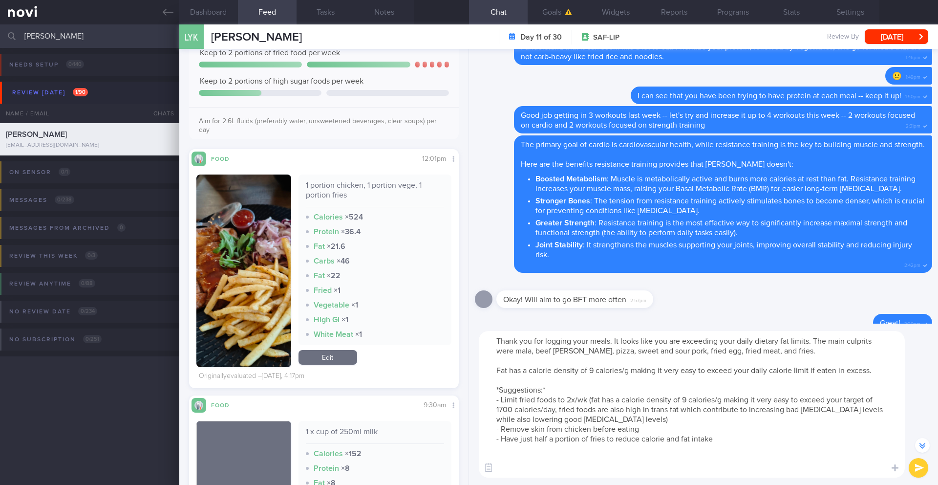
scroll to position [-202, 0]
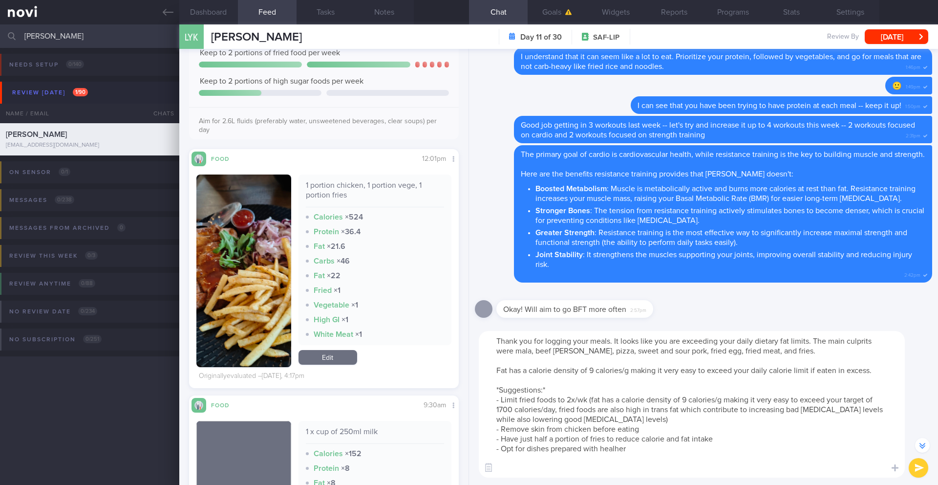
drag, startPoint x: 602, startPoint y: 446, endPoint x: 489, endPoint y: 449, distance: 112.9
click at [487, 450] on textarea "Thank you for logging your meals. It looks like you are exceeding your daily di…" at bounding box center [692, 404] width 426 height 147
type textarea "Thank you for logging your meals. It looks like you are exceeding your daily di…"
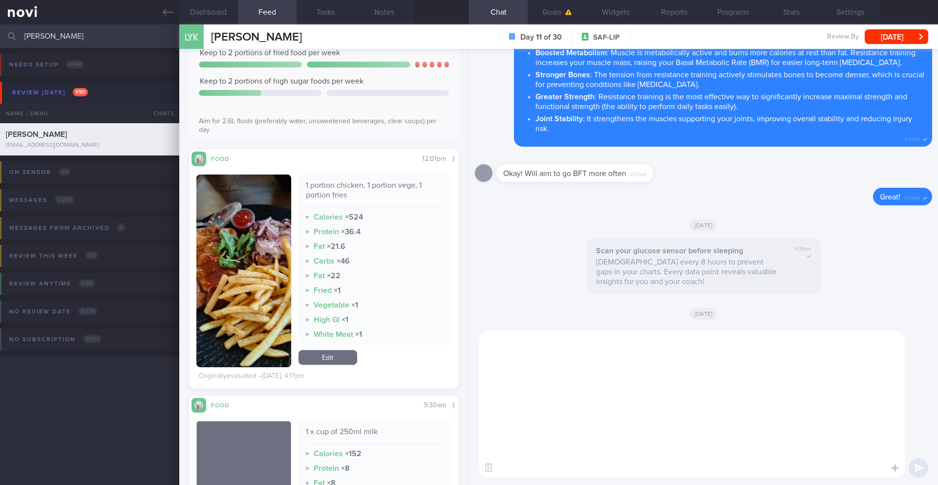
scroll to position [0, 0]
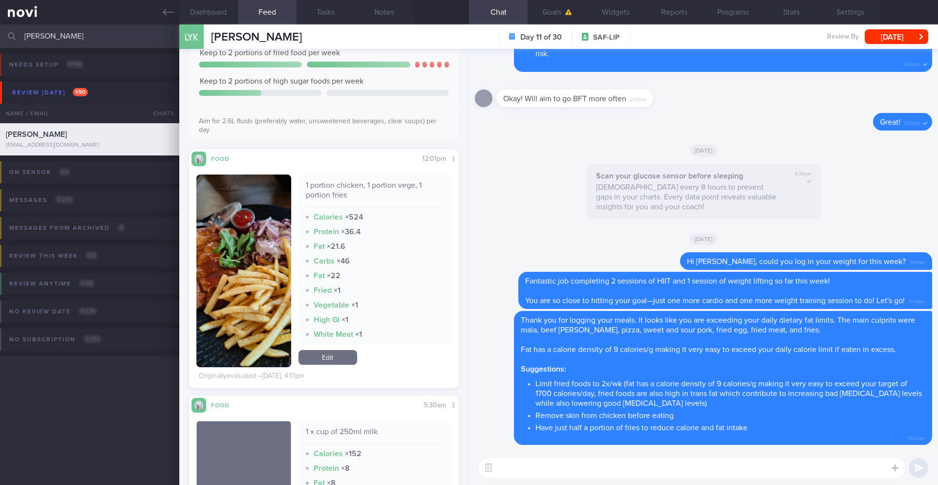
paste textarea "Here are some Cooking, Eating Out and Shopping tips from the [HealthHub]([URL][…"
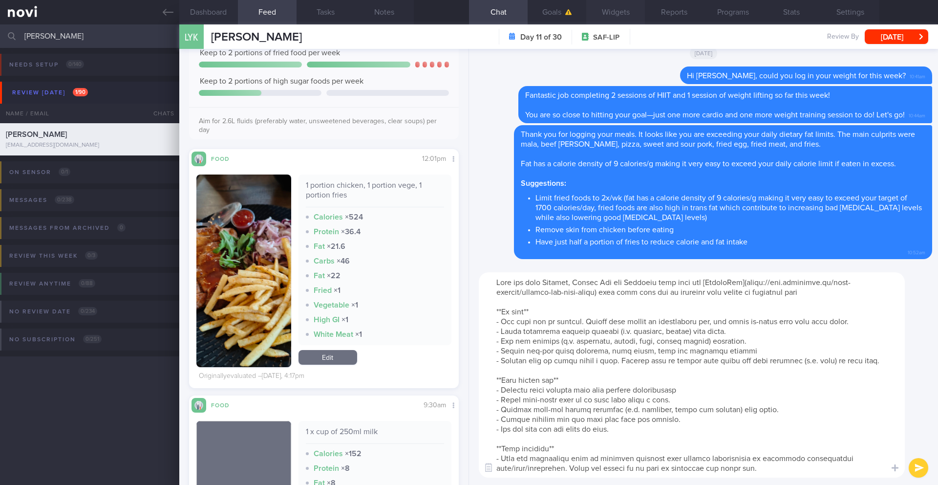
type textarea "Here are some Cooking, Eating Out and Shopping tips from the [HealthHub]([URL][…"
click at [923, 464] on button "submit" at bounding box center [919, 468] width 20 height 20
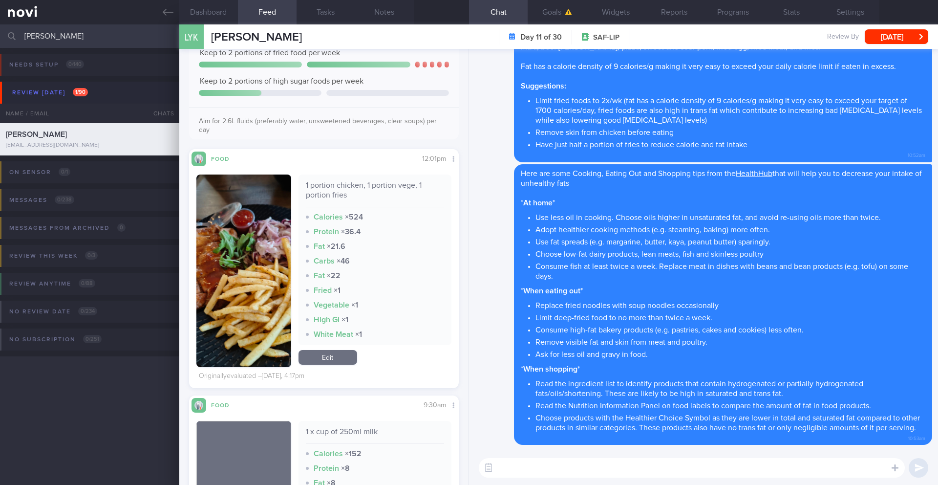
paste textarea "Tips to Cook, Eat Out and Shop for Less Fat"
type textarea "Tips to Cook, Eat Out and Shop for Less Fat"
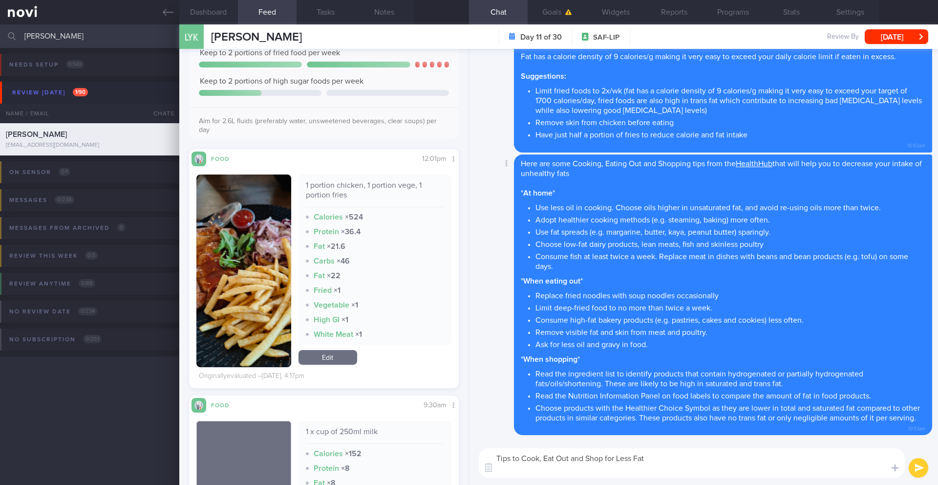
scroll to position [0, 0]
click at [621, 461] on textarea "Tips to Cook, Eat Out and Shop for Less Fat" at bounding box center [692, 462] width 426 height 29
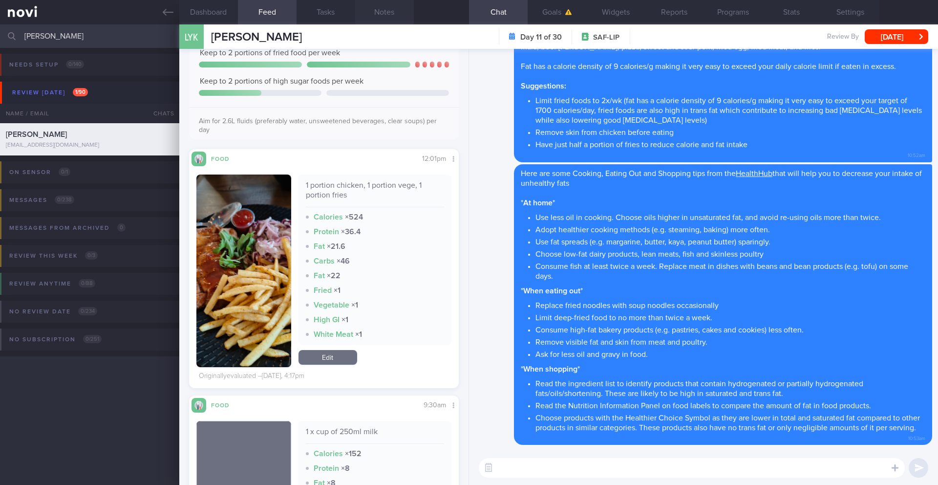
click at [393, 16] on button "Notes" at bounding box center [384, 12] width 59 height 24
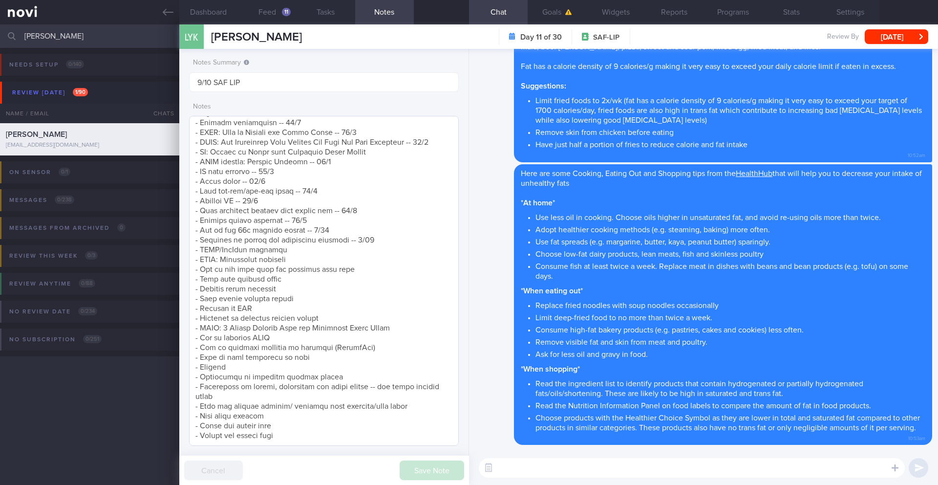
scroll to position [345, 0]
click at [385, 227] on textarea at bounding box center [324, 281] width 270 height 330
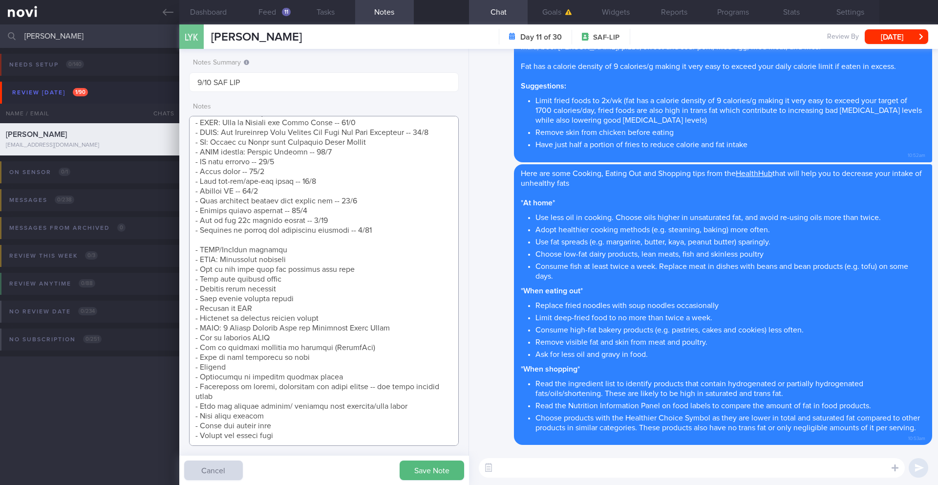
paste textarea "Tips to Cook, Eat Out and Shop for Less Fat"
click at [201, 226] on textarea at bounding box center [324, 281] width 270 height 330
type textarea "SUPPORT NEEDED: CHALLENGE: Wt Targets: Regular Army Deskbound (tries to get up …"
click at [414, 471] on button "Save Note" at bounding box center [432, 470] width 65 height 20
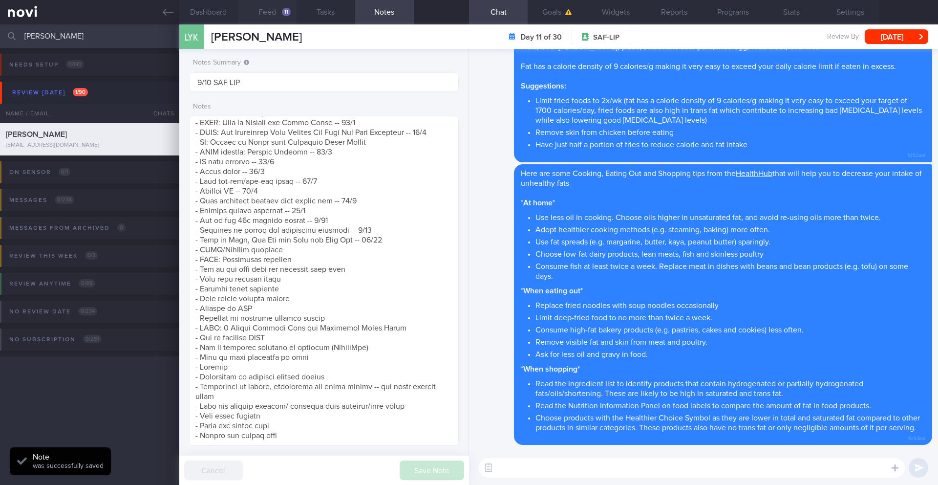
click at [281, 17] on button "Feed 11" at bounding box center [267, 12] width 59 height 24
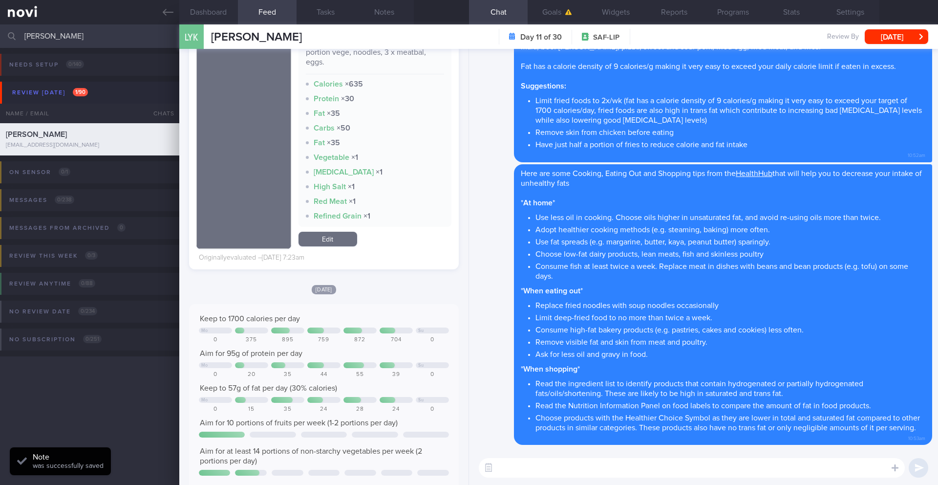
scroll to position [2749, 0]
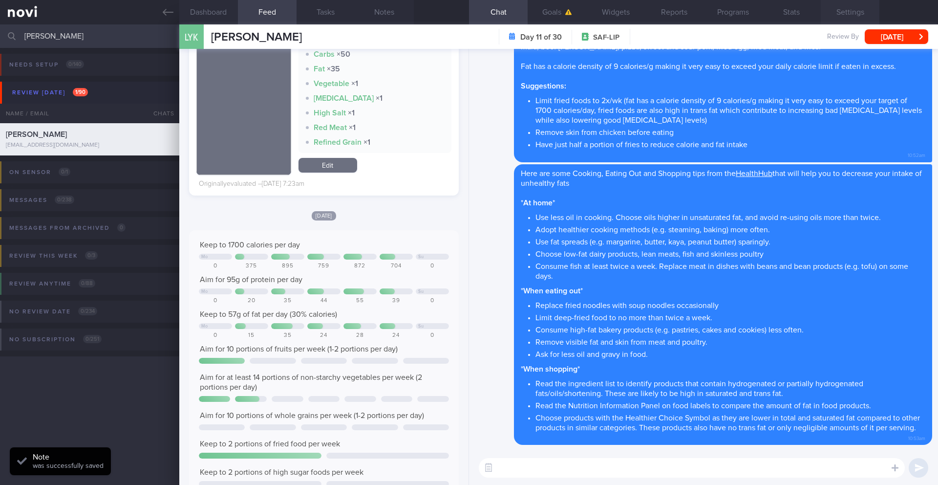
click at [857, 14] on button "Settings" at bounding box center [850, 12] width 59 height 24
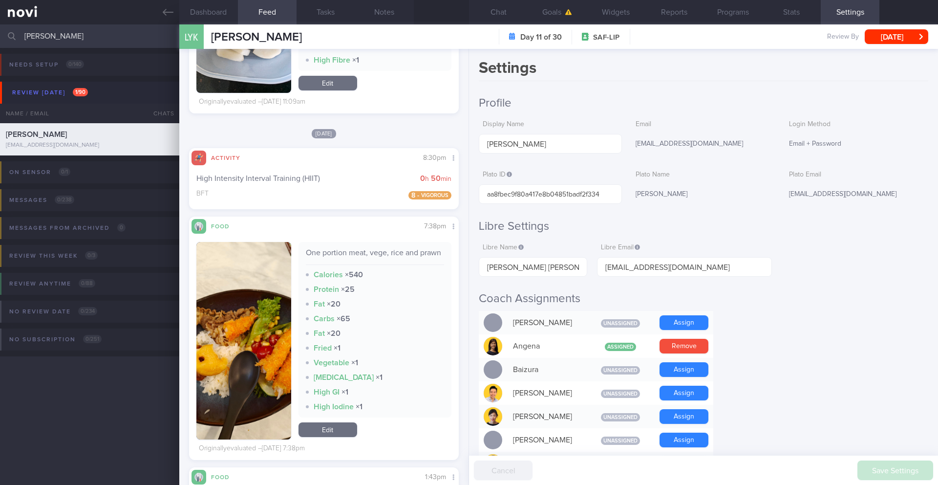
scroll to position [6094, 0]
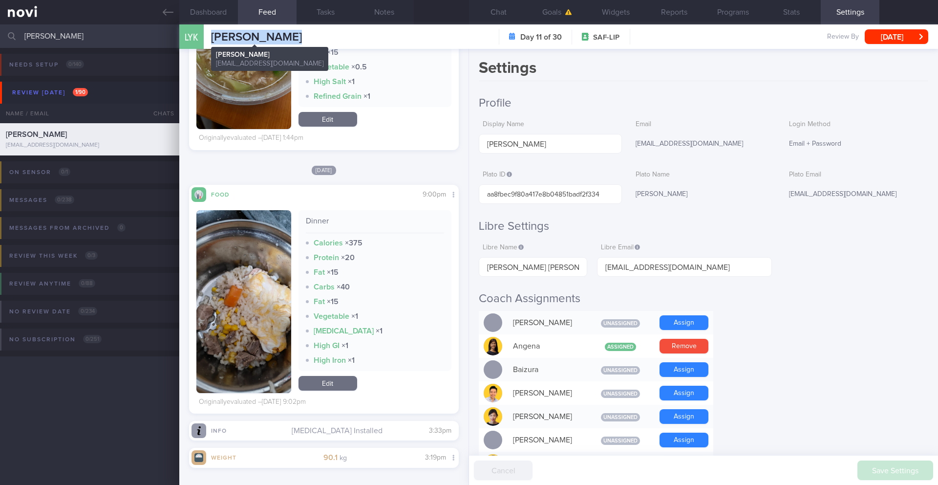
drag, startPoint x: 296, startPoint y: 36, endPoint x: 212, endPoint y: 36, distance: 84.1
click at [212, 36] on span "[PERSON_NAME]" at bounding box center [256, 37] width 91 height 12
copy span "[PERSON_NAME]"
drag, startPoint x: 544, startPoint y: 269, endPoint x: 487, endPoint y: 271, distance: 56.7
click at [487, 271] on input "[PERSON_NAME] [PERSON_NAME]" at bounding box center [533, 267] width 108 height 20
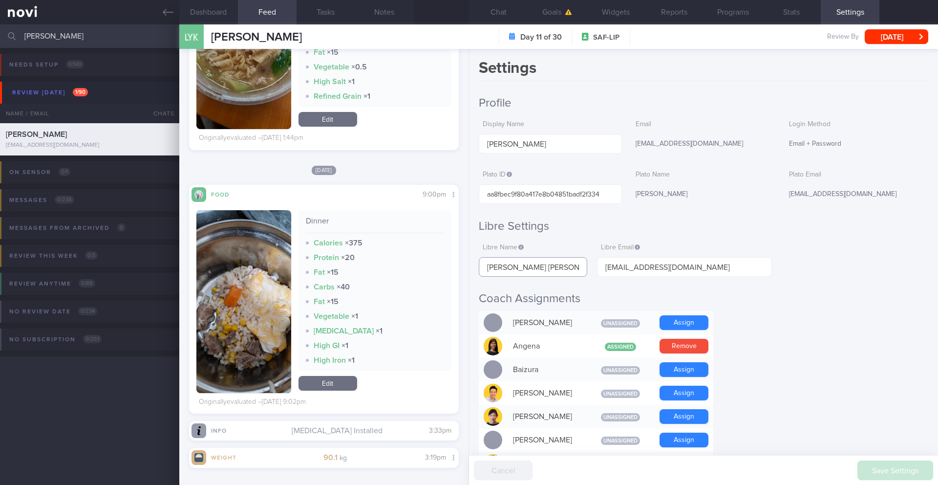
drag, startPoint x: 503, startPoint y: 270, endPoint x: 497, endPoint y: 268, distance: 6.5
click at [497, 268] on input "[PERSON_NAME] [PERSON_NAME]" at bounding box center [533, 267] width 108 height 20
drag, startPoint x: 310, startPoint y: 36, endPoint x: 209, endPoint y: 43, distance: 101.4
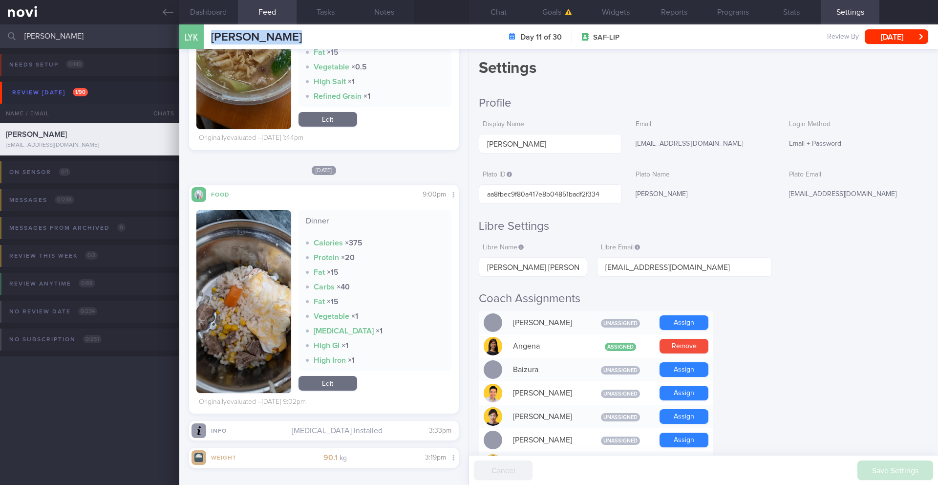
click at [209, 43] on div "LYK [PERSON_NAME] [PERSON_NAME] [PERSON_NAME] [PERSON_NAME][EMAIL_ADDRESS][DOMA…" at bounding box center [558, 36] width 759 height 24
copy span "[PERSON_NAME]"
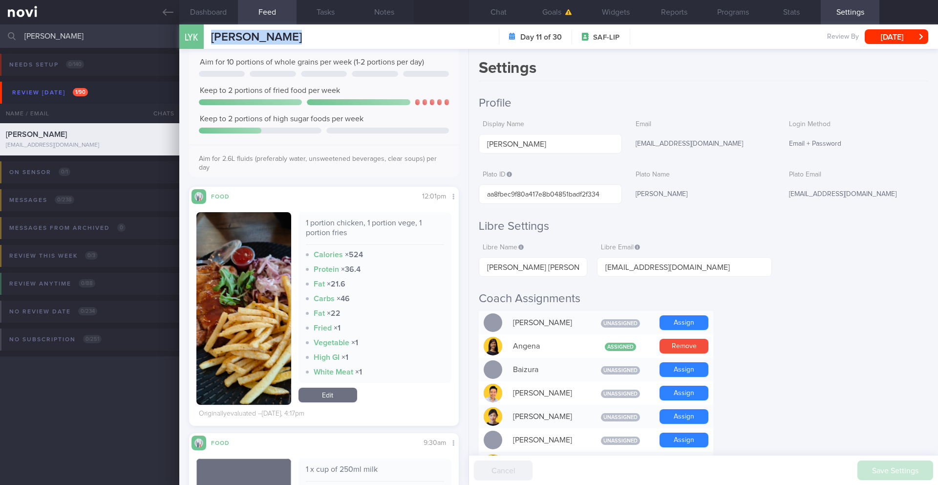
scroll to position [0, 0]
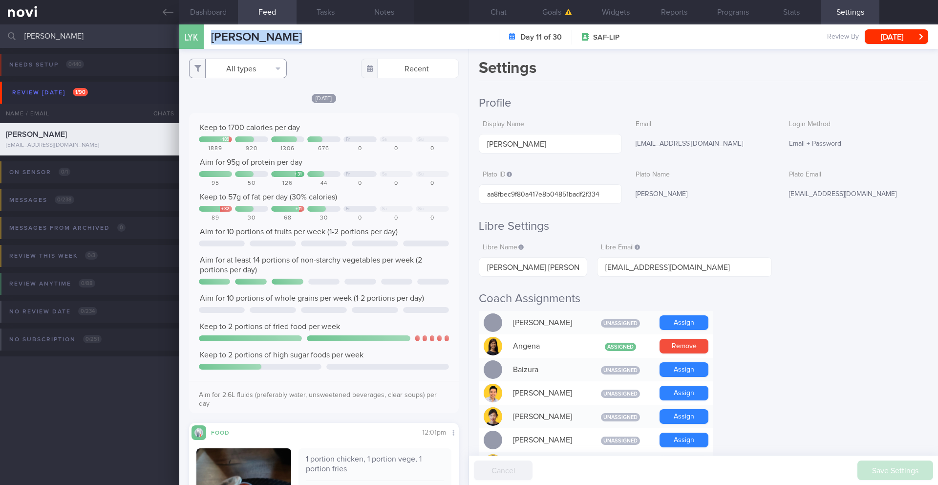
click at [264, 76] on button "All types" at bounding box center [238, 69] width 98 height 20
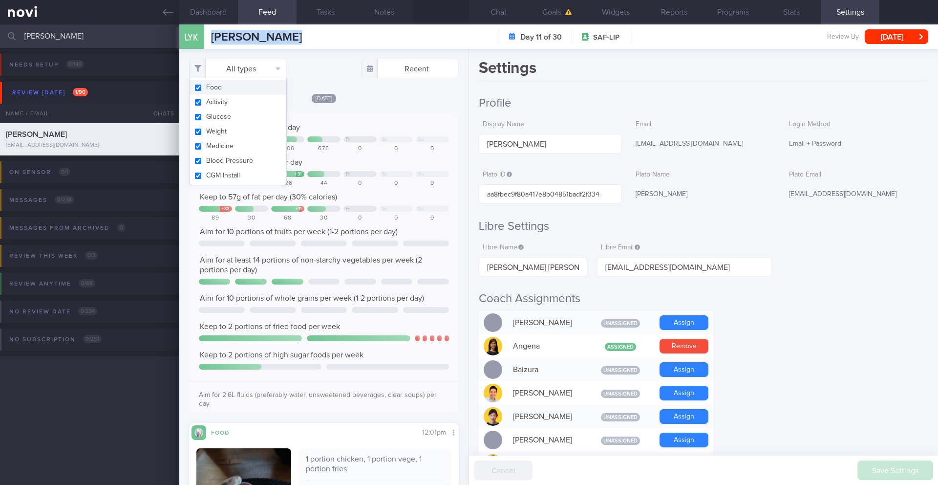
click at [255, 85] on button "Food" at bounding box center [238, 87] width 97 height 15
checkbox input "false"
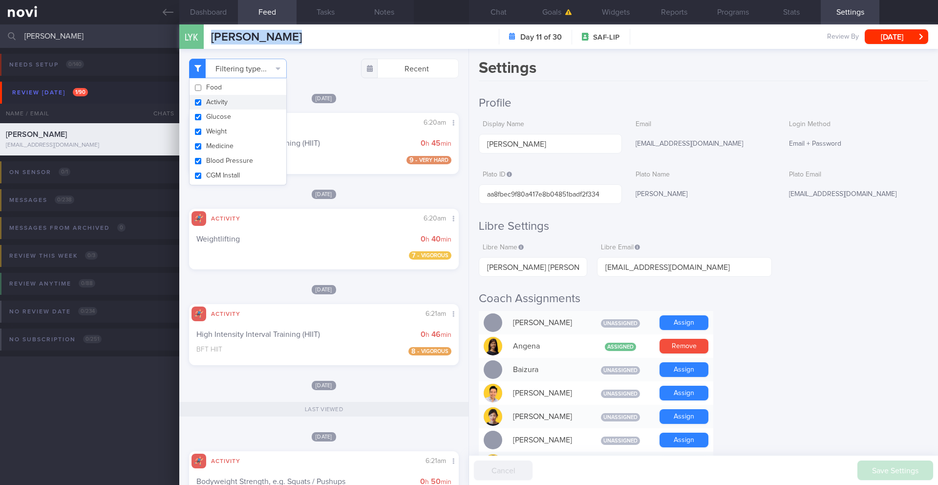
click at [249, 96] on button "Activity" at bounding box center [238, 102] width 97 height 15
checkbox input "false"
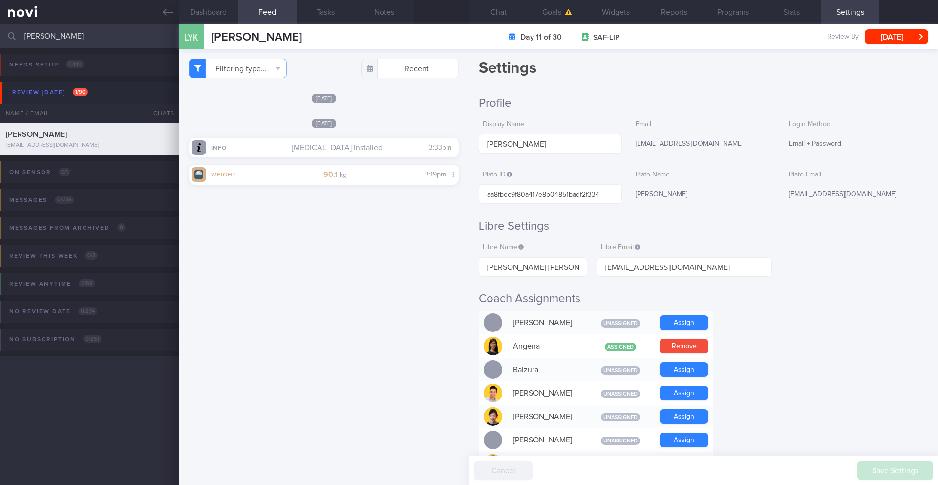
click at [376, 103] on div "Filtering type... Food Activity Glucose Weight Medicine Blood Pressure [MEDICAL…" at bounding box center [323, 267] width 289 height 436
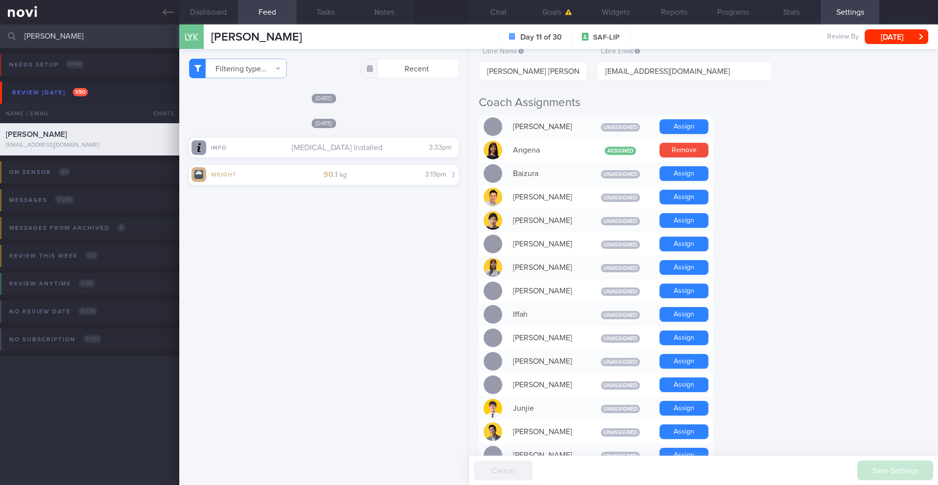
scroll to position [197, 0]
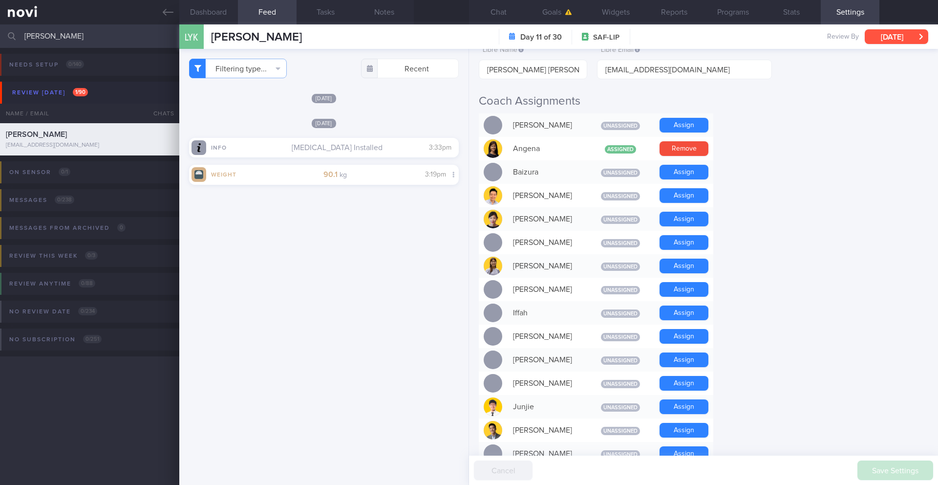
click at [925, 41] on button "[DATE]" at bounding box center [897, 36] width 64 height 15
click at [496, 13] on button "Chat" at bounding box center [498, 12] width 59 height 24
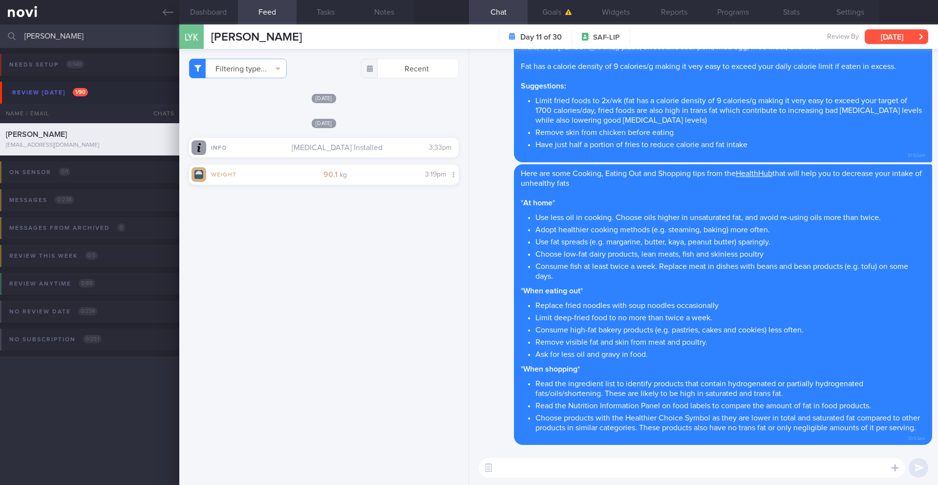
click at [894, 43] on button "[DATE]" at bounding box center [897, 36] width 64 height 15
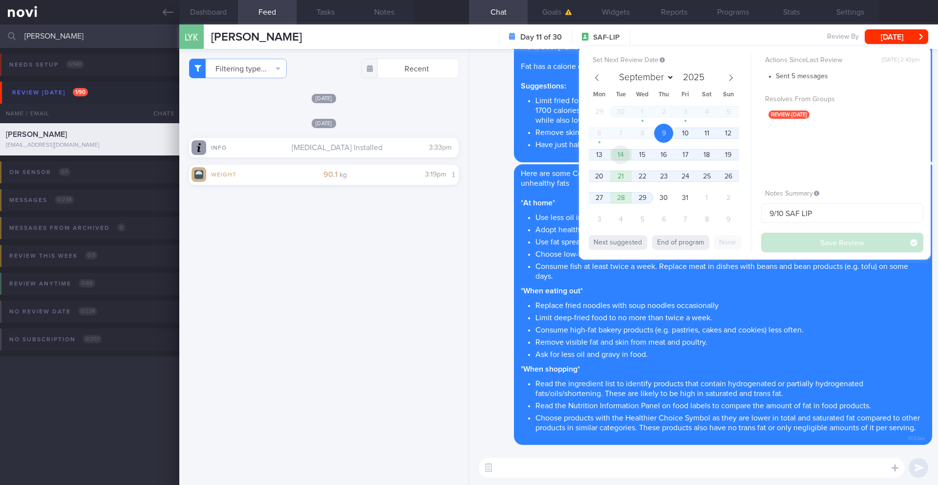
click at [621, 157] on span "14" at bounding box center [620, 154] width 19 height 19
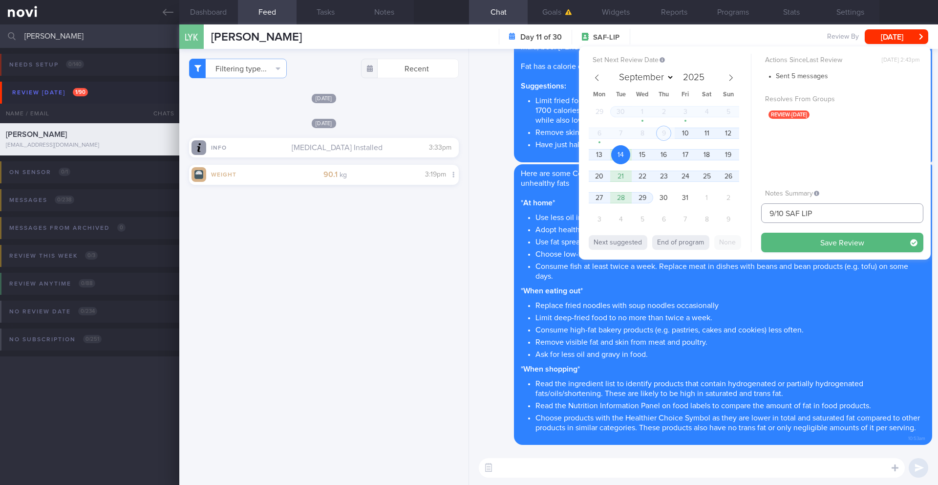
drag, startPoint x: 774, startPoint y: 214, endPoint x: 761, endPoint y: 214, distance: 12.2
click at [761, 214] on input "9/10 SAF LIP" at bounding box center [842, 213] width 162 height 20
type input "14/10 SAF LIP"
click at [799, 246] on button "Save Review" at bounding box center [842, 243] width 162 height 20
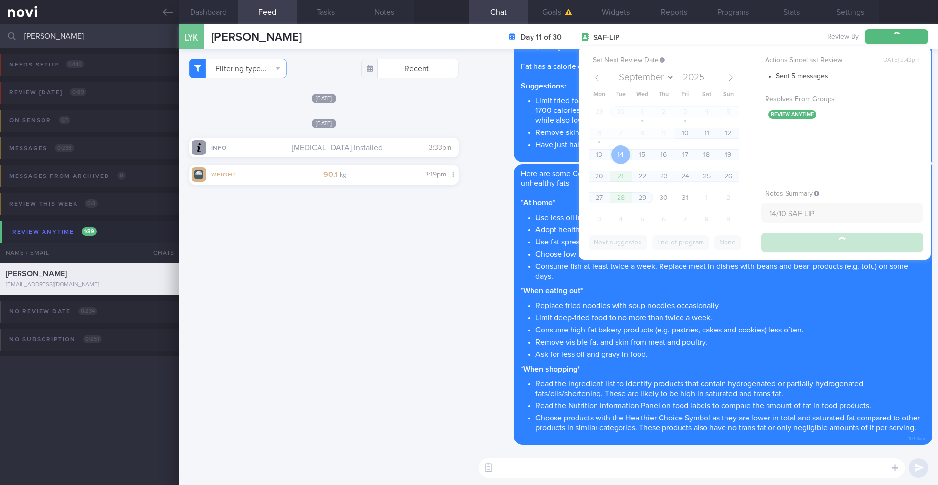
type input "14/10 SAF LIP"
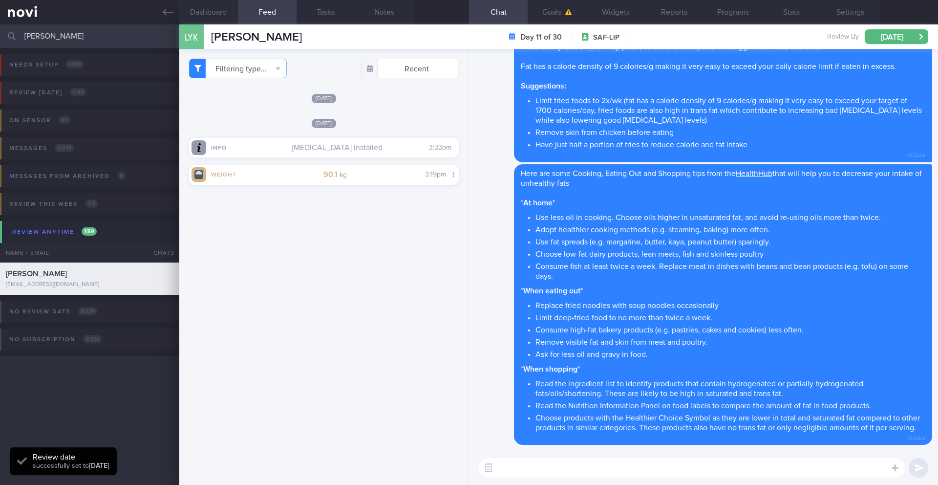
scroll to position [124, 249]
click at [84, 38] on input "[PERSON_NAME]" at bounding box center [469, 35] width 938 height 23
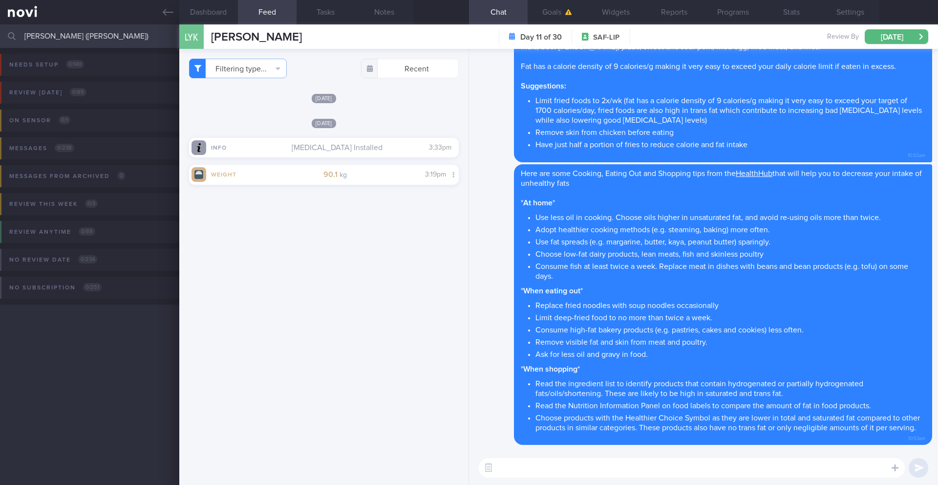
click at [56, 340] on div "Needs setup 0 / 140 Name / Email Chats Setup tasks needed Review [DATE] 0 / 89 …" at bounding box center [469, 266] width 938 height 437
click at [129, 36] on input "[PERSON_NAME] ([PERSON_NAME])" at bounding box center [469, 35] width 938 height 23
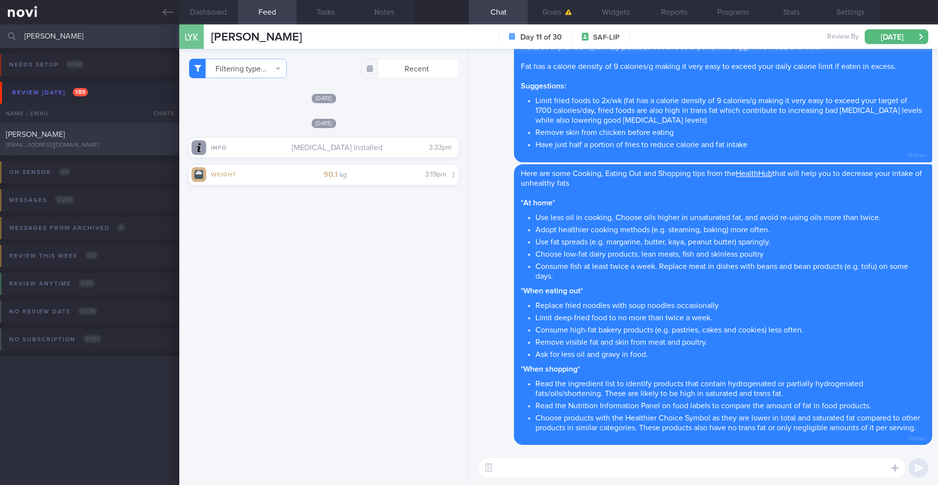
type input "[PERSON_NAME]"
click at [90, 137] on div "[PERSON_NAME]" at bounding box center [88, 134] width 165 height 10
type input "10/10 SAF LIP"
type textarea "Short term target wt: 78kg (BMI 24.9) Long term target wt: 72kg (BMI 22.9) SUPP…"
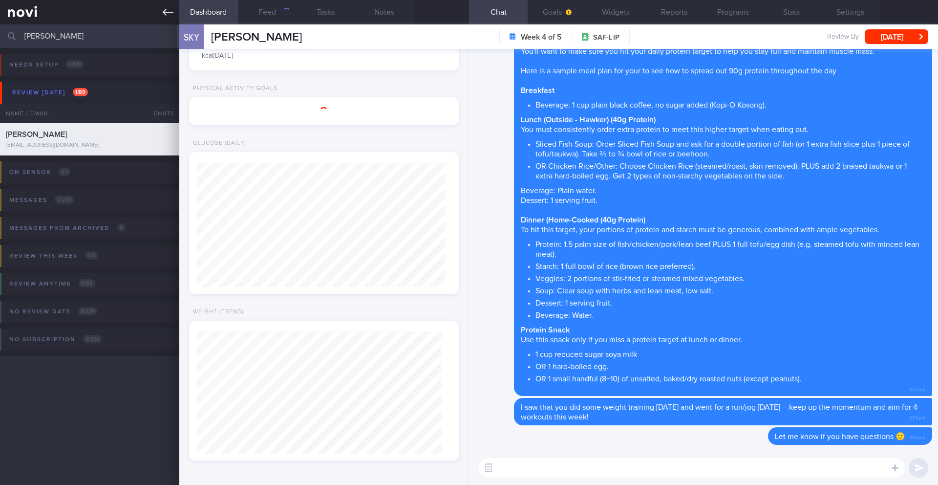
scroll to position [124, 249]
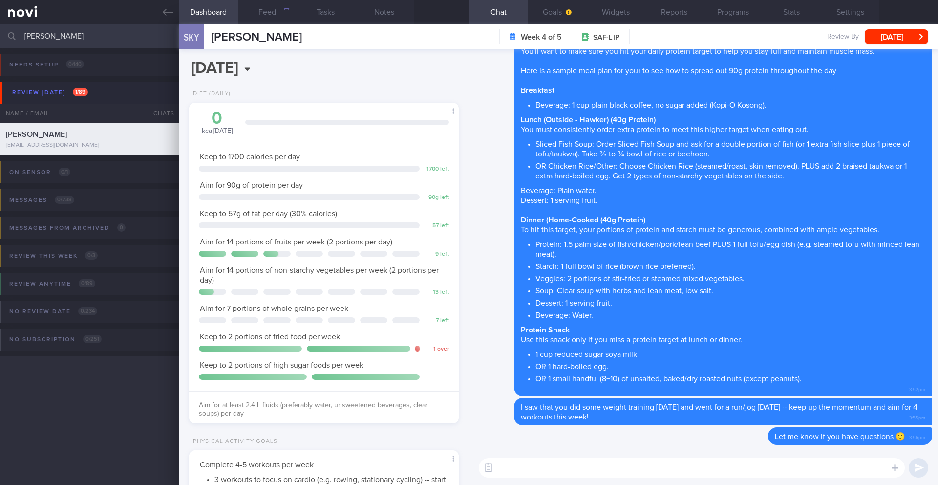
select select "9"
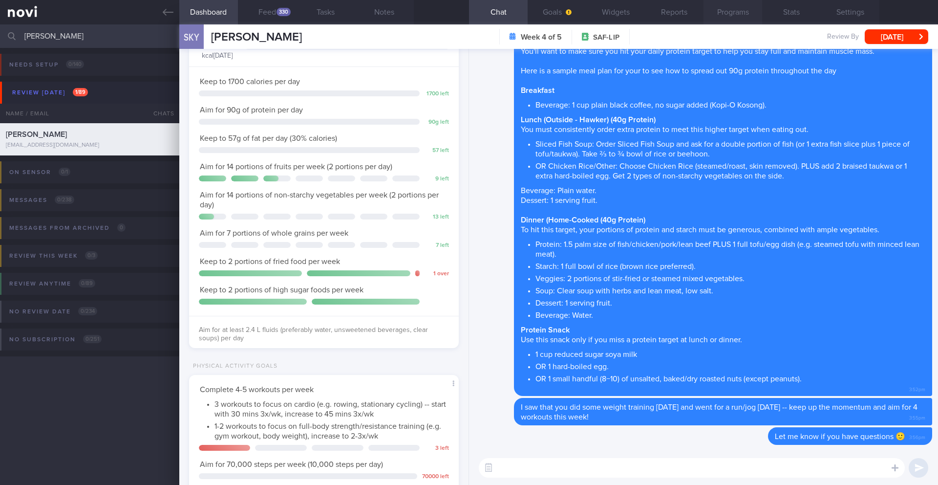
click at [736, 17] on button "Programs" at bounding box center [733, 12] width 59 height 24
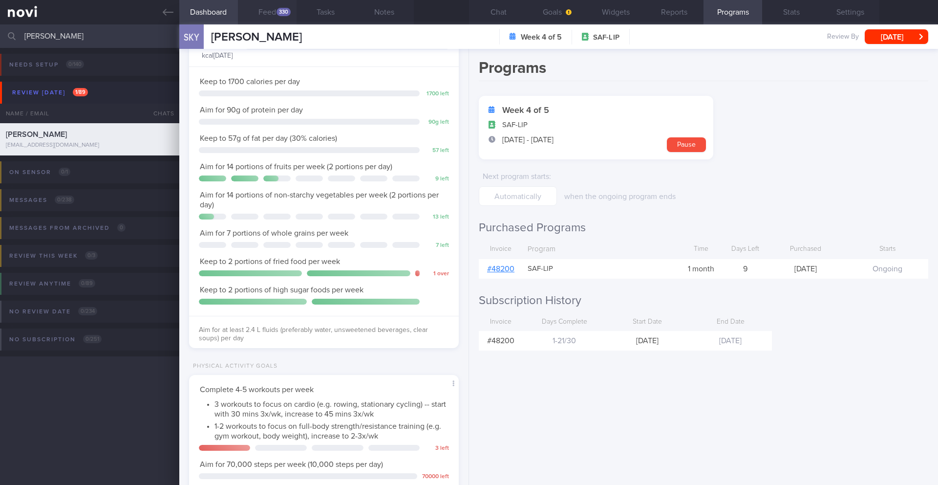
click at [280, 13] on div "330" at bounding box center [284, 12] width 14 height 8
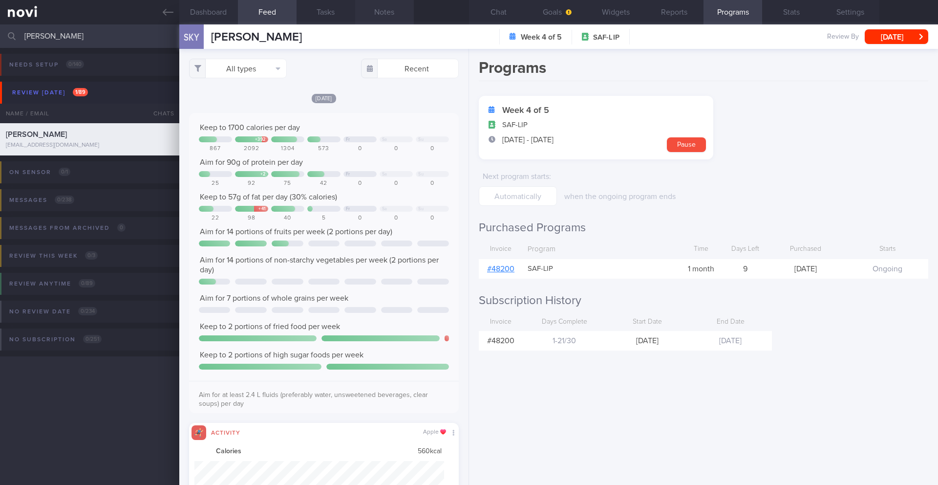
click at [388, 13] on button "Notes" at bounding box center [384, 12] width 59 height 24
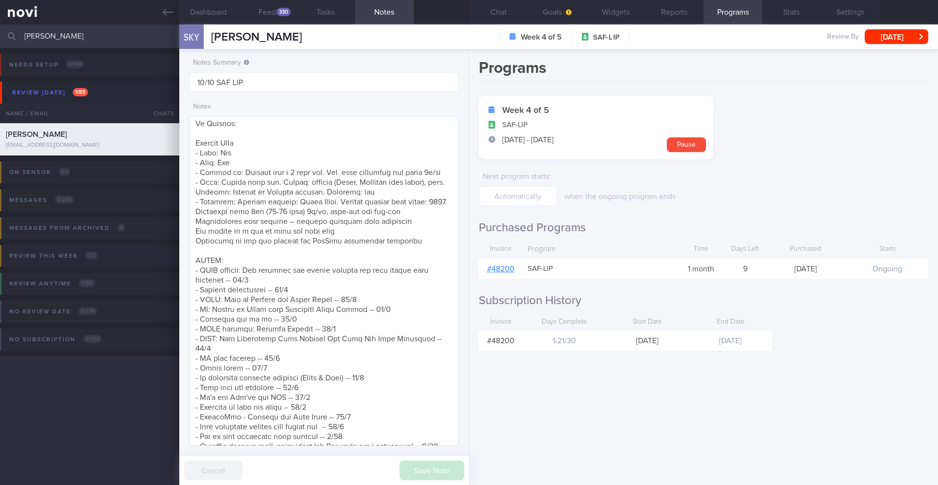
scroll to position [69, 0]
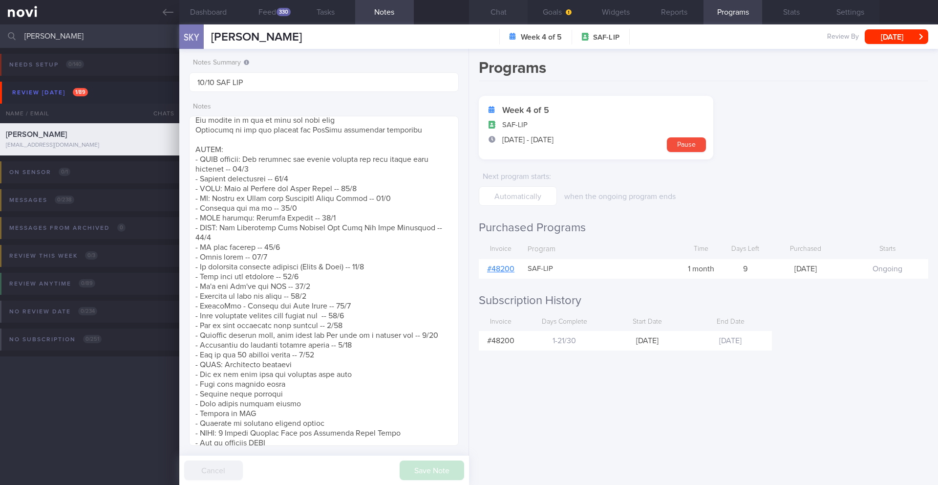
click at [501, 14] on button "Chat" at bounding box center [498, 12] width 59 height 24
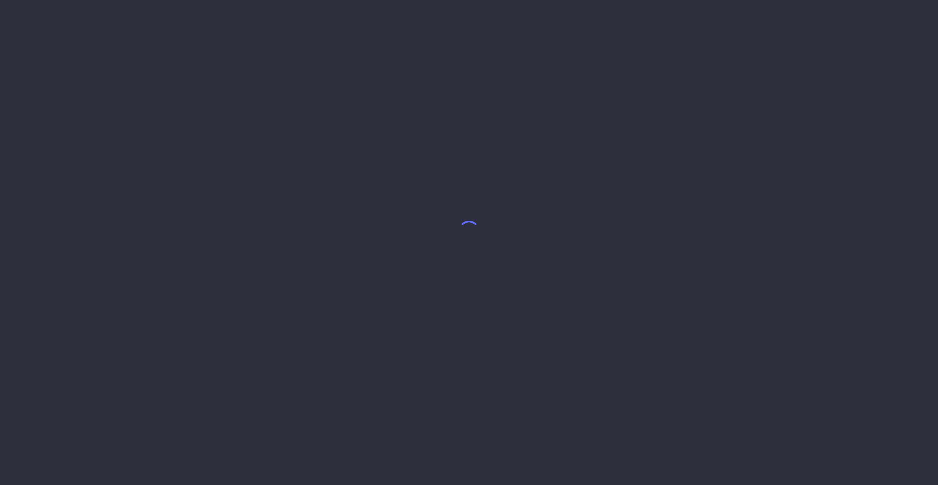
select select "9"
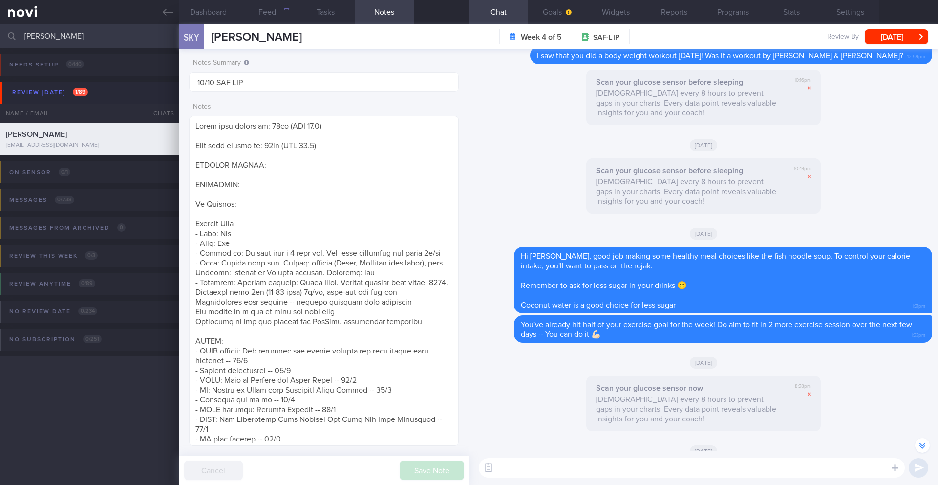
scroll to position [-2089, 0]
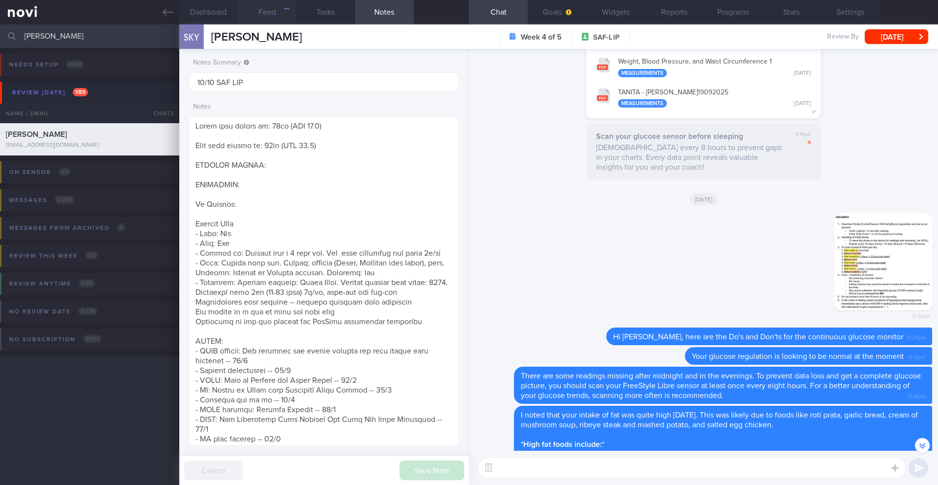
click at [279, 10] on button "Feed" at bounding box center [267, 12] width 59 height 24
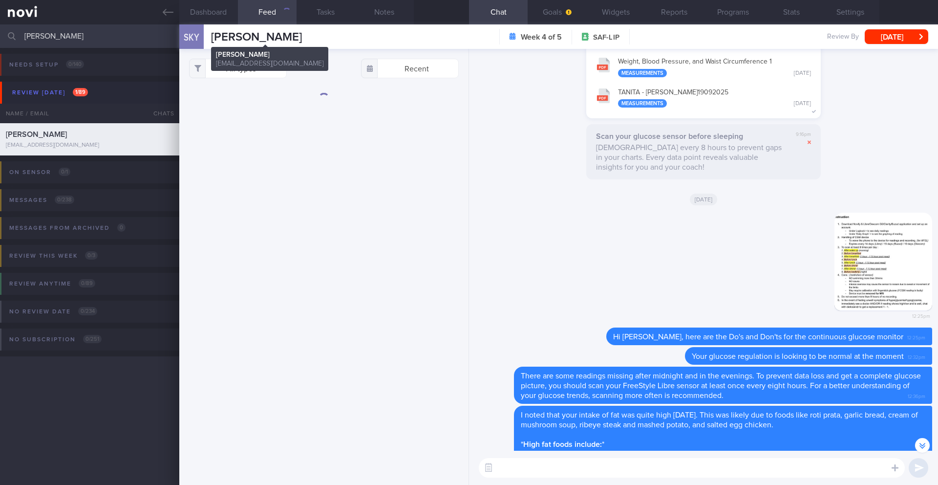
click at [276, 33] on span "[PERSON_NAME]" at bounding box center [256, 37] width 91 height 12
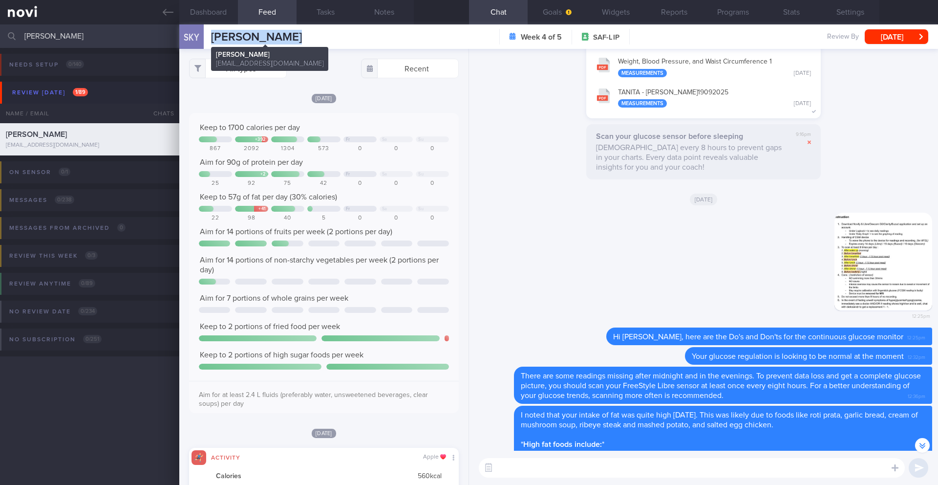
copy div "SWEE KENG YEONG SWEE KENG YEONG kengyeong2003@hotmail.com"
click at [505, 106] on div "You have 2 new reports available: Weight, Blood Pressure, and Waist Circumferen…" at bounding box center [703, 77] width 457 height 93
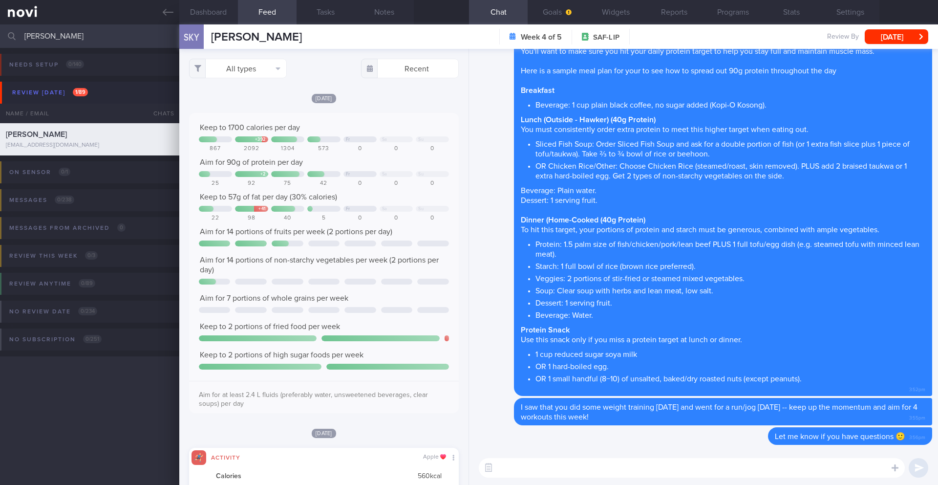
scroll to position [0, 0]
click at [218, 38] on span "[PERSON_NAME]" at bounding box center [256, 37] width 91 height 12
copy div "SWEE KENG YEONG SWEE KENG YEONG kengyeong2003@hotmail.com"
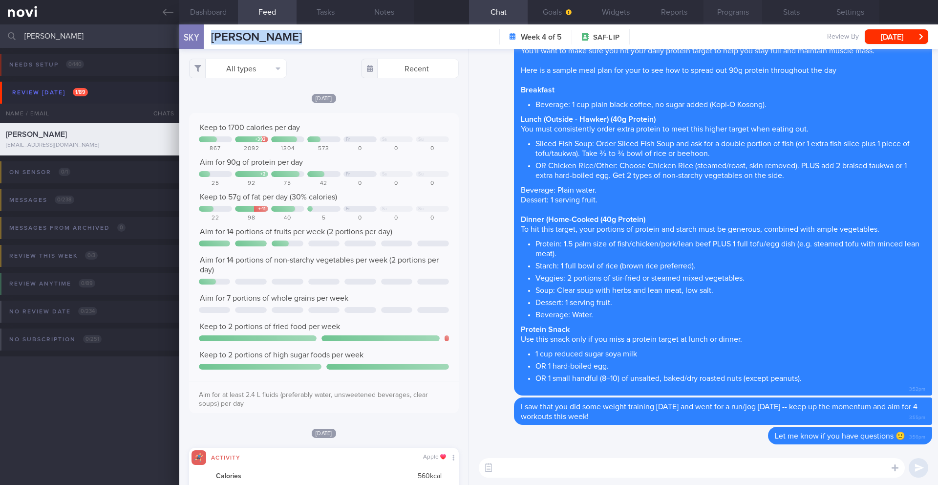
click at [717, 14] on button "Programs" at bounding box center [733, 12] width 59 height 24
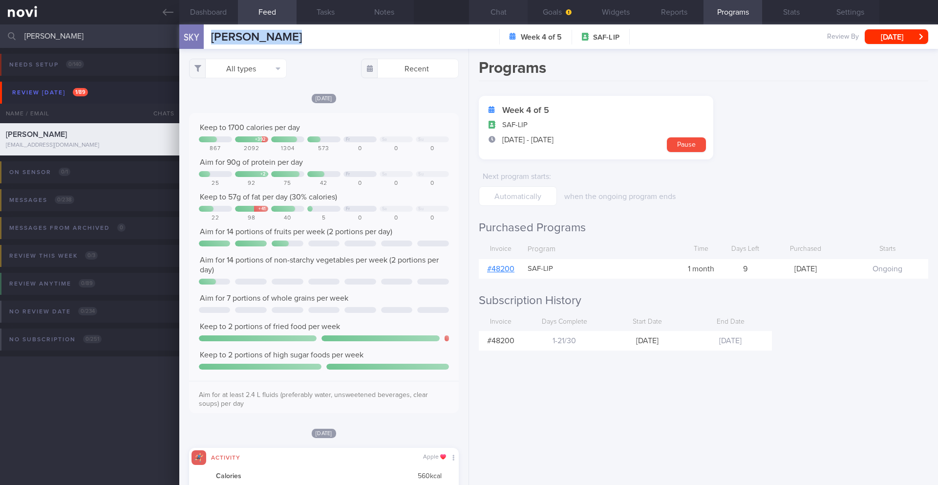
click at [495, 12] on button "Chat" at bounding box center [498, 12] width 59 height 24
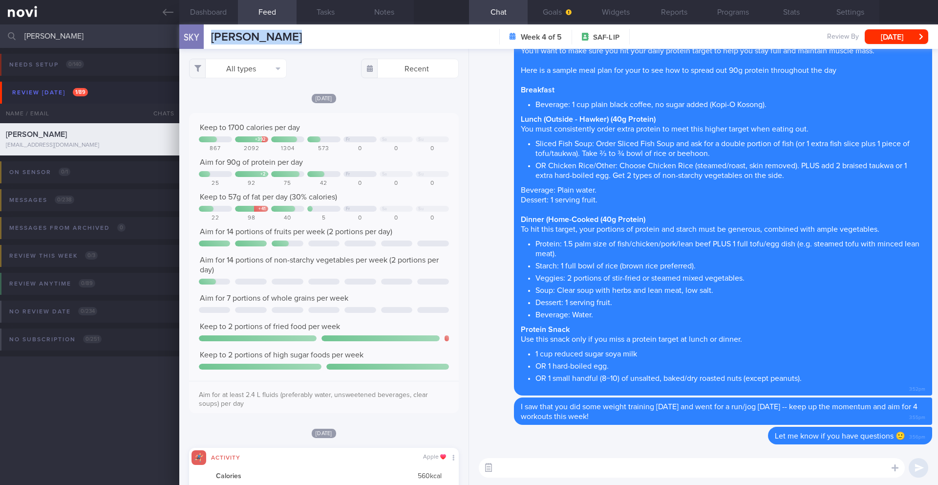
click at [488, 467] on button "button" at bounding box center [489, 468] width 18 height 18
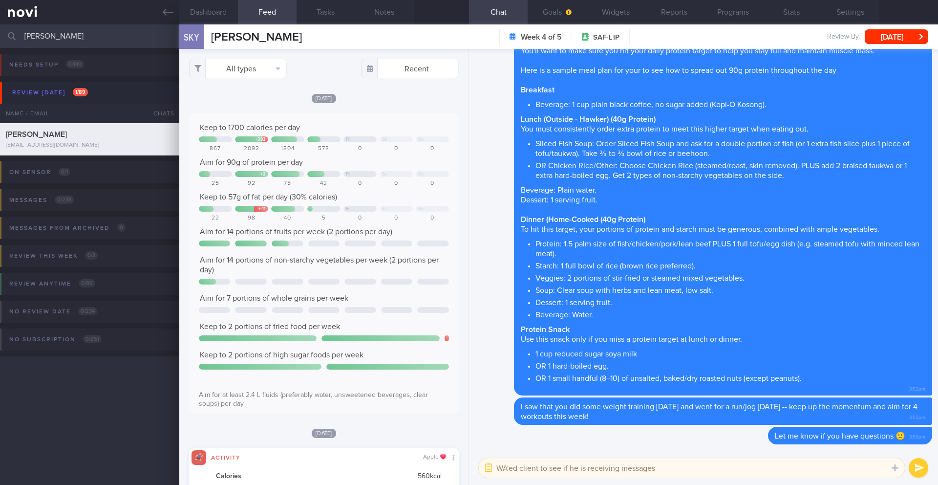
click at [682, 473] on textarea "WA'ed client to see if he is receiving messages" at bounding box center [692, 468] width 426 height 20
click at [662, 463] on textarea "WA'ed client to see if he is receiving messages" at bounding box center [692, 468] width 426 height 20
click at [537, 467] on textarea "WA'ed client to see if he is receiving messages" at bounding box center [692, 468] width 426 height 20
click at [539, 469] on textarea "WA'ed client to see if he is receiving messages" at bounding box center [692, 468] width 426 height 20
click at [685, 468] on textarea "WA'ed clients to see if he is receiving messages" at bounding box center [692, 468] width 426 height 20
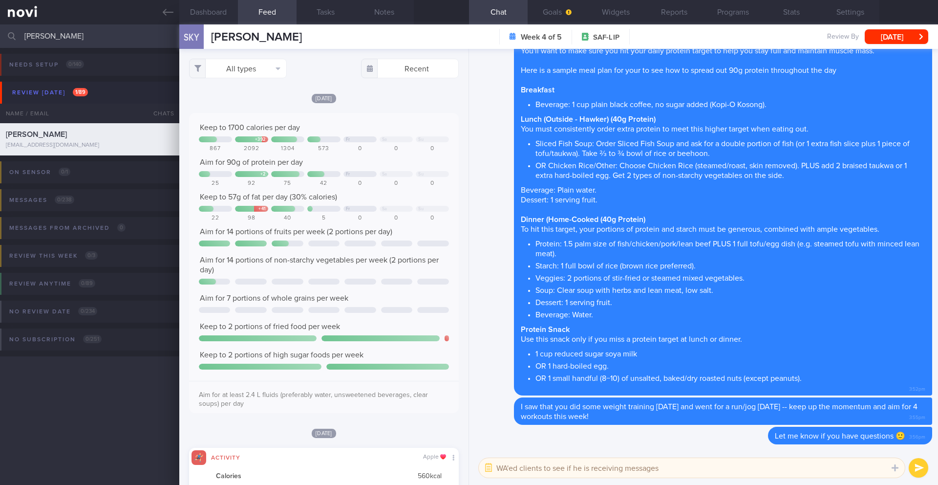
click at [705, 467] on textarea "WA'ed clients to see if he is receiving messages" at bounding box center [692, 468] width 426 height 20
type textarea "WA'ed clients to see if he is receiving messages in app"
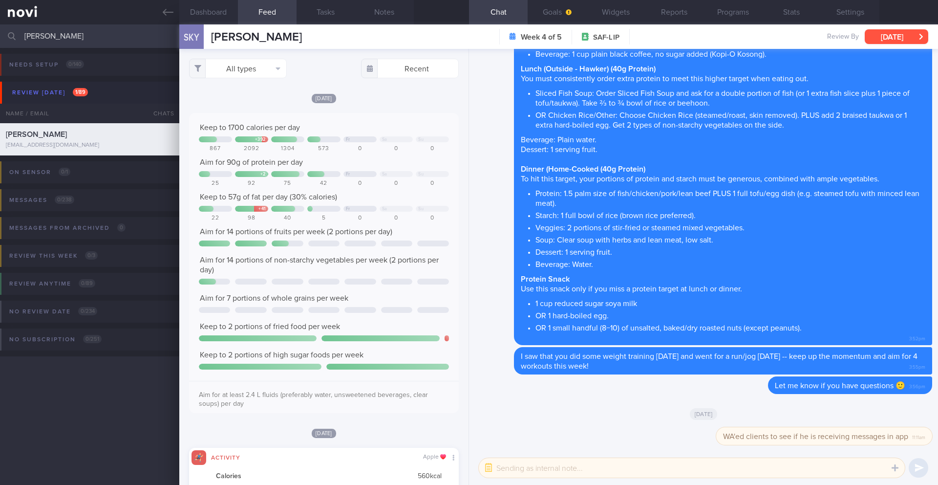
click at [888, 37] on button "[DATE]" at bounding box center [897, 36] width 64 height 15
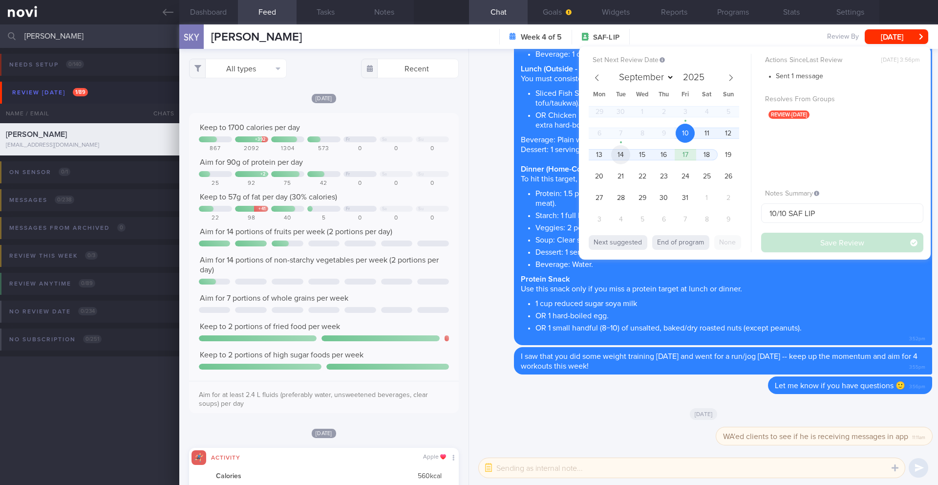
click at [622, 156] on span "14" at bounding box center [620, 154] width 19 height 19
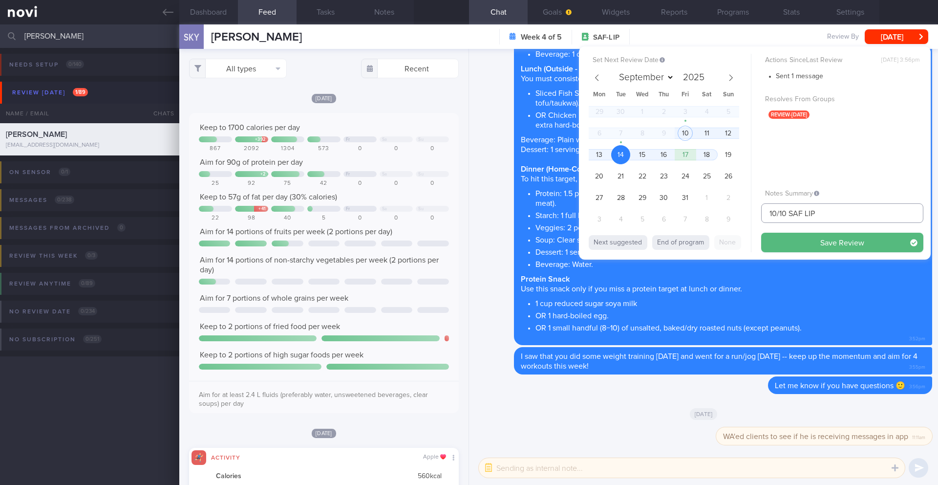
drag, startPoint x: 776, startPoint y: 213, endPoint x: 759, endPoint y: 213, distance: 17.6
click at [759, 213] on div "Set Next Review Date 14 Oct 2025 September October November December 2025 Mon T…" at bounding box center [755, 152] width 352 height 213
type input "14/10 SAF LIP"
click at [777, 246] on button "Save Review" at bounding box center [842, 243] width 162 height 20
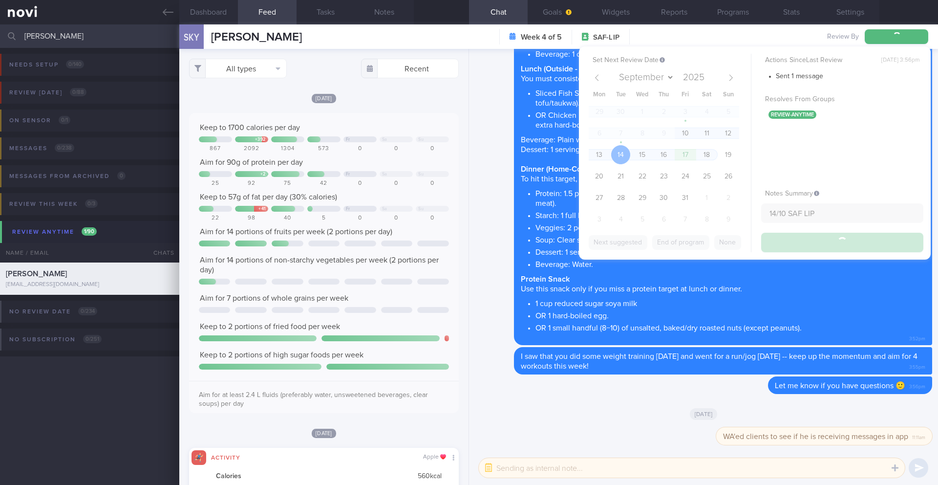
type input "14/10 SAF LIP"
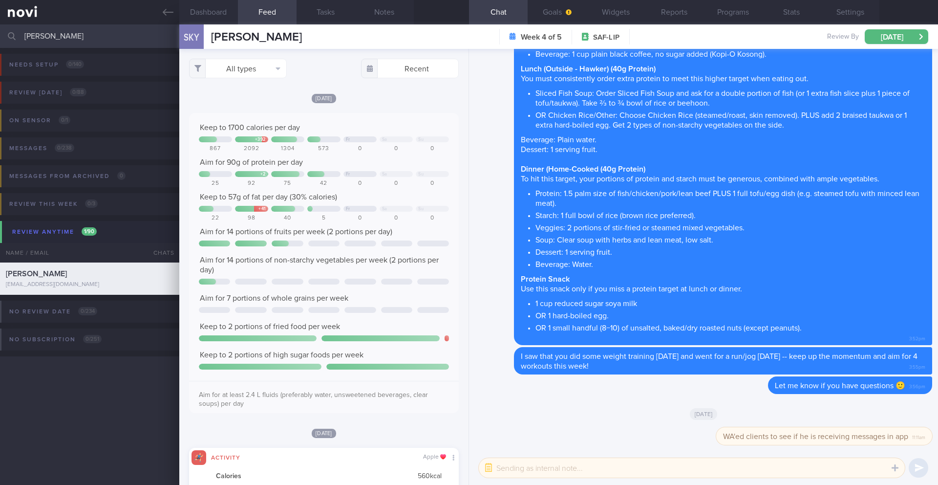
click at [55, 39] on input "[PERSON_NAME]" at bounding box center [469, 35] width 938 height 23
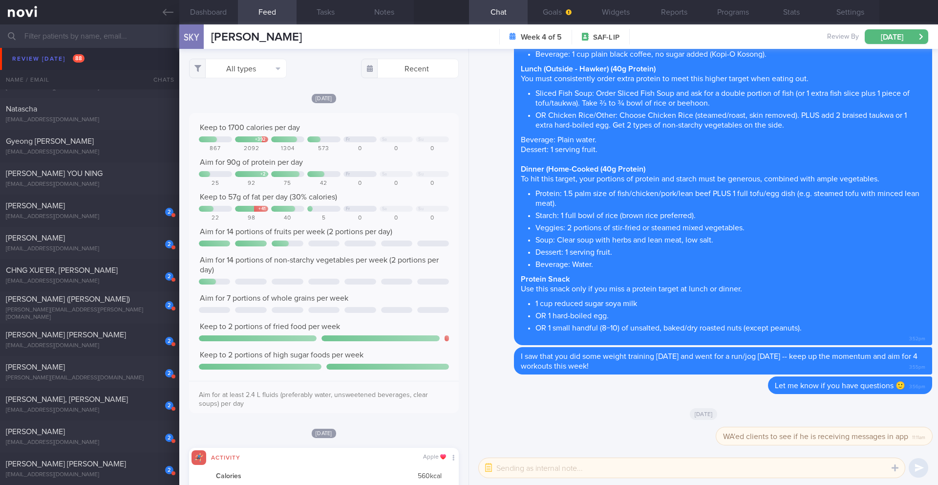
scroll to position [6958, 0]
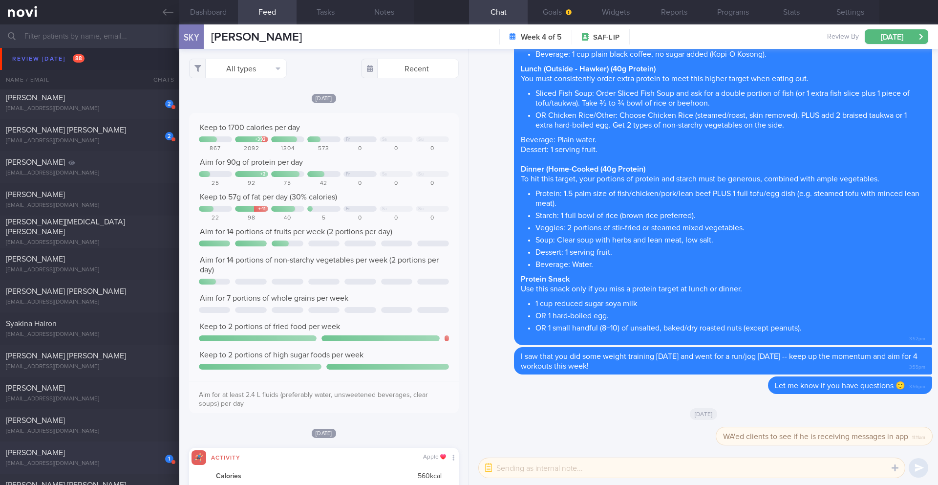
click at [139, 458] on div "1 Catherine Lawrie tealkatu@gmail.com" at bounding box center [89, 458] width 179 height 20
type input "14-16/10 Check appetite and if tried any suggestions"
type textarea "SUPPORT NEEDED: How to plan a healthy diet. Does not understand about calories …"
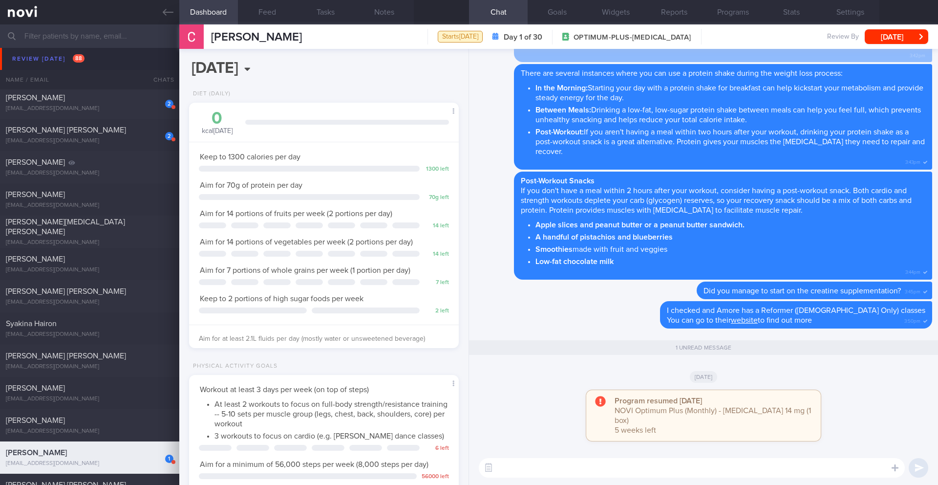
scroll to position [136, 245]
drag, startPoint x: 300, startPoint y: 38, endPoint x: 210, endPoint y: 39, distance: 89.9
click at [210, 39] on div "Catherine Lawrie Catherine Lawrie tealkatu@gmail.com Starts today Day 1 of 30 O…" at bounding box center [558, 36] width 759 height 24
copy span "[PERSON_NAME]"
click at [743, 17] on button "Programs" at bounding box center [733, 12] width 59 height 24
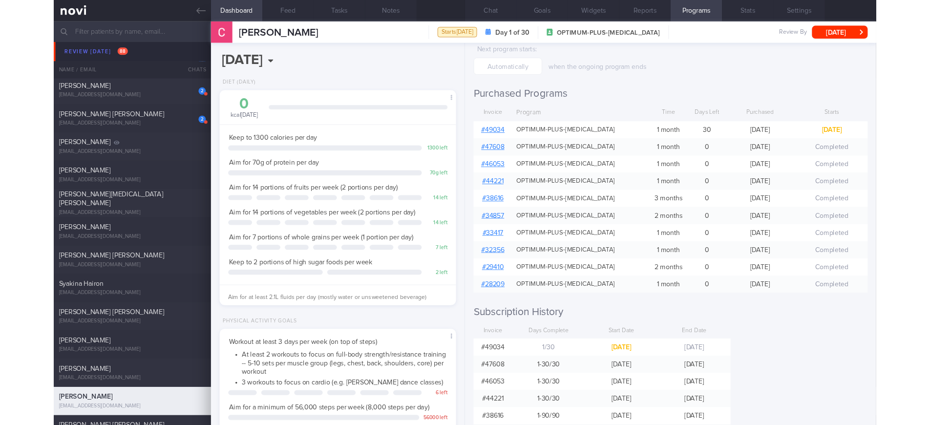
scroll to position [131, 0]
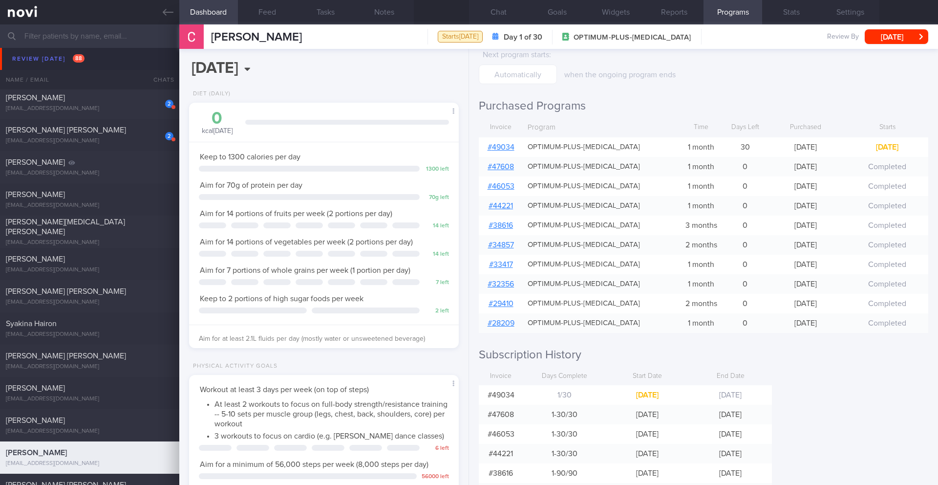
click at [901, 26] on div "Catherine Lawrie Catherine Lawrie tealkatu@gmail.com Starts today Day 1 of 30 O…" at bounding box center [558, 36] width 759 height 24
click at [898, 36] on button "[DATE]" at bounding box center [897, 36] width 64 height 15
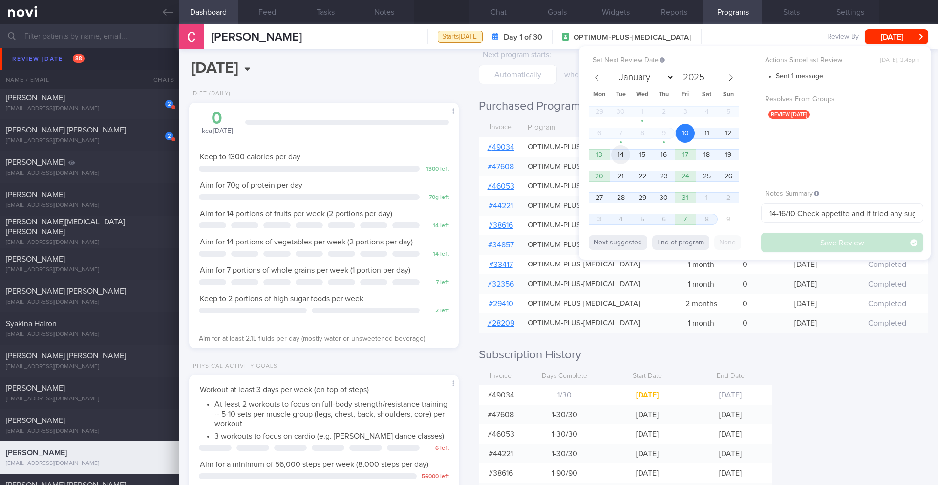
click at [627, 156] on span "14" at bounding box center [620, 154] width 19 height 19
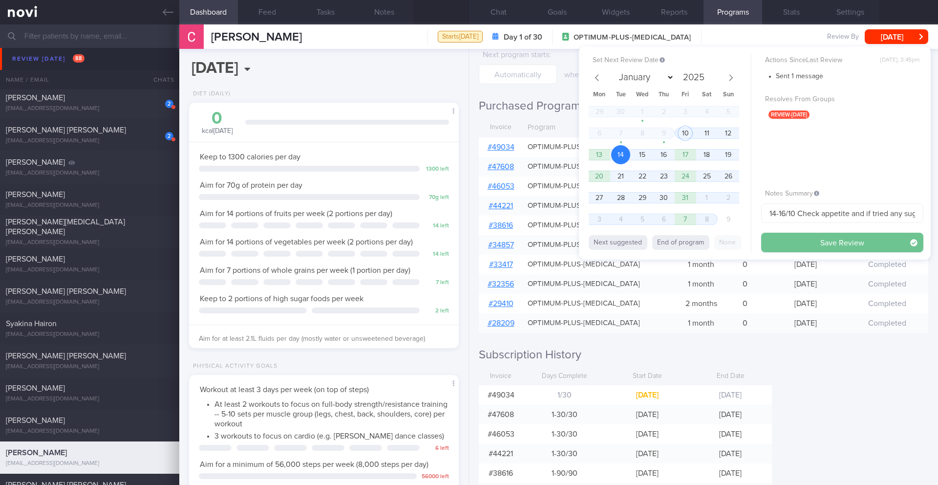
click at [783, 239] on button "Save Review" at bounding box center [842, 243] width 162 height 20
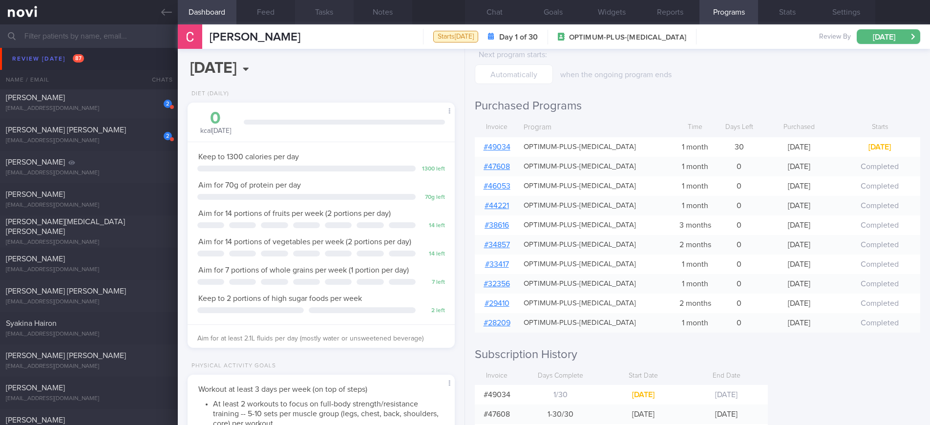
scroll to position [488535, 488428]
click at [141, 40] on input "text" at bounding box center [465, 35] width 930 height 23
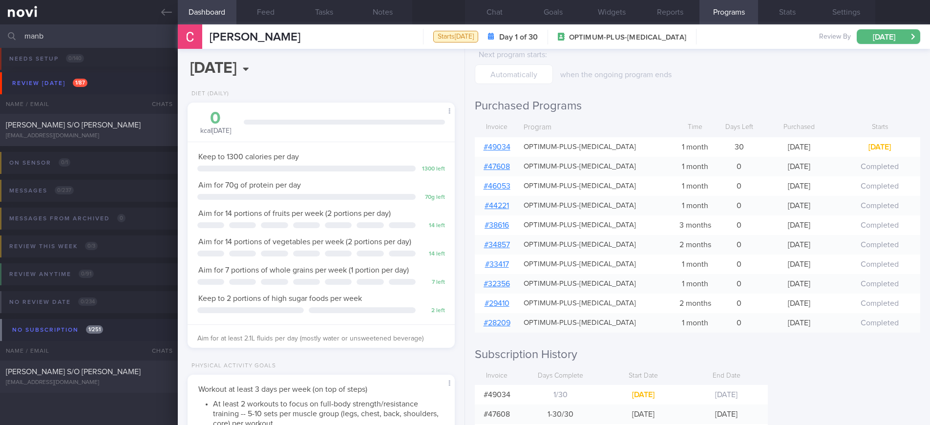
scroll to position [9, 0]
type input "manb"
click at [140, 130] on div "[PERSON_NAME] S/O [PERSON_NAME]" at bounding box center [88, 125] width 164 height 10
type input "10/10 SAF LIP"
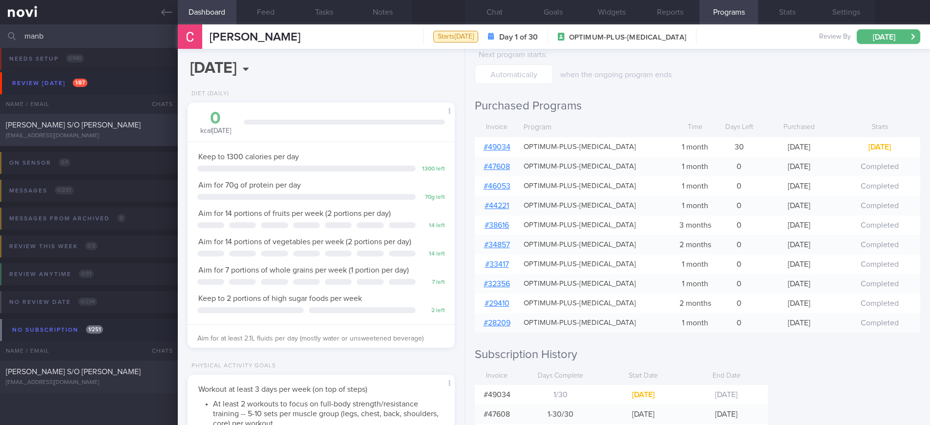
type textarea "SUPPORT NEEDED: CHALLENGE: Wt Targets: 33yo Indian male - Pmhx: Injured hip (KI…"
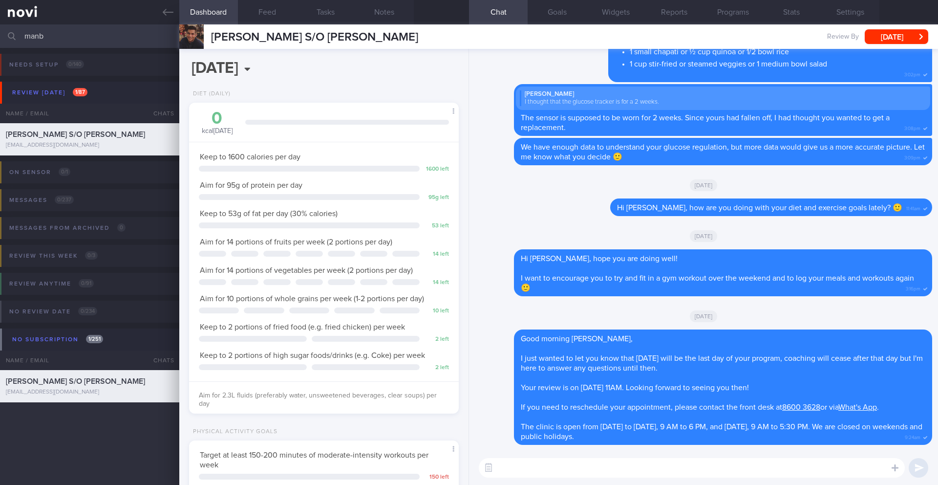
scroll to position [136, 245]
drag, startPoint x: 82, startPoint y: 39, endPoint x: 36, endPoint y: 38, distance: 45.9
click at [36, 38] on input "manb" at bounding box center [469, 35] width 938 height 23
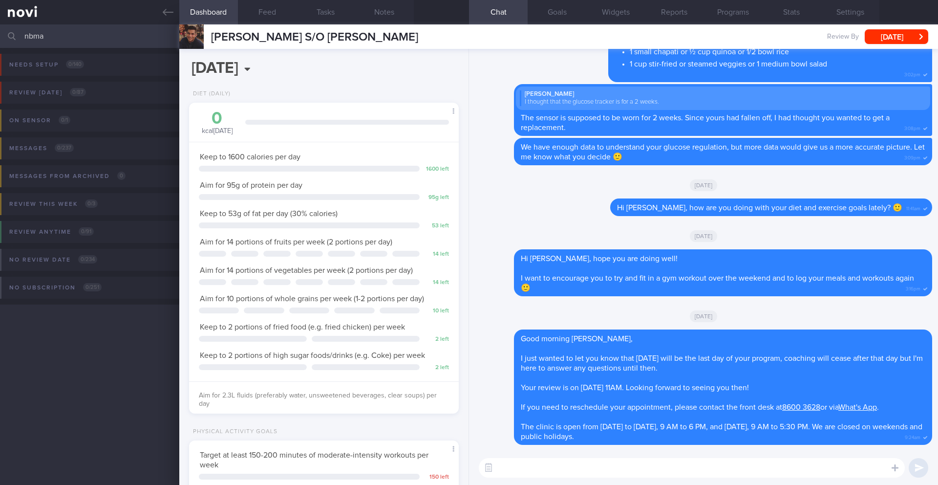
click at [52, 40] on input "nbma" at bounding box center [469, 35] width 938 height 23
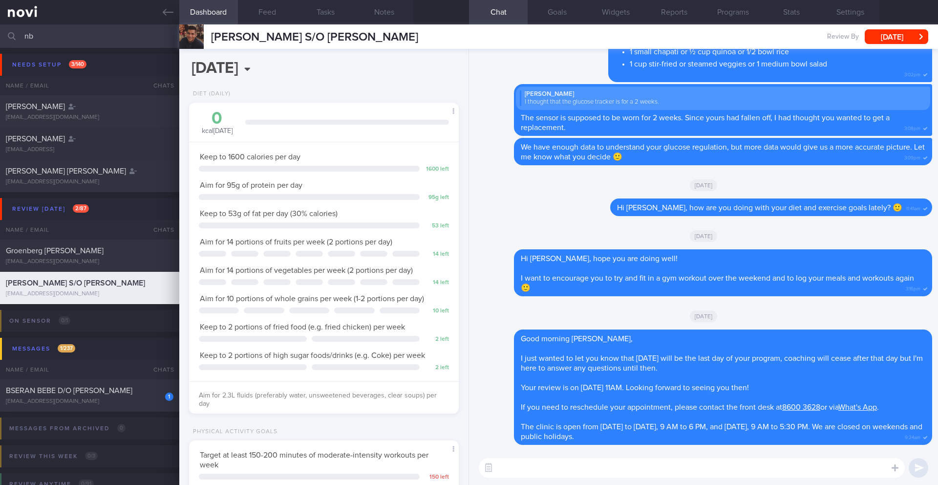
type input "n"
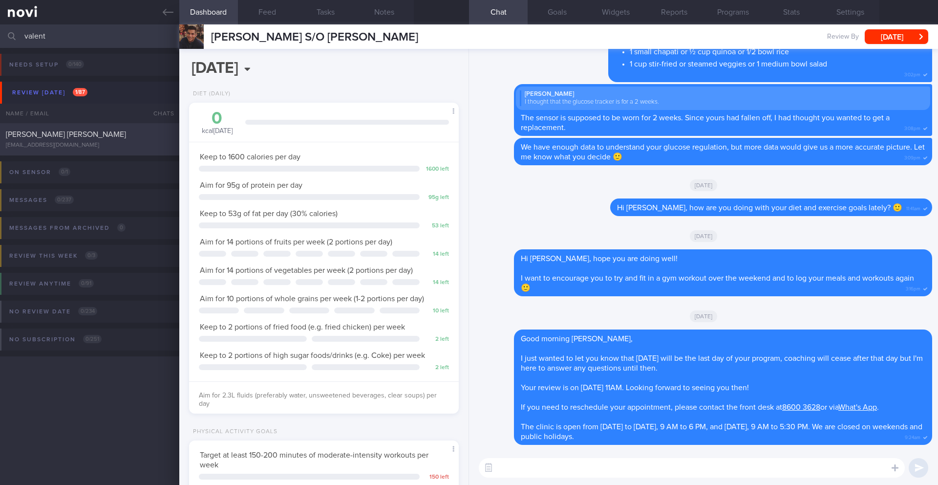
type input "valent"
click at [70, 134] on span "[PERSON_NAME] [PERSON_NAME]" at bounding box center [66, 134] width 120 height 8
type textarea "Taking ShortCutx Flat Tummy Shakes: Cookie Butter Crunch (meal replacement/prot…"
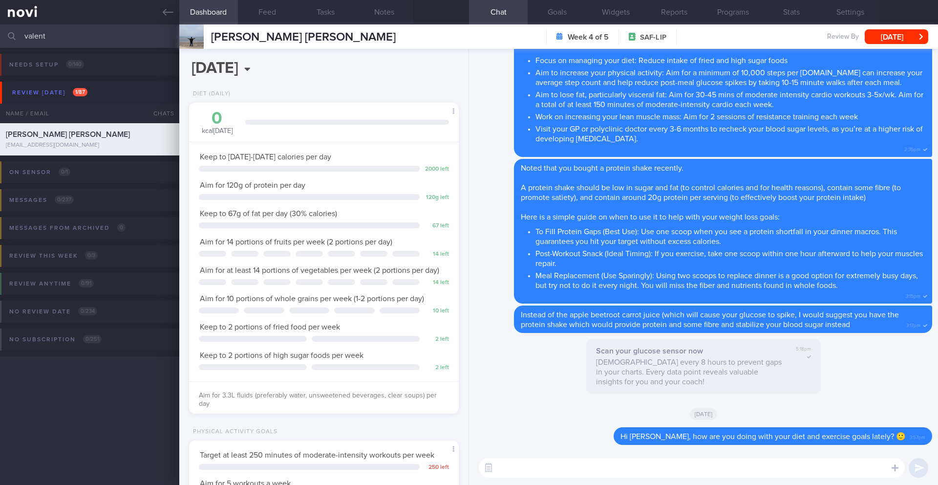
scroll to position [136, 245]
click at [382, 11] on button "Notes" at bounding box center [384, 12] width 59 height 24
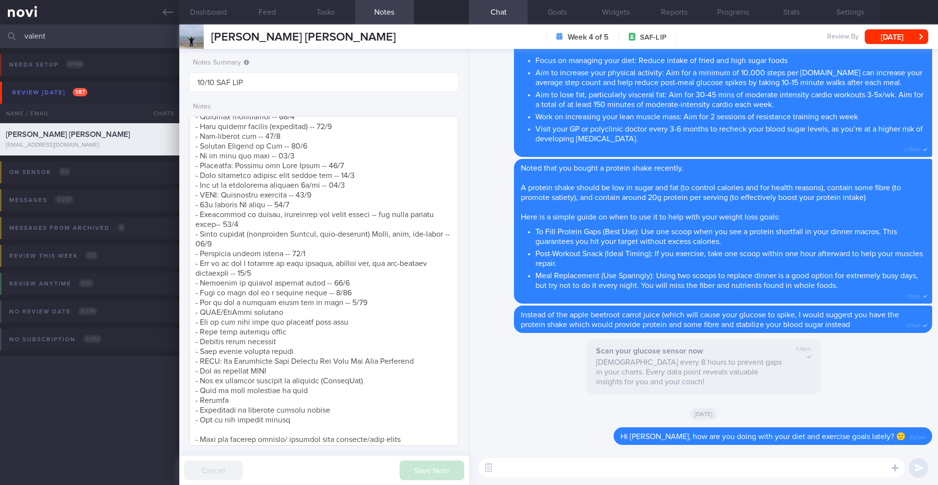
scroll to position [420, 0]
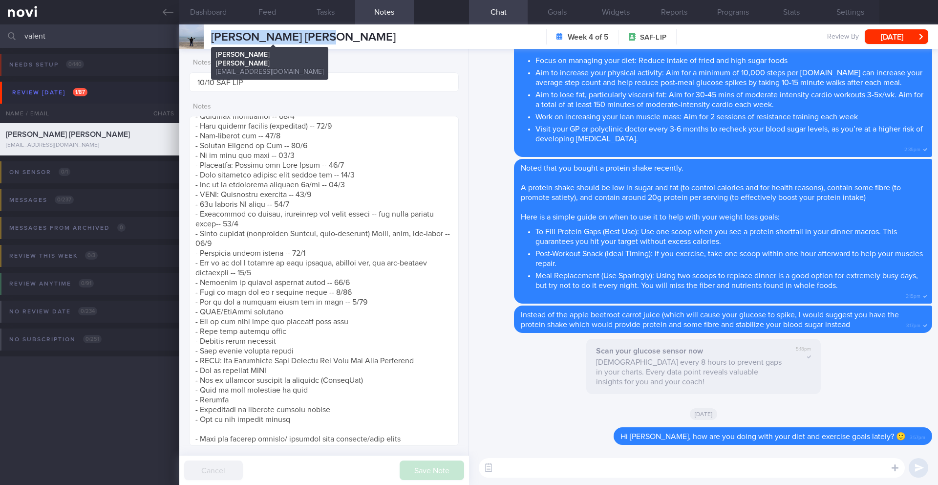
drag, startPoint x: 341, startPoint y: 37, endPoint x: 211, endPoint y: 40, distance: 130.5
click at [209, 41] on div "VALENT CHIA SHU WEI VALENT CHIA SHU WEI valentchia96@gmail.com Week 4 of 5 SAF-…" at bounding box center [558, 36] width 759 height 24
copy span "[PERSON_NAME] [PERSON_NAME]"
click at [260, 23] on button "Feed" at bounding box center [267, 12] width 59 height 24
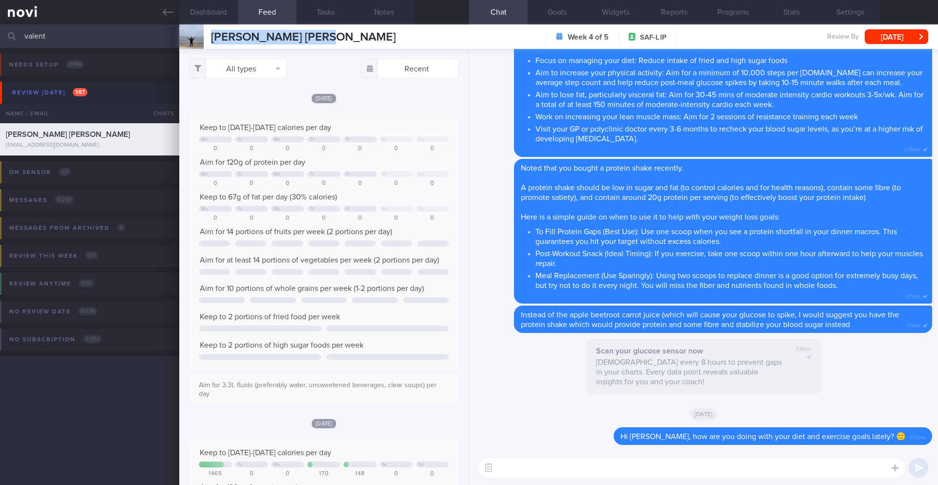
click at [262, 16] on button "Feed" at bounding box center [267, 12] width 59 height 24
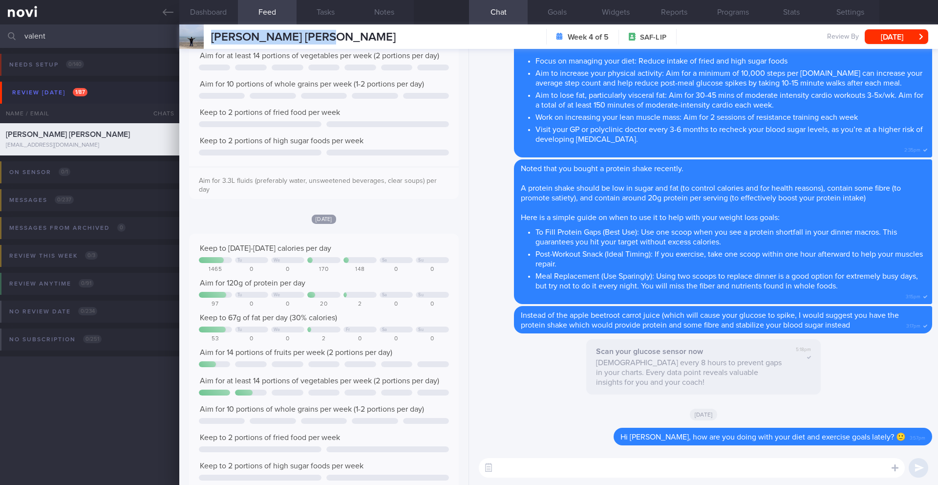
scroll to position [0, 0]
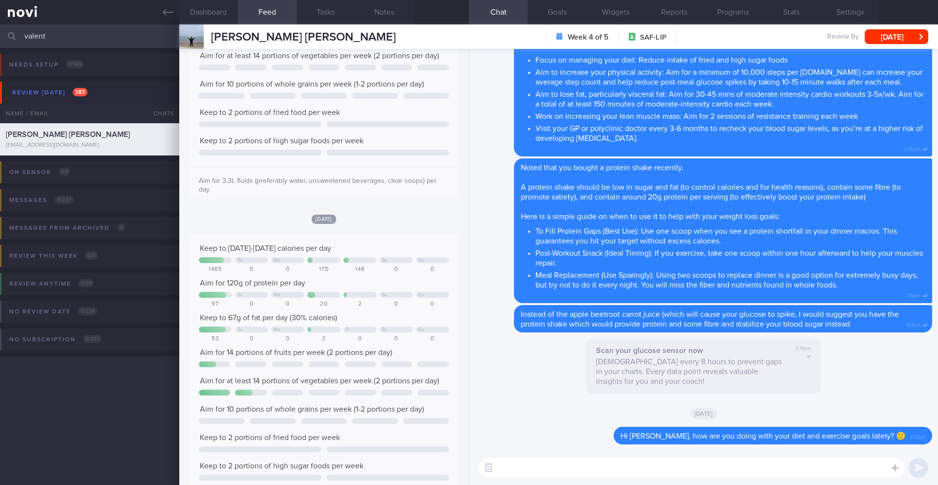
click at [569, 473] on textarea at bounding box center [692, 468] width 426 height 20
click at [270, 36] on span "[PERSON_NAME] [PERSON_NAME]" at bounding box center [303, 37] width 185 height 12
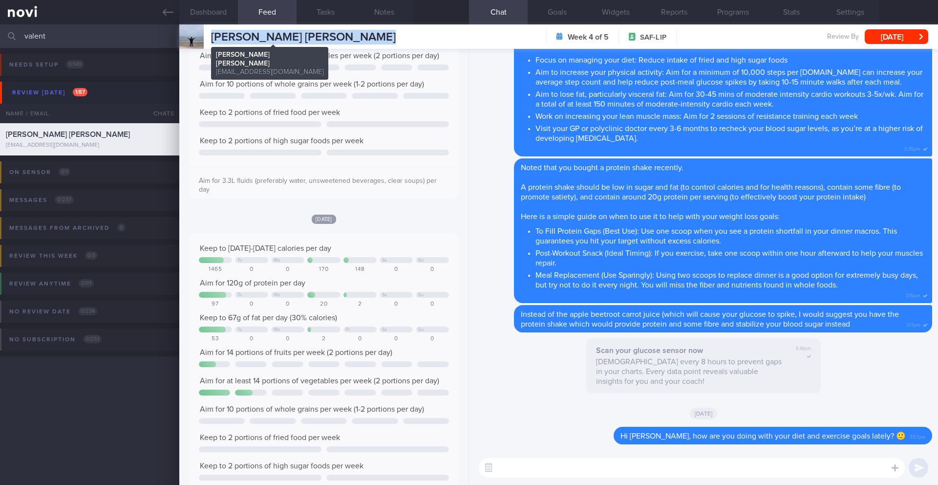
click at [270, 36] on span "[PERSON_NAME] [PERSON_NAME]" at bounding box center [303, 37] width 185 height 12
copy div "VALENT CHIA SHU WEI VALENT CHIA SHU WEI valentchia96@gmail.com"
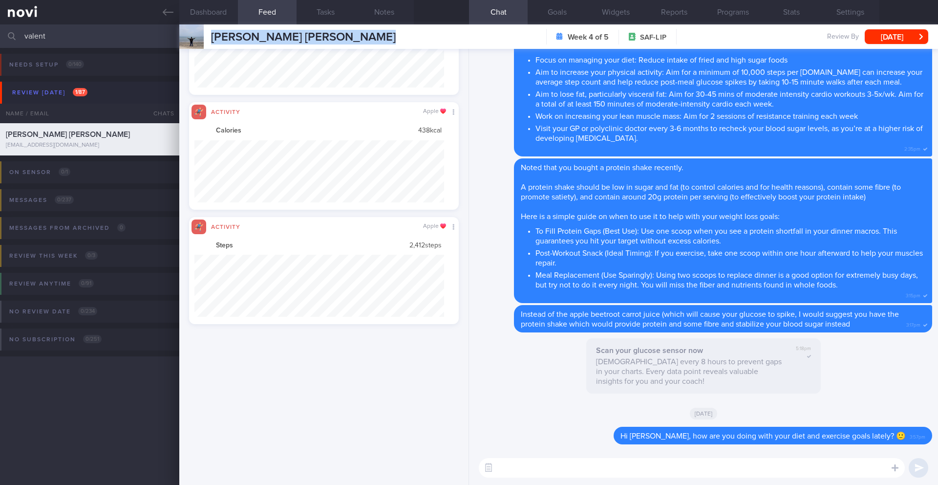
scroll to position [488608, 488420]
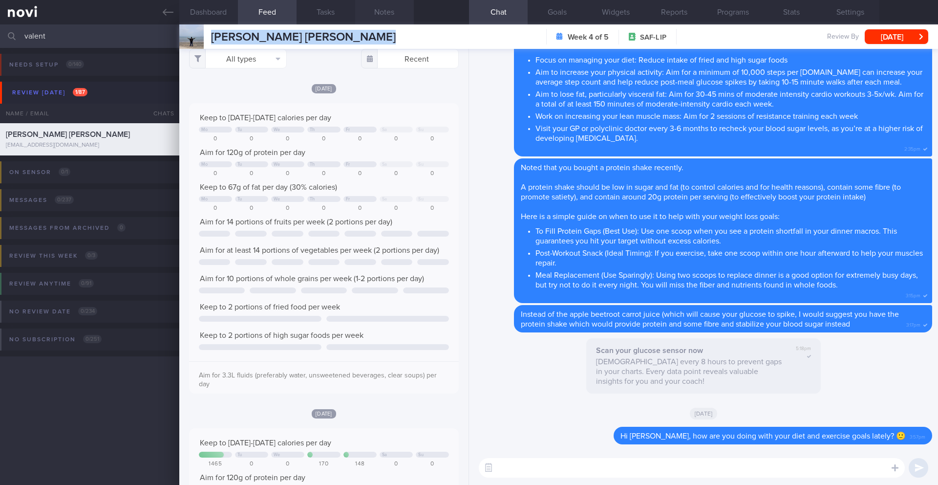
click at [381, 12] on button "Notes" at bounding box center [384, 12] width 59 height 24
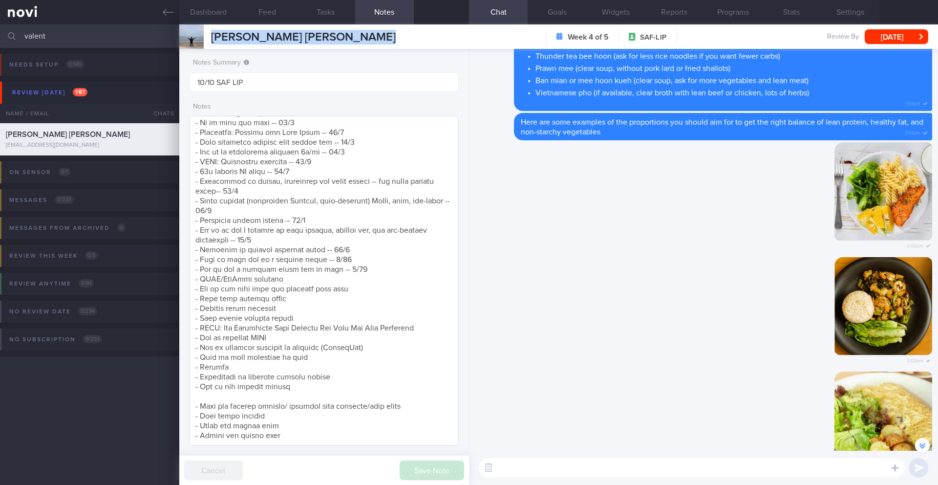
scroll to position [463, 0]
click at [540, 467] on textarea at bounding box center [692, 468] width 426 height 20
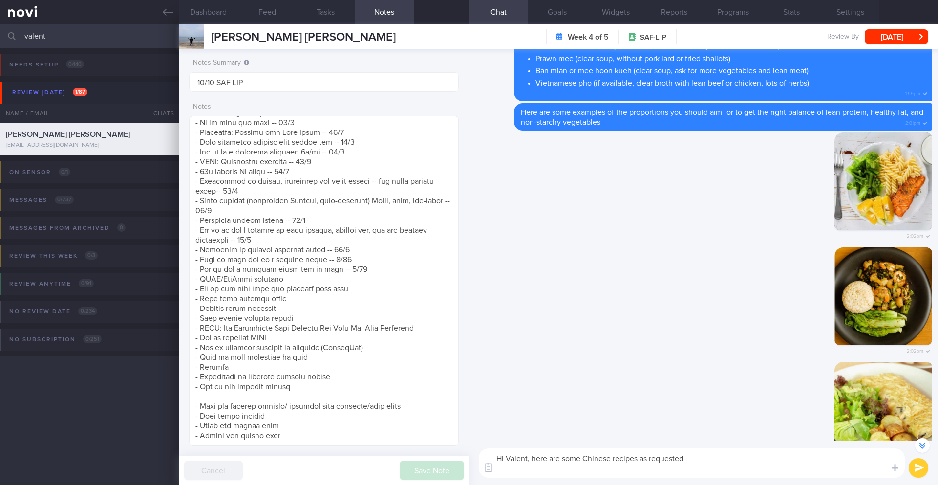
scroll to position [-879, 0]
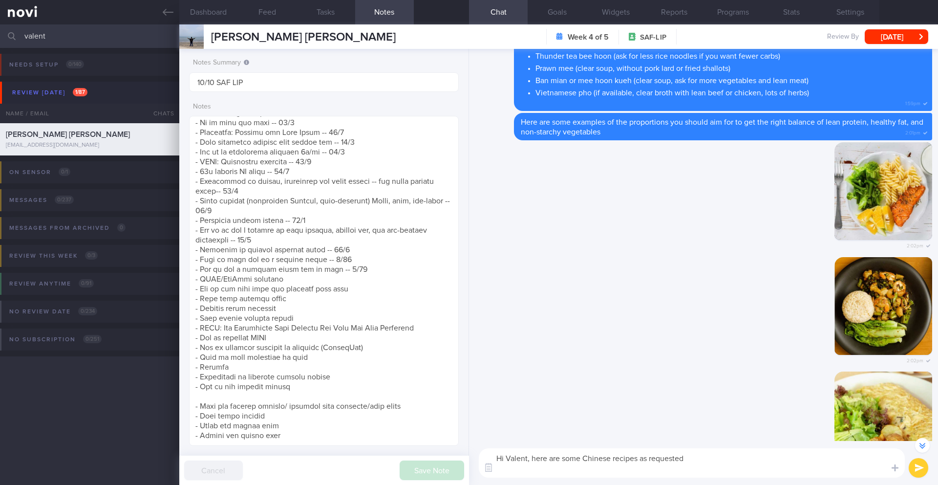
paste textarea "[Beef Stir-Fry with Baby Bok Choy & Ginger](https://www.eatingwell.com/recipe/2…"
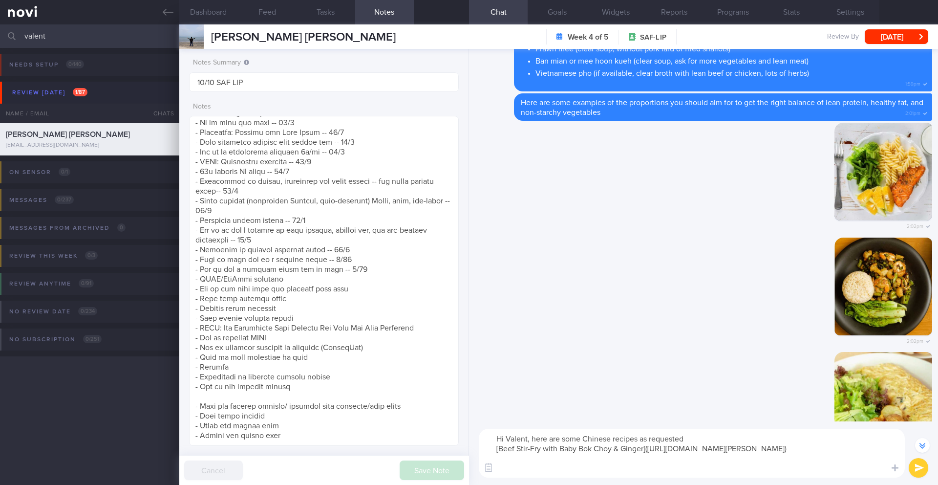
scroll to position [-899, 0]
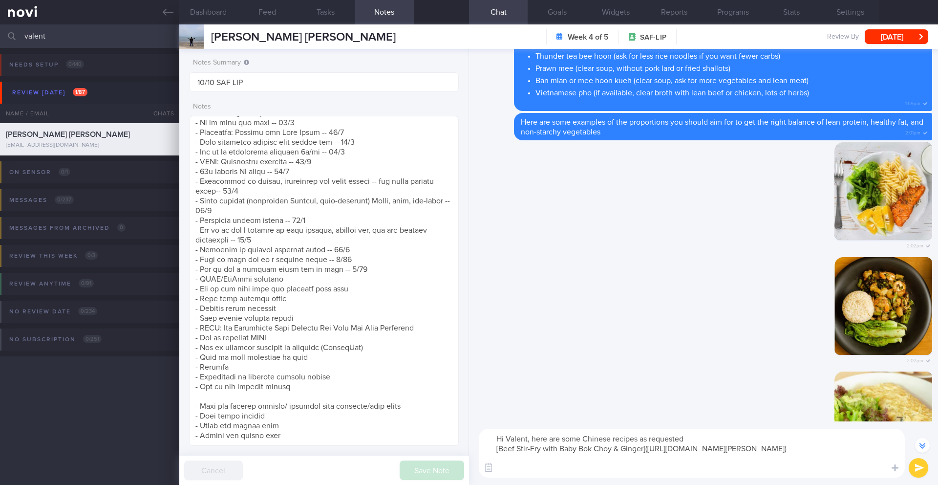
drag, startPoint x: 599, startPoint y: 458, endPoint x: 533, endPoint y: 441, distance: 68.7
click at [533, 441] on textarea "Hi Valent, here are some Chinese recipes as requested [Beef Stir-Fry with Baby …" at bounding box center [692, 453] width 426 height 49
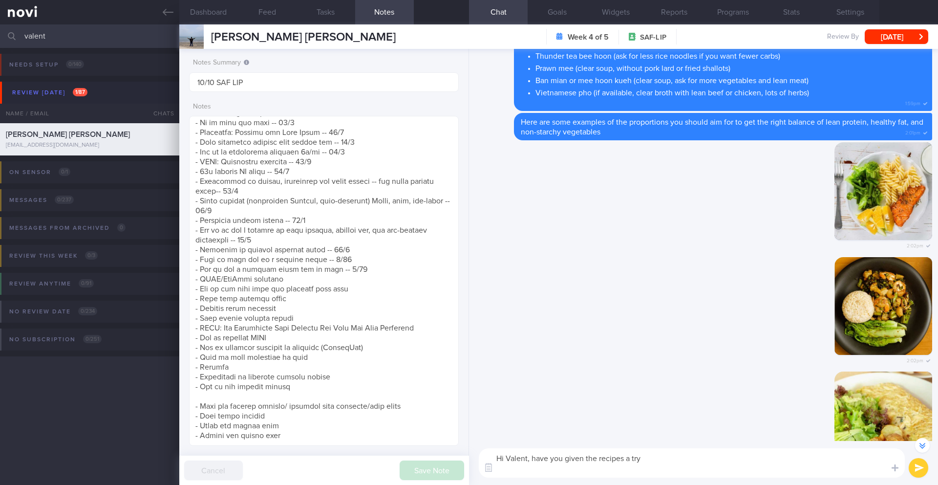
click at [625, 459] on textarea "Hi Valent, have you given the recipes a try" at bounding box center [692, 462] width 426 height 29
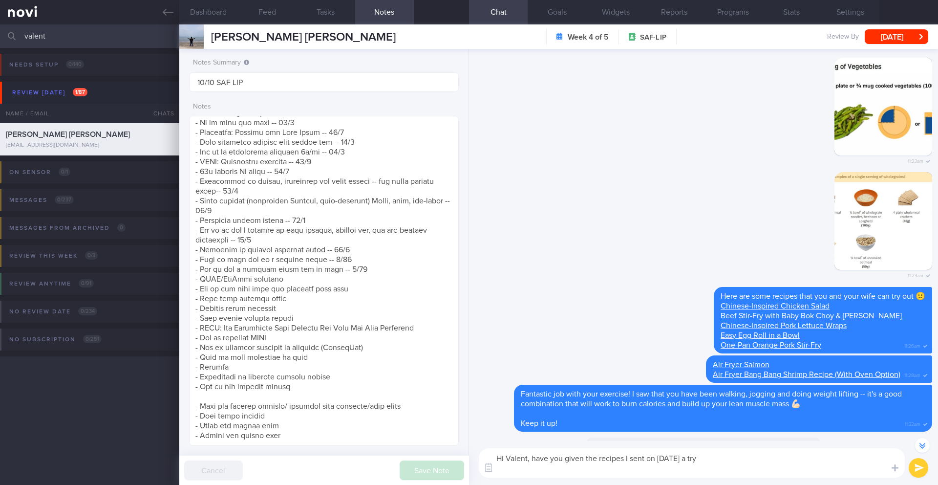
scroll to position [-1515, 0]
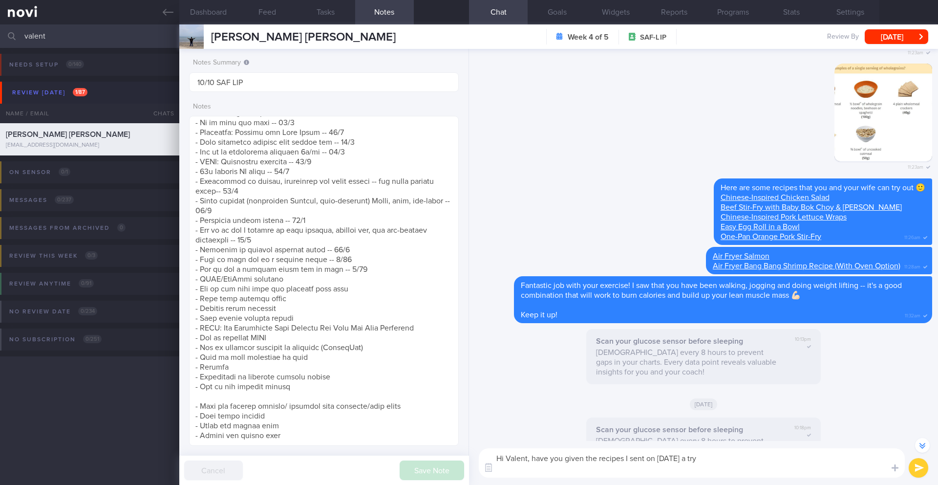
click at [725, 462] on textarea "Hi Valent, have you given the recipes I sent on 26 Sep a try" at bounding box center [692, 462] width 426 height 29
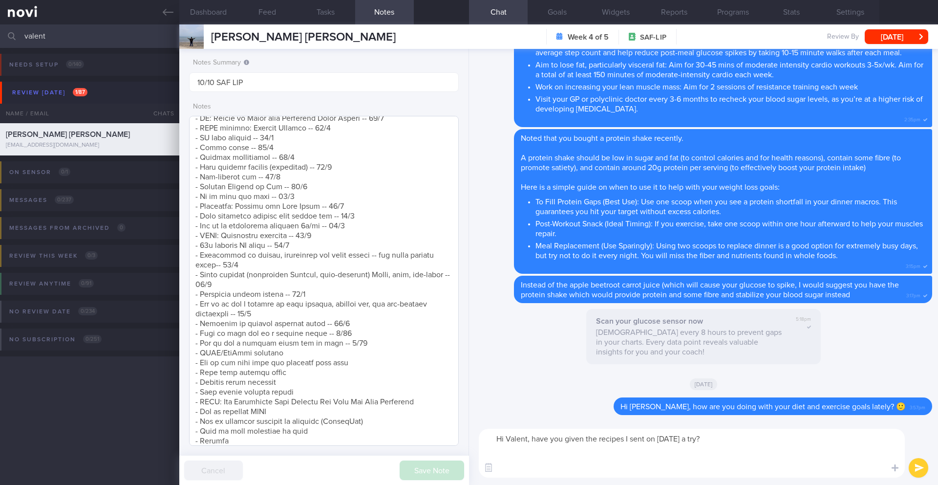
scroll to position [406, 0]
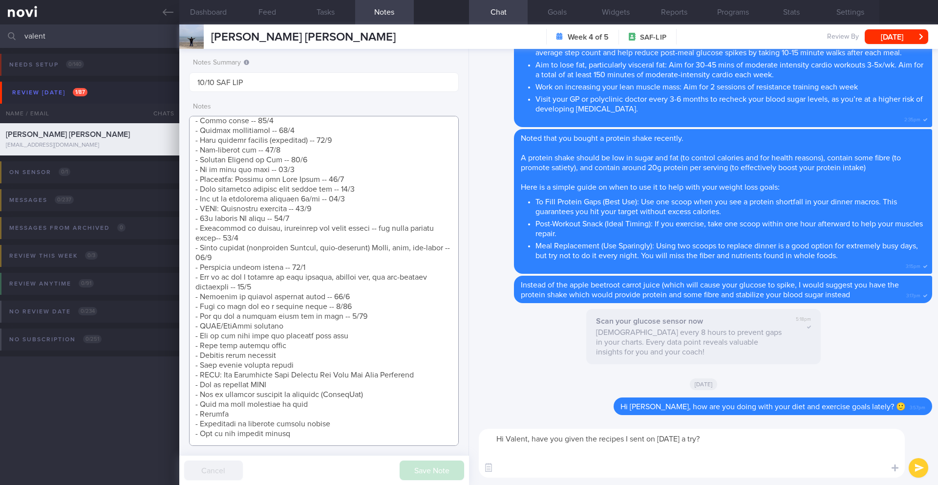
drag, startPoint x: 287, startPoint y: 385, endPoint x: 215, endPoint y: 386, distance: 72.8
click at [215, 386] on textarea at bounding box center [324, 281] width 270 height 330
click at [544, 474] on textarea "Hi Valent, have you given the recipes I sent on 26 Sep a try?" at bounding box center [692, 453] width 426 height 49
paste textarea "In the meantime, I would like to share with you some [Quick and Easy Healthy Co…"
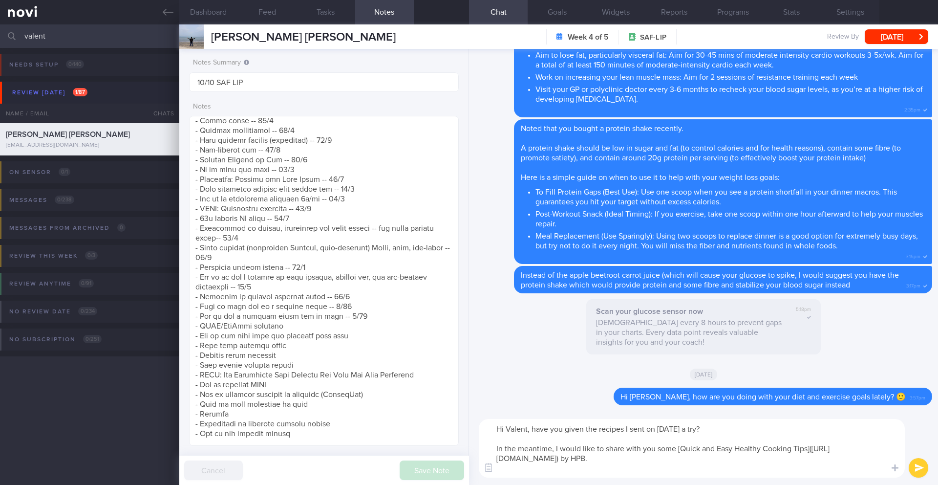
scroll to position [-9, 0]
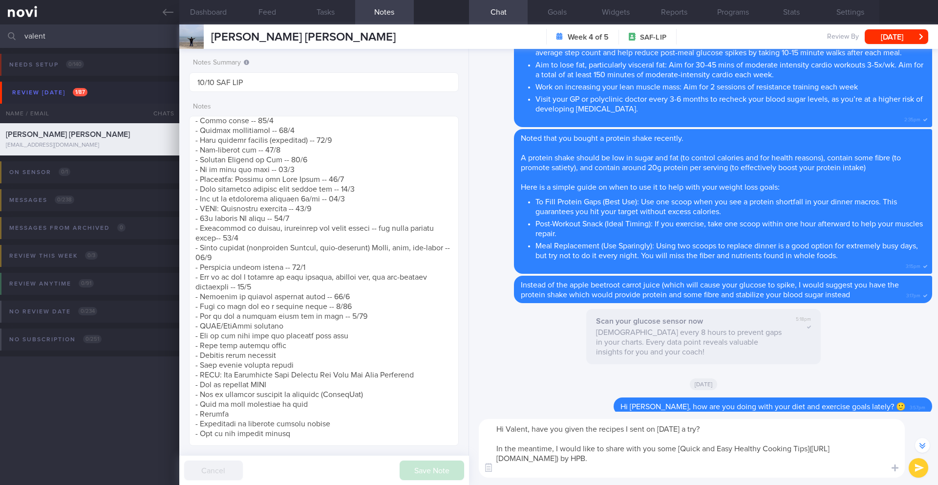
type textarea "Hi Valent, have you given the recipes I sent on 26 Sep a try? In the meantime, …"
drag, startPoint x: 919, startPoint y: 471, endPoint x: 802, endPoint y: 439, distance: 121.4
click at [800, 437] on div "Hi Valent, have you given the recipes I sent on 26 Sep a try? In the meantime, …" at bounding box center [703, 447] width 469 height 73
drag, startPoint x: 807, startPoint y: 449, endPoint x: 679, endPoint y: 450, distance: 128.0
click at [679, 450] on textarea "Hi Valent, have you given the recipes I sent on 26 Sep a try? In the meantime, …" at bounding box center [692, 448] width 426 height 59
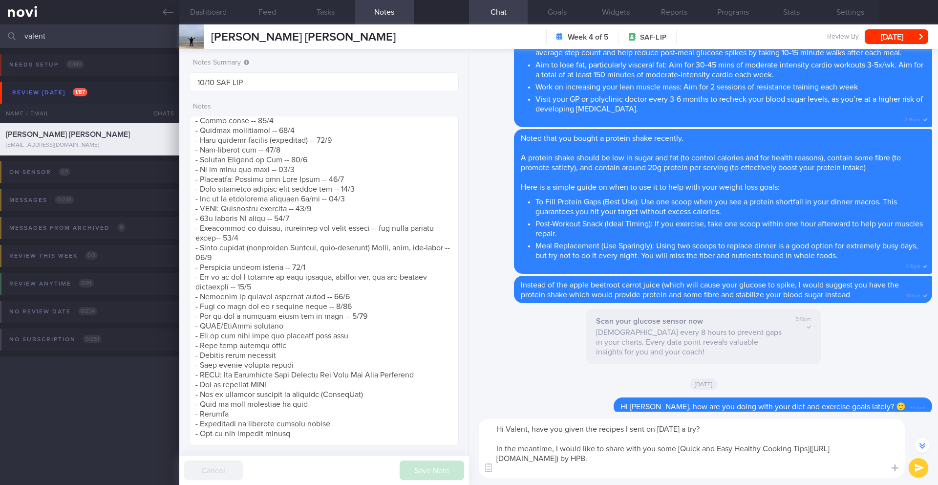
click at [926, 465] on button "submit" at bounding box center [919, 468] width 20 height 20
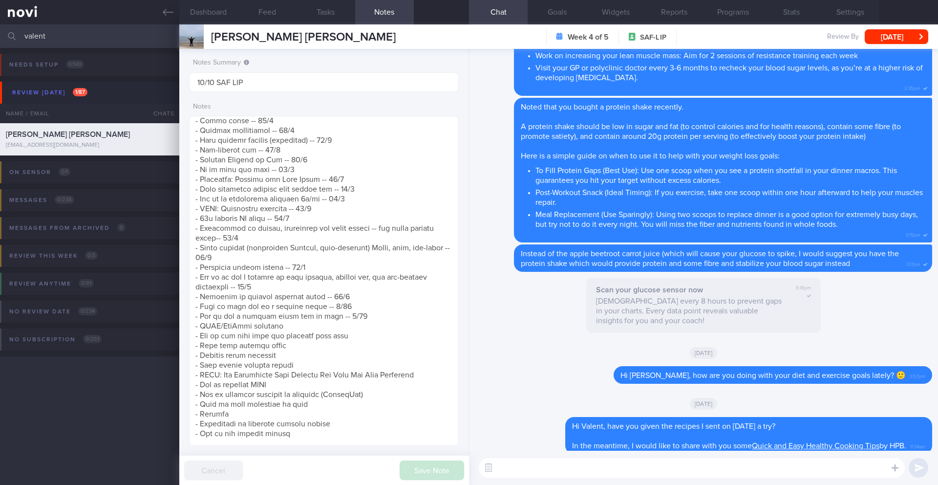
scroll to position [0, 0]
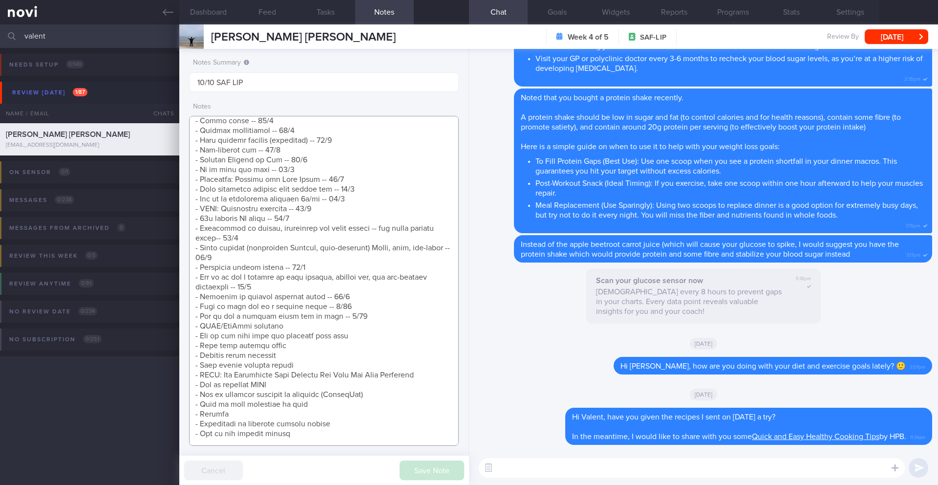
click at [367, 319] on textarea at bounding box center [324, 281] width 270 height 330
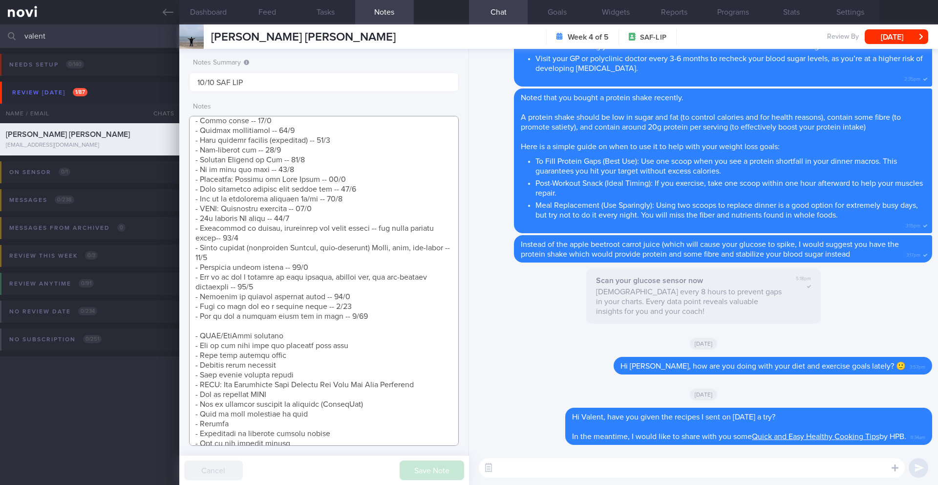
scroll to position [473, 0]
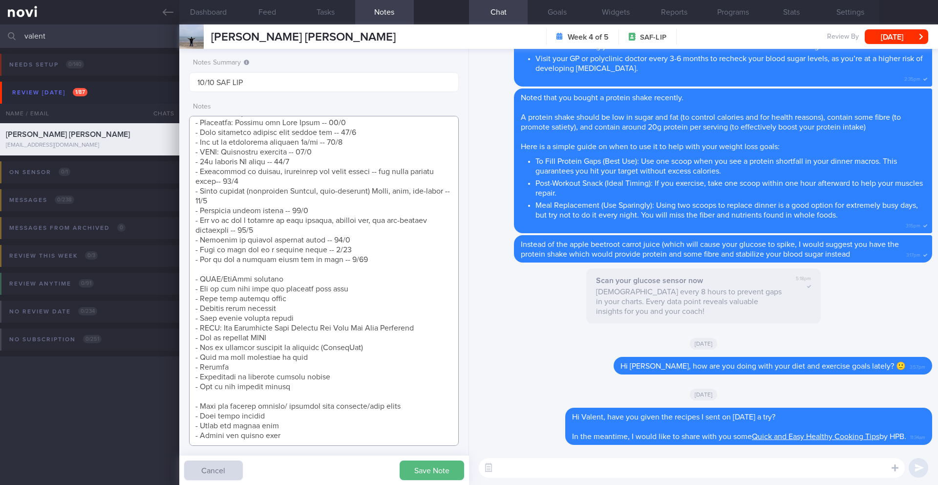
paste textarea "Quick and Easy Healthy Cooking Tips"
click at [194, 260] on textarea at bounding box center [324, 281] width 270 height 330
click at [301, 391] on textarea at bounding box center [324, 281] width 270 height 330
click at [302, 388] on textarea at bounding box center [324, 281] width 270 height 330
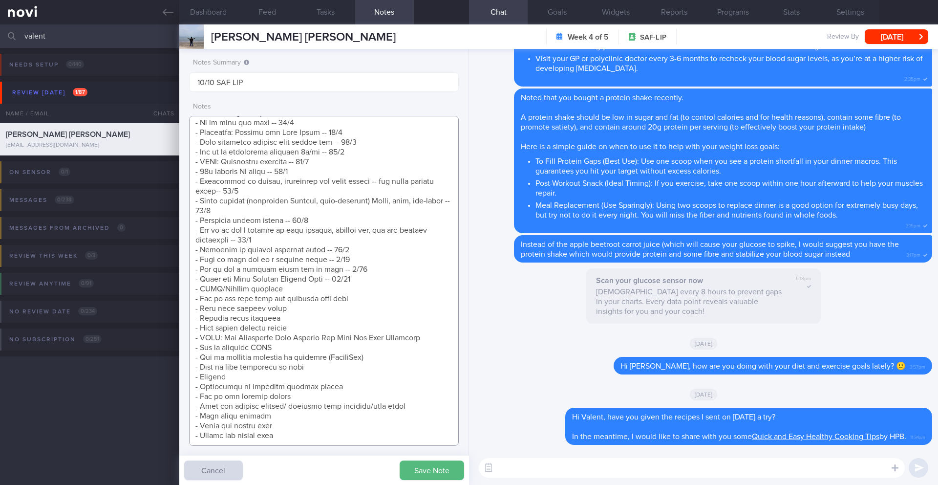
scroll to position [463, 0]
type textarea "Taking ShortCutx Flat Tummy Shakes: Cookie Butter Crunch (meal replacement/prot…"
click at [410, 475] on button "Save Note" at bounding box center [432, 470] width 65 height 20
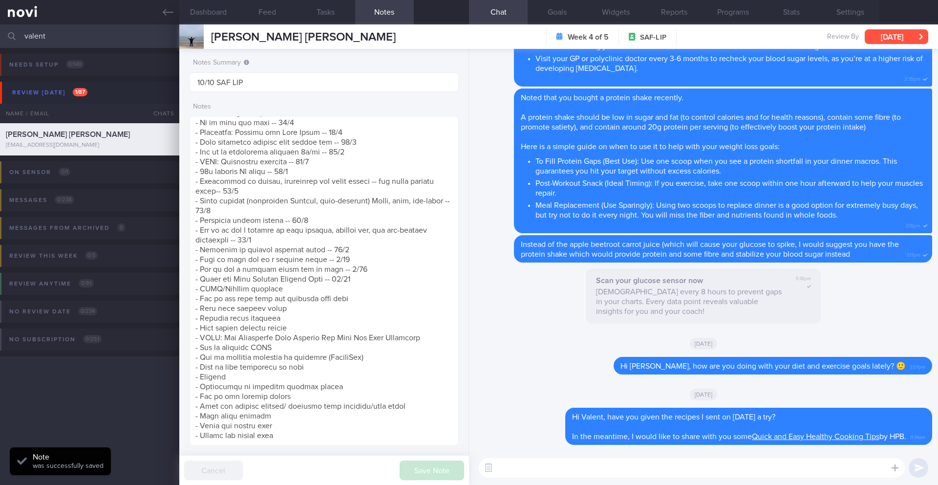
click at [881, 34] on button "[DATE]" at bounding box center [897, 36] width 64 height 15
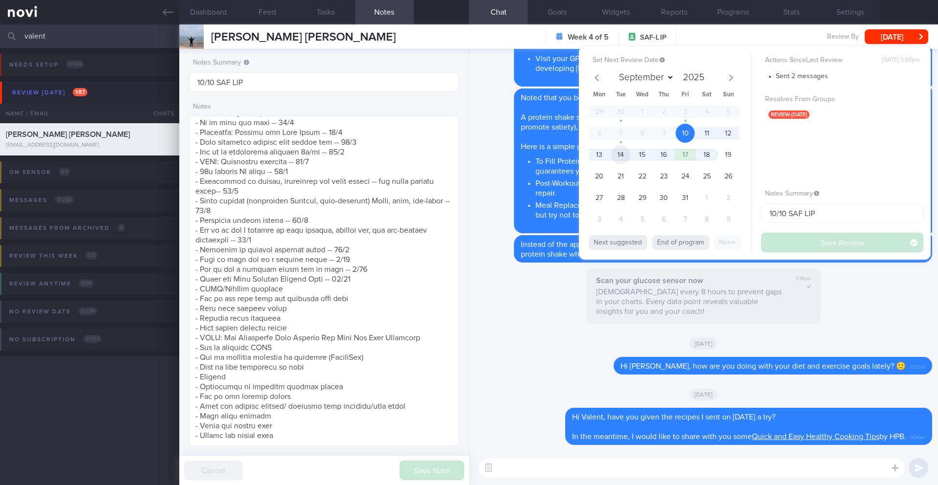
click at [616, 158] on span "14" at bounding box center [620, 154] width 19 height 19
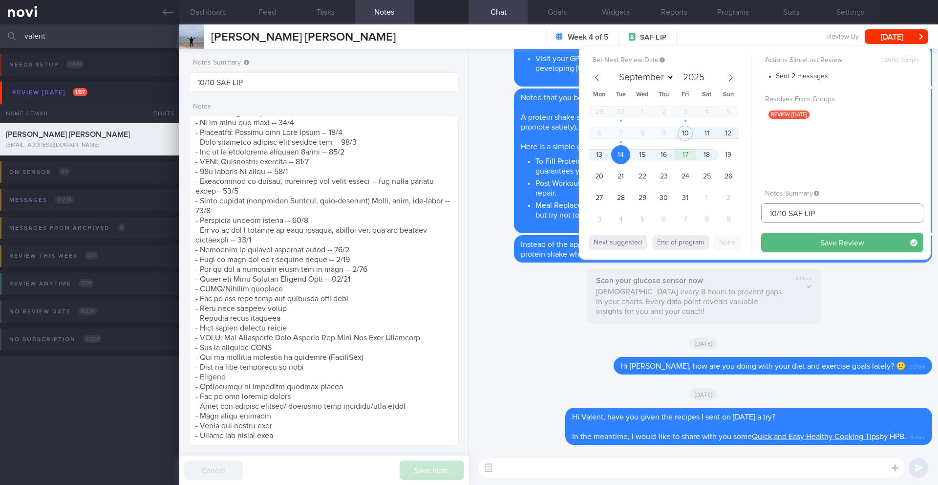
drag, startPoint x: 776, startPoint y: 214, endPoint x: 753, endPoint y: 216, distance: 23.5
click at [753, 216] on div "Set Next Review Date 14 Oct 2025 September October November December 2025 Mon T…" at bounding box center [755, 152] width 352 height 213
type input "14/10 SAF LIP"
click at [784, 244] on button "Save Review" at bounding box center [842, 243] width 162 height 20
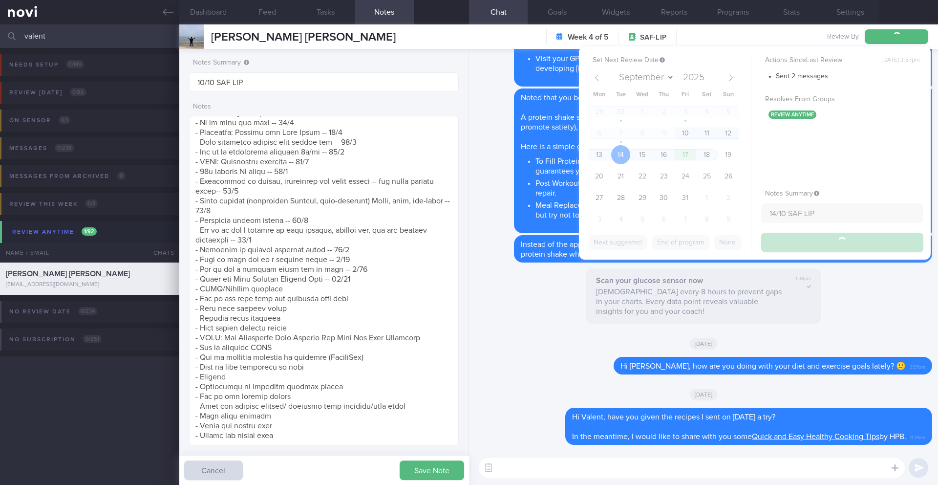
type input "14/10 SAF LIP"
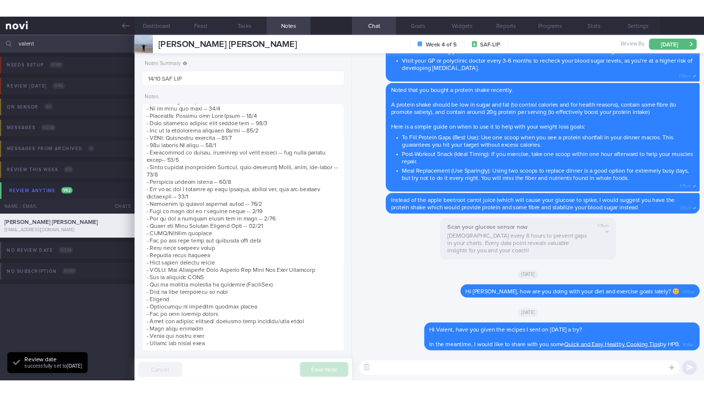
scroll to position [124, 249]
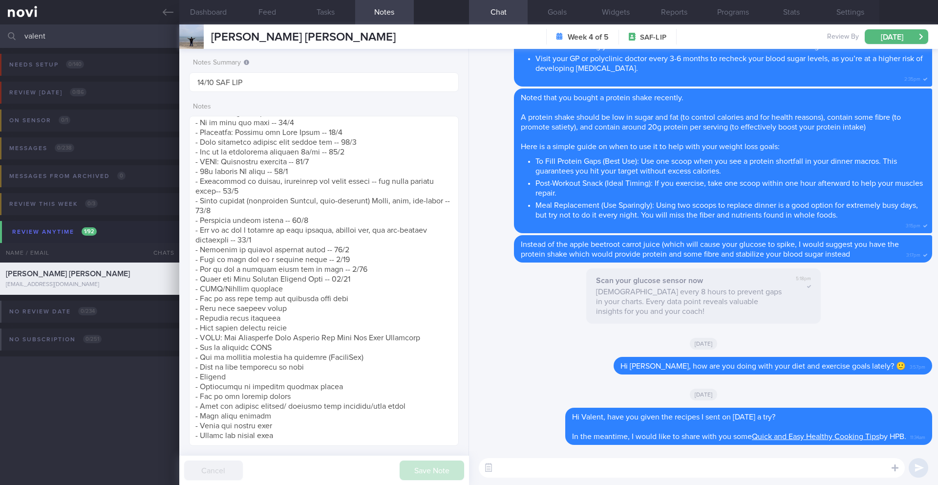
click at [484, 301] on div "Scan your glucose sensor now Scan every 8 hours to prevent gaps in your charts.…" at bounding box center [703, 298] width 457 height 61
click at [69, 36] on input "valent" at bounding box center [469, 35] width 938 height 23
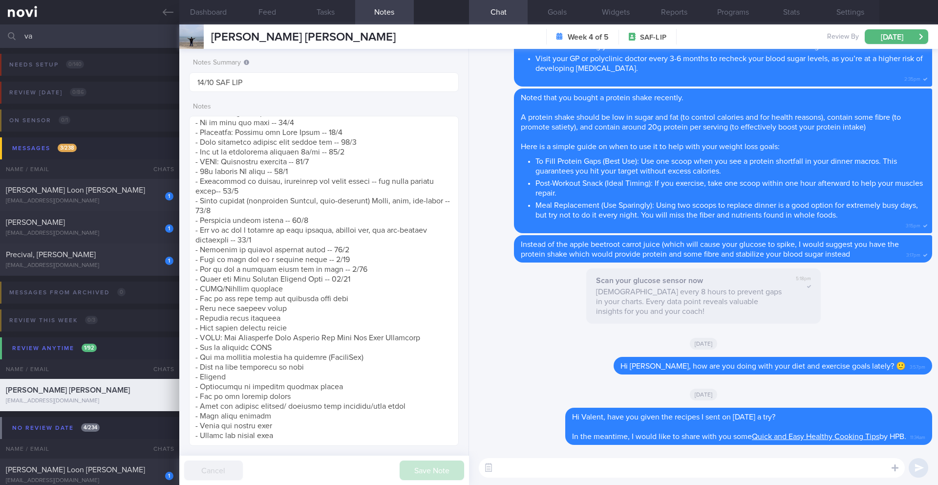
type input "v"
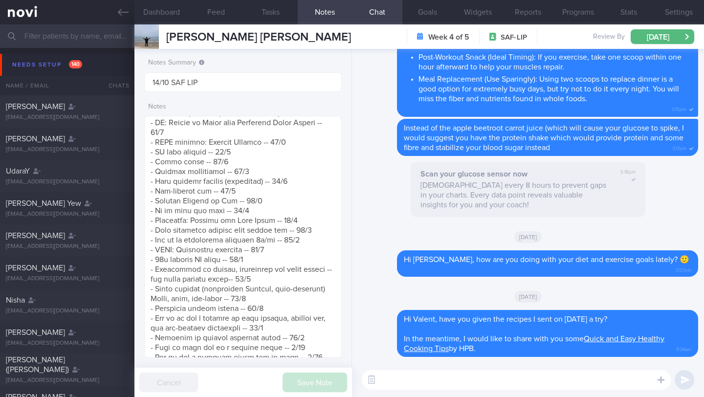
scroll to position [488626, 488493]
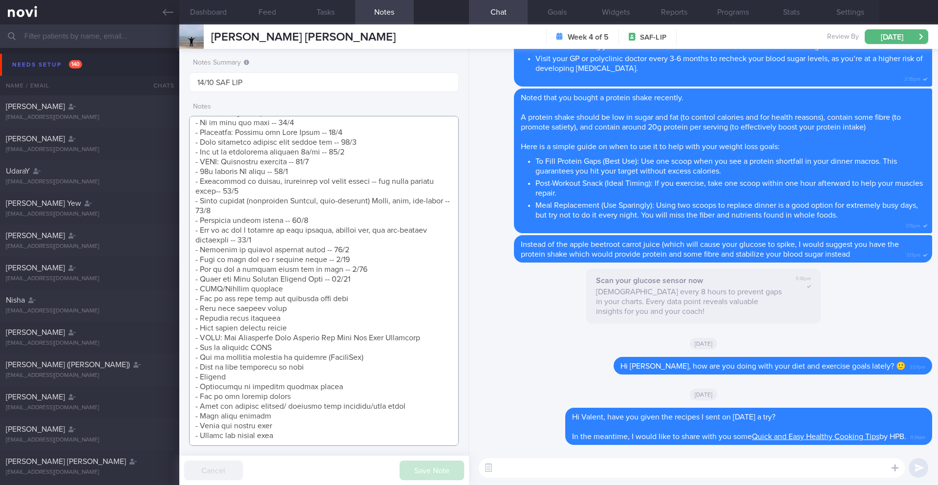
click at [281, 169] on textarea at bounding box center [324, 281] width 270 height 330
click at [81, 41] on input "text" at bounding box center [469, 35] width 938 height 23
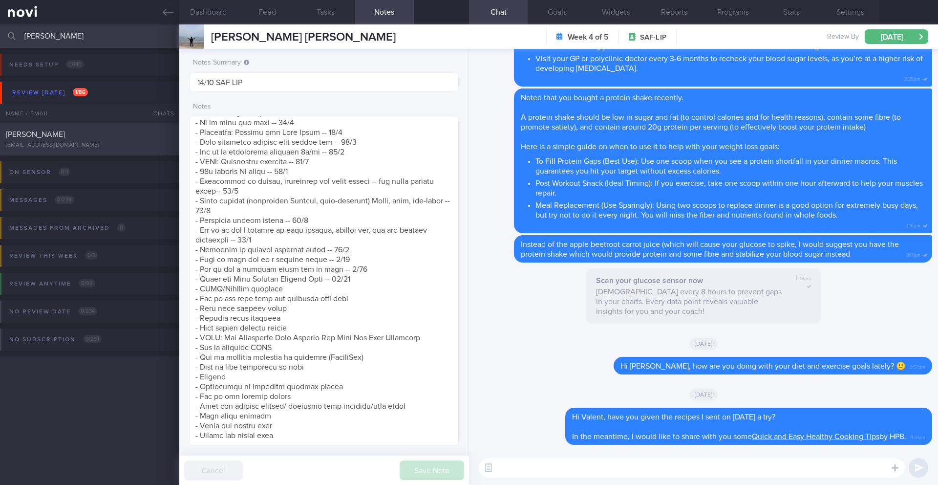
type input "[PERSON_NAME]"
click at [108, 142] on div "[EMAIL_ADDRESS][DOMAIN_NAME]" at bounding box center [90, 145] width 168 height 7
type input "10/10 SAF LIP -- comment on exercise"
type textarea "SUPPORT NEEDED: CHALLENGE: Wt Targets: 35yo Chinese male - Pmhx: Slightly high …"
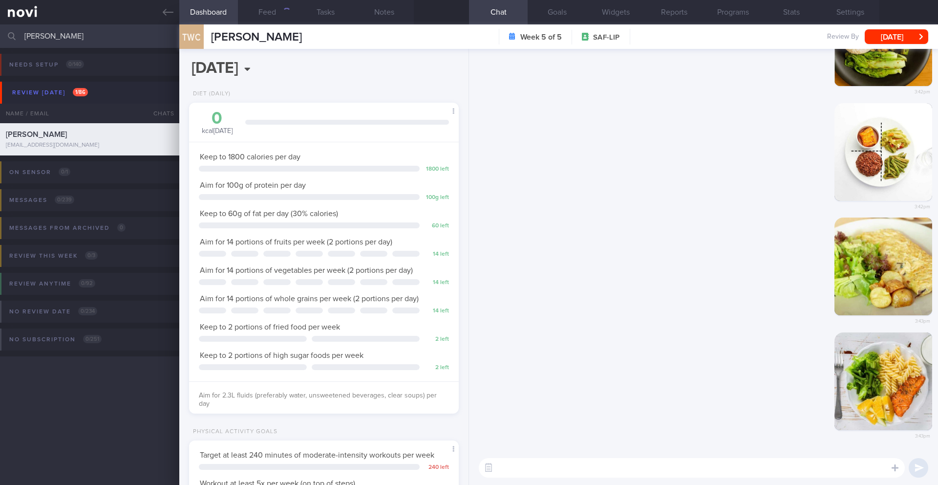
scroll to position [488534, 488425]
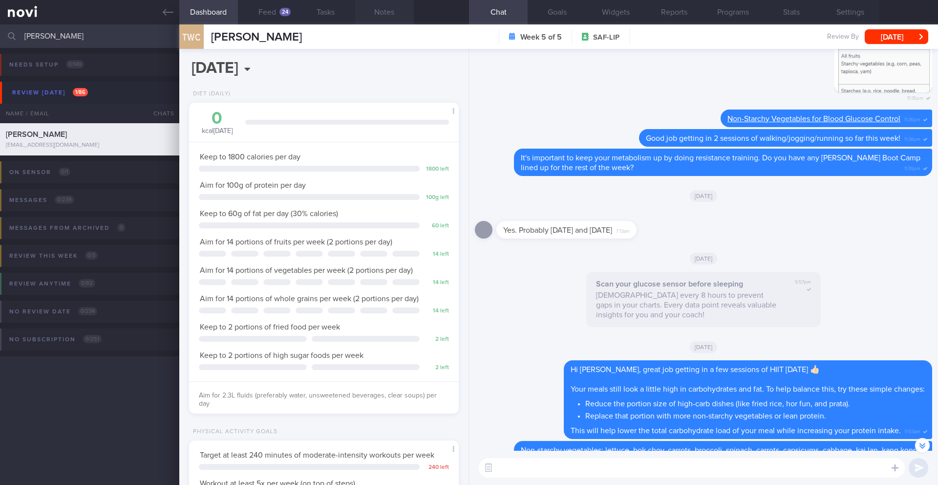
click at [377, 9] on button "Notes" at bounding box center [384, 12] width 59 height 24
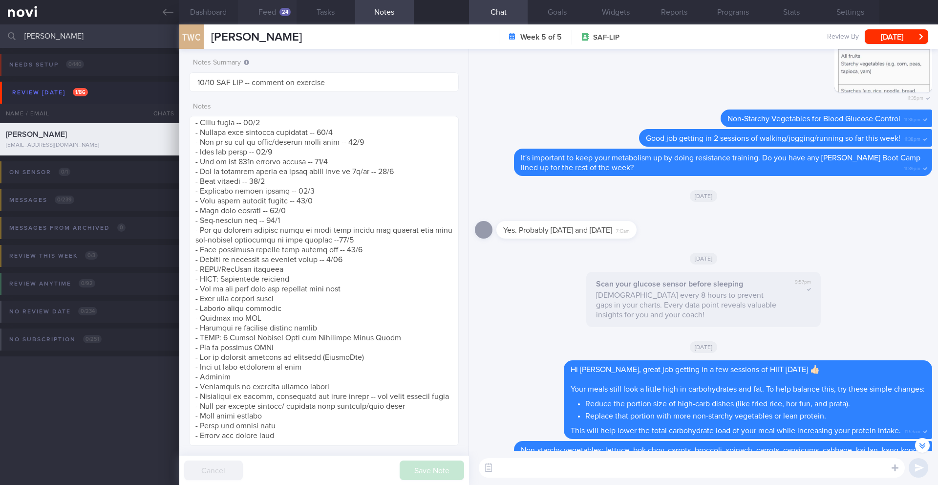
click at [271, 5] on button "Feed 24" at bounding box center [267, 12] width 59 height 24
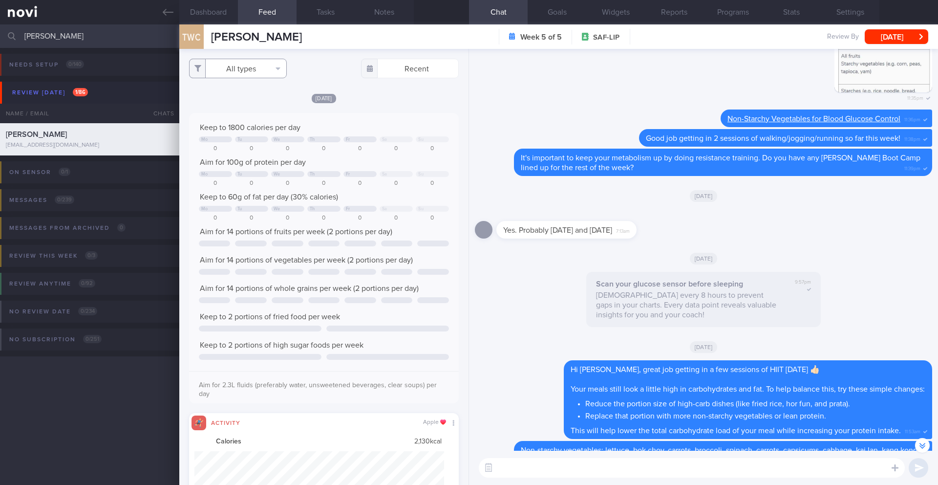
click at [221, 70] on button "All types" at bounding box center [238, 69] width 98 height 20
click at [224, 103] on button "Activity" at bounding box center [238, 102] width 97 height 15
checkbox input "false"
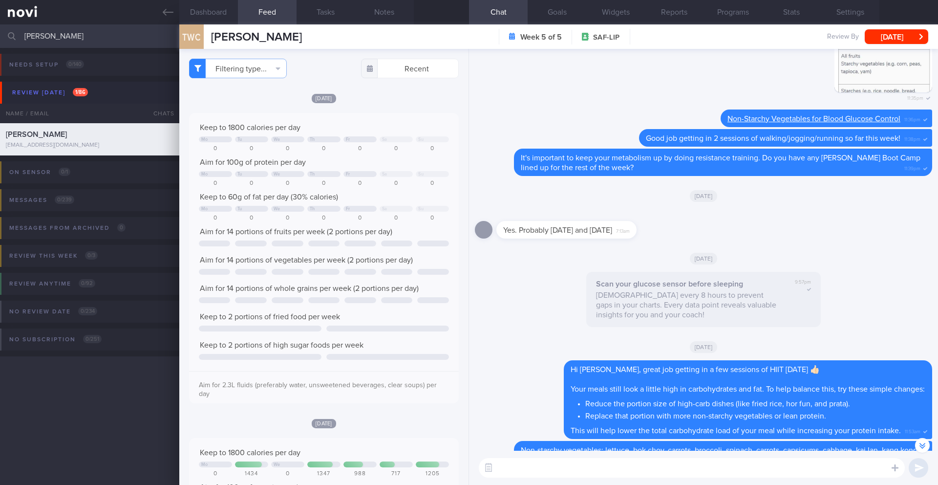
click at [394, 117] on div "Keep to 1800 calories per day Mo Tu We Th Fr Sa Su 0 0 0 0 0 0 0 Aim for 100g o…" at bounding box center [324, 258] width 270 height 290
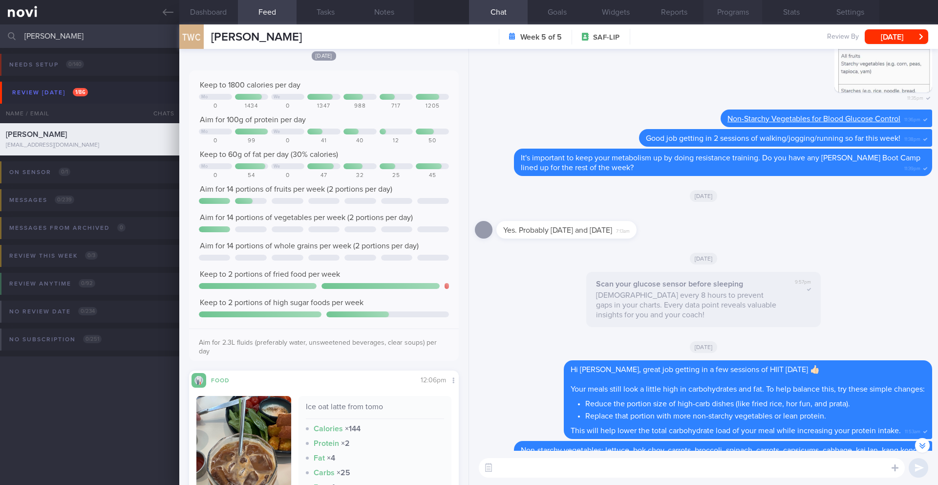
click at [732, 17] on button "Programs" at bounding box center [733, 12] width 59 height 24
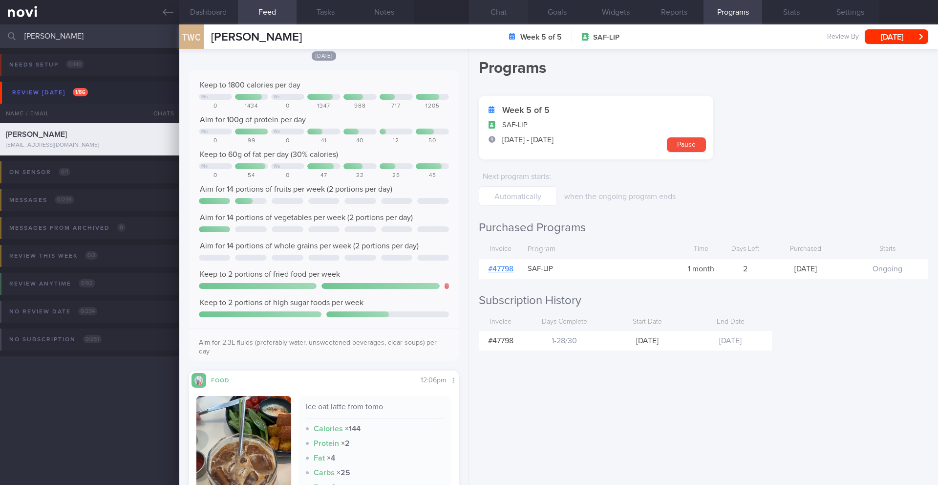
click at [502, 12] on button "Chat" at bounding box center [498, 12] width 59 height 24
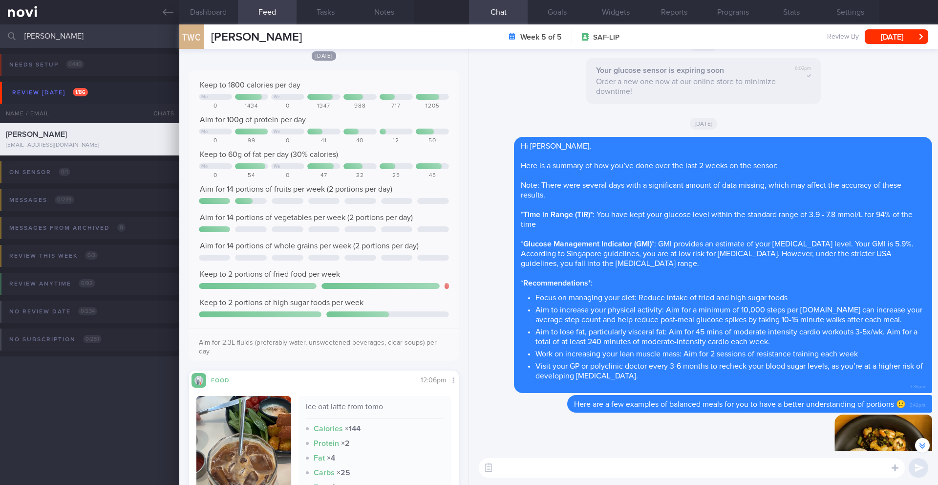
click at [565, 470] on textarea at bounding box center [692, 468] width 426 height 20
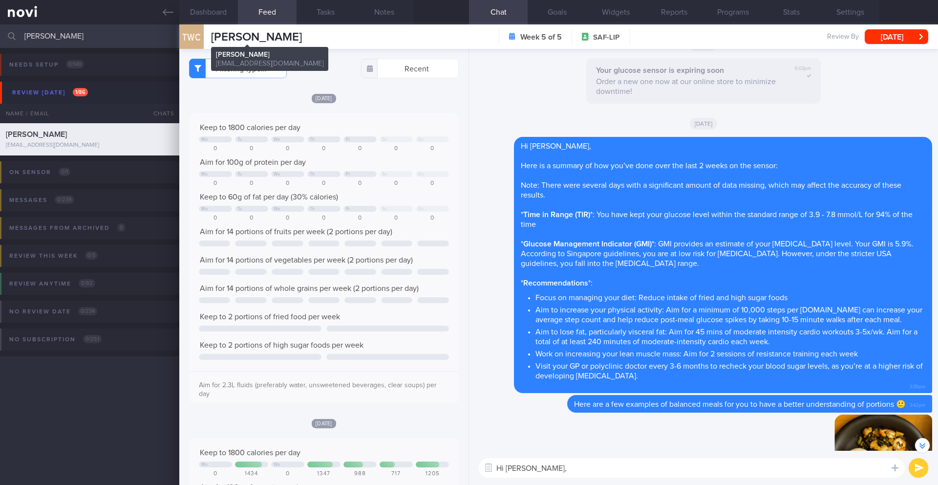
click at [251, 37] on span "[PERSON_NAME]" at bounding box center [256, 37] width 91 height 12
click at [251, 36] on span "[PERSON_NAME]" at bounding box center [256, 37] width 91 height 12
copy div "Tan Wei Cong Tan Wei Cong tanweicong.63@gmail.com"
click at [560, 466] on textarea "Hi Wei Cong," at bounding box center [692, 468] width 426 height 20
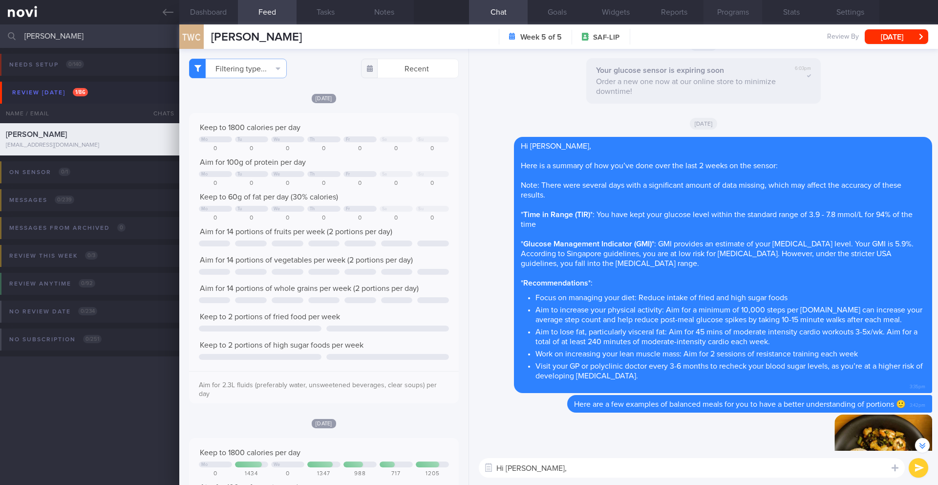
click at [742, 14] on button "Programs" at bounding box center [733, 12] width 59 height 24
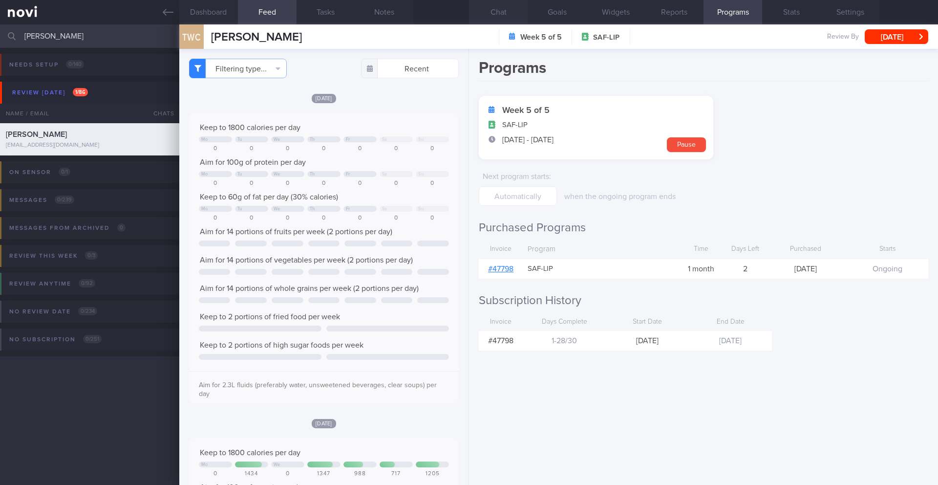
click at [512, 13] on button "Chat" at bounding box center [498, 12] width 59 height 24
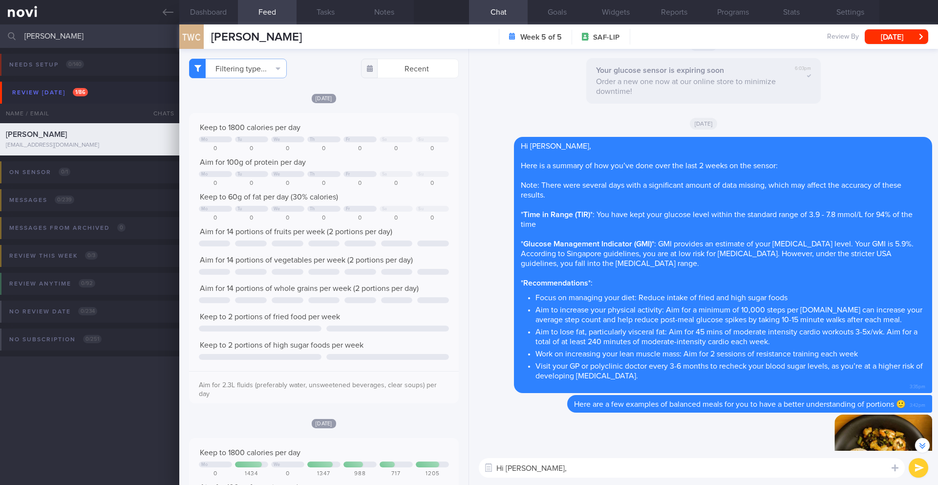
click at [565, 460] on textarea "Hi Wei Cong," at bounding box center [692, 468] width 426 height 20
click at [568, 466] on textarea "Hi Wei Cong," at bounding box center [692, 468] width 426 height 20
paste textarea "_____ will be the last day of your program. Although there won't be active coac…"
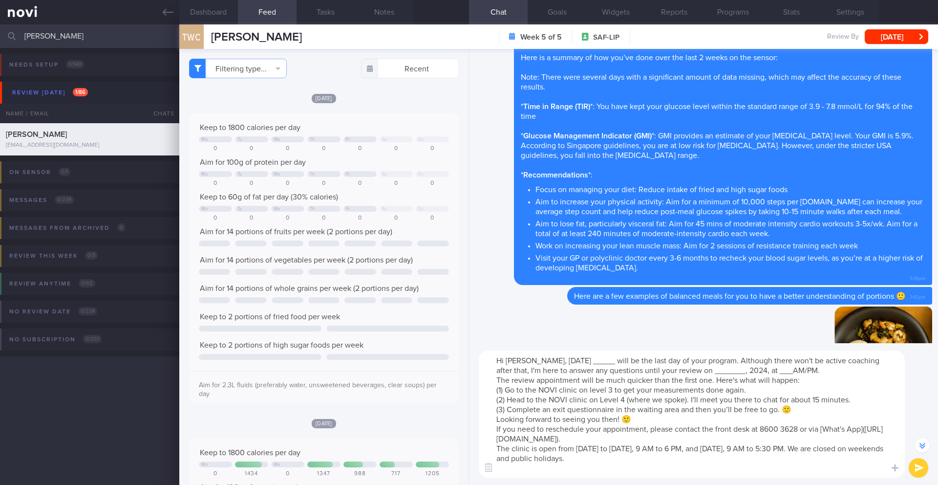
scroll to position [-534, 0]
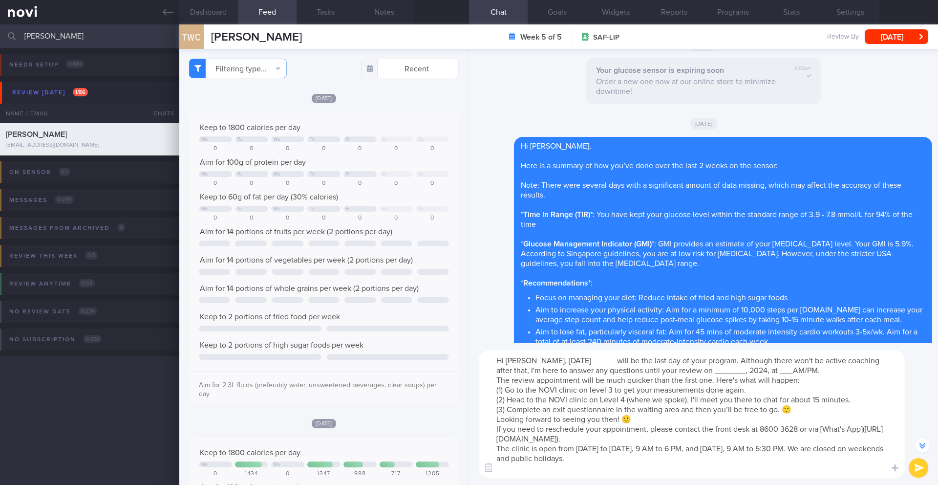
click at [624, 362] on textarea "Hi Wei Cong, 11 October 2025 _____ will be the last day of your program. Althou…" at bounding box center [692, 413] width 426 height 127
click at [726, 363] on textarea "Hi Wei Cong, 11 October 2025 will be the last day of your program. Although the…" at bounding box center [692, 413] width 426 height 127
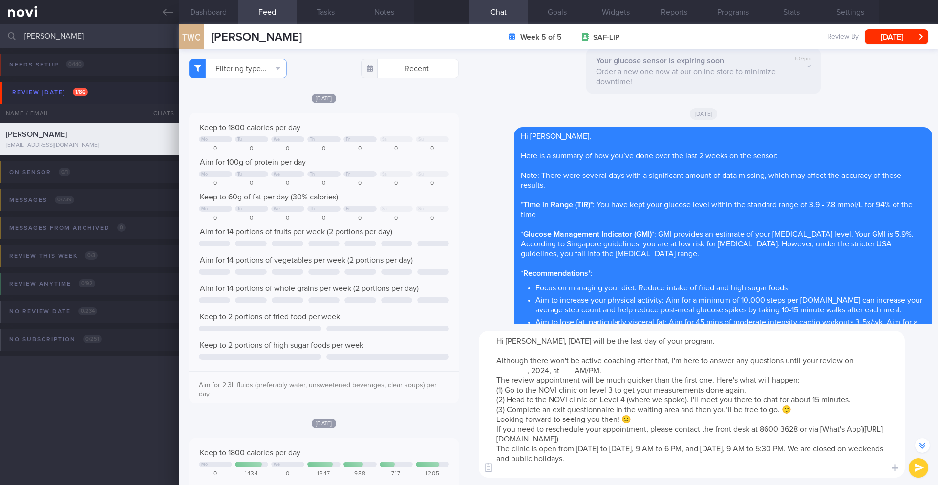
scroll to position [-554, 0]
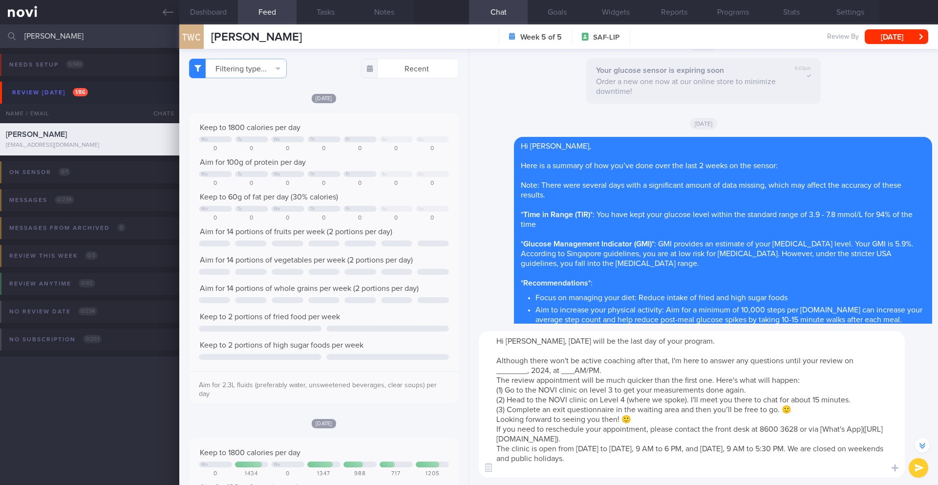
drag, startPoint x: 526, startPoint y: 371, endPoint x: 493, endPoint y: 368, distance: 33.3
click at [493, 368] on textarea "Hi Wei Cong, 11 October 2025 will be the last day of your program. Although the…" at bounding box center [692, 404] width 426 height 147
click at [595, 370] on textarea "Hi Wei Cong, 11 October 2025 will be the last day of your program. Although the…" at bounding box center [692, 404] width 426 height 147
click at [589, 372] on textarea "Hi Wei Cong, 11 October 2025 will be the last day of your program. Although the…" at bounding box center [692, 404] width 426 height 147
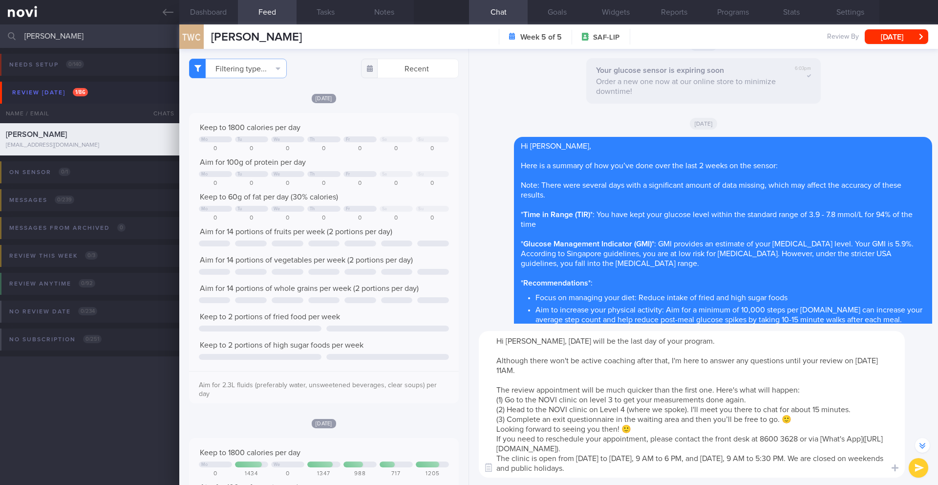
scroll to position [-563, 0]
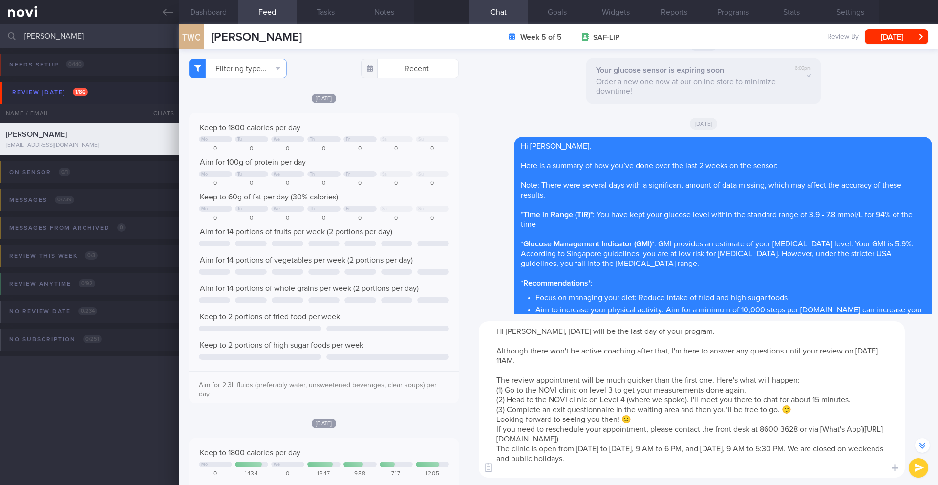
click at [660, 421] on textarea "Hi Wei Cong, 11 October 2025 will be the last day of your program. Although the…" at bounding box center [692, 399] width 426 height 156
drag, startPoint x: 640, startPoint y: 420, endPoint x: 487, endPoint y: 422, distance: 152.5
click at [487, 422] on textarea "Hi Wei Cong, 11 October 2025 will be the last day of your program. Although the…" at bounding box center [692, 399] width 426 height 156
click at [542, 331] on textarea "Hi Wei Cong, 11 October 2025 will be the last day of your program. Although the…" at bounding box center [692, 399] width 426 height 156
type textarea "Hi Wei Cong, just want to give you a head's up that 11 October 2025 will be the…"
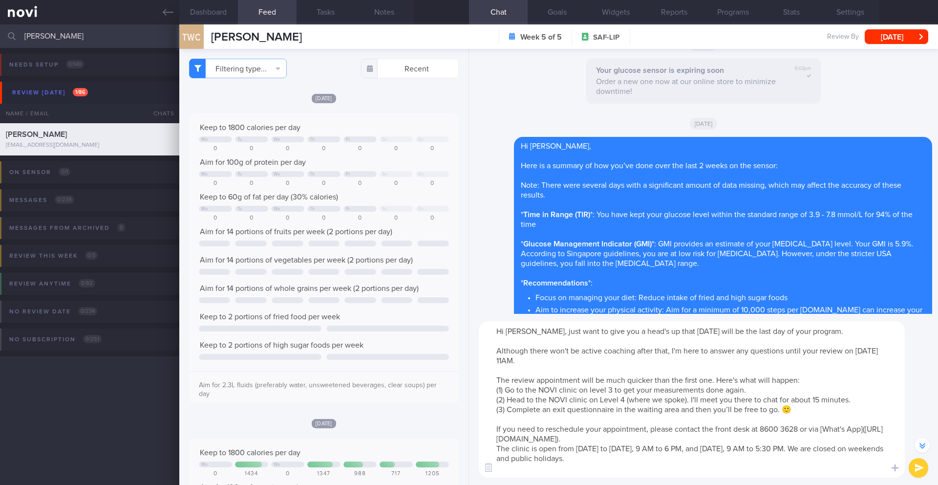
click at [923, 471] on button "submit" at bounding box center [919, 468] width 20 height 20
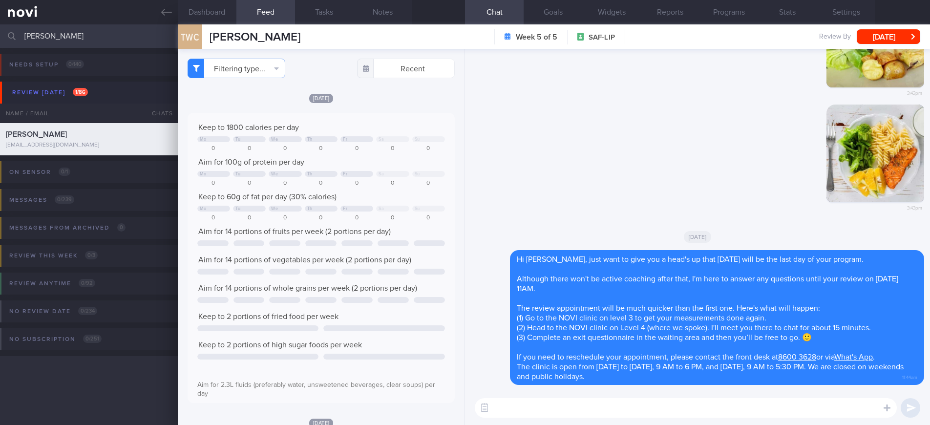
scroll to position [488535, 488428]
click at [72, 39] on input "[PERSON_NAME]" at bounding box center [465, 35] width 930 height 23
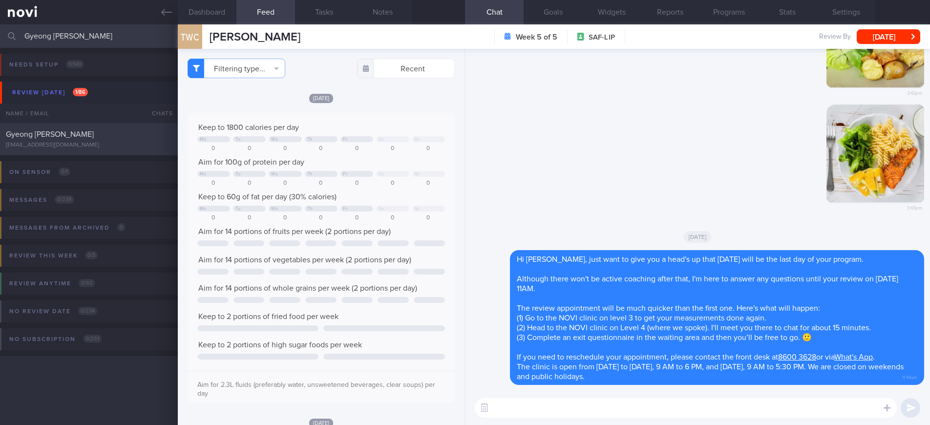
type input "Gyeong [PERSON_NAME]"
click at [100, 140] on div "Gyeong Geon Lee leegg.util@gmail.com" at bounding box center [89, 139] width 178 height 20
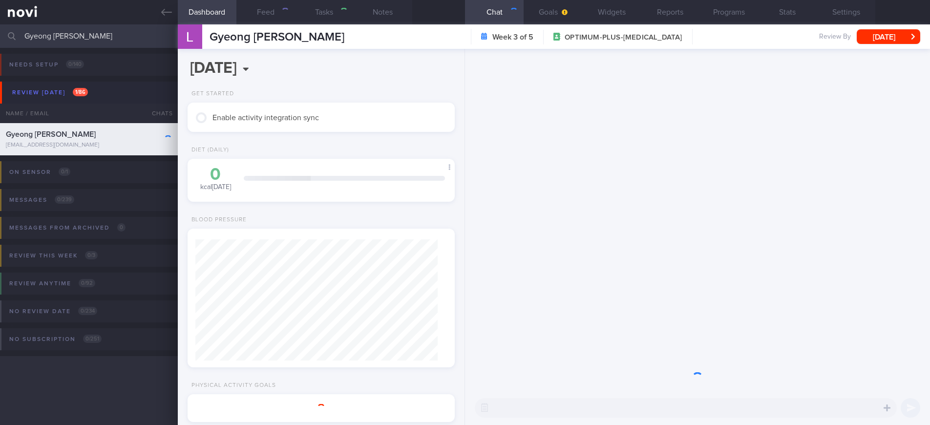
type input "10/10 NEW OP+"
type textarea "SUPPORT NEEDED: Reminders, Positive Reinforcement CHALLENGE: - DIET - EXERCISE …"
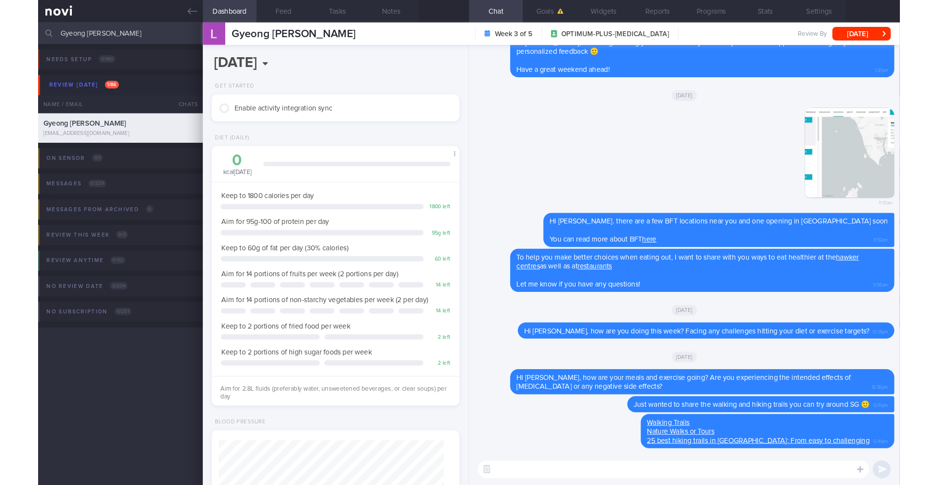
scroll to position [355, 0]
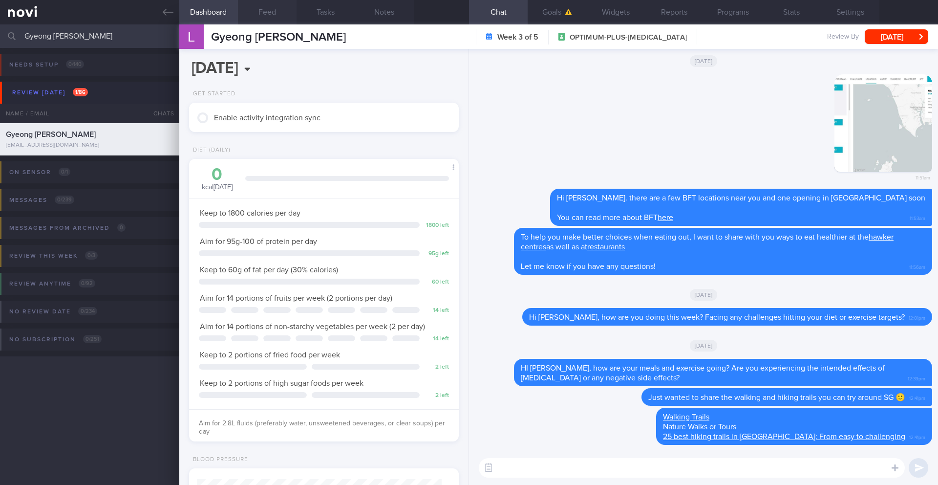
click at [265, 16] on button "Feed" at bounding box center [267, 12] width 59 height 24
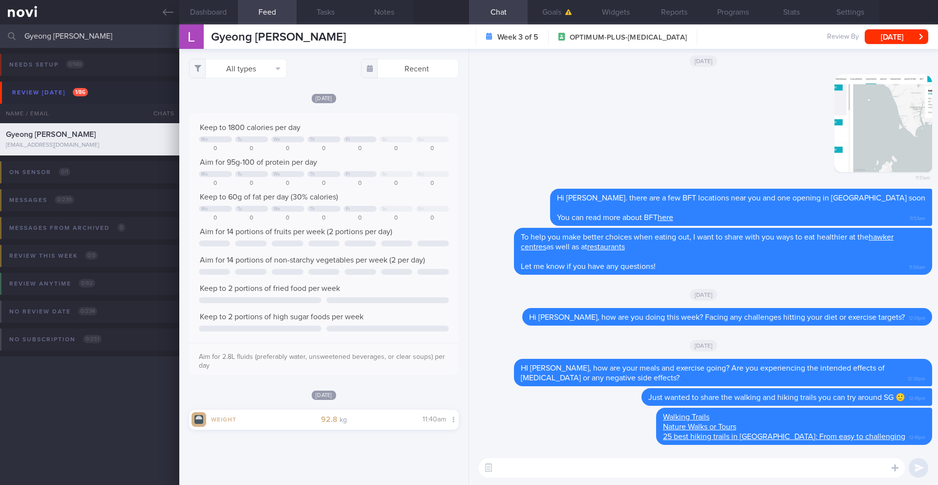
drag, startPoint x: 108, startPoint y: 38, endPoint x: 12, endPoint y: 31, distance: 96.0
click at [12, 31] on div "Gyeong Geon Lee Assigned patients Assigned patients All active patients Archive…" at bounding box center [469, 35] width 938 height 23
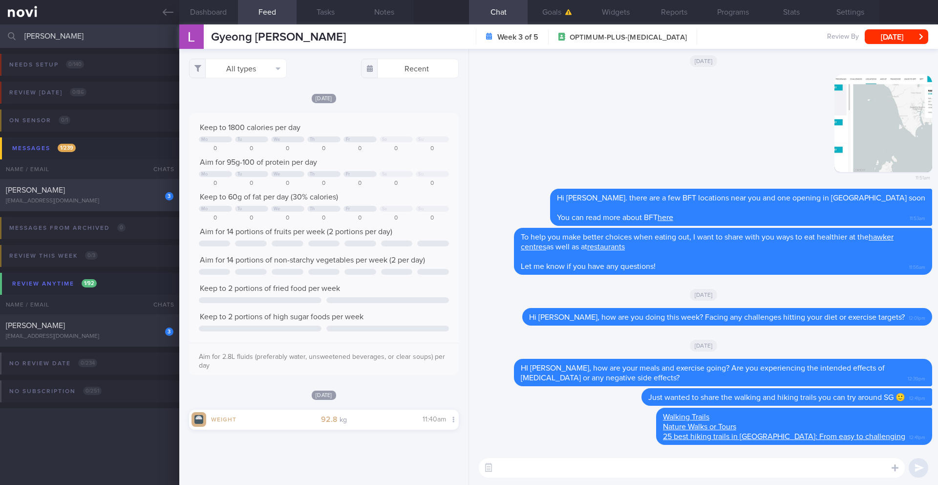
type input "swee keng"
click at [106, 193] on div "[PERSON_NAME]" at bounding box center [88, 190] width 165 height 10
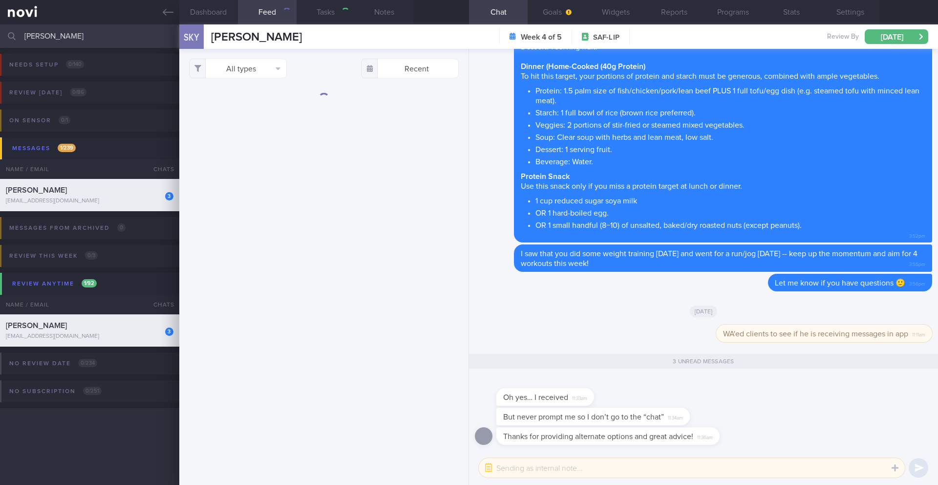
type input "14/10 SAF LIP"
type textarea "Short term target wt: 78kg (BMI 24.9) Long term target wt: 72kg (BMI 22.9) SUPP…"
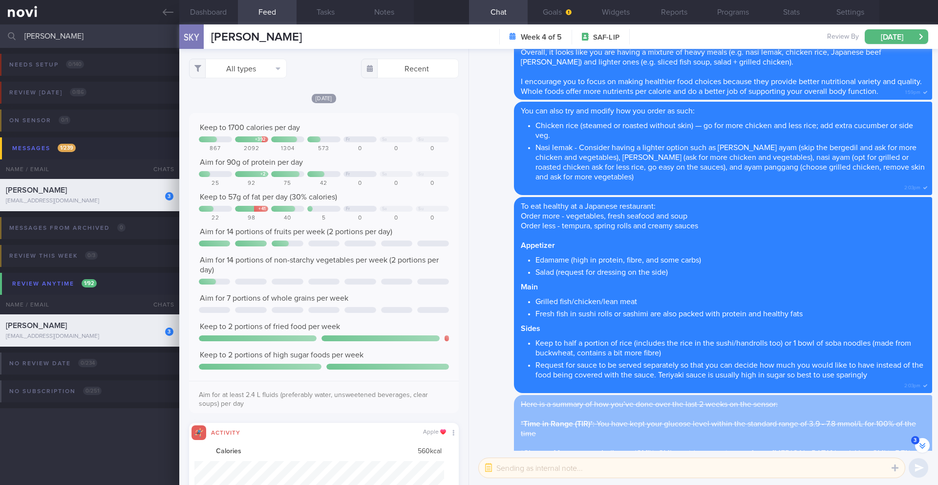
scroll to position [-906, 0]
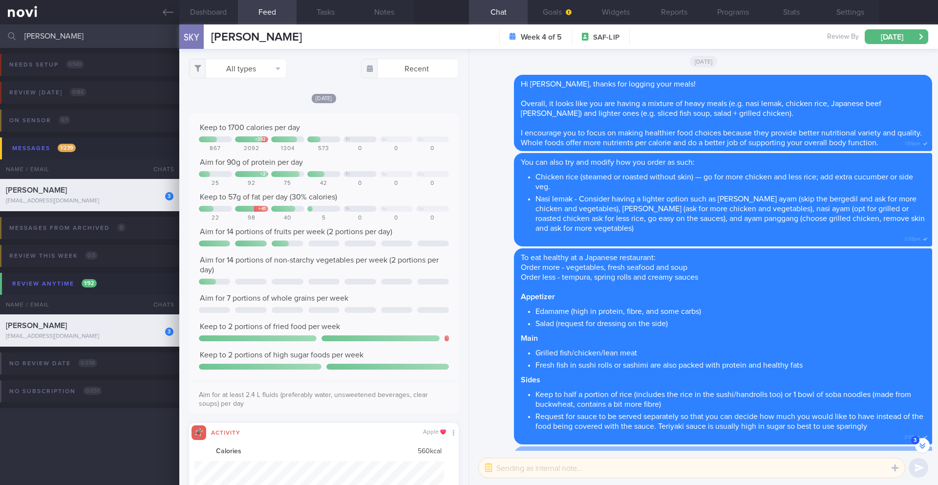
drag, startPoint x: 323, startPoint y: 32, endPoint x: 208, endPoint y: 33, distance: 114.4
click at [208, 33] on div "SKY SWEE KENG YEONG SWEE KENG YEONG kengyeong2003@hotmail.com Week 4 of 5 SAF-L…" at bounding box center [558, 36] width 759 height 24
copy span "[PERSON_NAME]"
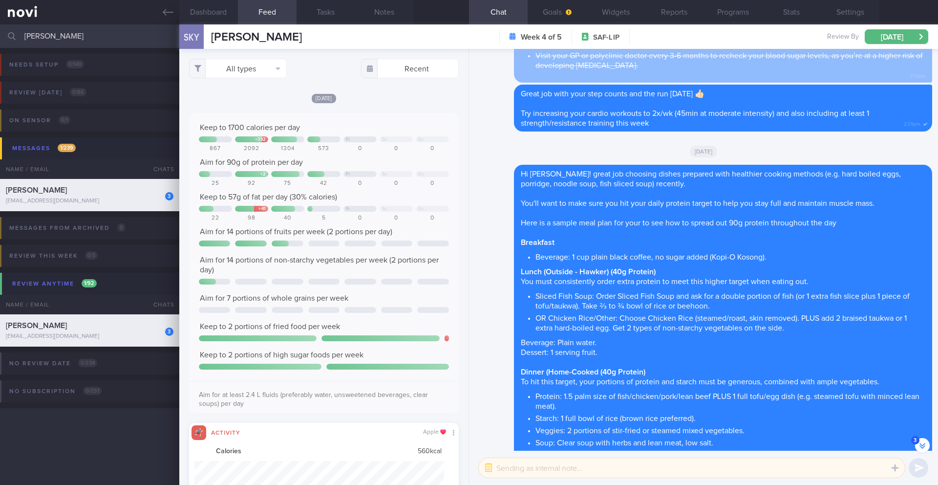
scroll to position [0, 0]
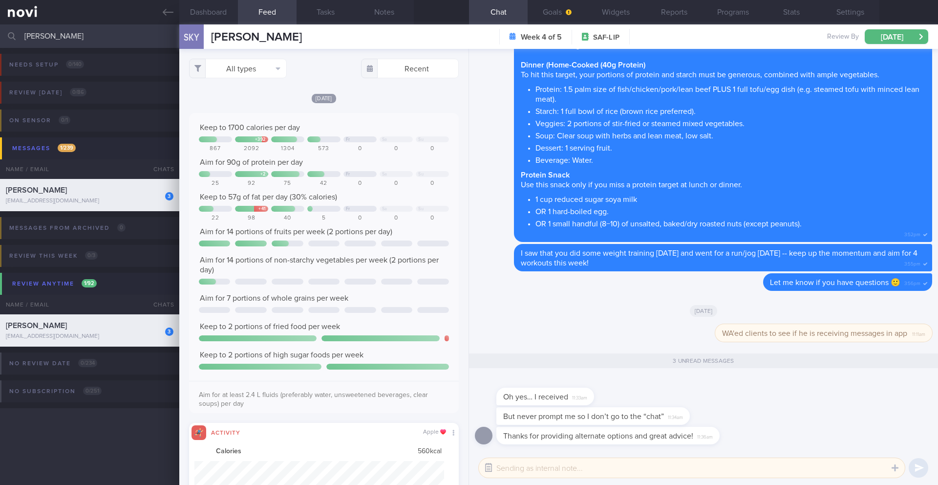
click at [488, 472] on button "button" at bounding box center [489, 468] width 18 height 18
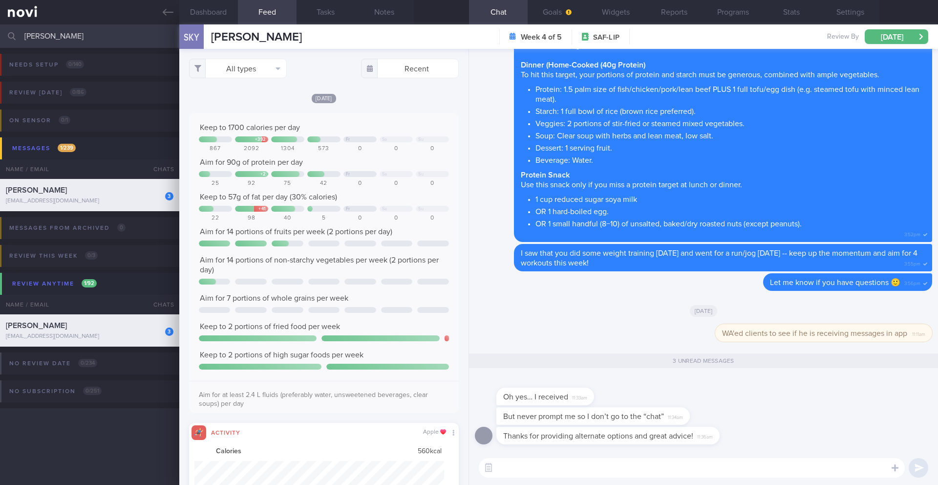
click at [517, 471] on textarea at bounding box center [692, 468] width 426 height 20
type textarea "h"
type textarea "No problem!"
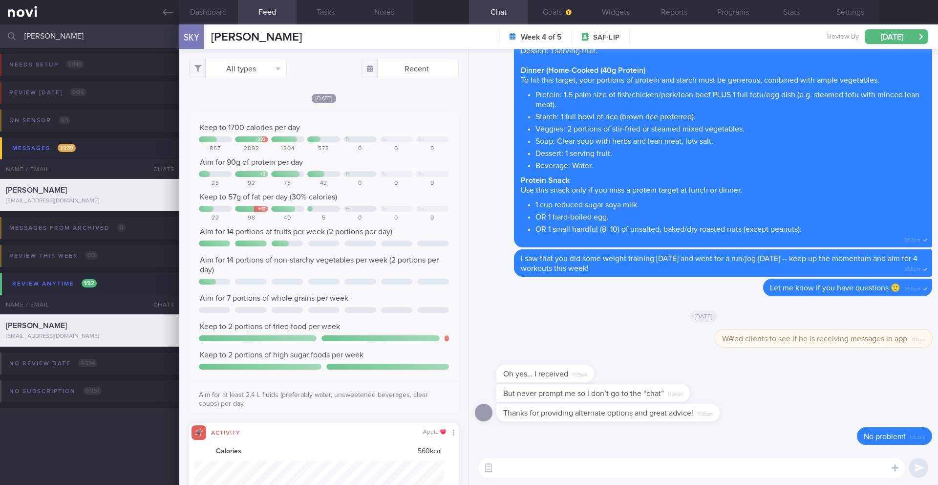
paste textarea "To ensure you don't miss notifications, please go to the "Settings" section of …"
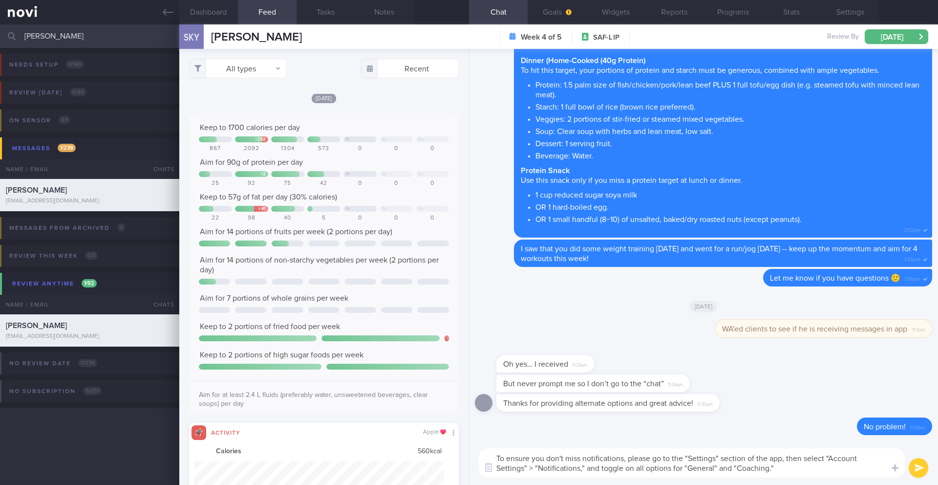
drag, startPoint x: 507, startPoint y: 458, endPoint x: 483, endPoint y: 458, distance: 23.5
click at [483, 458] on textarea "To ensure you don't miss notifications, please go to the "Settings" section of …" at bounding box center [692, 462] width 426 height 29
drag, startPoint x: 734, startPoint y: 457, endPoint x: 534, endPoint y: 456, distance: 200.8
click at [534, 456] on textarea "Could you help me to check if the ensure you don't miss notifications, please g…" at bounding box center [692, 462] width 426 height 29
click at [700, 463] on textarea "Could you please go to the "Settings" section of the app, then select "Account …" at bounding box center [692, 462] width 426 height 29
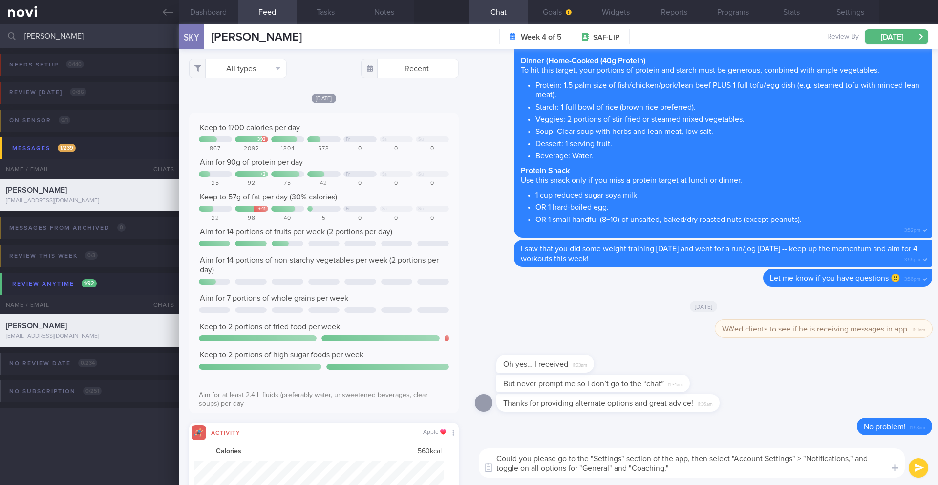
click at [710, 461] on textarea "Could you please go to the "Settings" section of the app, then select "Account …" at bounding box center [692, 462] width 426 height 29
click at [871, 458] on textarea "Could you please go to the "Settings" section of the app, then select "Account …" at bounding box center [692, 462] width 426 height 29
drag, startPoint x: 593, startPoint y: 469, endPoint x: 562, endPoint y: 470, distance: 31.3
click at [562, 470] on textarea "Could you please go to the "Settings" section of the app, then select "Account …" at bounding box center [692, 462] width 426 height 29
drag, startPoint x: 561, startPoint y: 468, endPoint x: 546, endPoint y: 467, distance: 15.2
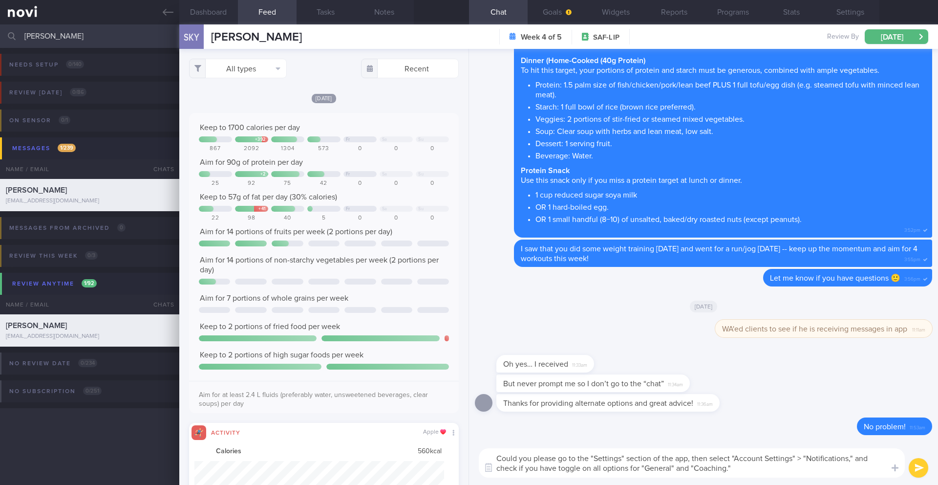
click at [546, 467] on textarea "Could you please go to the "Settings" section of the app, then select "Account …" at bounding box center [692, 462] width 426 height 29
drag, startPoint x: 559, startPoint y: 470, endPoint x: 591, endPoint y: 469, distance: 32.3
click at [591, 469] on textarea "Could you please go to the "Settings" section of the app, then select "Account …" at bounding box center [692, 462] width 426 height 29
click at [716, 470] on textarea "Could you please go to the "Settings" section of the app, then select "Account …" at bounding box center [692, 462] width 426 height 29
paste textarea "toggle on"
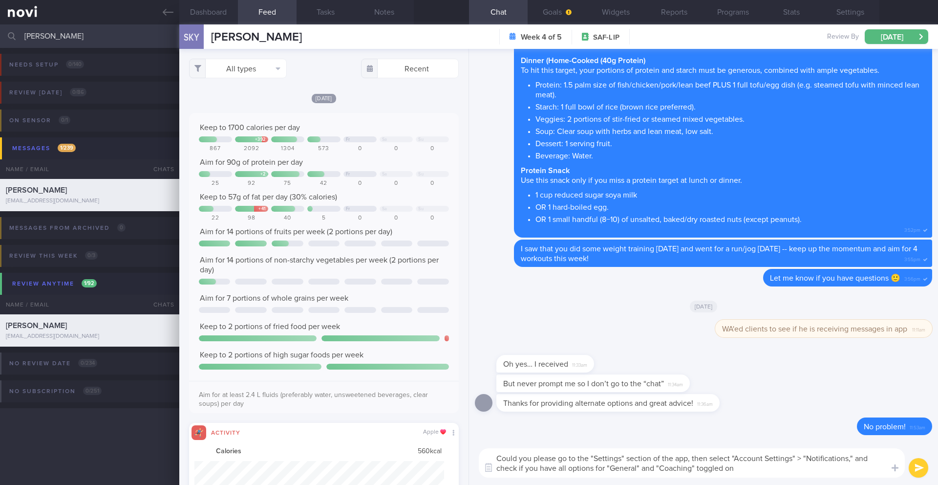
type textarea "Could you please go to the "Settings" section of the app, then select "Account …"
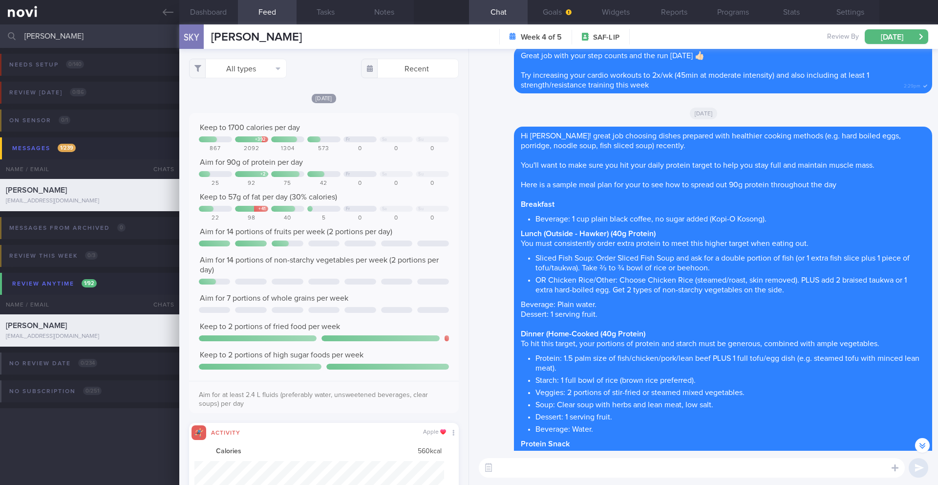
scroll to position [-298, 0]
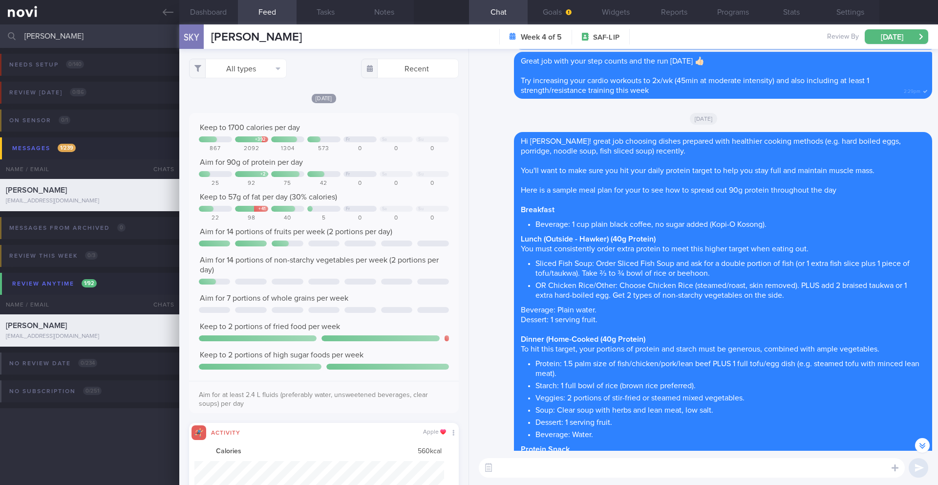
click at [68, 33] on input "swee keng" at bounding box center [469, 35] width 938 height 23
